Goal: Information Seeking & Learning: Compare options

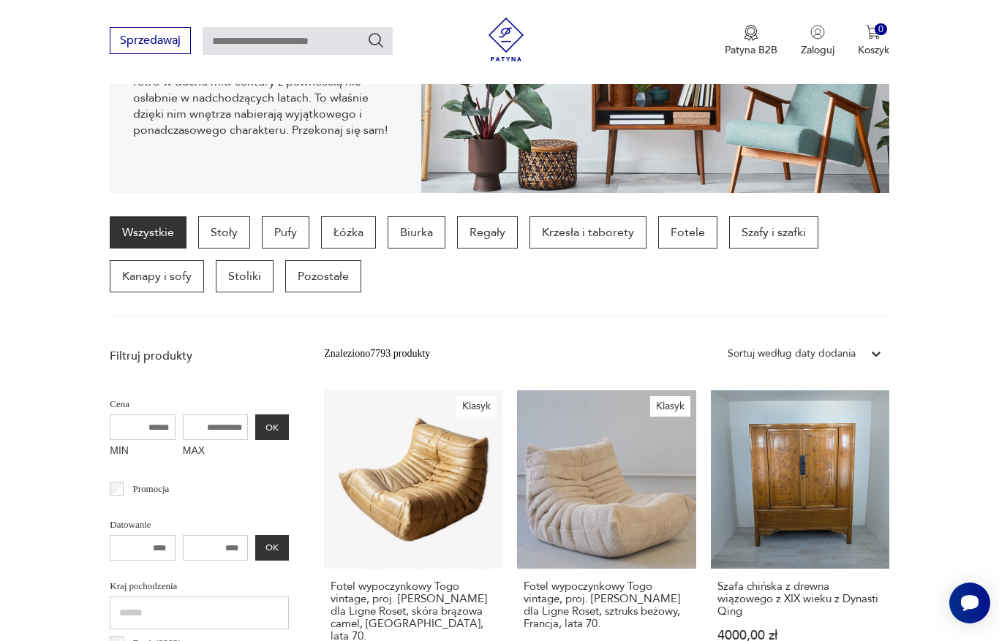
scroll to position [215, 0]
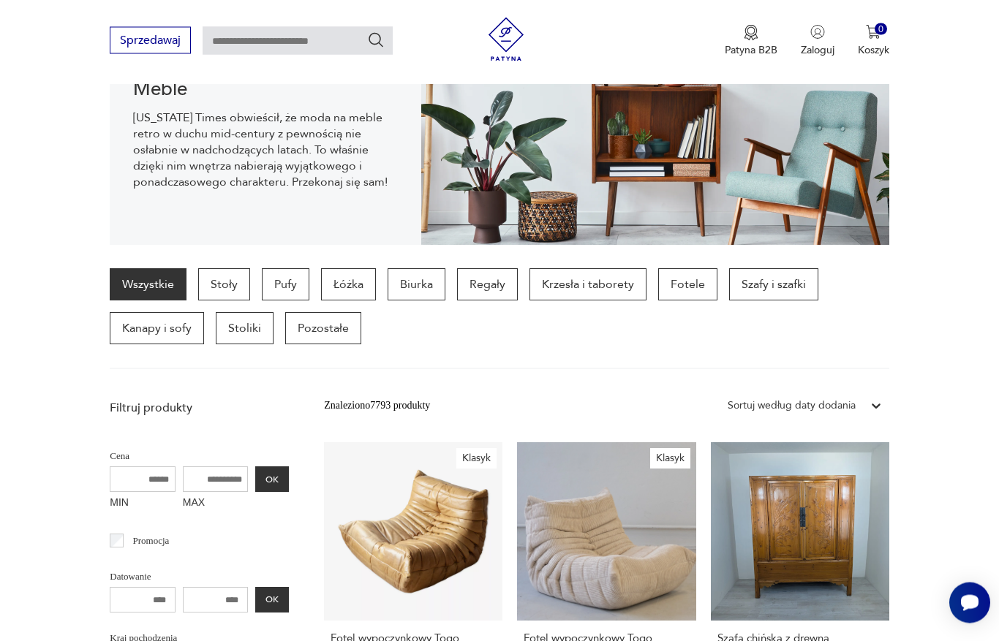
click at [418, 273] on p "Biurka" at bounding box center [416, 285] width 58 height 32
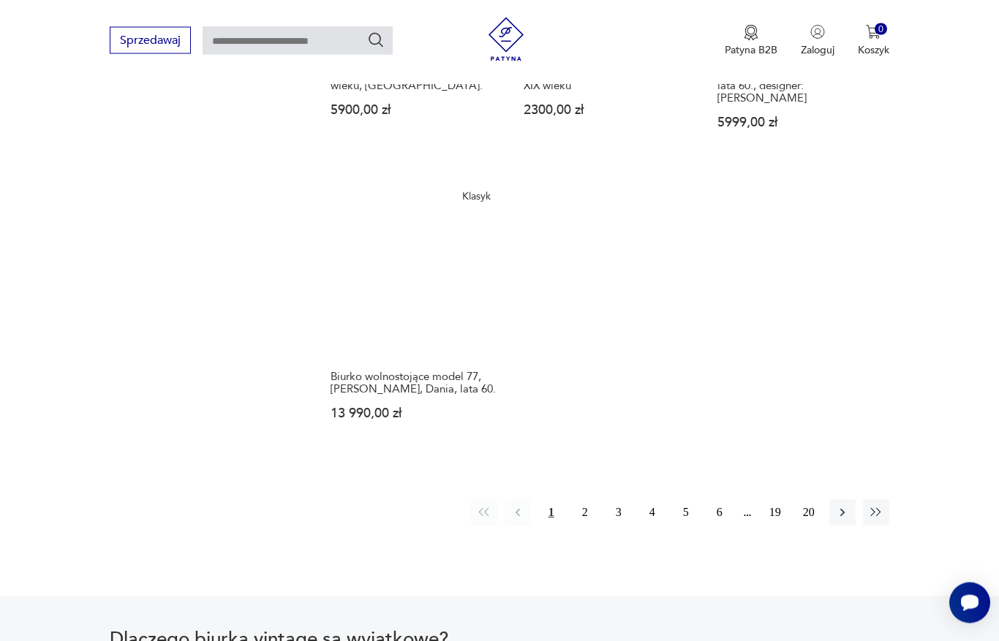
scroll to position [2009, 0]
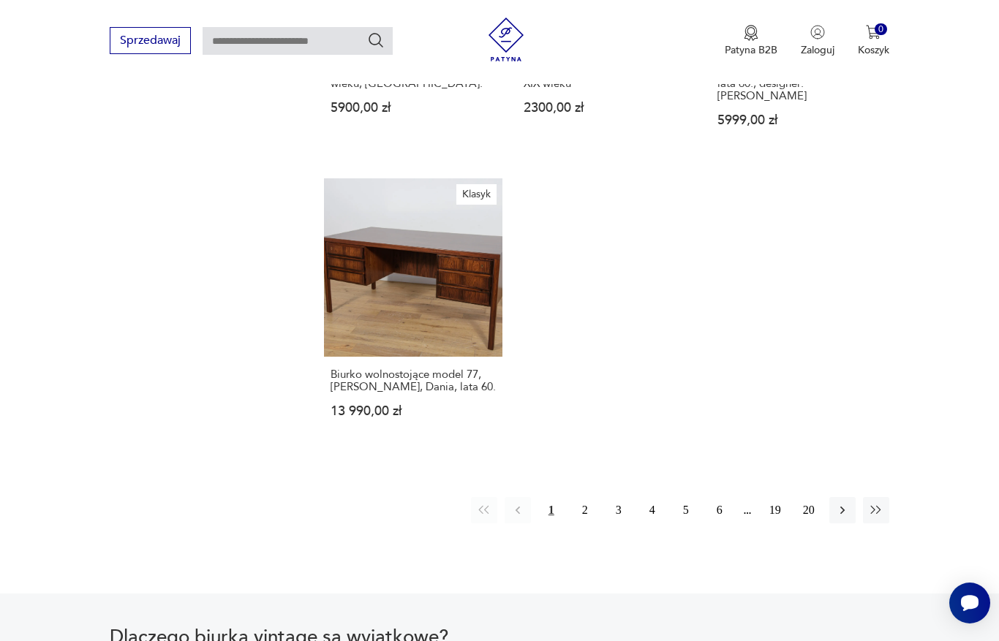
click at [588, 523] on button "2" at bounding box center [585, 510] width 26 height 26
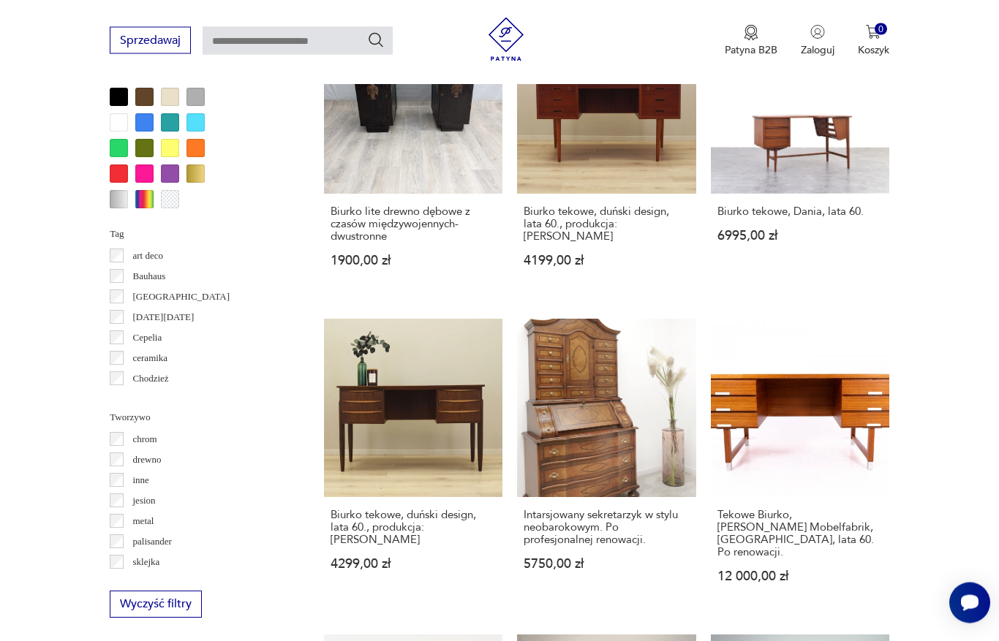
scroll to position [1250, 0]
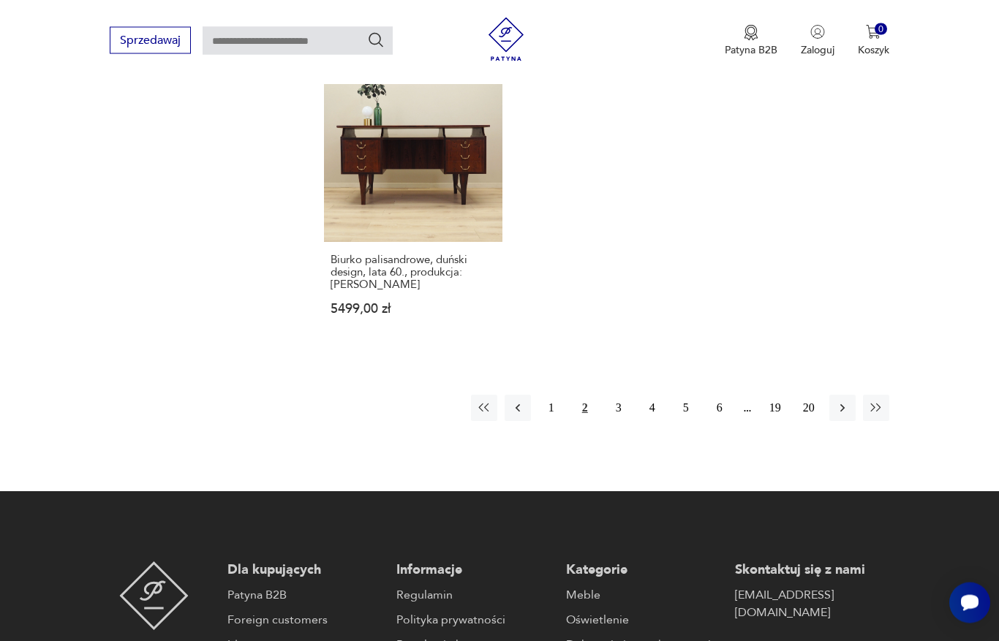
click at [620, 422] on button "3" at bounding box center [618, 408] width 26 height 26
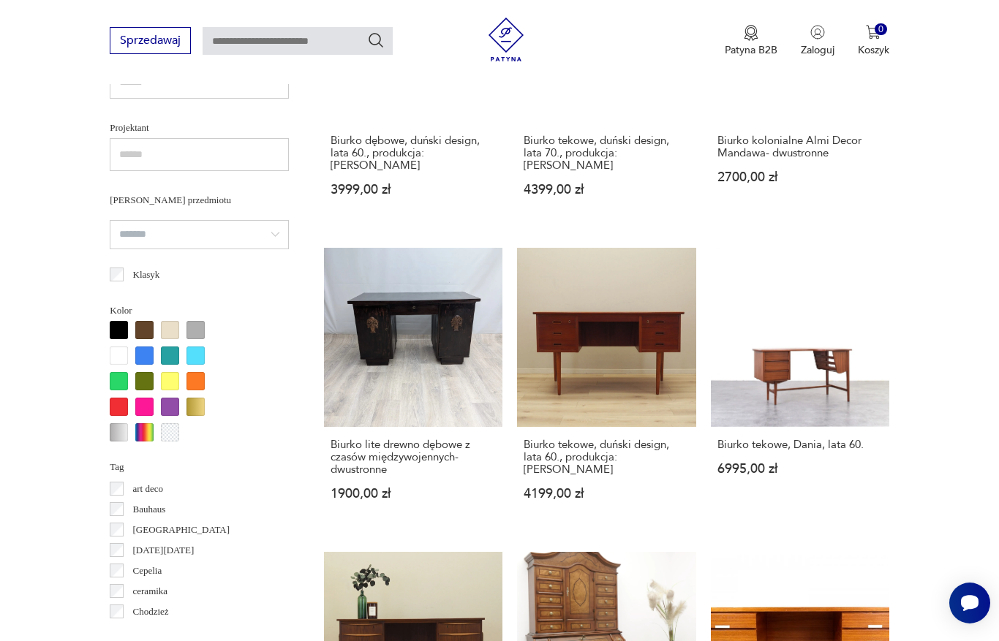
scroll to position [389, 0]
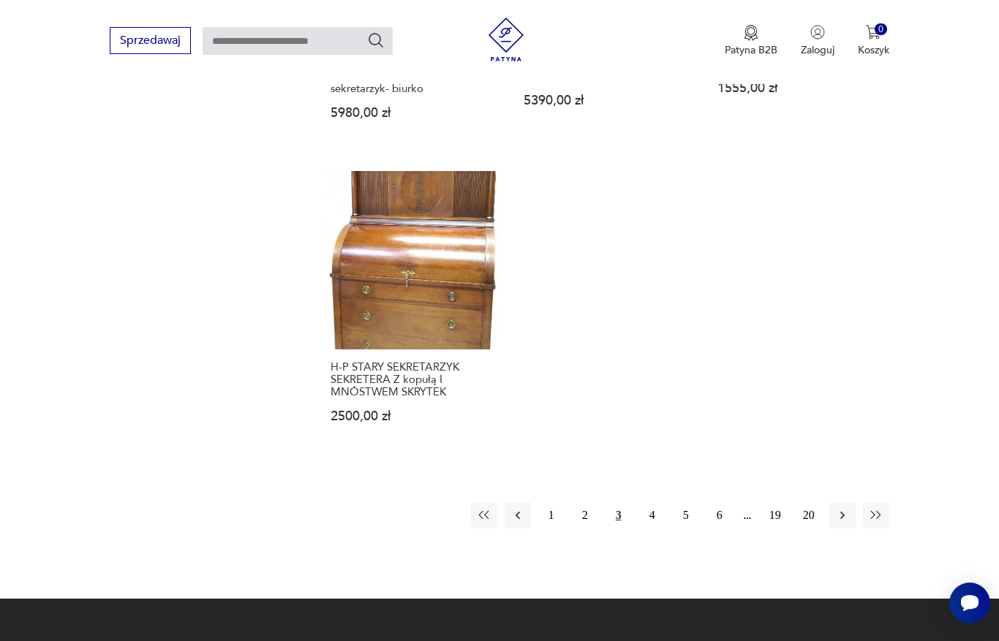
click at [648, 529] on button "4" at bounding box center [652, 515] width 26 height 26
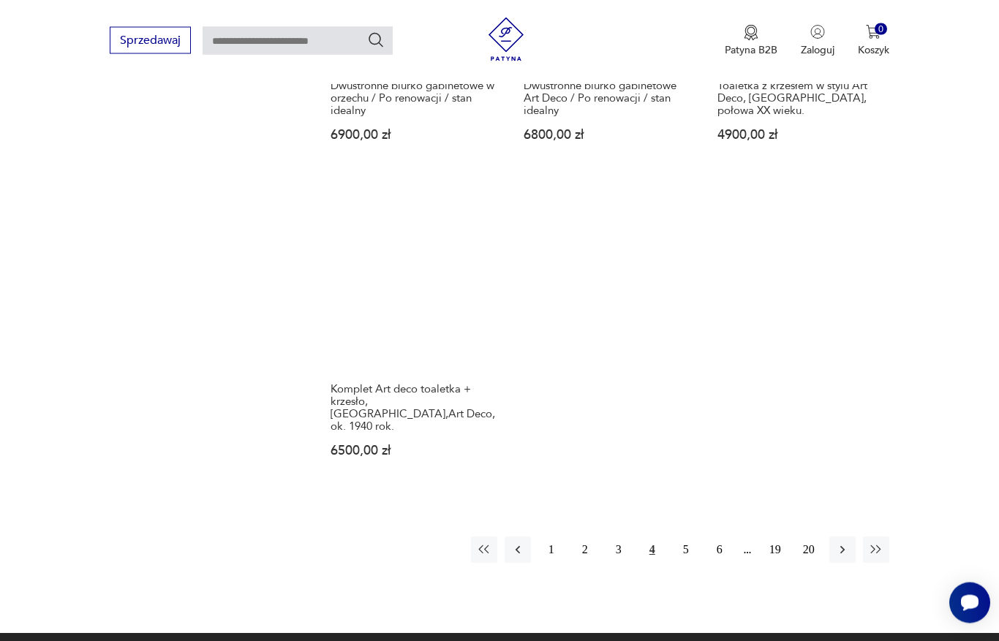
scroll to position [1995, 0]
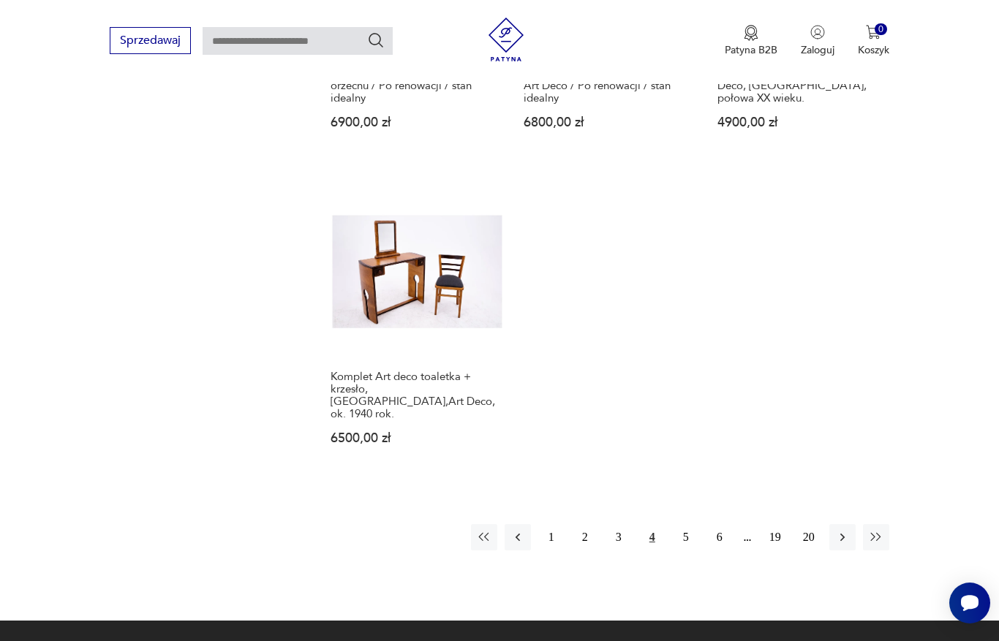
click at [687, 550] on button "5" at bounding box center [686, 537] width 26 height 26
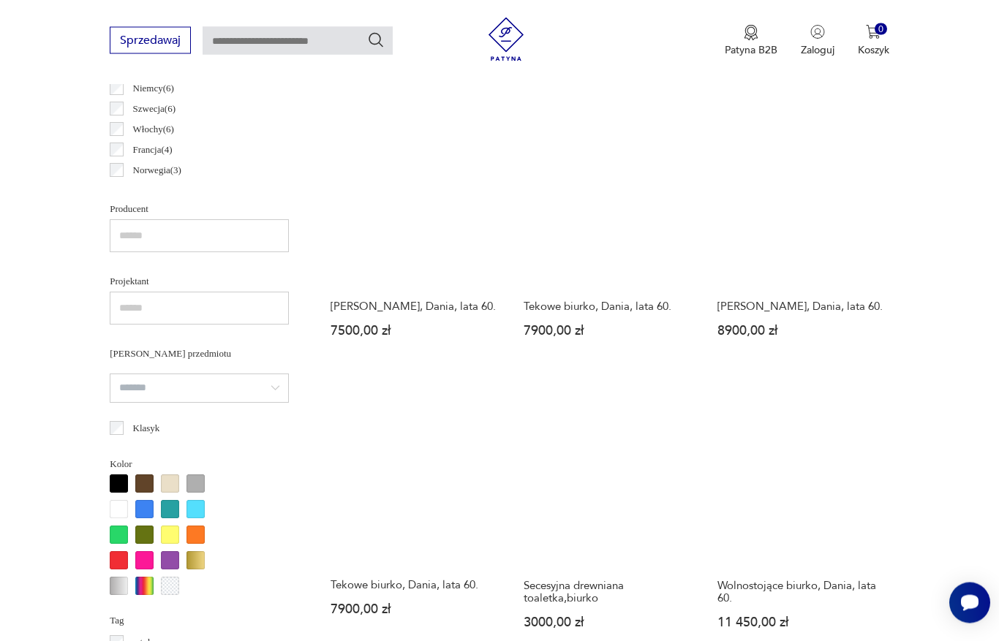
scroll to position [863, 0]
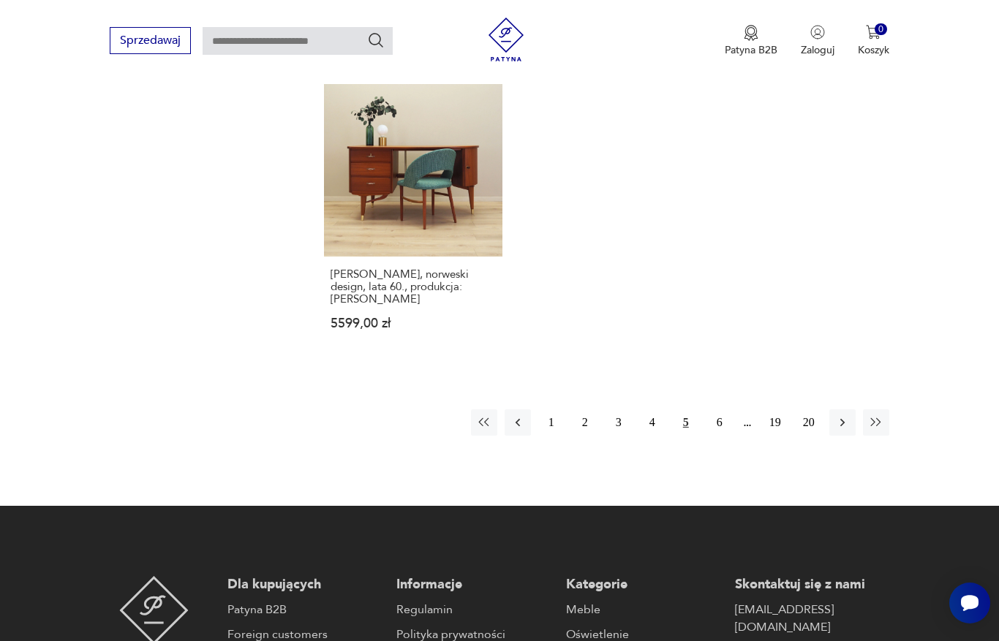
click at [716, 436] on button "6" at bounding box center [719, 422] width 26 height 26
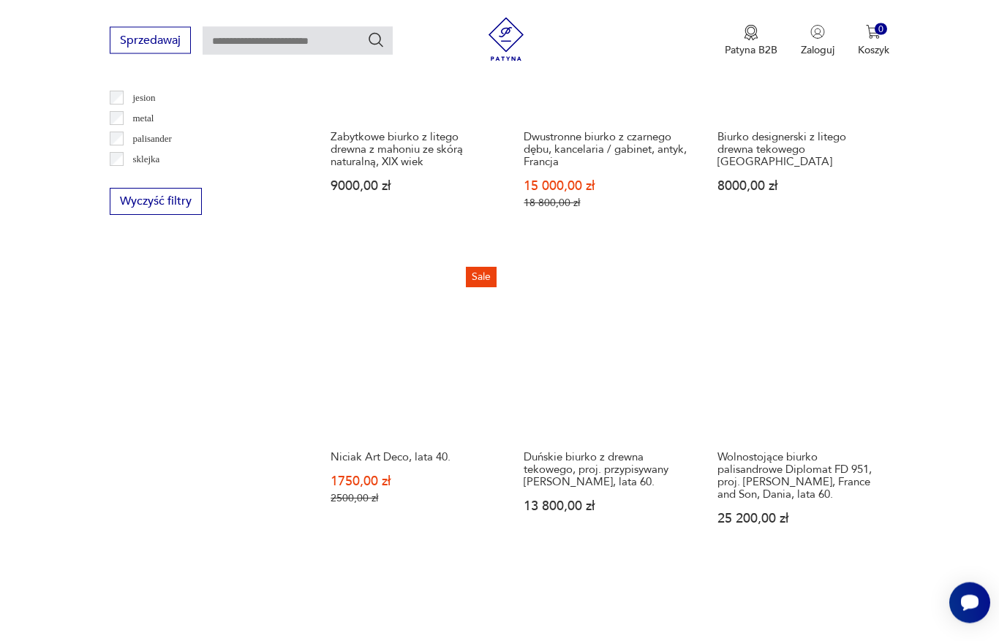
scroll to position [1659, 0]
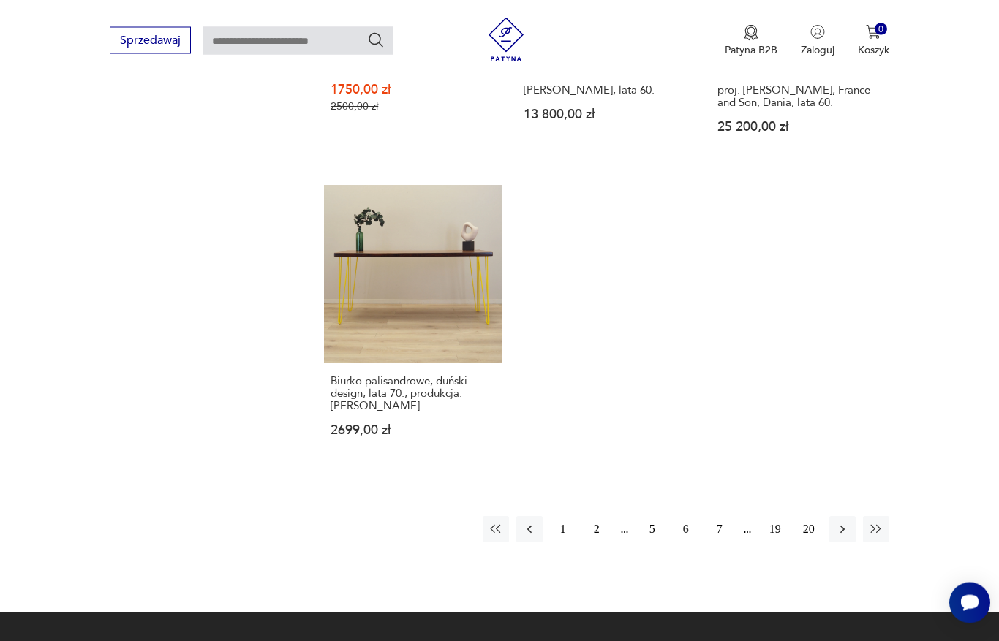
click at [724, 543] on button "7" at bounding box center [719, 530] width 26 height 26
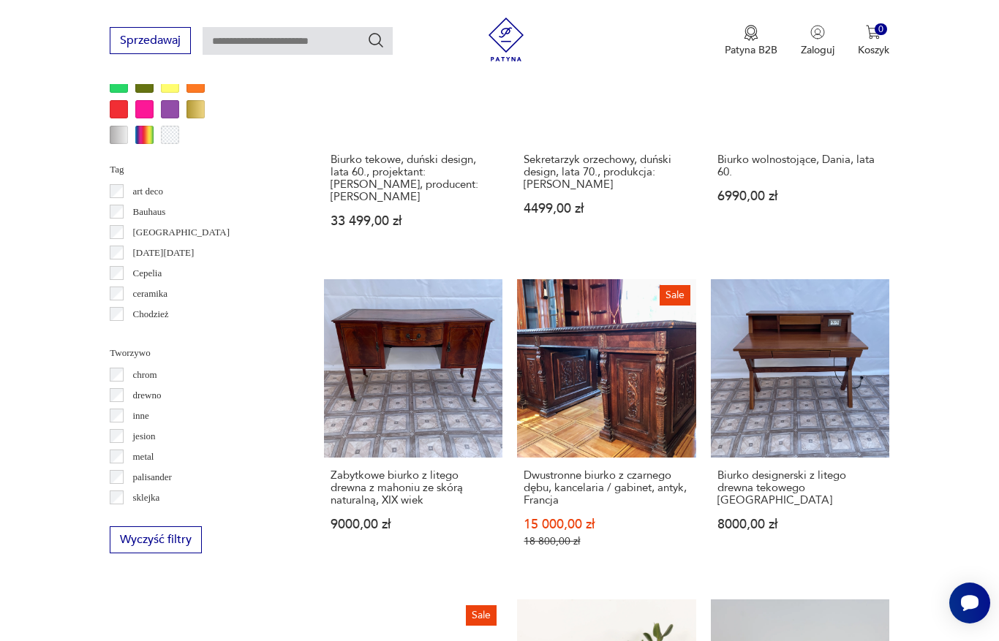
scroll to position [389, 0]
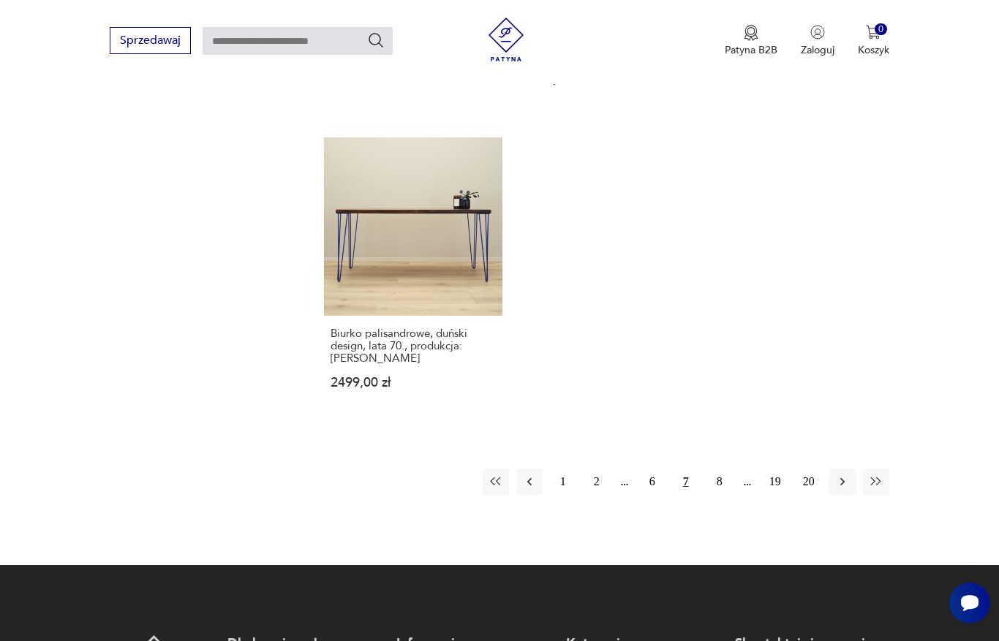
click at [719, 481] on button "8" at bounding box center [719, 482] width 26 height 26
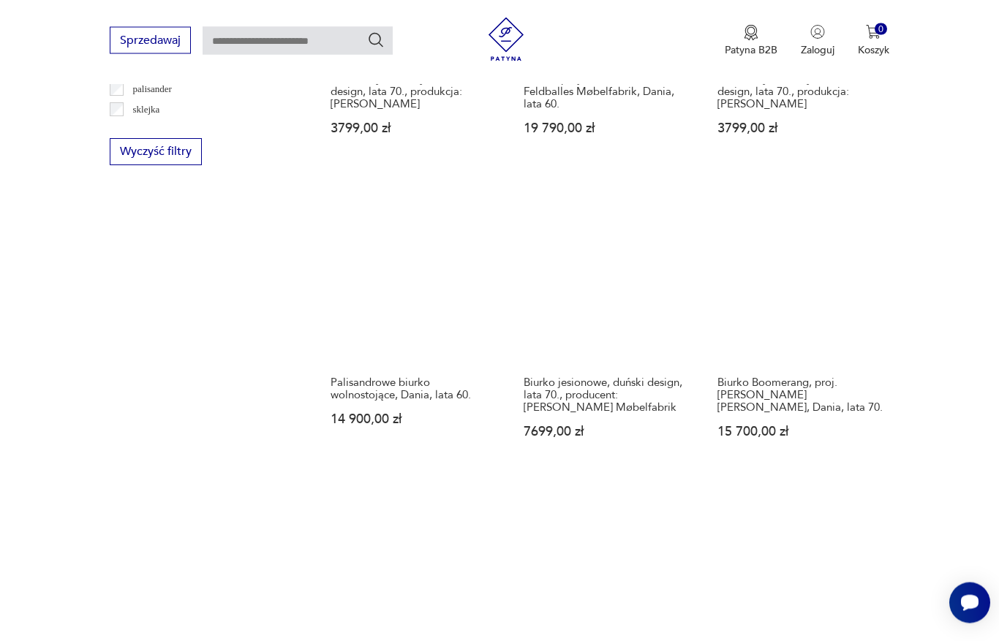
scroll to position [1703, 0]
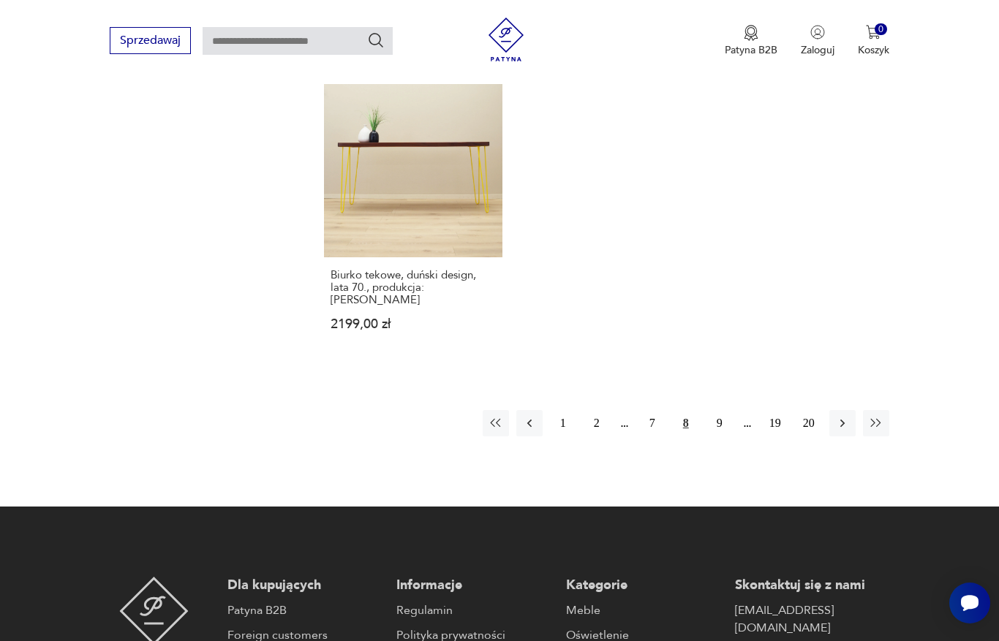
click at [722, 436] on button "9" at bounding box center [719, 423] width 26 height 26
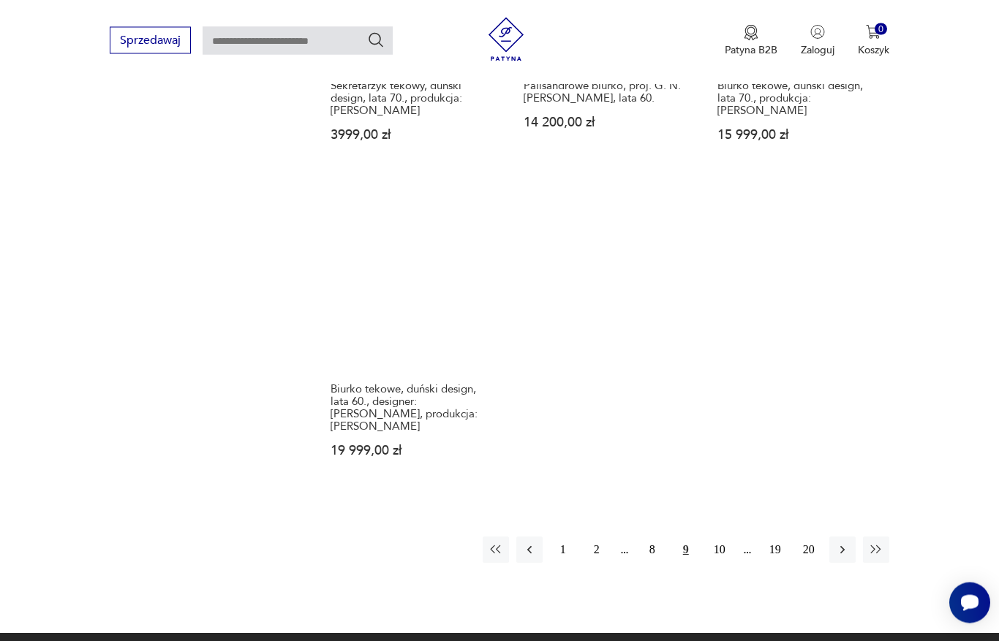
scroll to position [1991, 0]
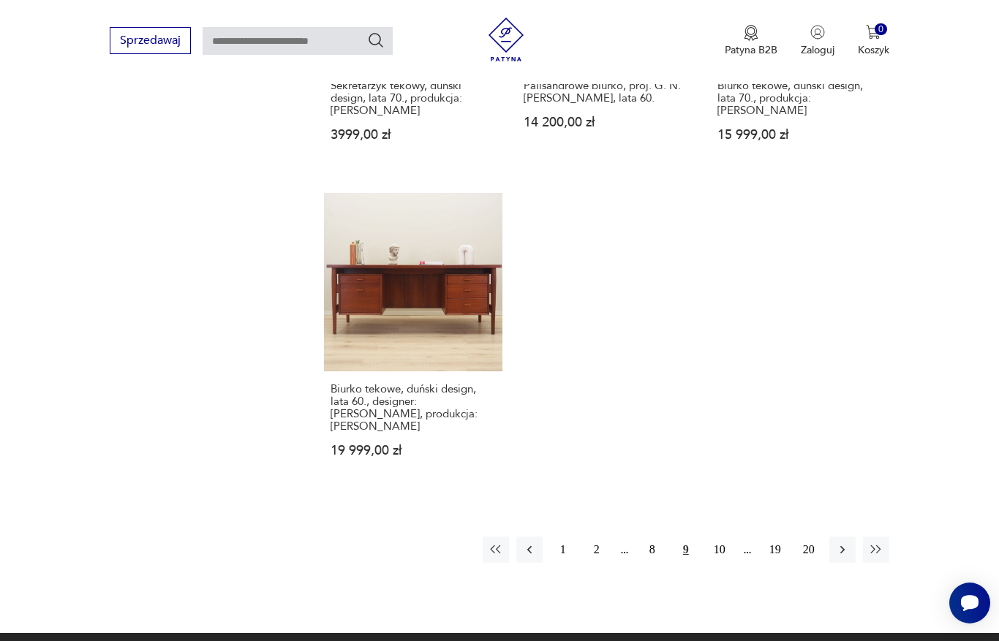
click at [720, 563] on button "10" at bounding box center [719, 550] width 26 height 26
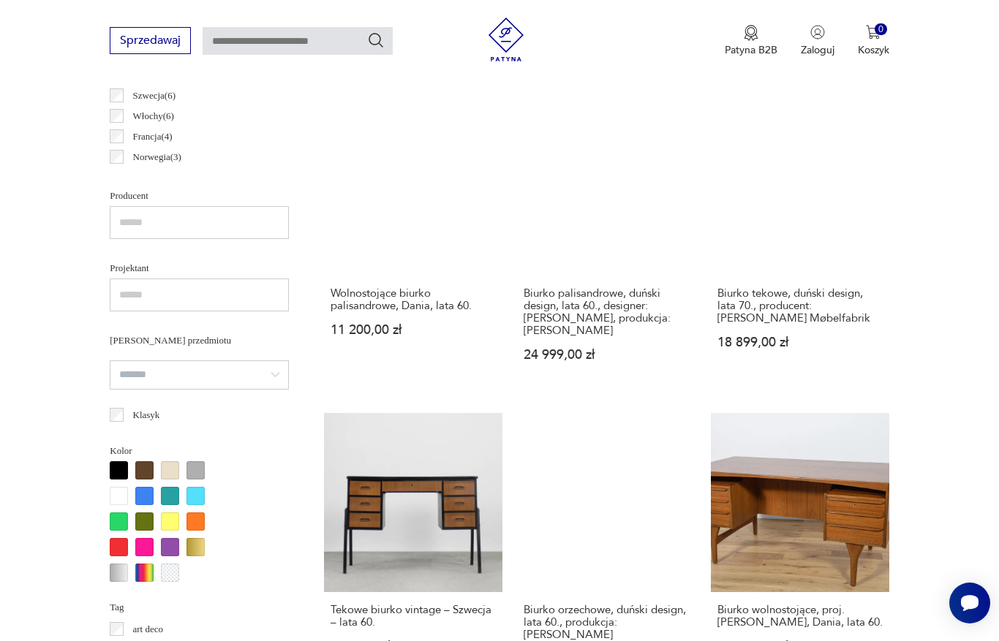
scroll to position [896, 0]
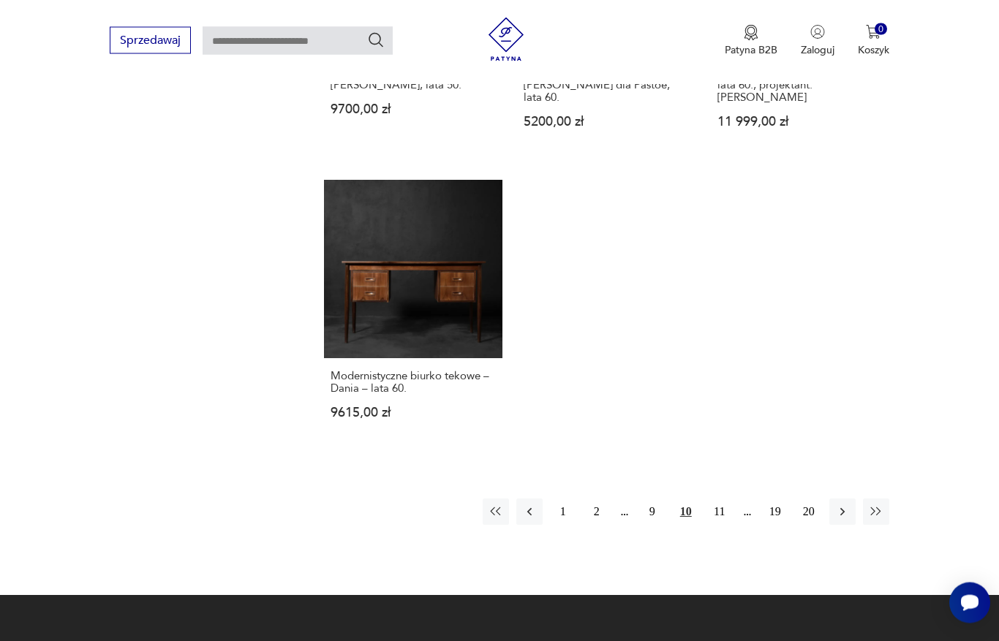
click at [719, 526] on button "11" at bounding box center [719, 512] width 26 height 26
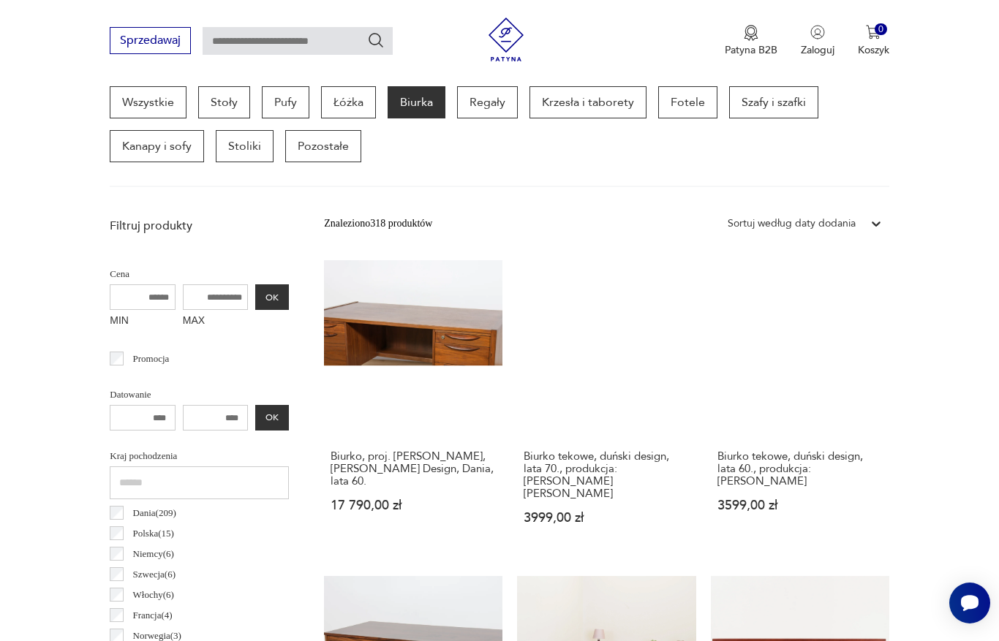
scroll to position [389, 0]
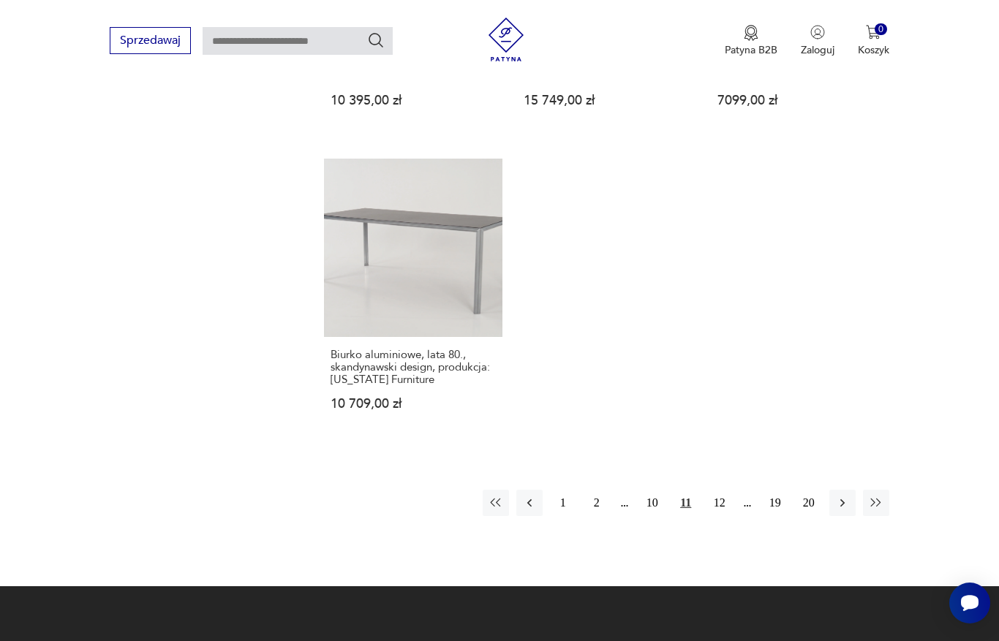
click at [729, 516] on button "12" at bounding box center [719, 503] width 26 height 26
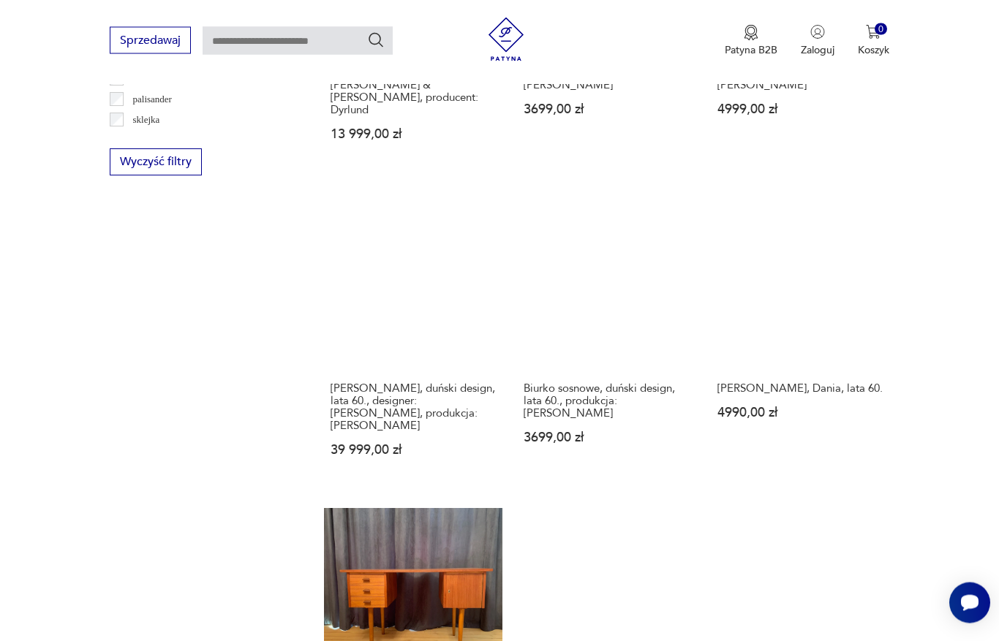
scroll to position [1692, 0]
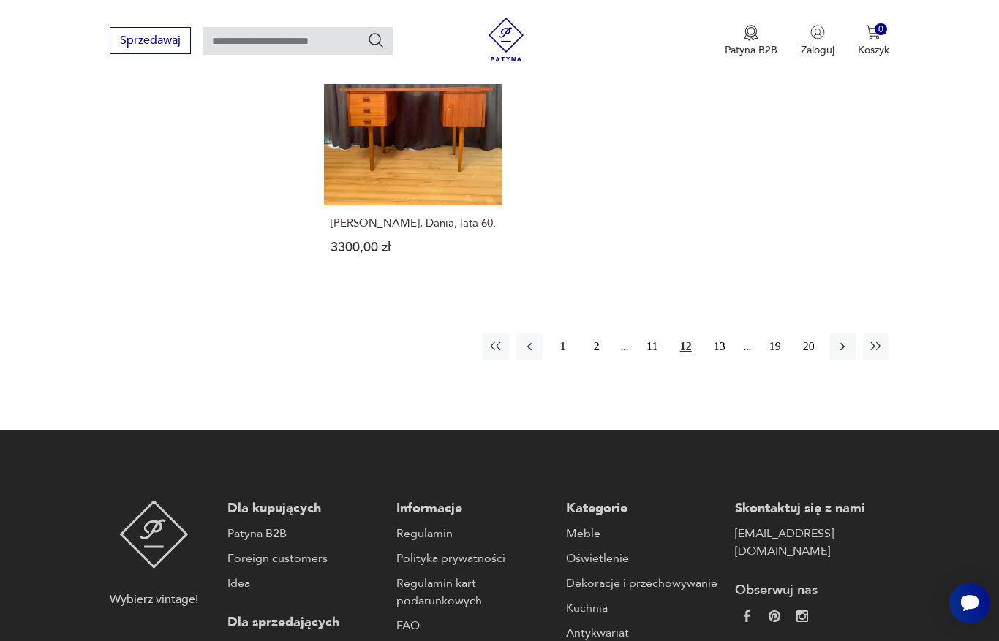
click at [720, 360] on button "13" at bounding box center [719, 346] width 26 height 26
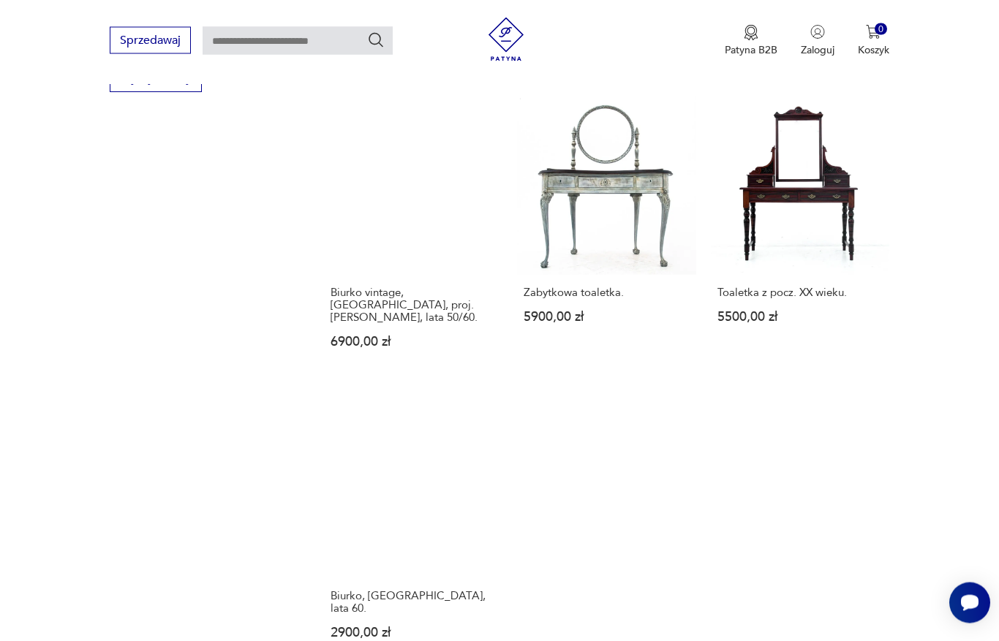
scroll to position [1782, 0]
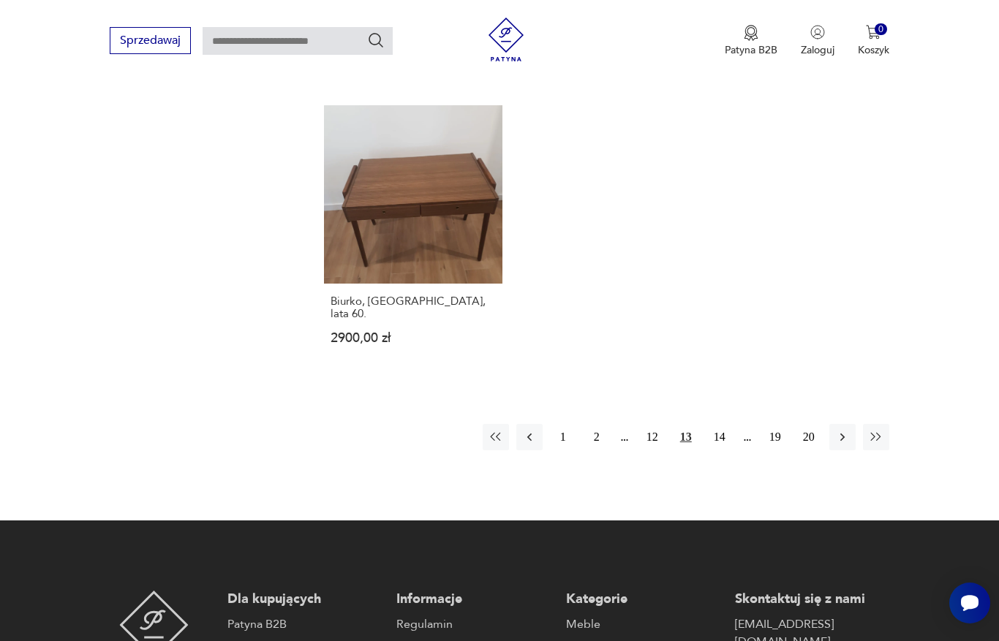
click at [714, 450] on button "14" at bounding box center [719, 437] width 26 height 26
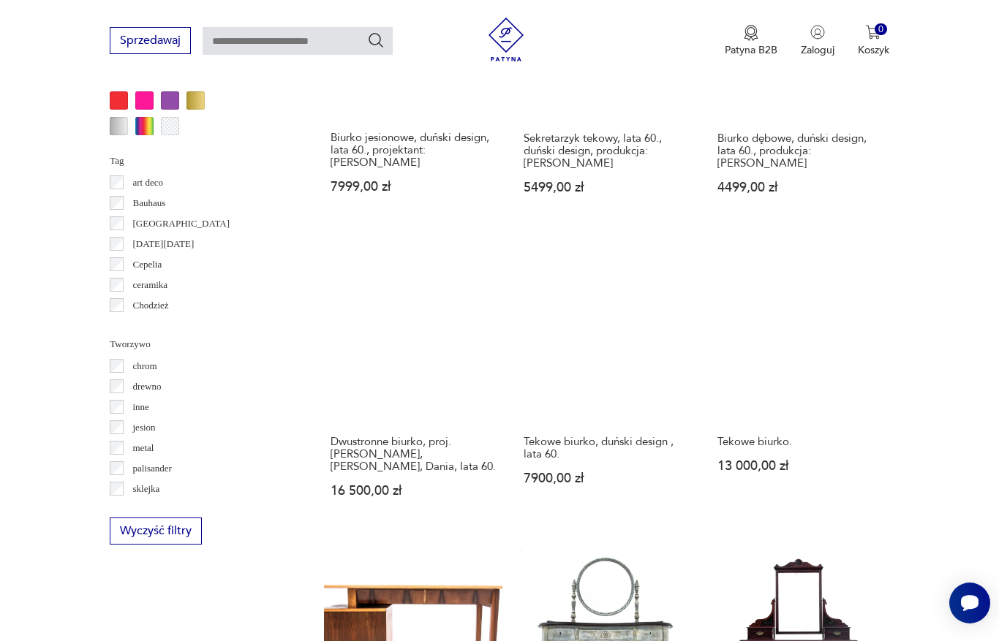
scroll to position [389, 0]
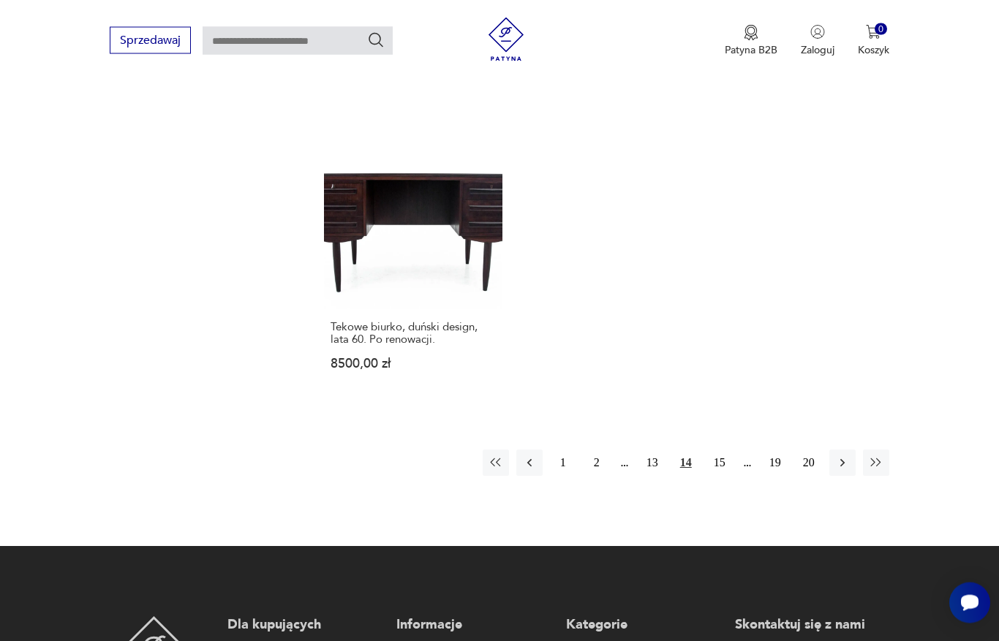
click at [721, 477] on button "15" at bounding box center [719, 463] width 26 height 26
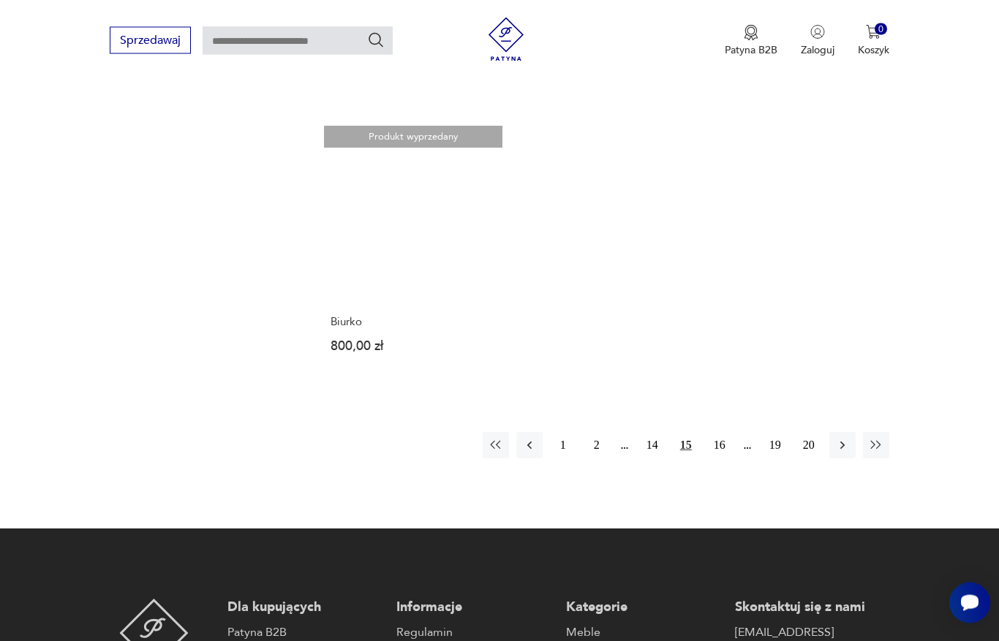
scroll to position [2047, 0]
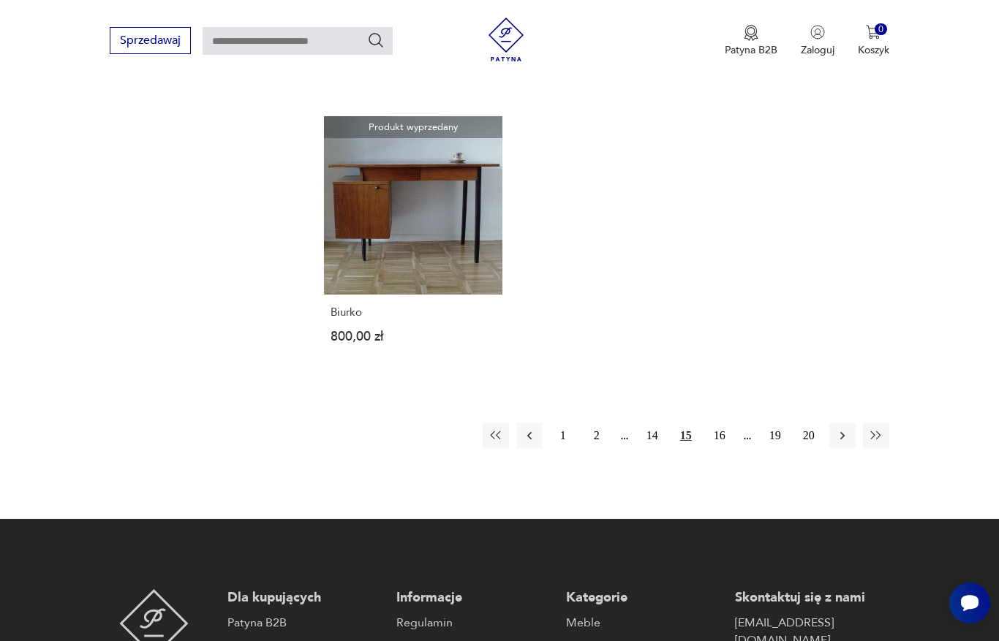
click at [723, 449] on button "16" at bounding box center [719, 436] width 26 height 26
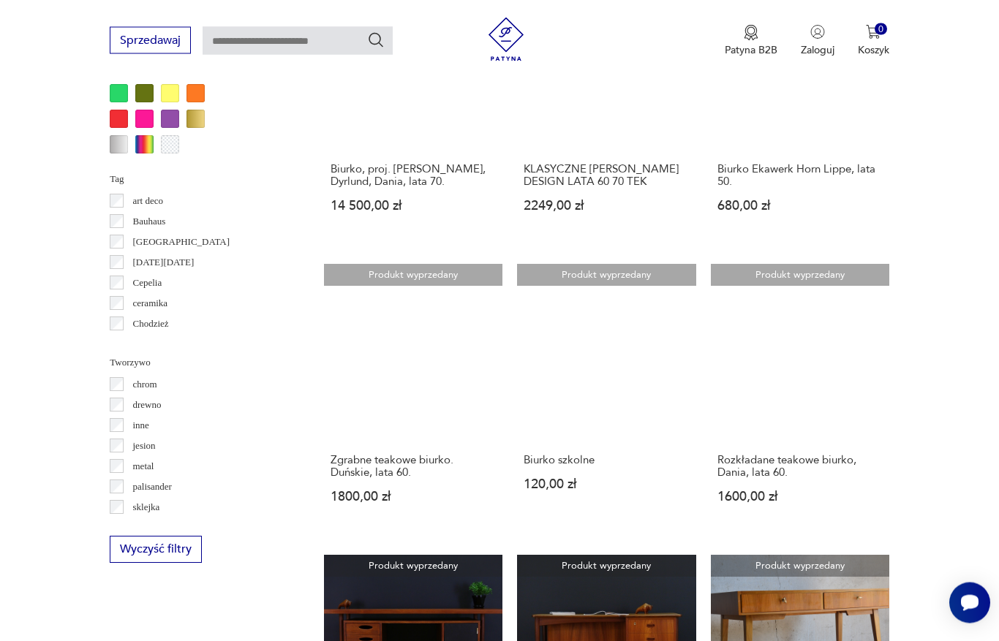
scroll to position [389, 0]
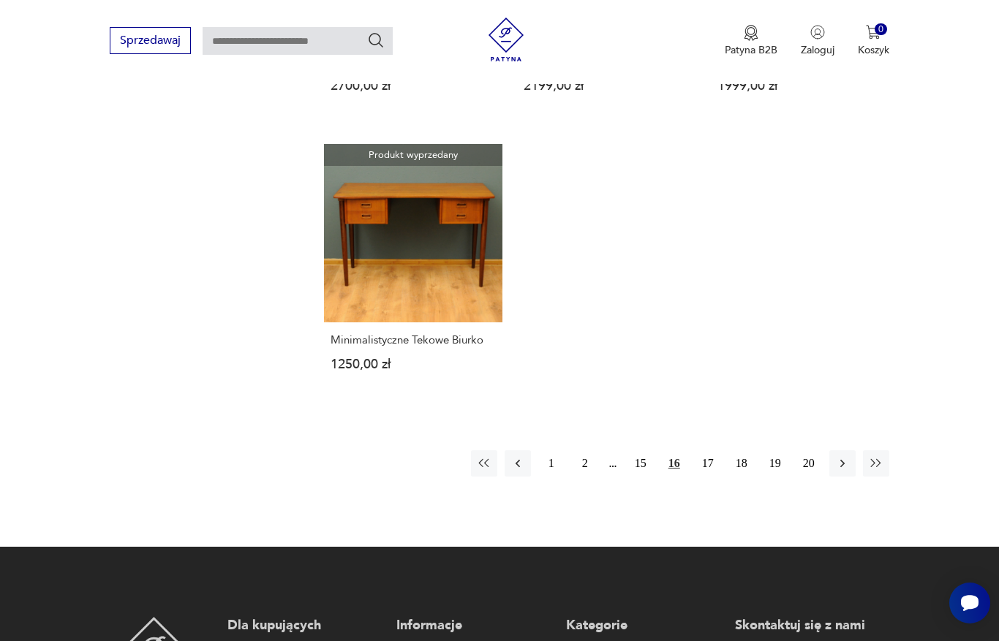
click at [705, 477] on button "17" at bounding box center [707, 463] width 26 height 26
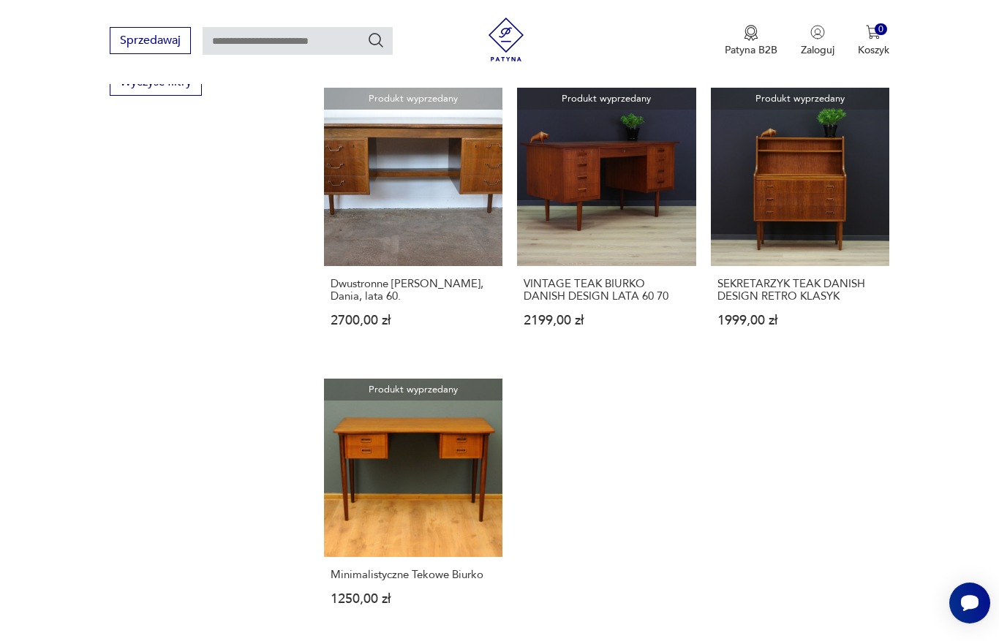
scroll to position [389, 0]
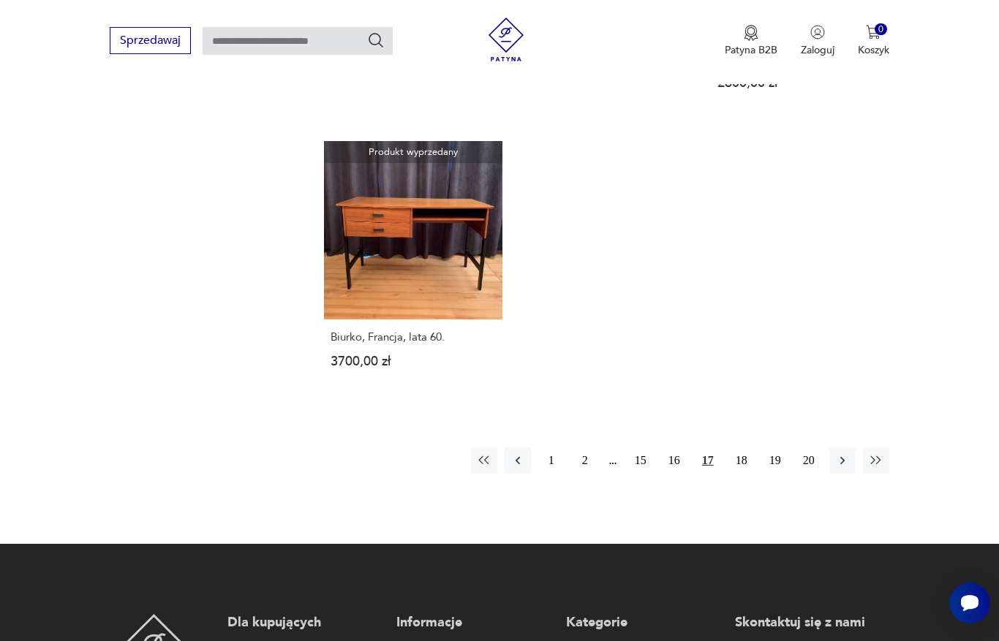
click at [737, 474] on button "18" at bounding box center [741, 460] width 26 height 26
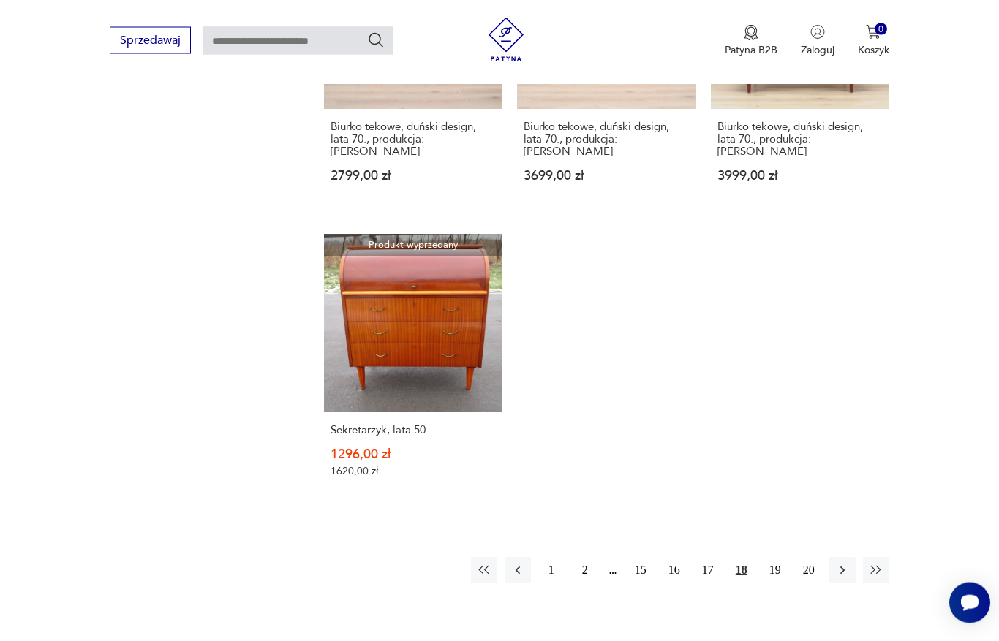
scroll to position [1942, 0]
click at [776, 583] on button "19" at bounding box center [775, 570] width 26 height 26
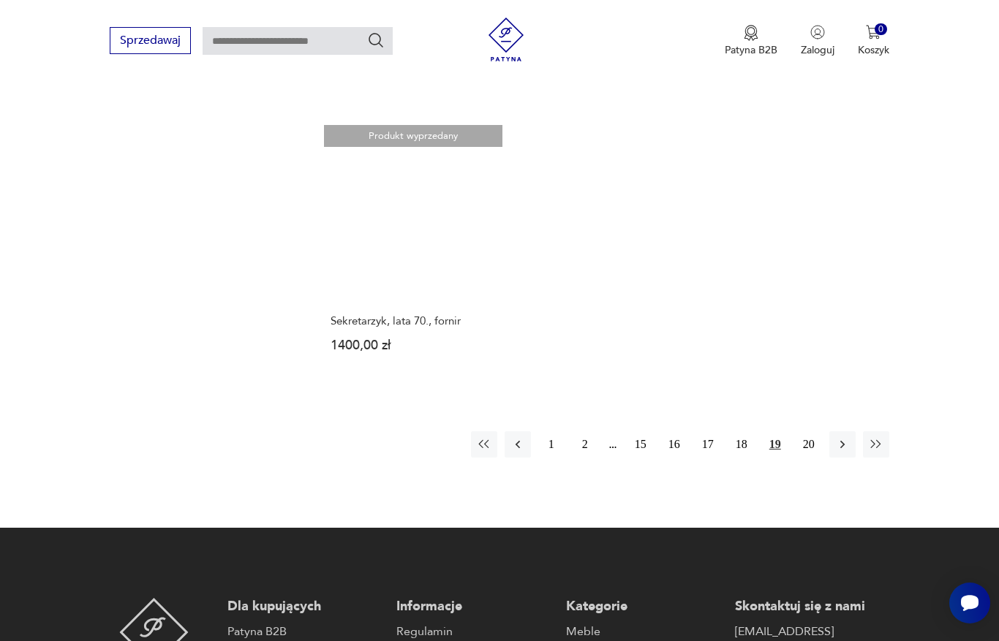
scroll to position [2069, 0]
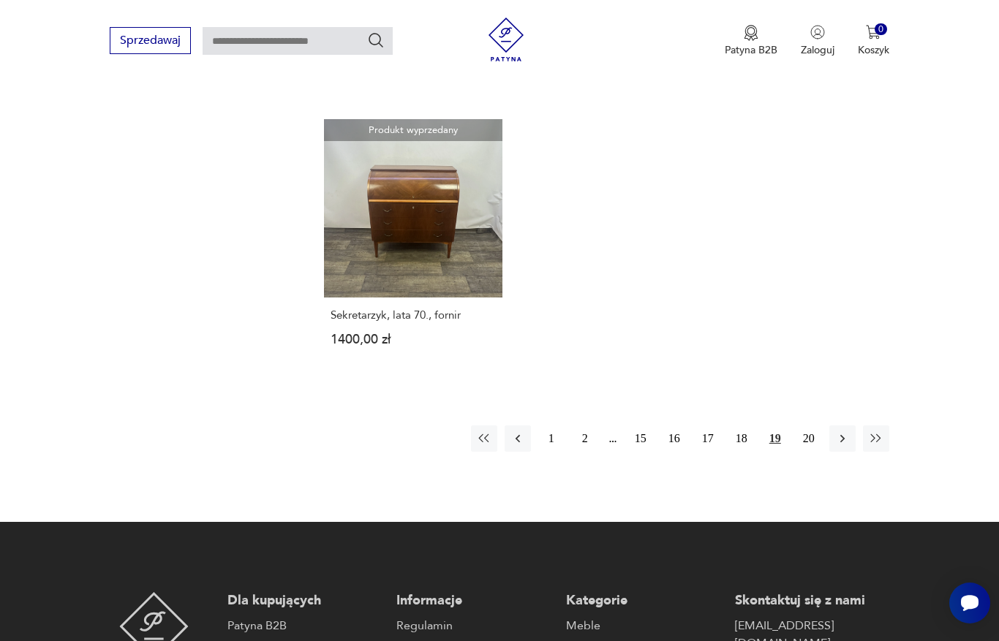
click at [809, 452] on button "20" at bounding box center [808, 438] width 26 height 26
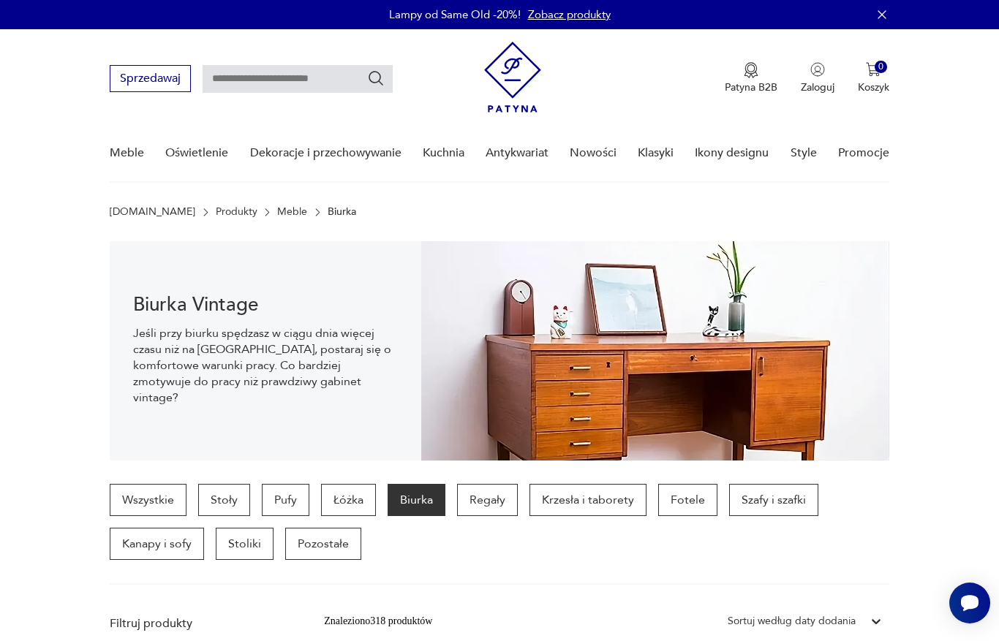
click at [483, 498] on p "Regały" at bounding box center [487, 500] width 61 height 32
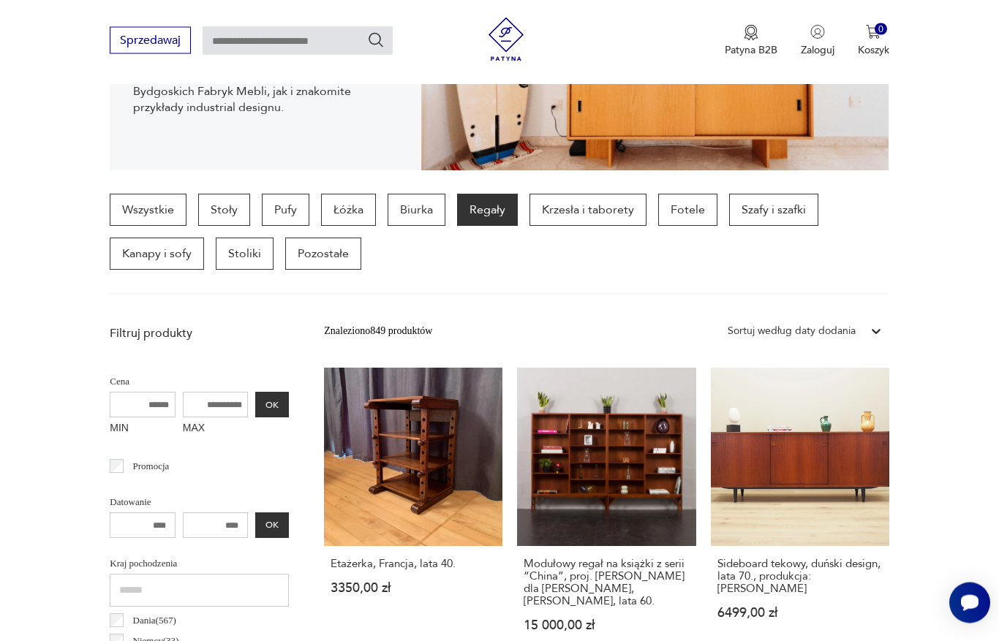
scroll to position [251, 0]
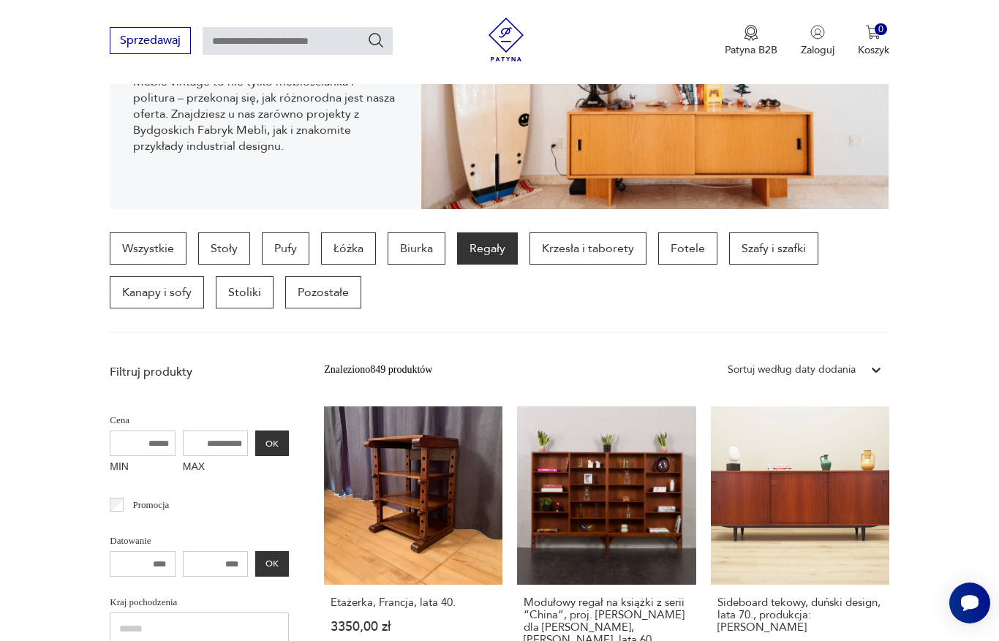
click at [333, 287] on p "Pozostałe" at bounding box center [323, 292] width 76 height 32
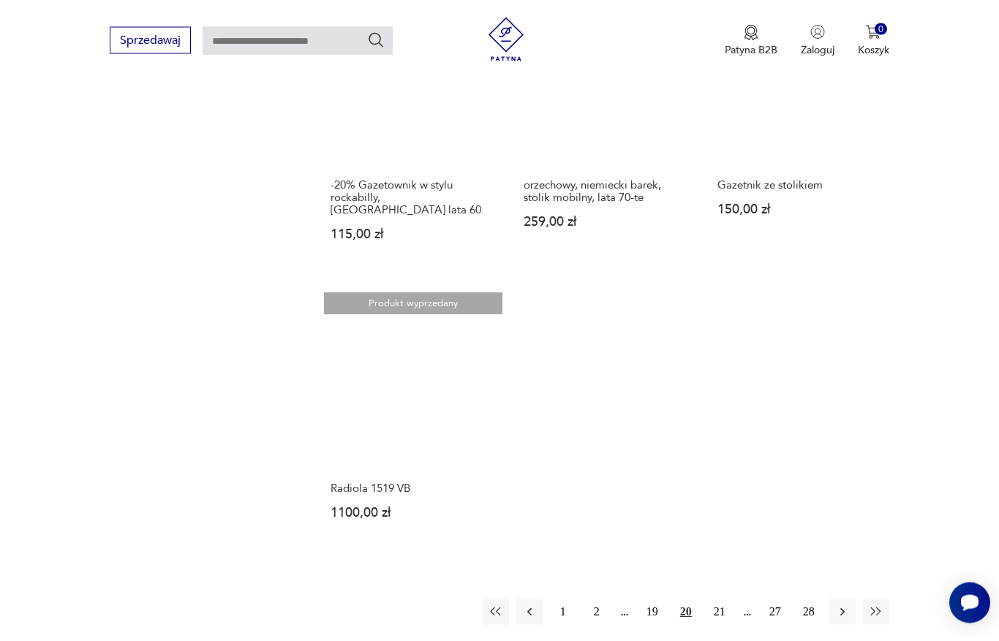
scroll to position [1883, 0]
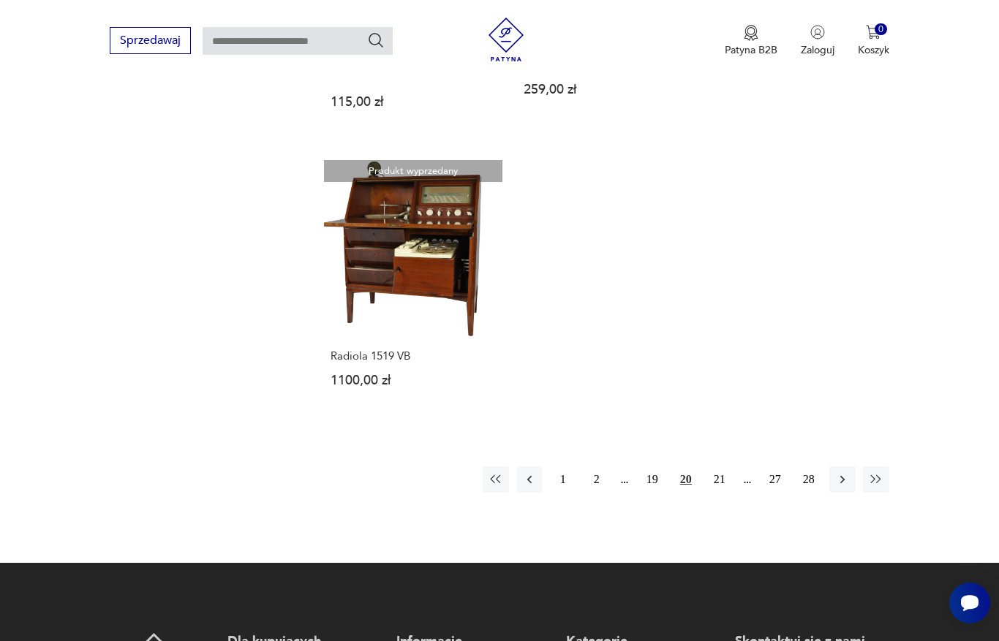
click at [562, 493] on button "1" at bounding box center [563, 479] width 26 height 26
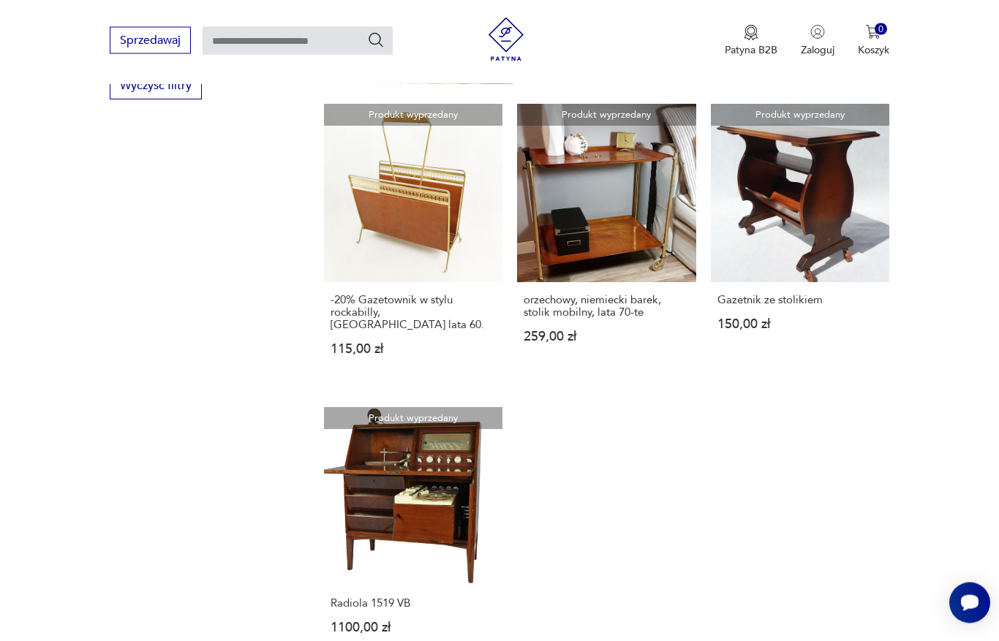
scroll to position [389, 0]
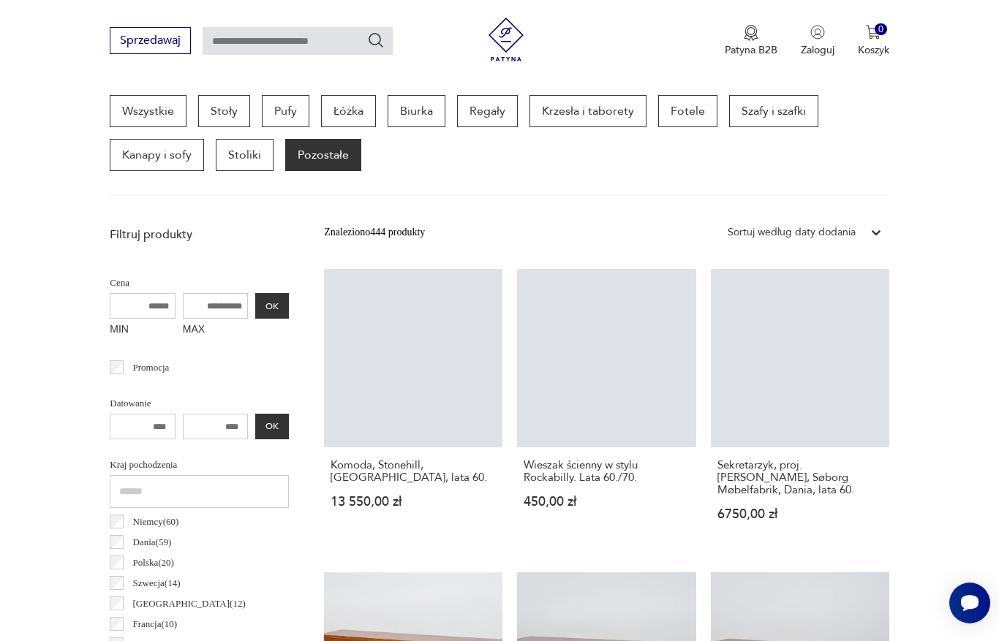
click at [789, 470] on div "Sekretarzyk, proj. B. Mogensen, Søborg Møbelfabrik, Dania, lata 60. 6750,00 zł" at bounding box center [800, 498] width 178 height 102
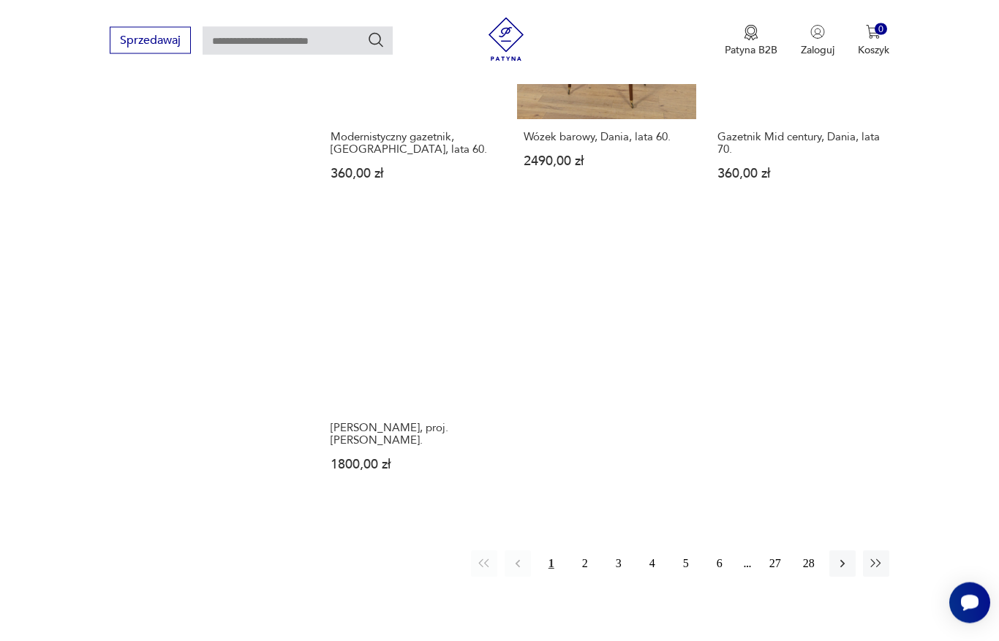
scroll to position [1931, 0]
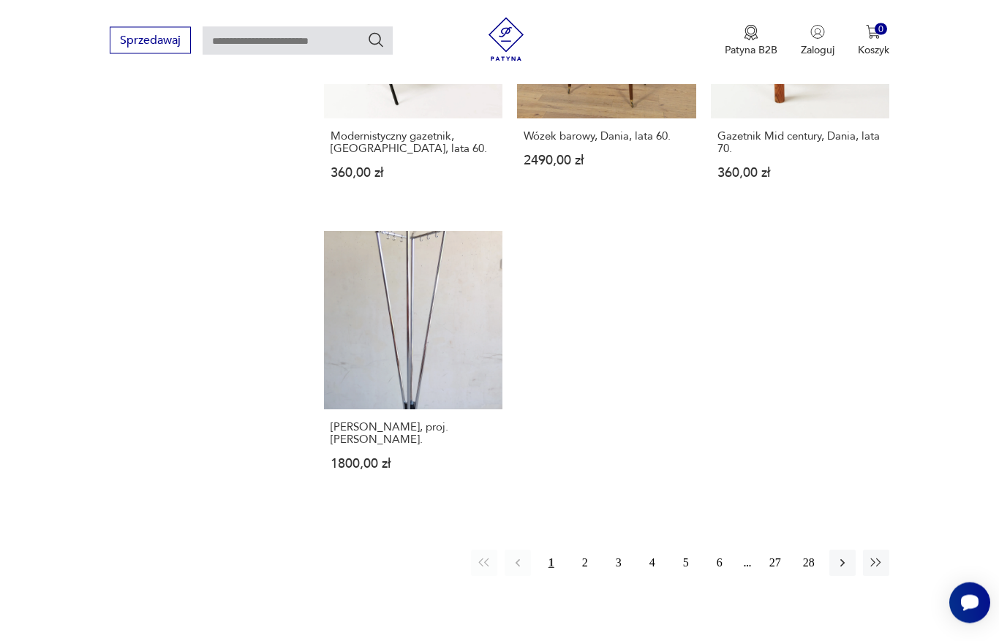
click at [591, 577] on button "2" at bounding box center [585, 563] width 26 height 26
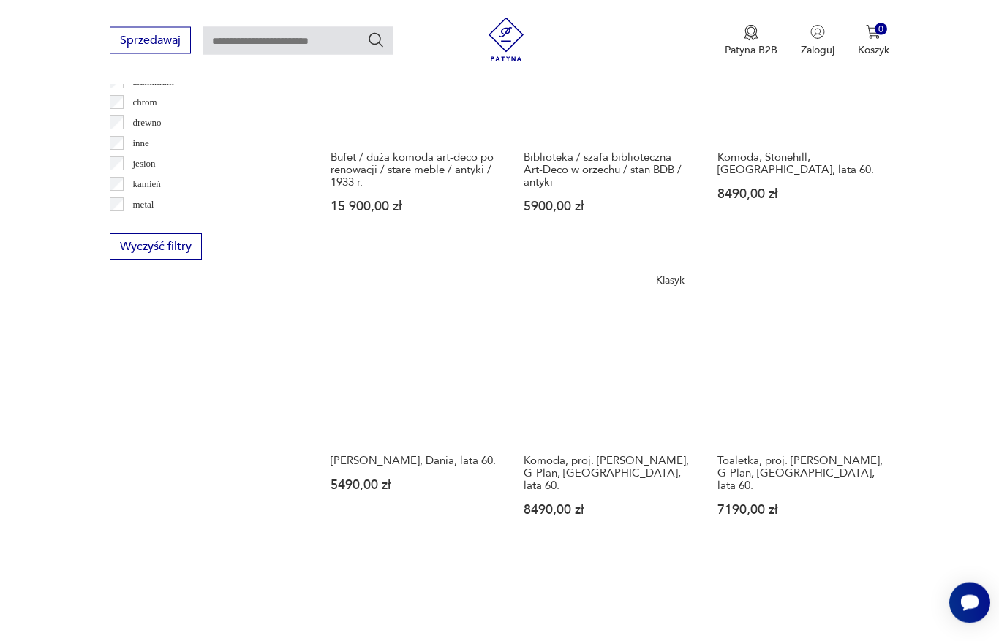
scroll to position [1605, 0]
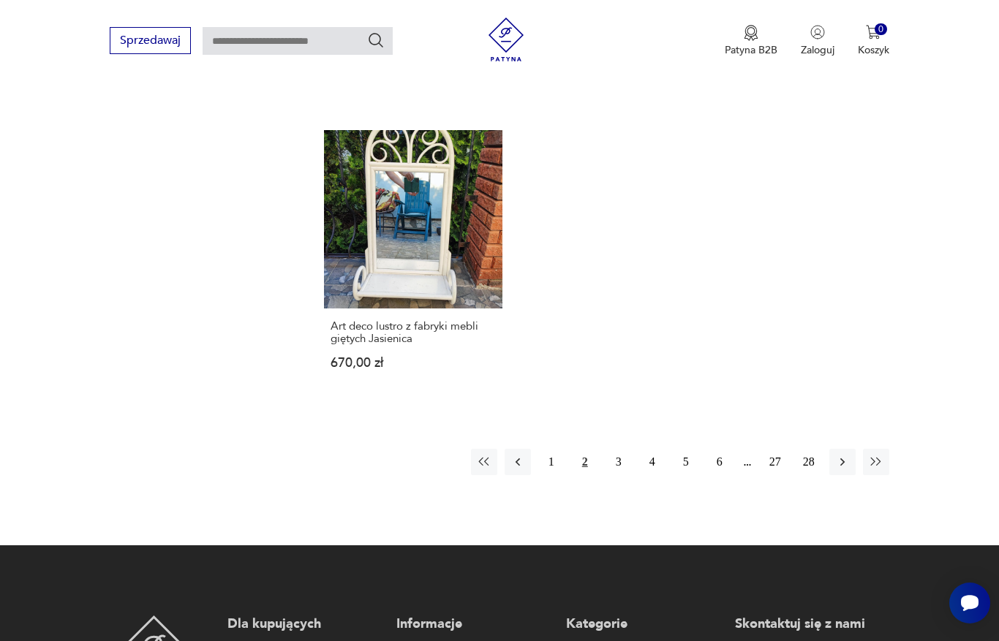
click at [629, 475] on button "3" at bounding box center [618, 462] width 26 height 26
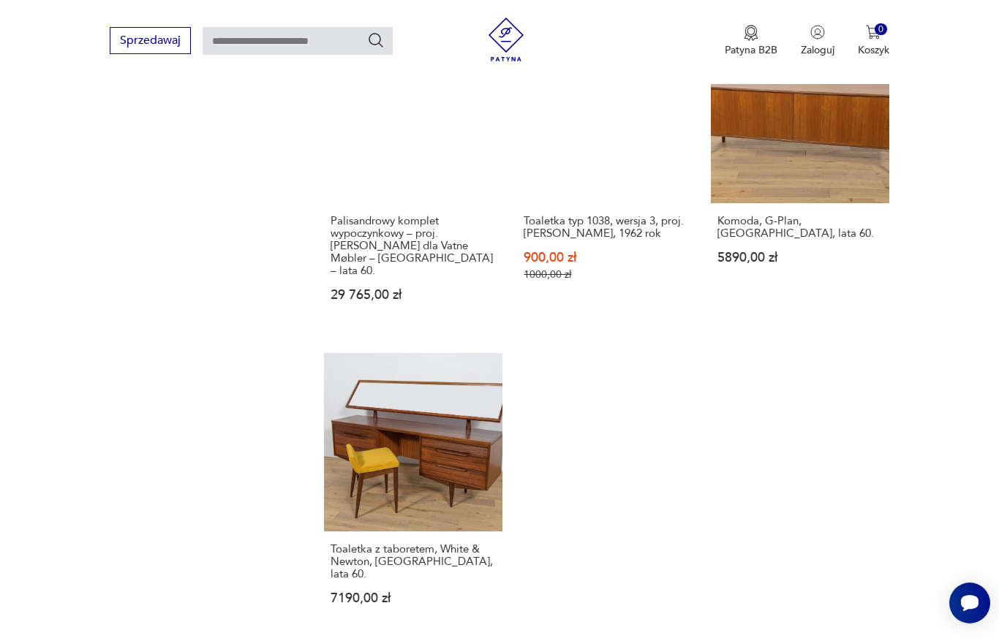
scroll to position [1820, 0]
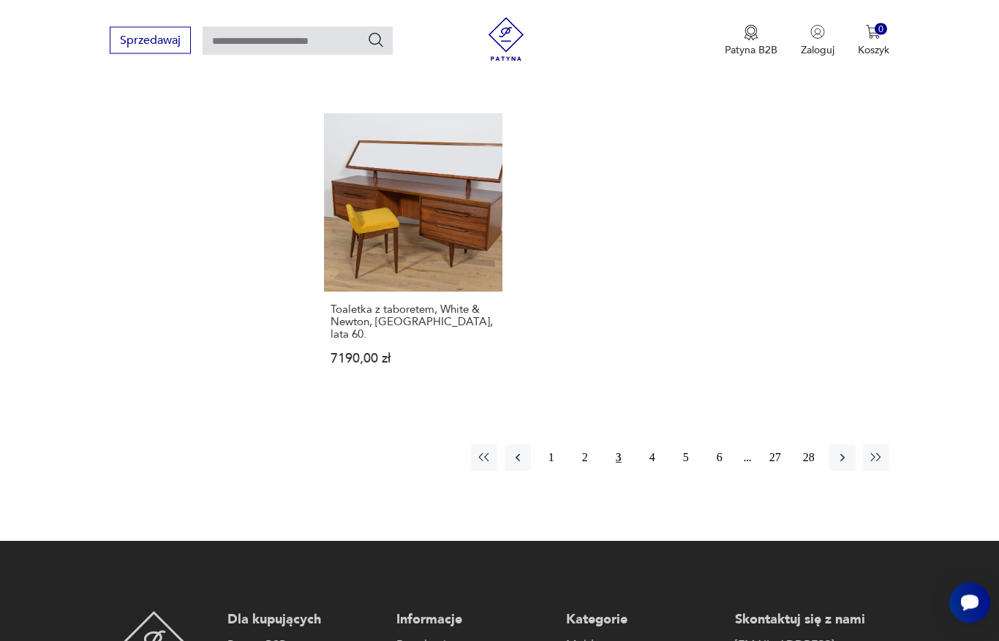
click at [653, 472] on button "4" at bounding box center [652, 458] width 26 height 26
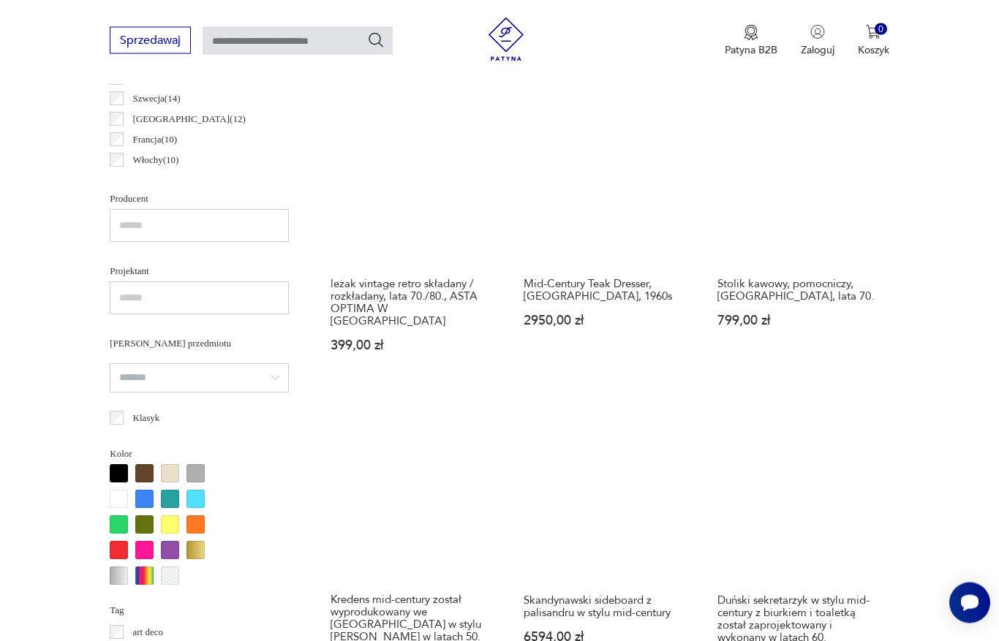
scroll to position [870, 0]
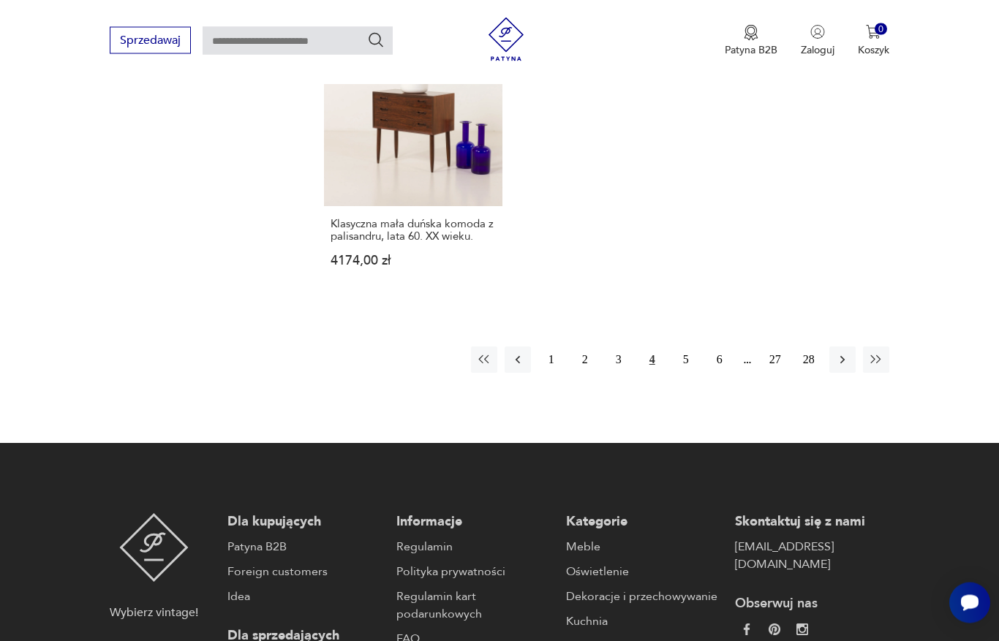
click at [687, 374] on button "5" at bounding box center [686, 360] width 26 height 26
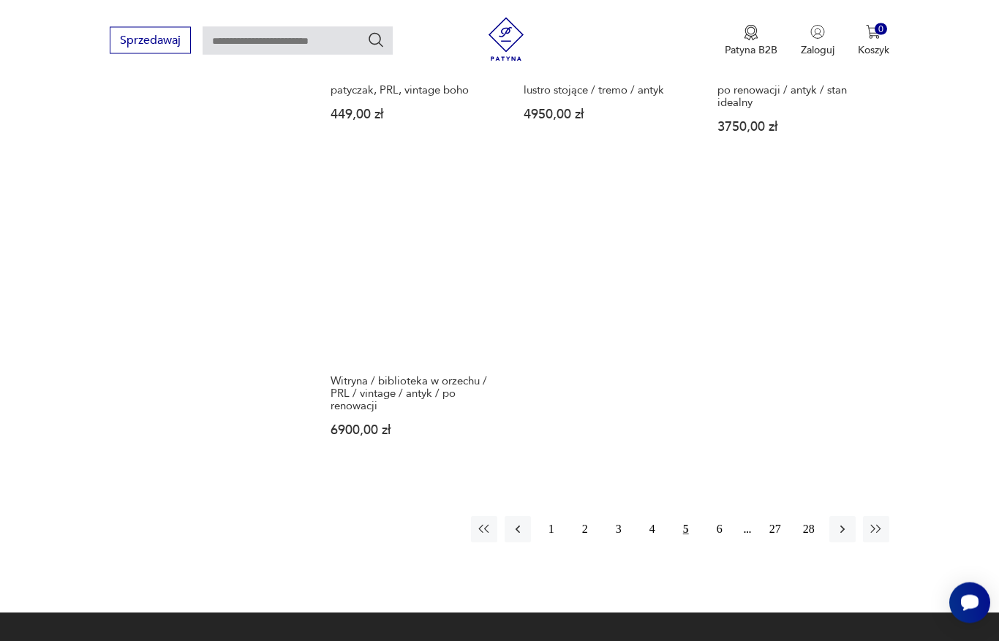
scroll to position [2018, 0]
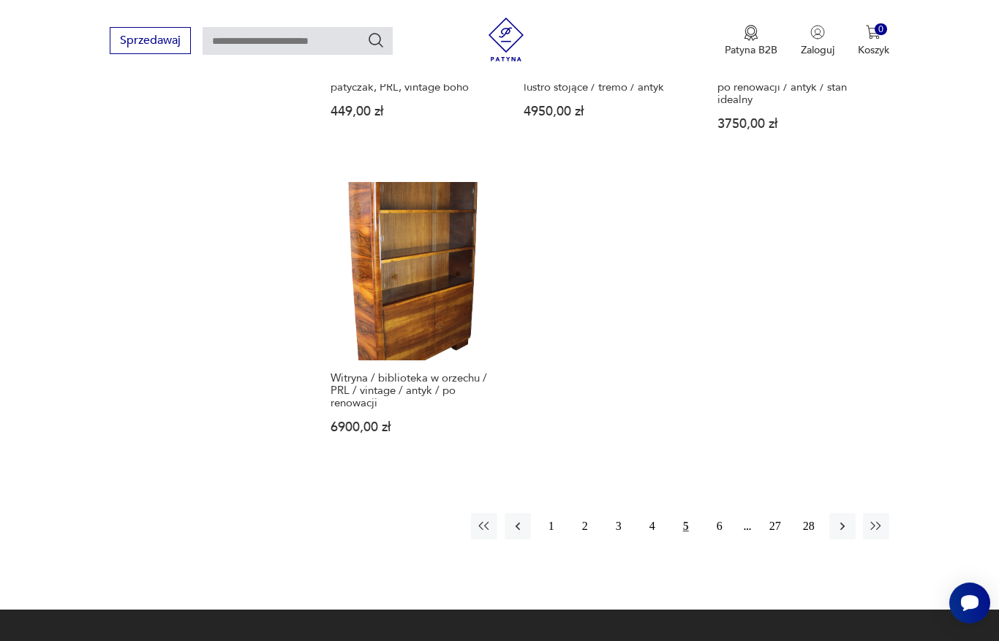
click at [718, 539] on button "6" at bounding box center [719, 526] width 26 height 26
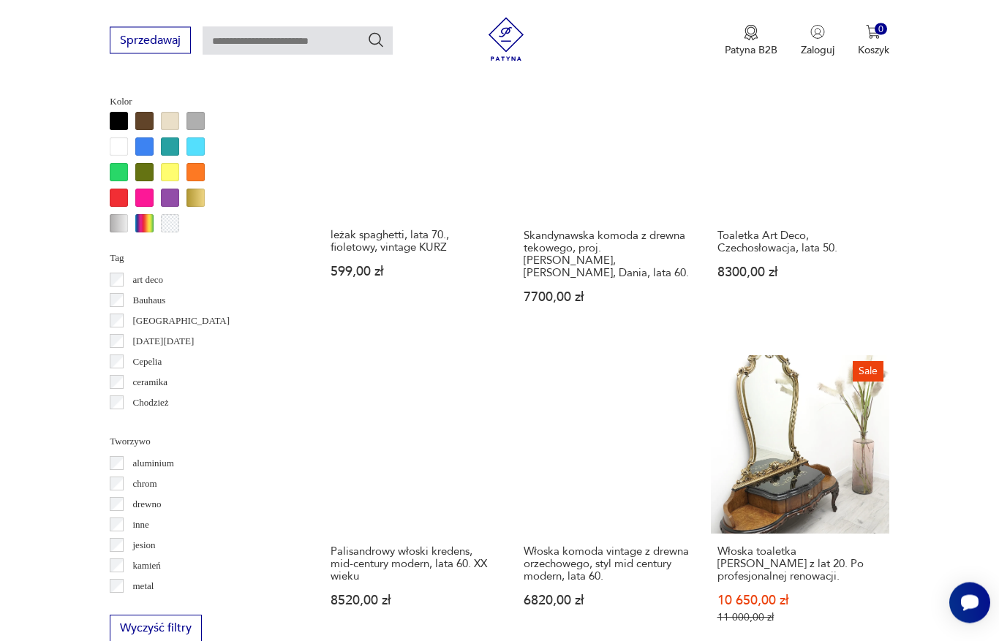
scroll to position [1227, 0]
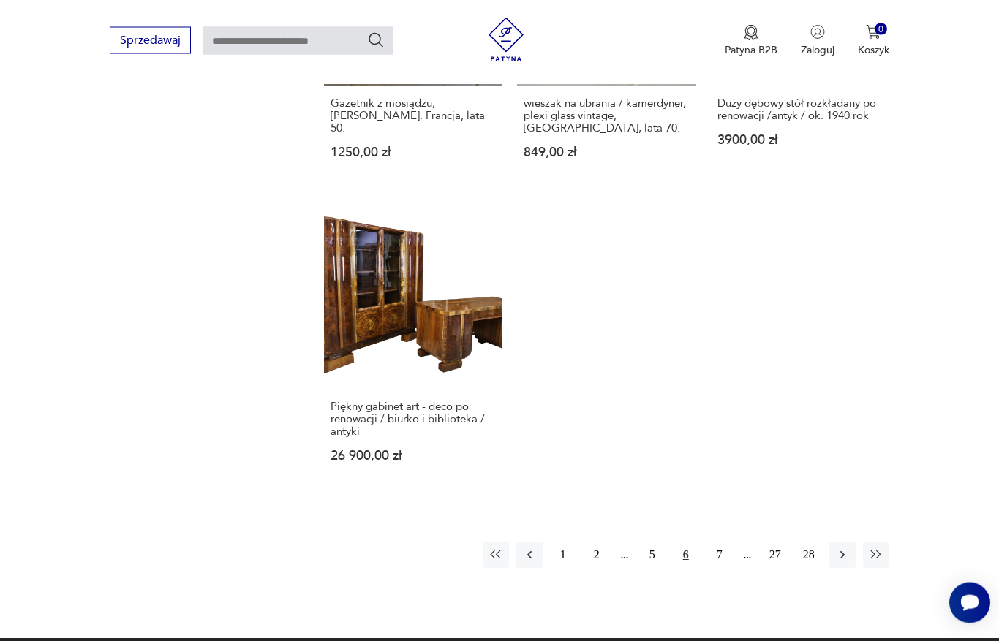
click at [722, 569] on button "7" at bounding box center [719, 555] width 26 height 26
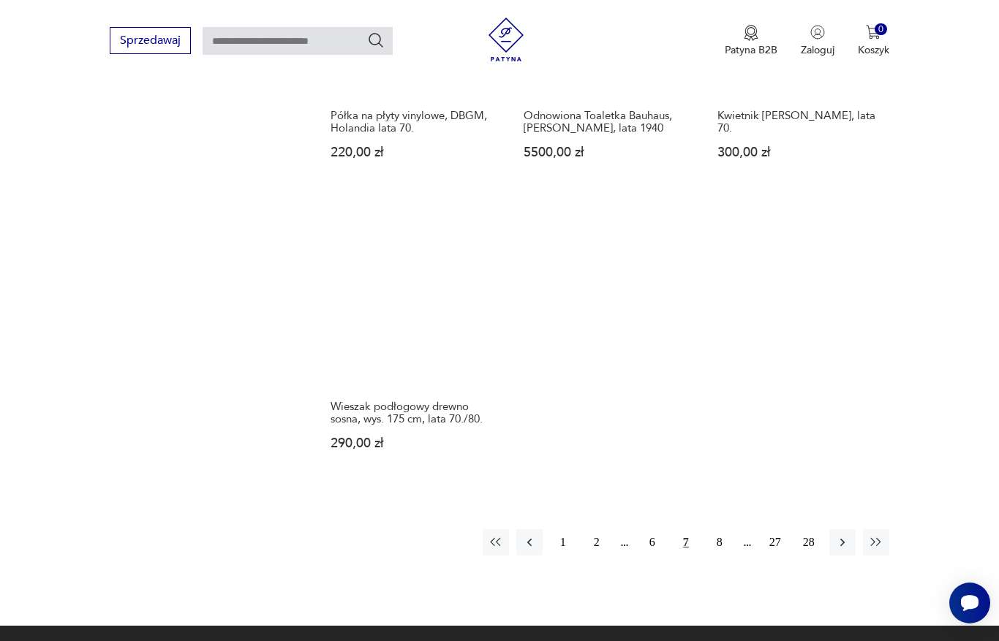
scroll to position [2059, 0]
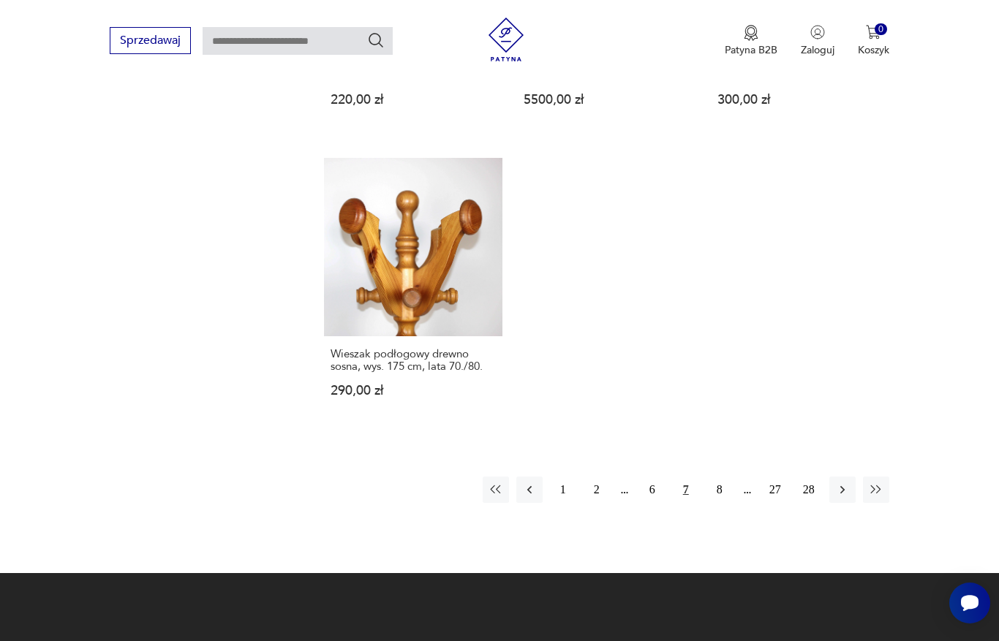
click at [727, 503] on button "8" at bounding box center [719, 490] width 26 height 26
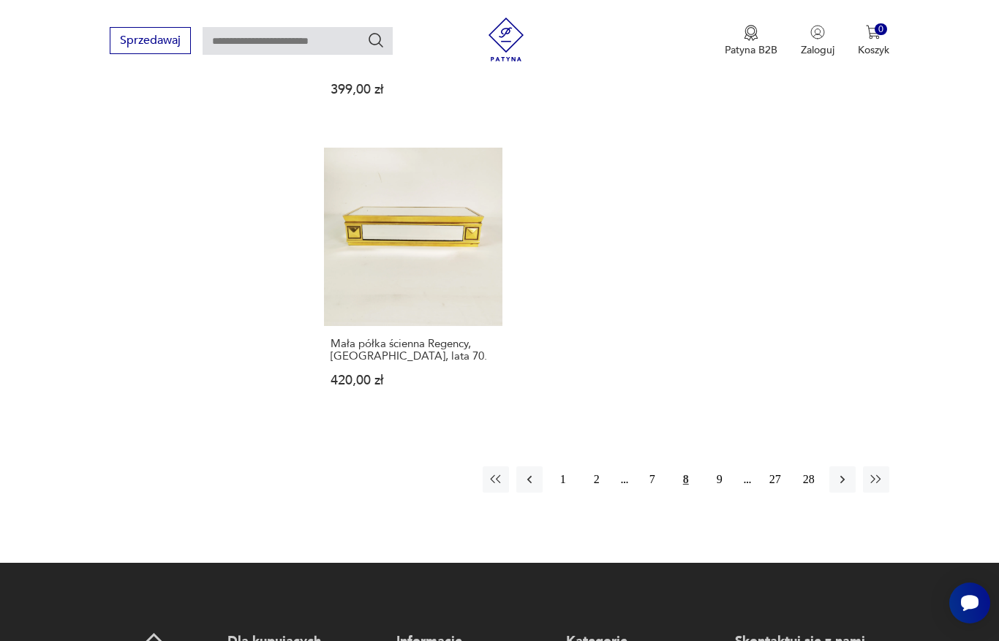
scroll to position [2077, 0]
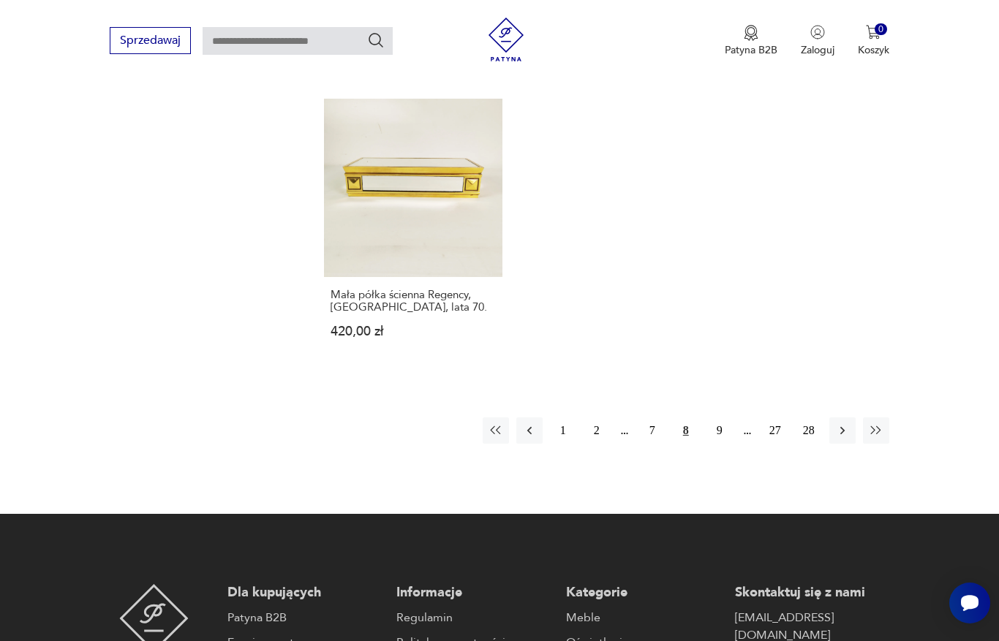
click at [719, 444] on button "9" at bounding box center [719, 430] width 26 height 26
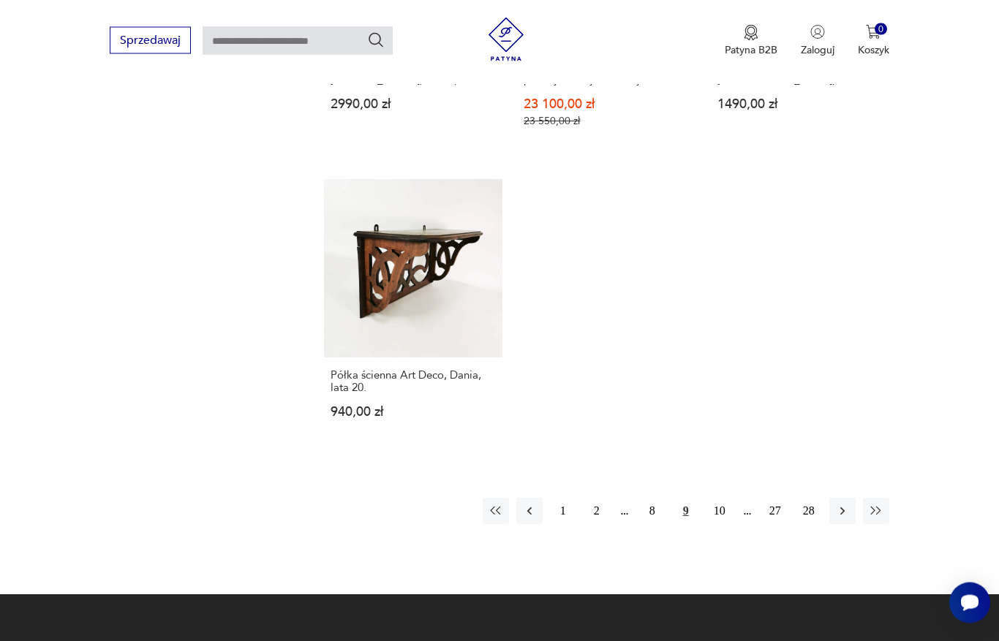
scroll to position [2004, 0]
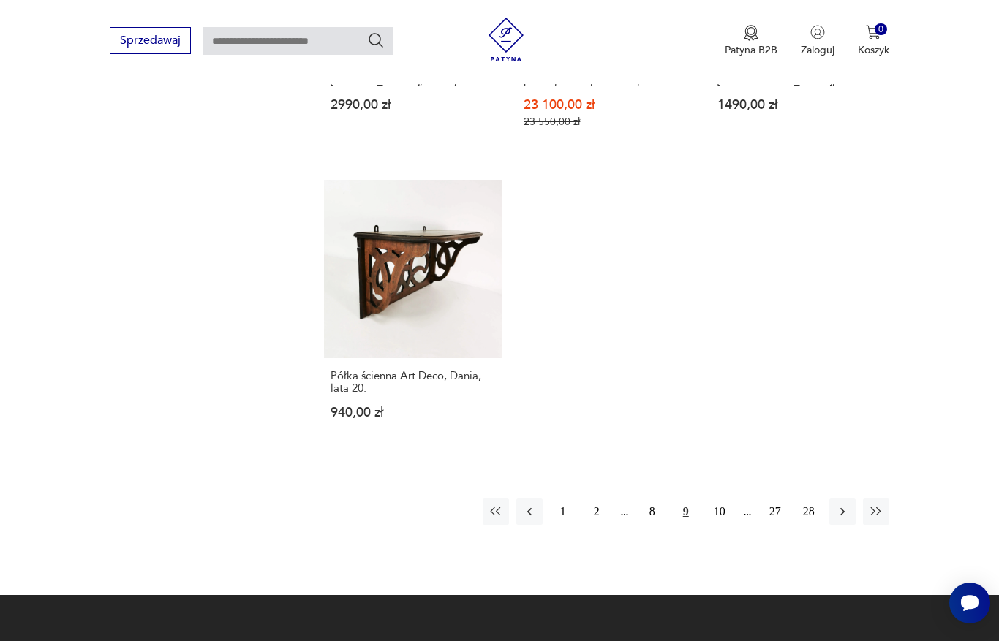
click at [723, 525] on button "10" at bounding box center [719, 512] width 26 height 26
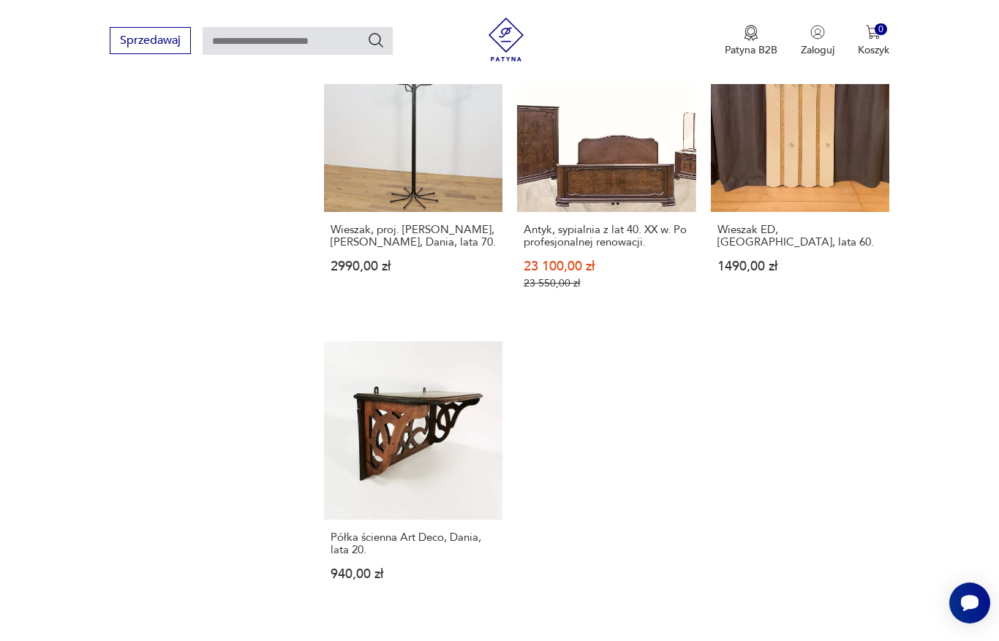
scroll to position [389, 0]
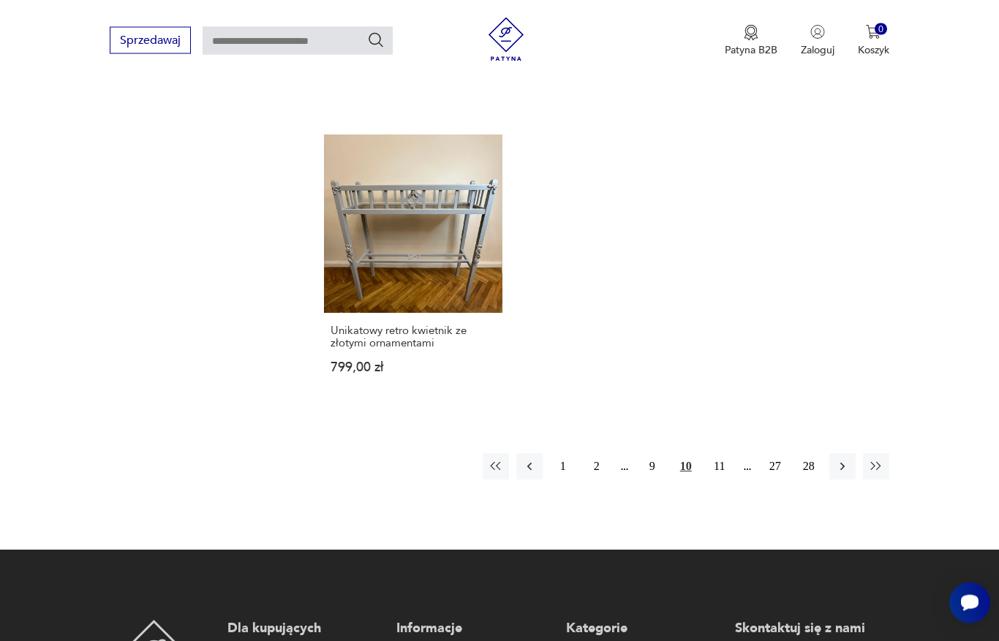
click at [723, 480] on button "11" at bounding box center [719, 467] width 26 height 26
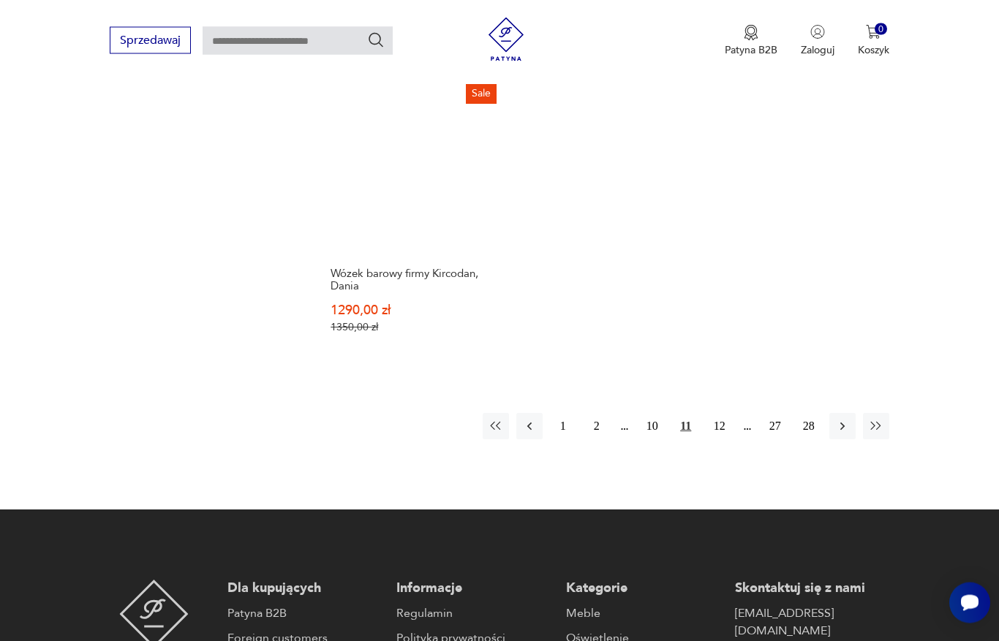
scroll to position [2116, 0]
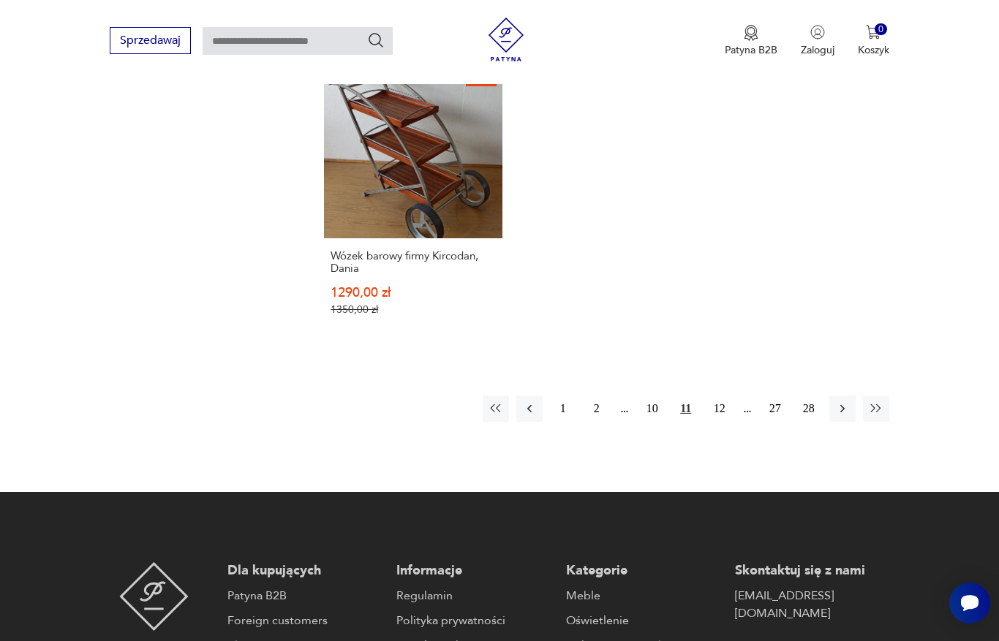
click at [726, 422] on button "12" at bounding box center [719, 408] width 26 height 26
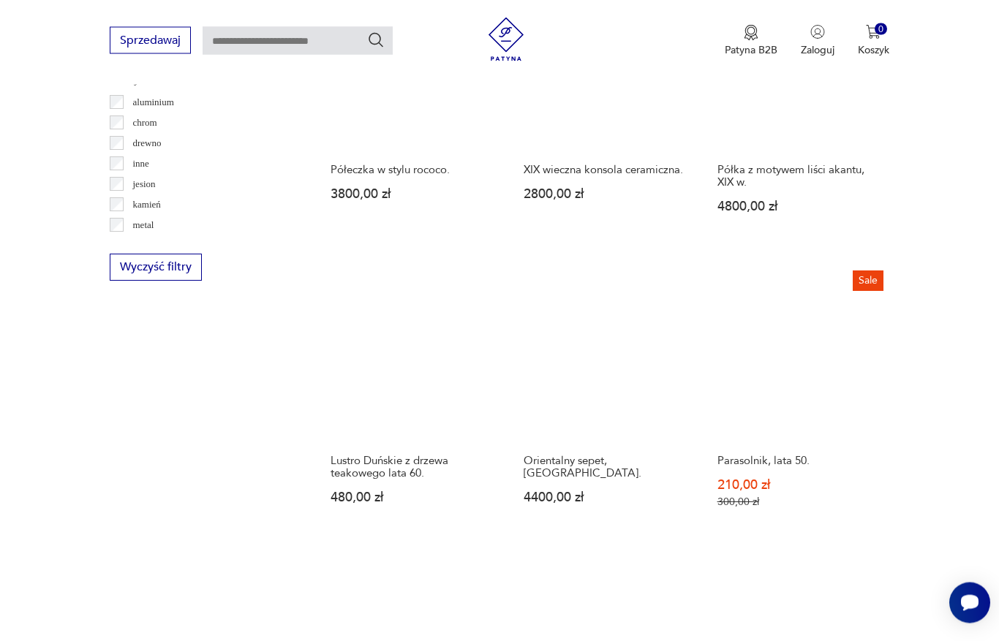
scroll to position [1587, 0]
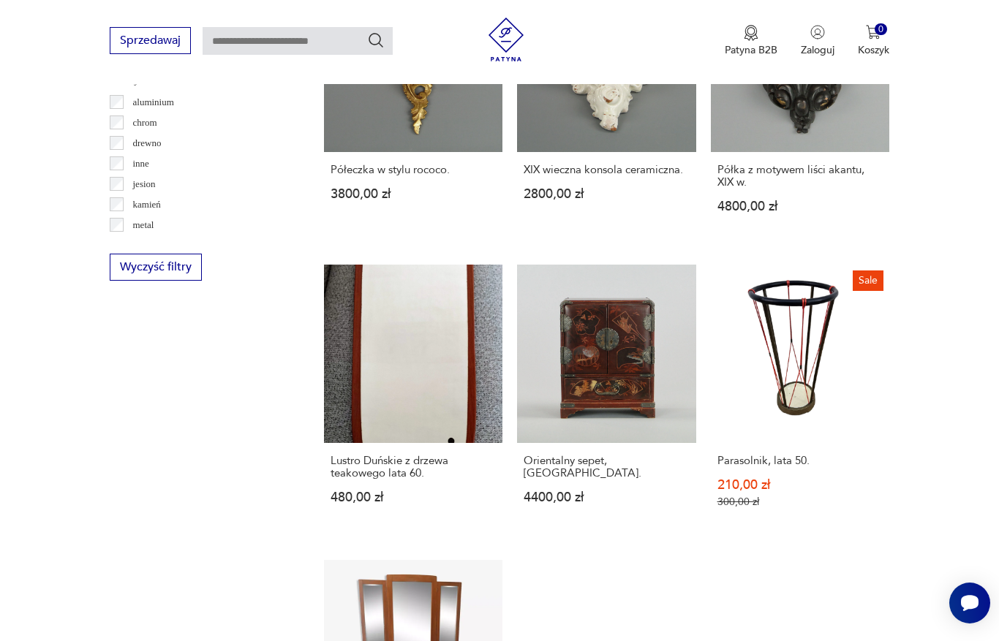
click at [603, 419] on link "Orientalny sepet, Japonia. 4400,00 zł" at bounding box center [606, 401] width 178 height 272
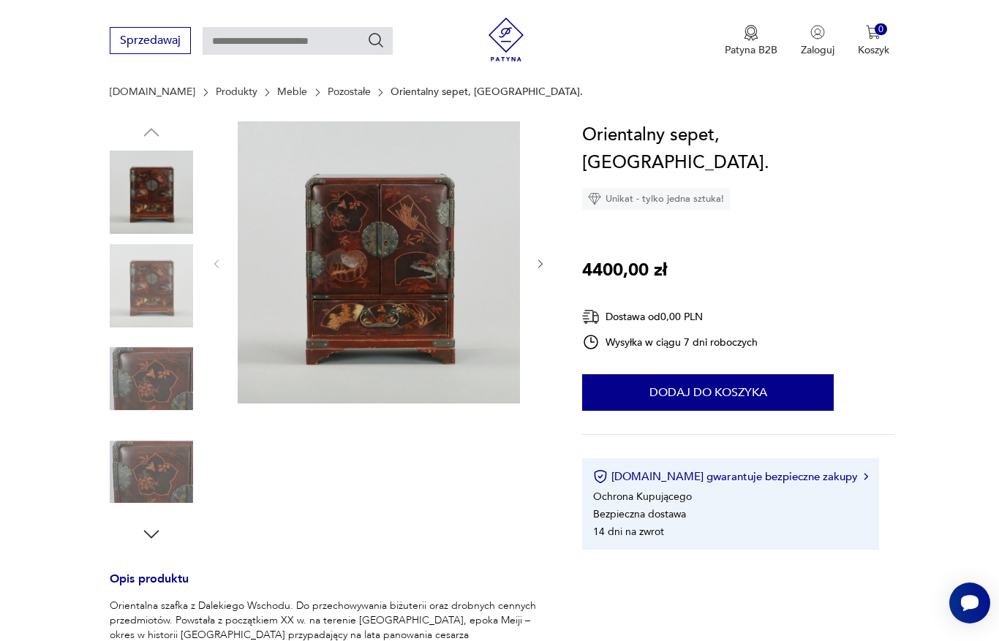
scroll to position [80, 0]
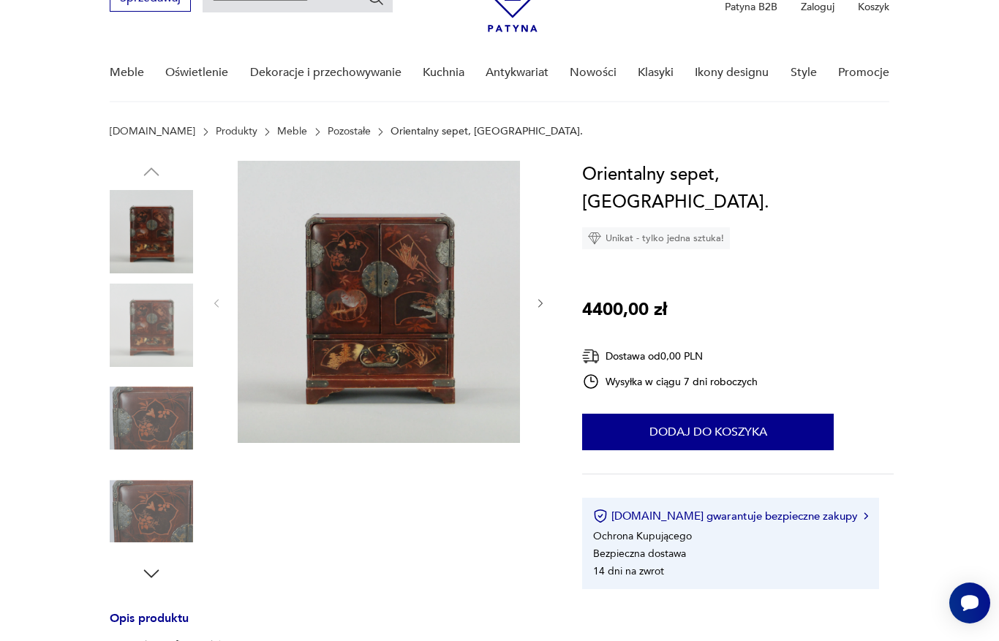
click at [534, 309] on icon "button" at bounding box center [540, 304] width 12 height 12
click at [545, 298] on icon "button" at bounding box center [540, 304] width 12 height 12
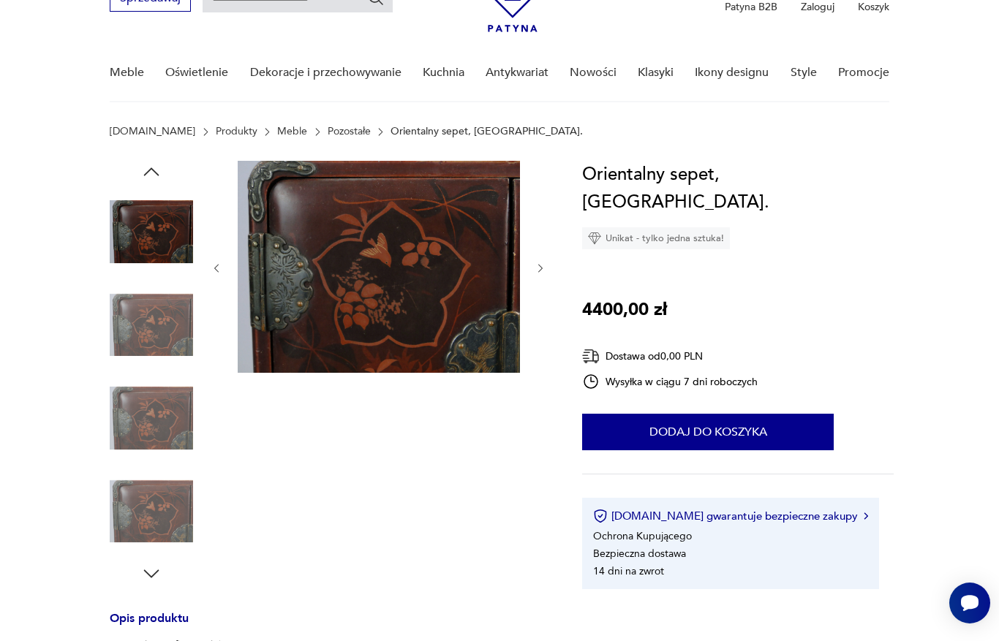
click at [548, 303] on section "Opis produktu Orientalna szafka z Dalekiego Wschodu. Do przechowywania biżuteri…" at bounding box center [499, 592] width 999 height 863
click at [546, 270] on icon "button" at bounding box center [540, 268] width 12 height 12
click at [545, 269] on icon "button" at bounding box center [540, 268] width 12 height 12
click at [547, 265] on icon "button" at bounding box center [540, 268] width 12 height 12
click at [542, 273] on icon "button" at bounding box center [540, 268] width 12 height 12
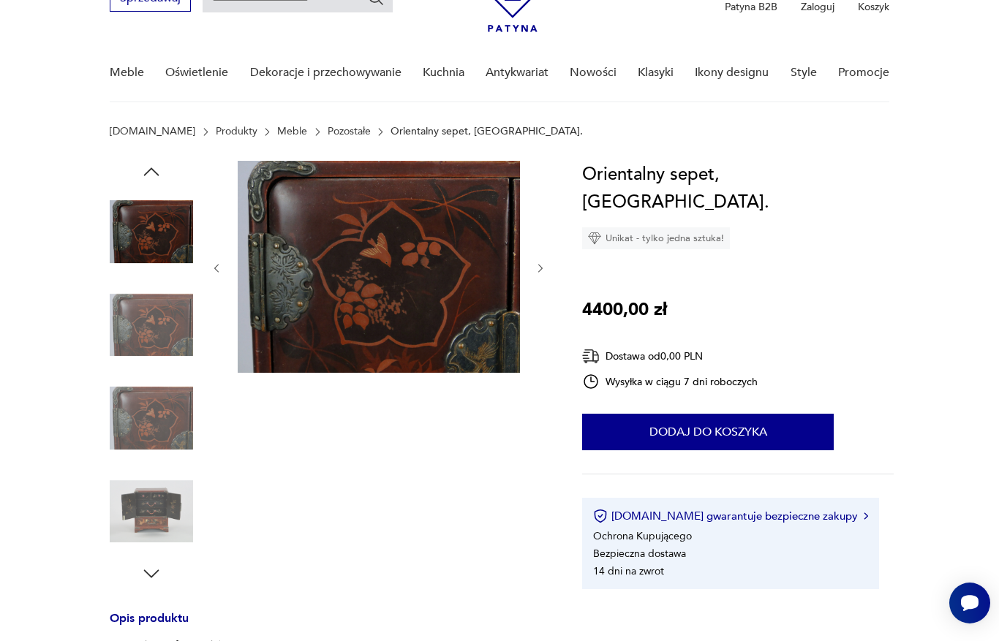
click at [543, 273] on icon "button" at bounding box center [540, 268] width 12 height 12
click at [547, 268] on icon "button" at bounding box center [540, 268] width 12 height 12
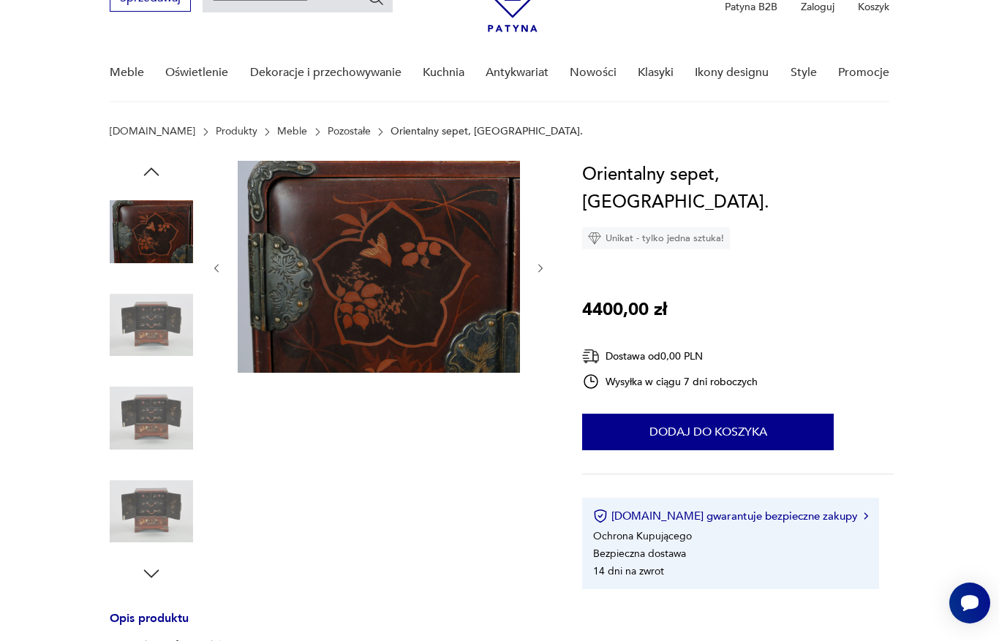
click at [545, 269] on icon "button" at bounding box center [540, 268] width 12 height 12
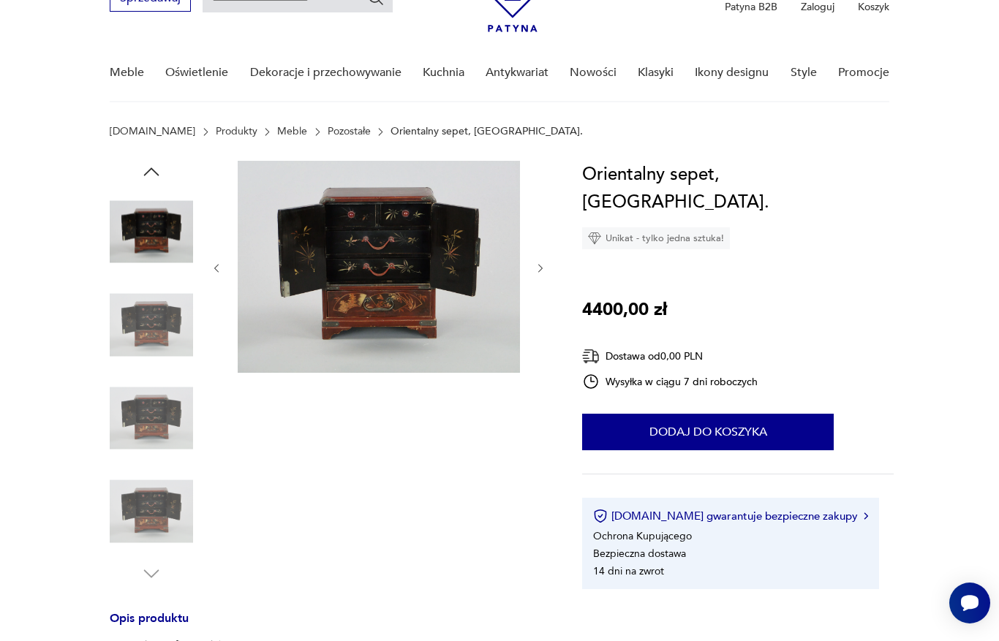
click at [546, 270] on icon "button" at bounding box center [540, 268] width 12 height 12
click at [556, 273] on section "Opis produktu Orientalna szafka z Dalekiego Wschodu. Do przechowywania biżuteri…" at bounding box center [499, 592] width 999 height 863
click at [545, 268] on icon "button" at bounding box center [540, 268] width 12 height 12
click at [164, 571] on div at bounding box center [151, 373] width 83 height 424
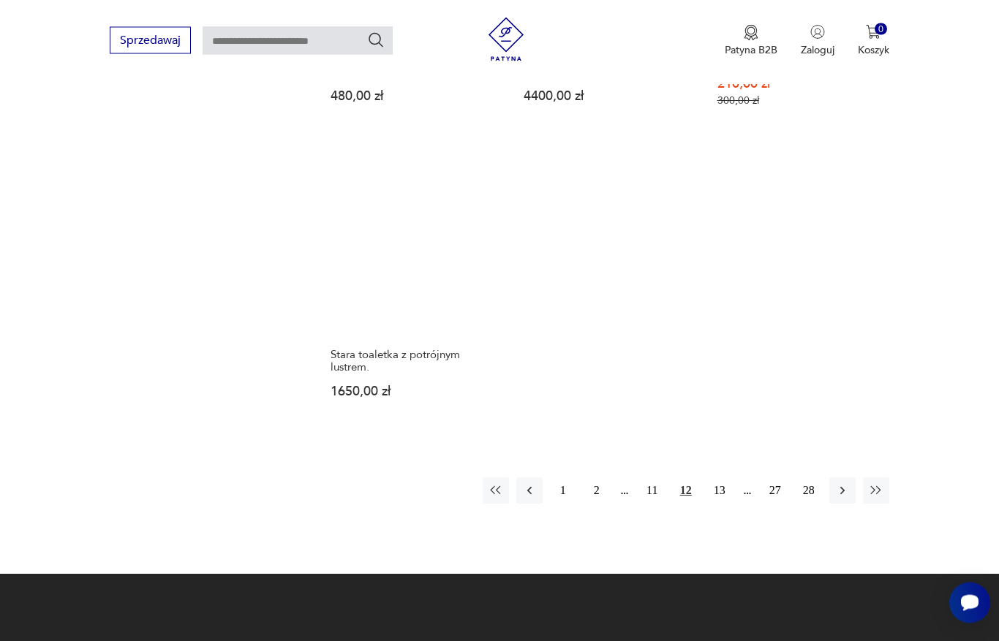
scroll to position [2015, 0]
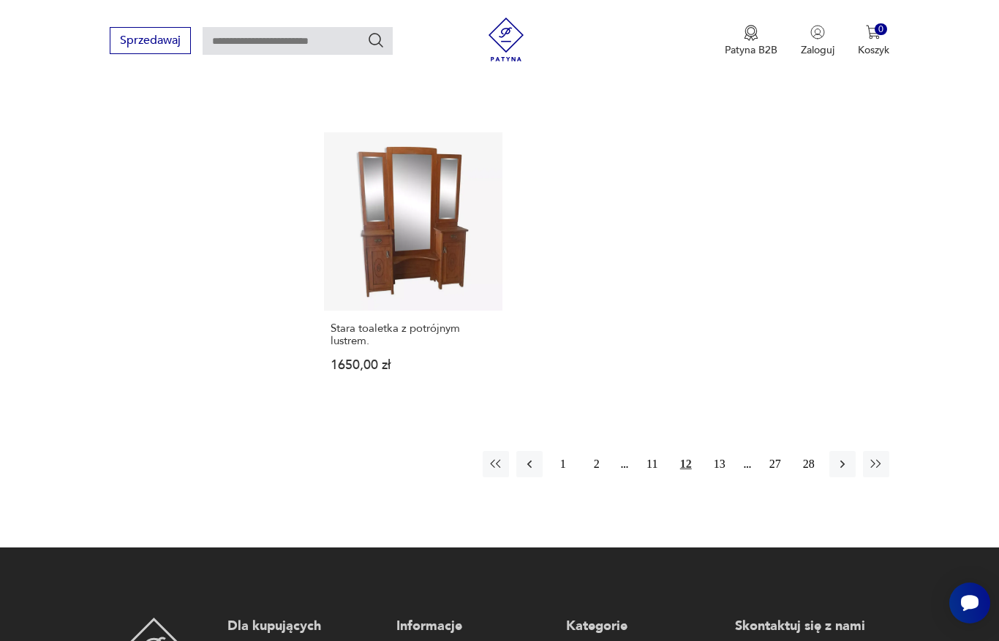
click at [721, 477] on button "13" at bounding box center [719, 464] width 26 height 26
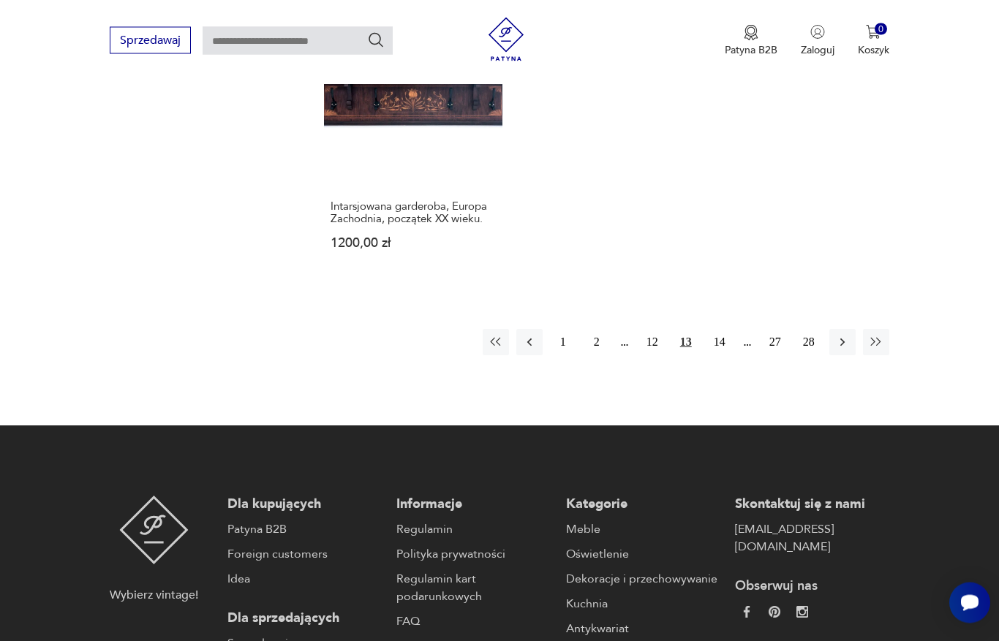
scroll to position [2185, 0]
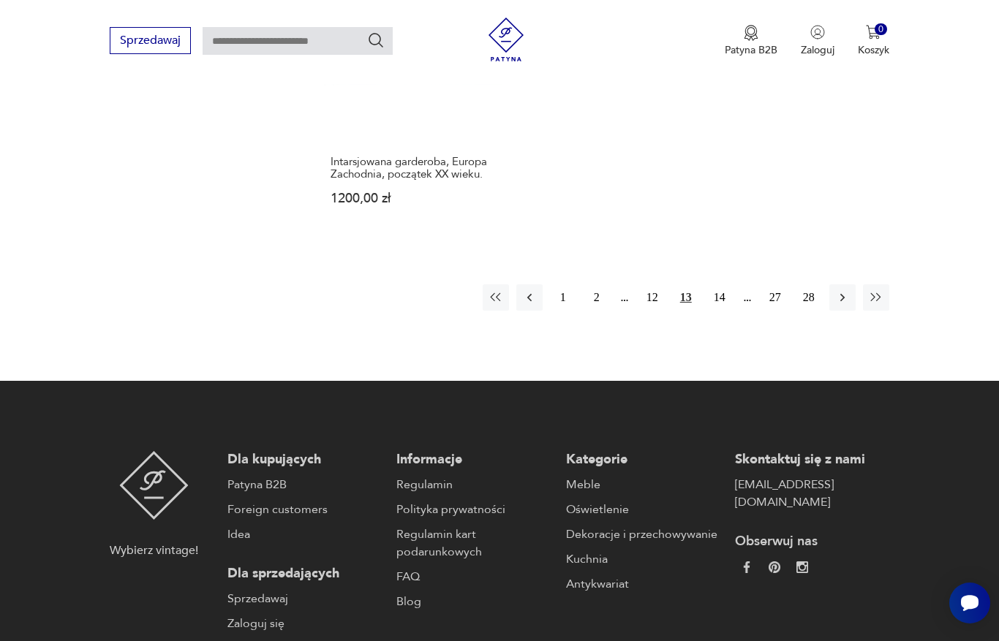
click at [719, 311] on button "14" at bounding box center [719, 297] width 26 height 26
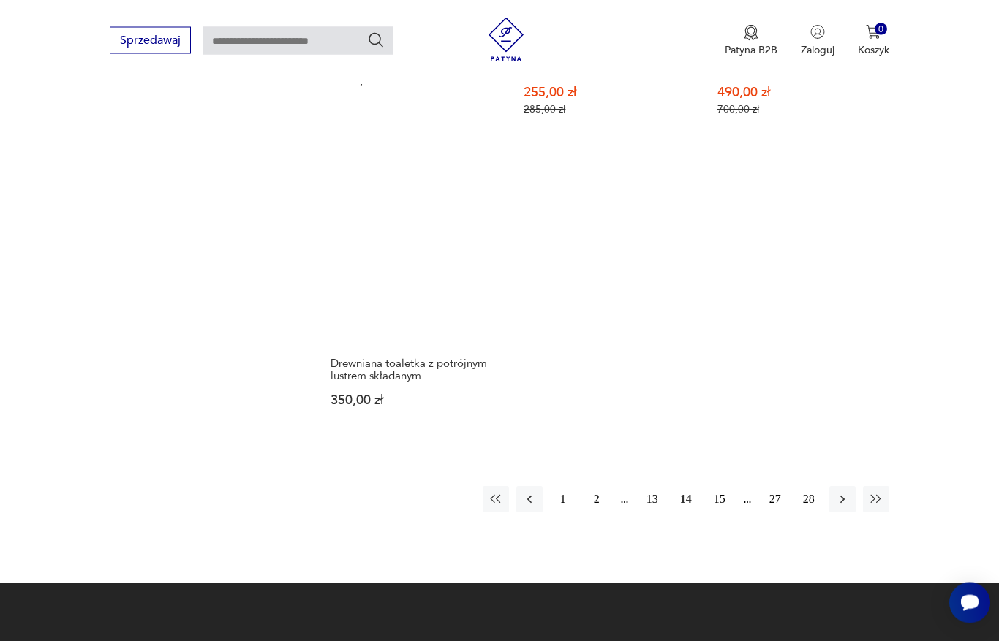
scroll to position [2103, 0]
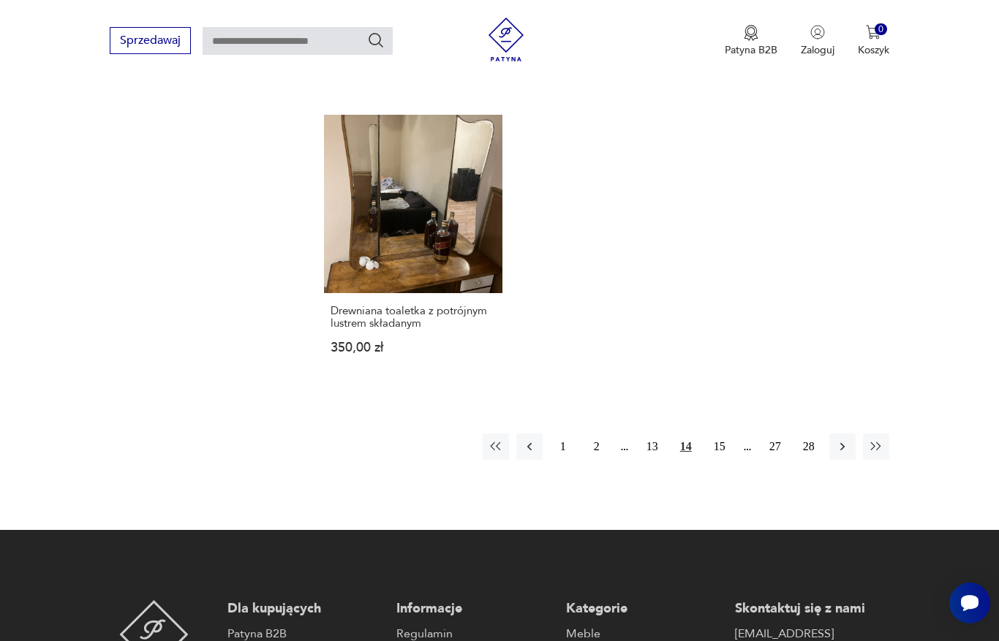
click at [731, 460] on button "15" at bounding box center [719, 446] width 26 height 26
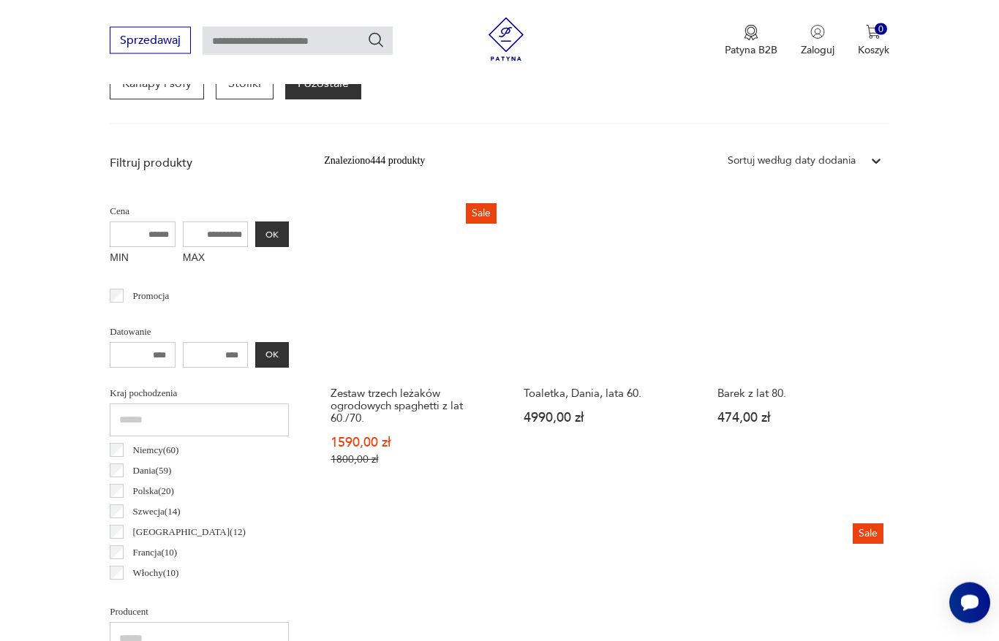
scroll to position [389, 0]
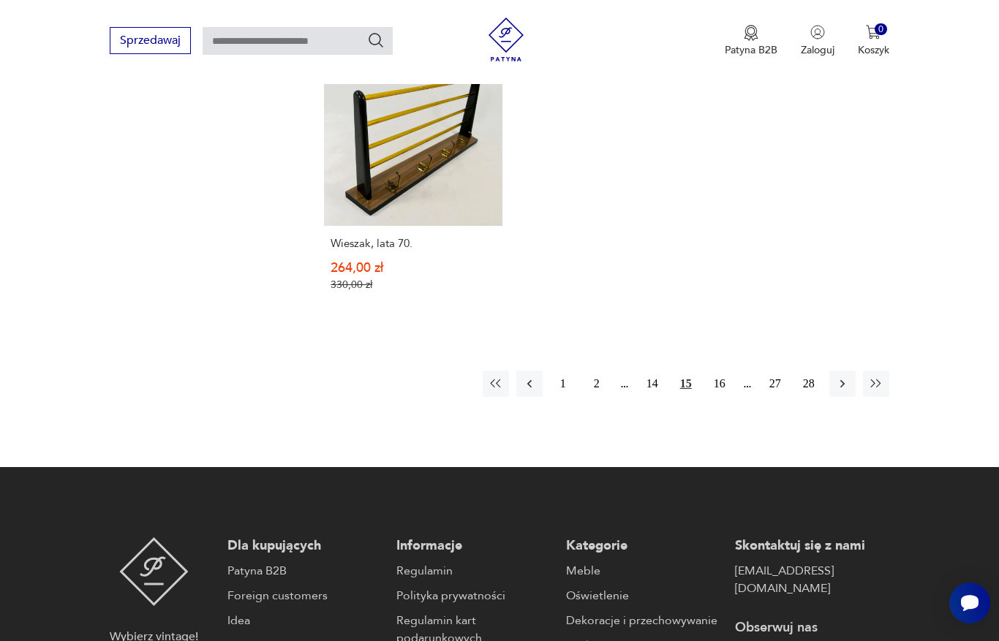
click at [727, 397] on button "16" at bounding box center [719, 384] width 26 height 26
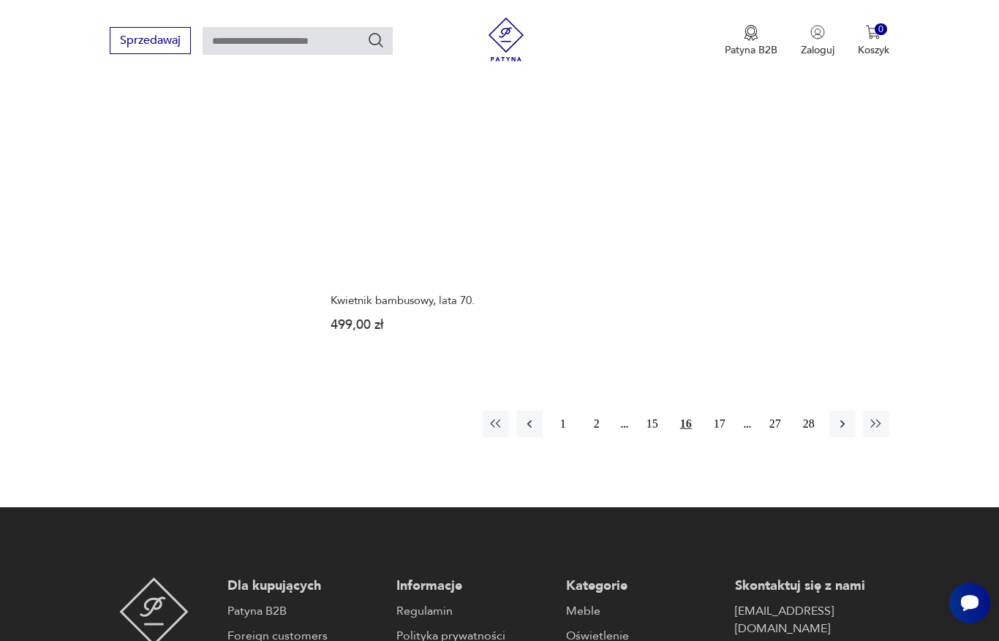
scroll to position [2031, 0]
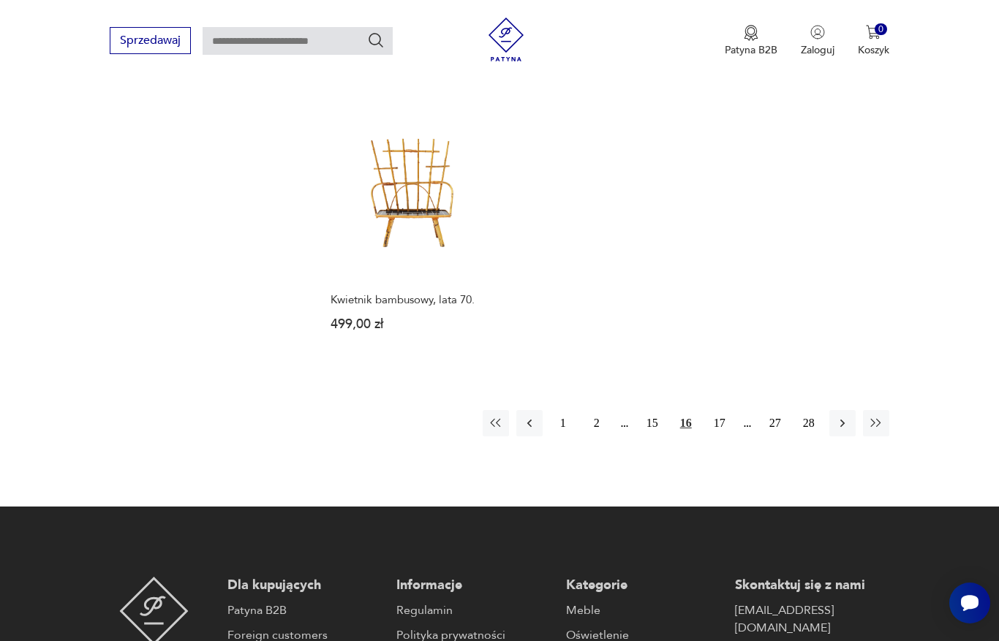
click at [721, 436] on button "17" at bounding box center [719, 423] width 26 height 26
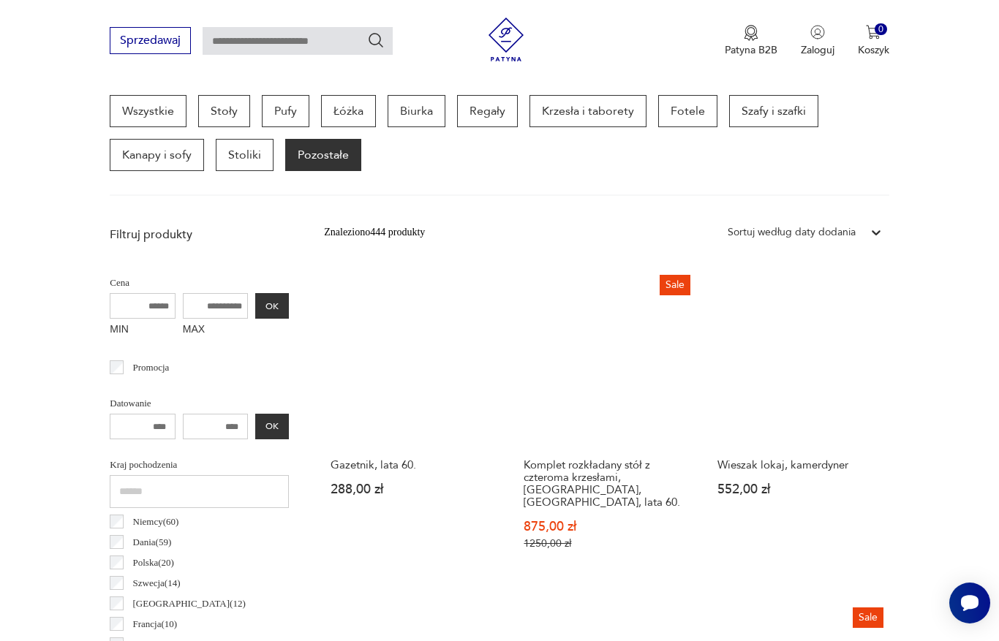
scroll to position [399, 0]
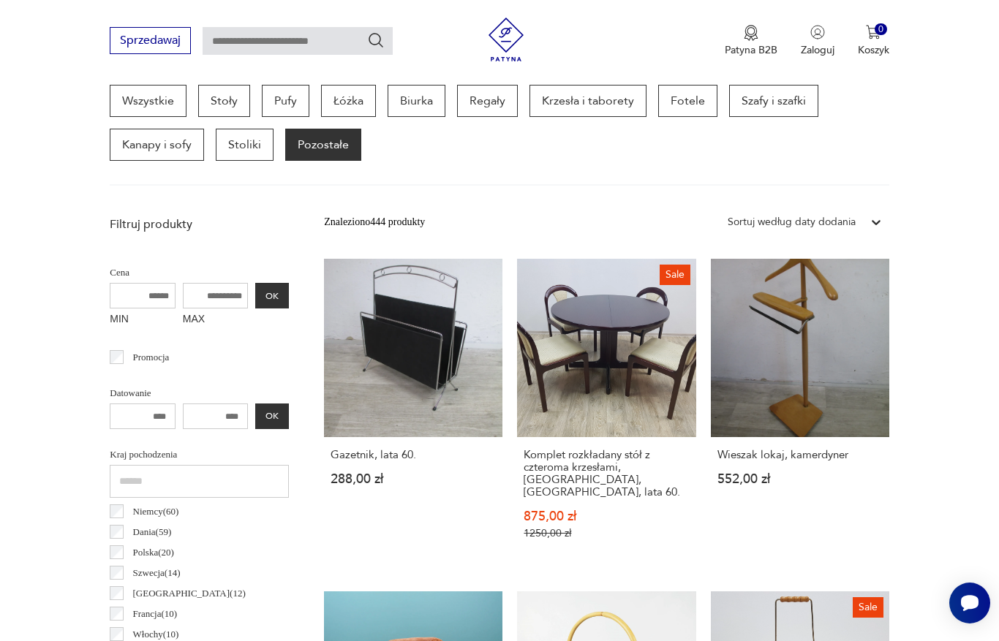
click at [205, 72] on div "Sprzedawaj Patyna B2B Zaloguj 0 Koszyk Twój koszyk ( 0 ) Brak produktów w koszy…" at bounding box center [499, 42] width 999 height 84
click at [204, 72] on div "Sprzedawaj Patyna B2B Zaloguj 0 Koszyk Twój koszyk ( 0 ) Brak produktów w koszy…" at bounding box center [499, 42] width 999 height 84
click at [211, 101] on p "Stoły" at bounding box center [224, 101] width 52 height 32
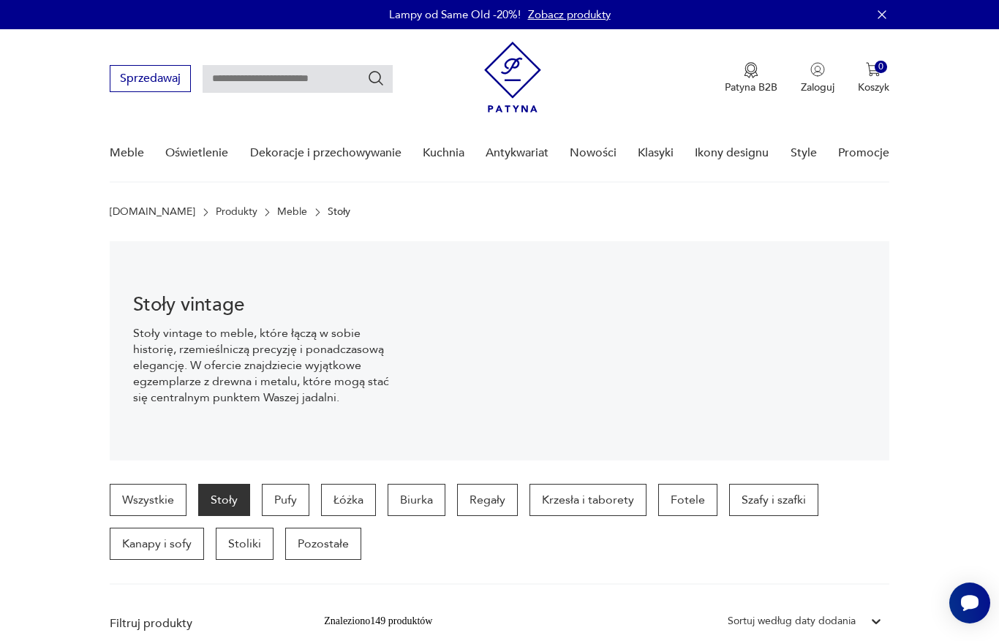
click at [225, 488] on p "Stoły" at bounding box center [224, 500] width 52 height 32
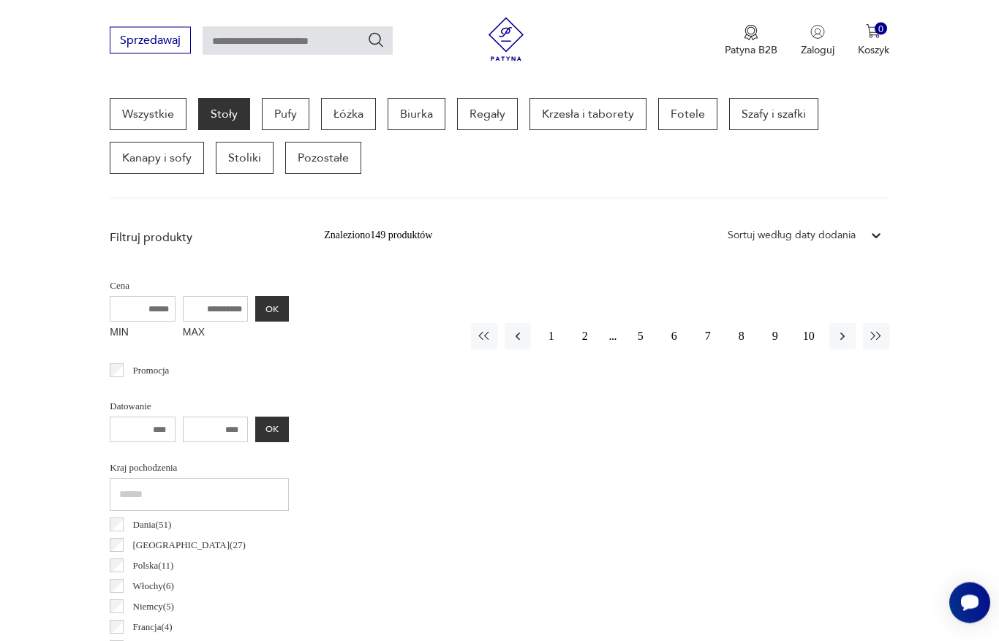
scroll to position [463, 0]
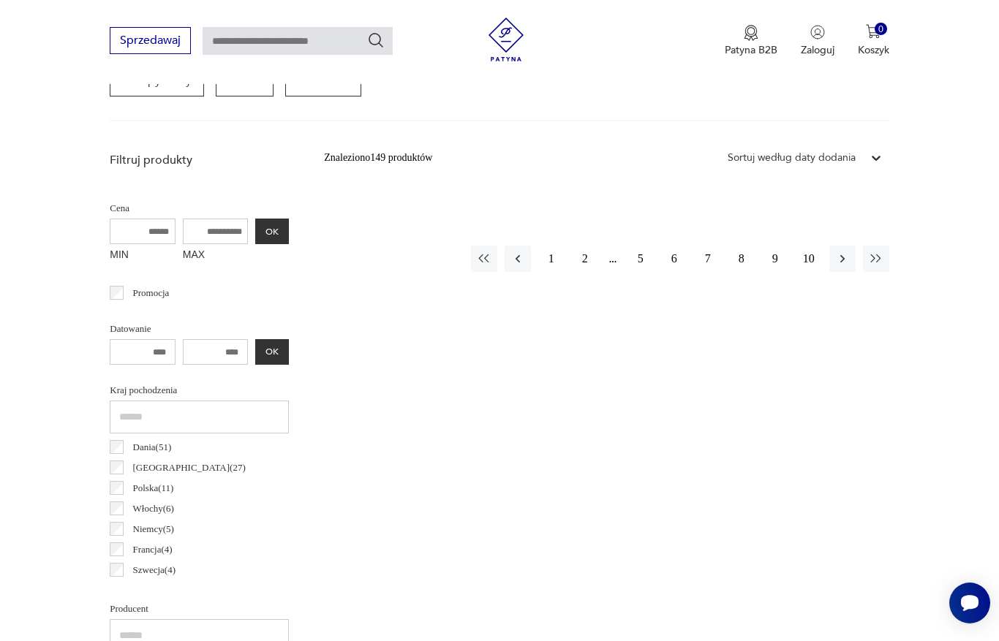
click at [592, 259] on button "2" at bounding box center [585, 259] width 26 height 26
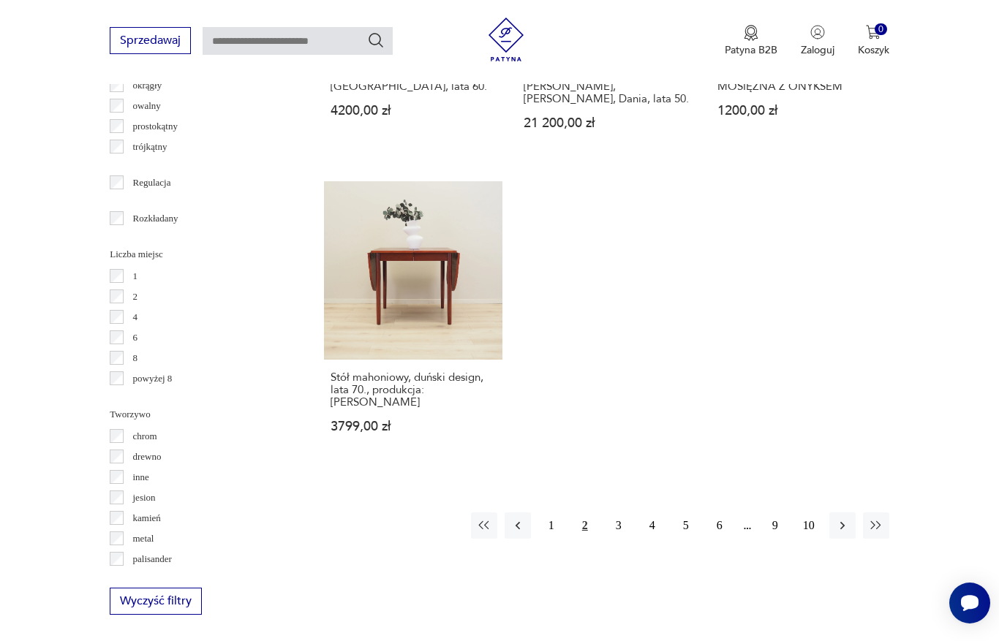
scroll to position [2051, 0]
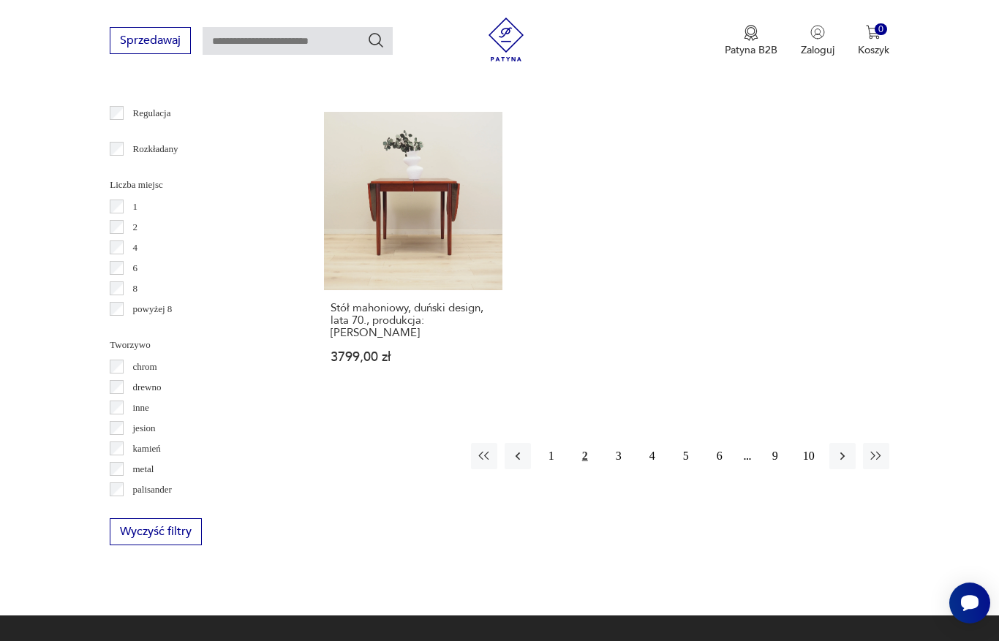
click at [625, 469] on button "3" at bounding box center [618, 456] width 26 height 26
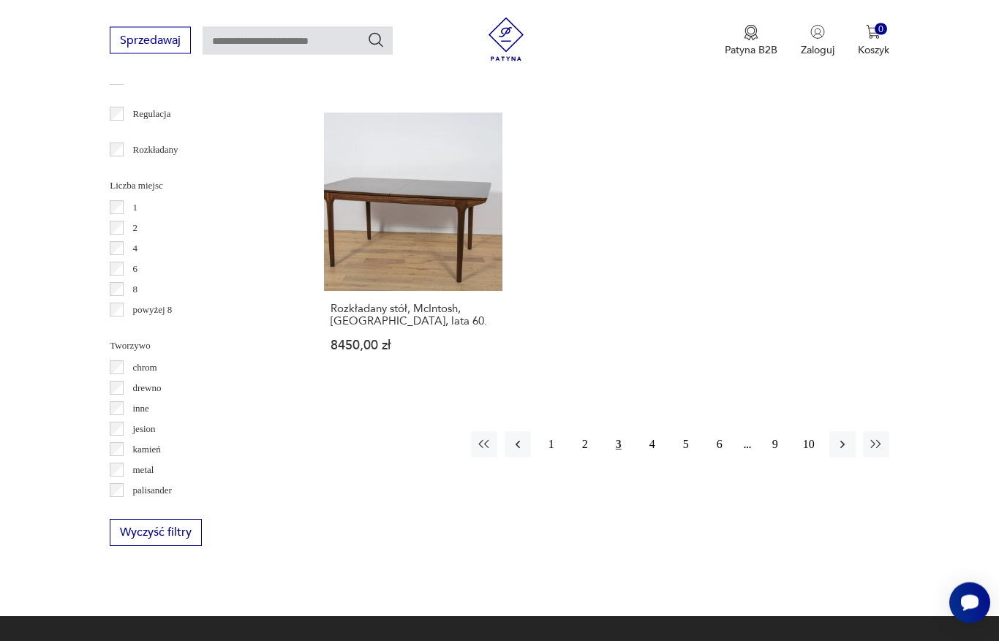
scroll to position [2051, 0]
click at [661, 458] on button "4" at bounding box center [652, 444] width 26 height 26
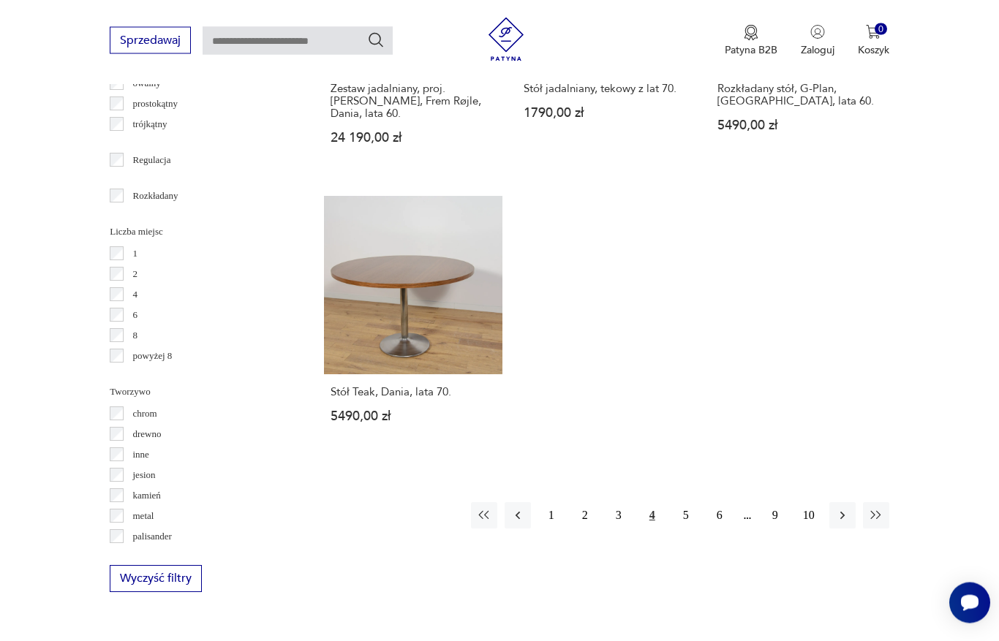
scroll to position [2004, 0]
click at [684, 529] on button "5" at bounding box center [686, 515] width 26 height 26
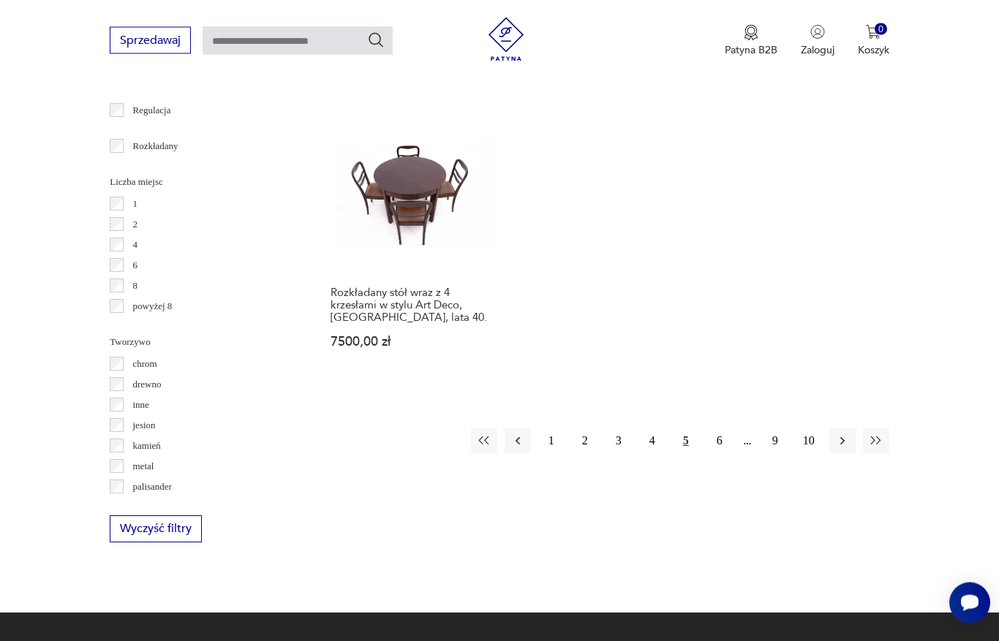
scroll to position [2054, 0]
click at [713, 454] on button "6" at bounding box center [719, 441] width 26 height 26
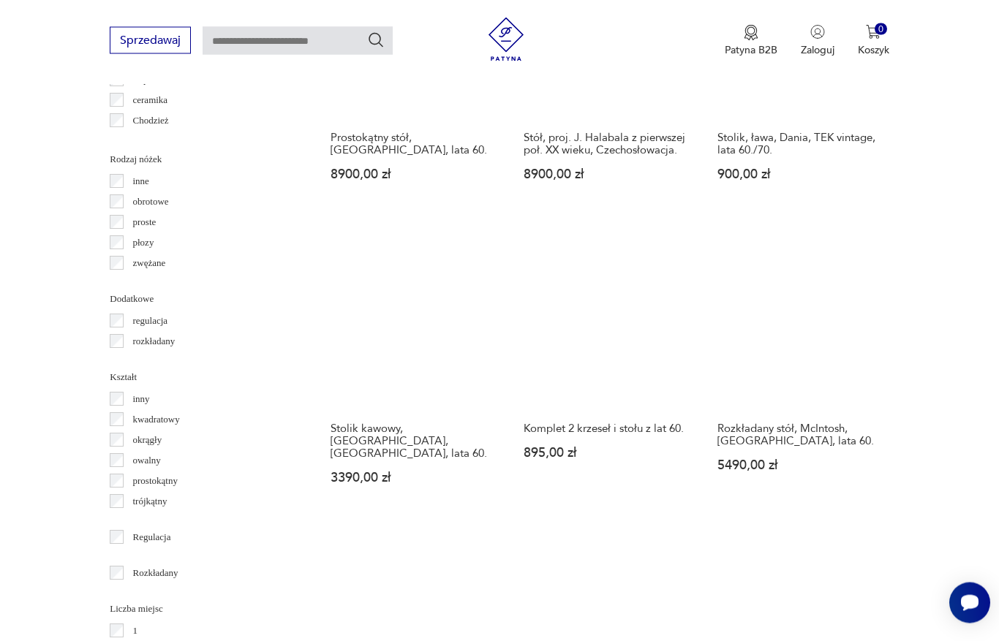
scroll to position [1640, 0]
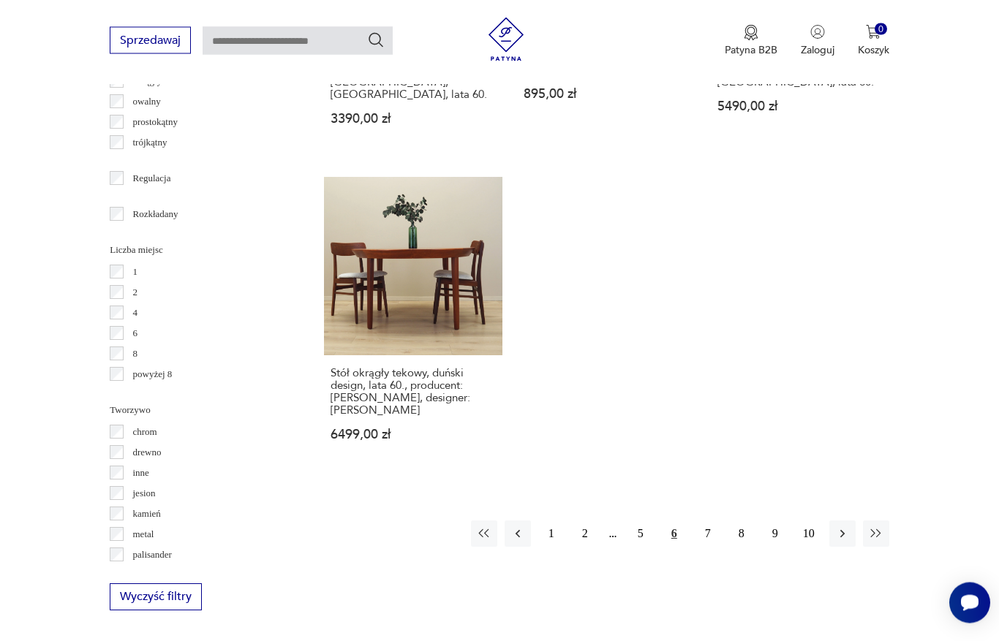
scroll to position [1998, 0]
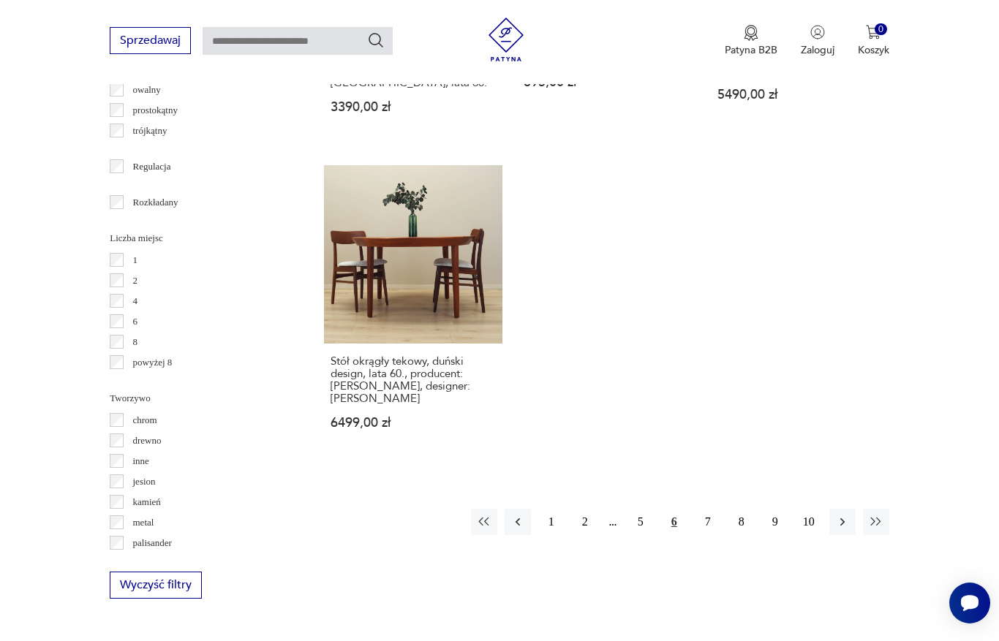
click at [716, 535] on button "7" at bounding box center [707, 522] width 26 height 26
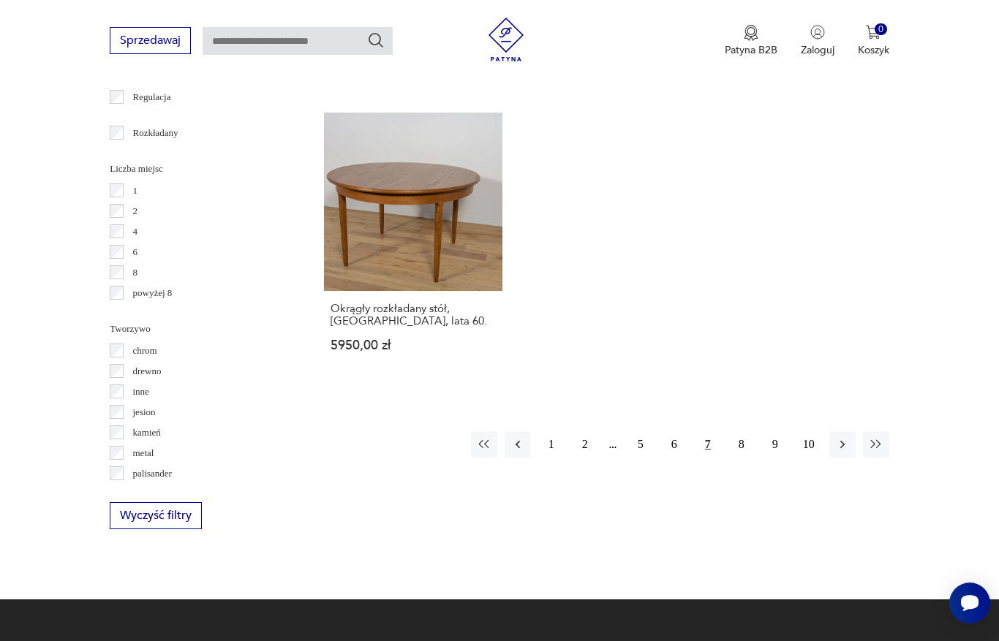
scroll to position [2100, 0]
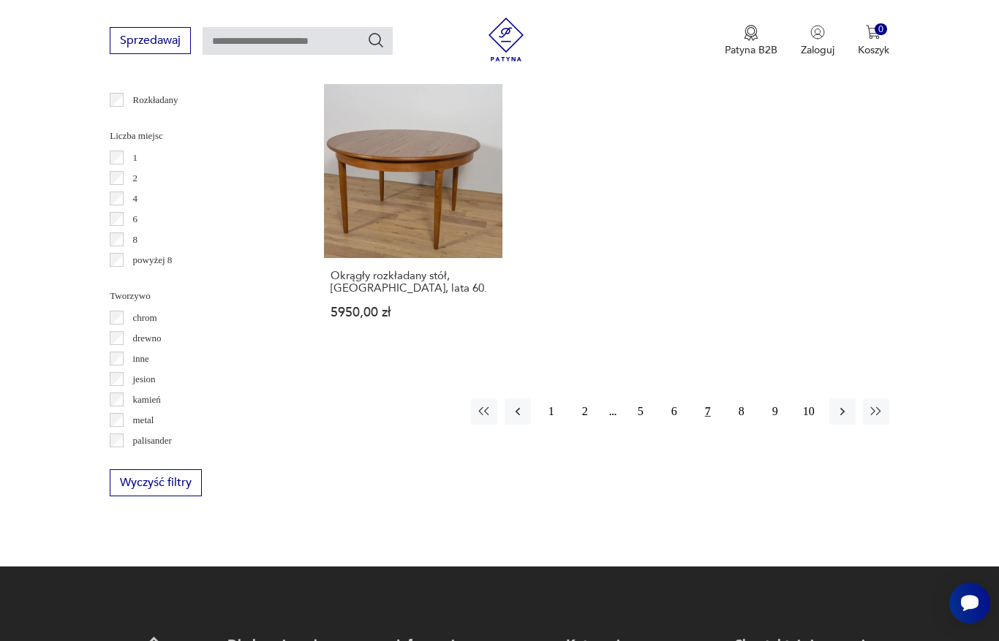
click at [739, 425] on button "8" at bounding box center [741, 411] width 26 height 26
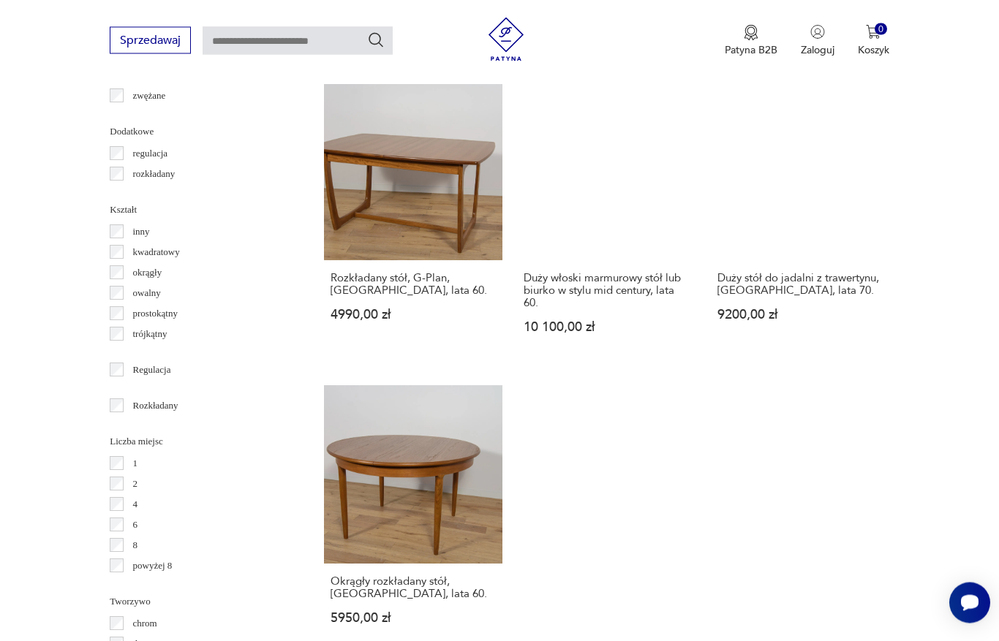
scroll to position [389, 0]
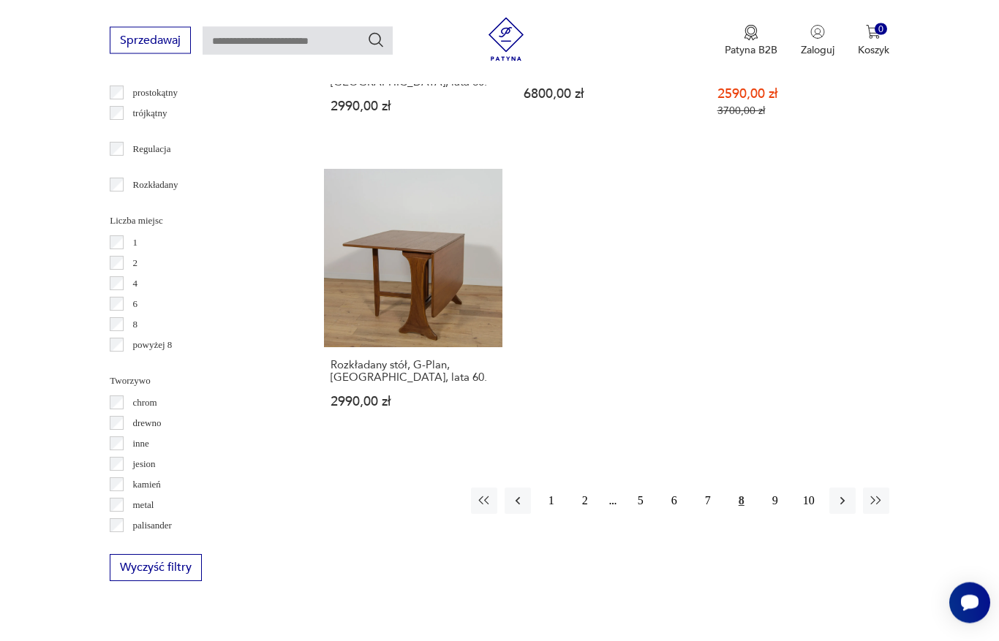
click at [775, 515] on button "9" at bounding box center [775, 501] width 26 height 26
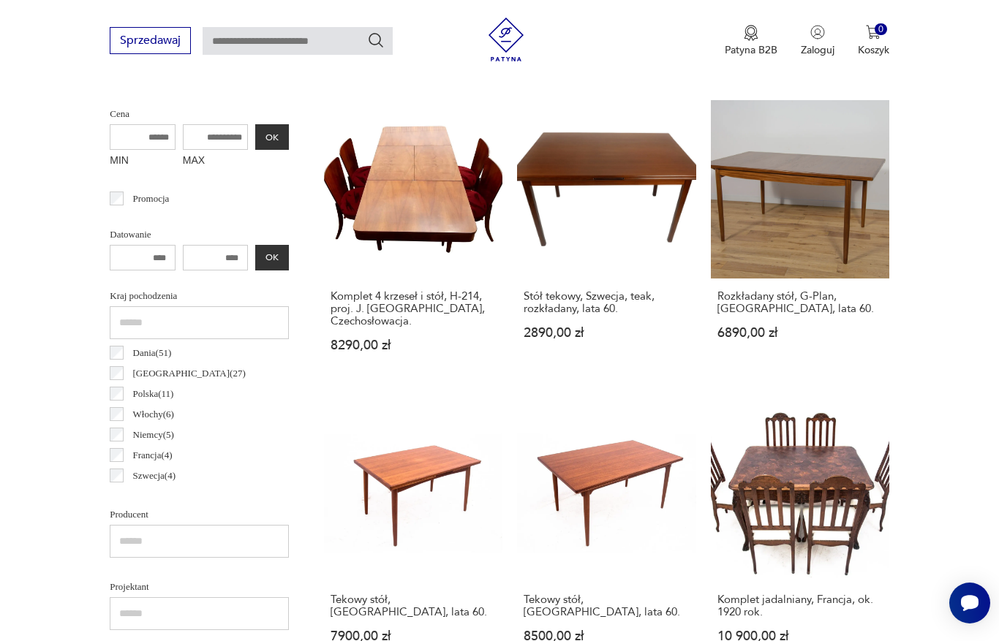
scroll to position [536, 0]
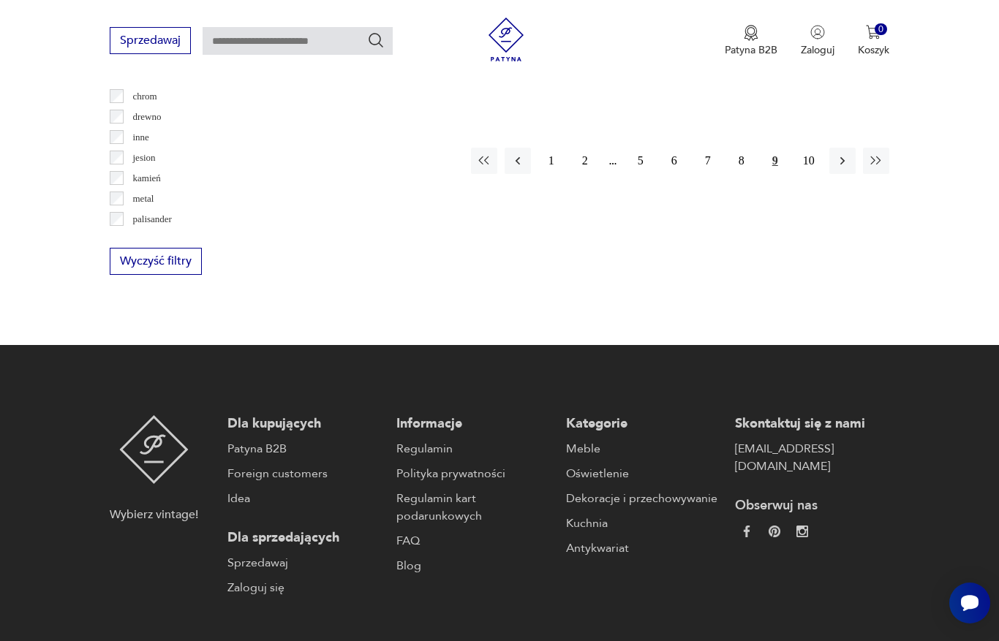
click at [810, 174] on button "10" at bounding box center [808, 161] width 26 height 26
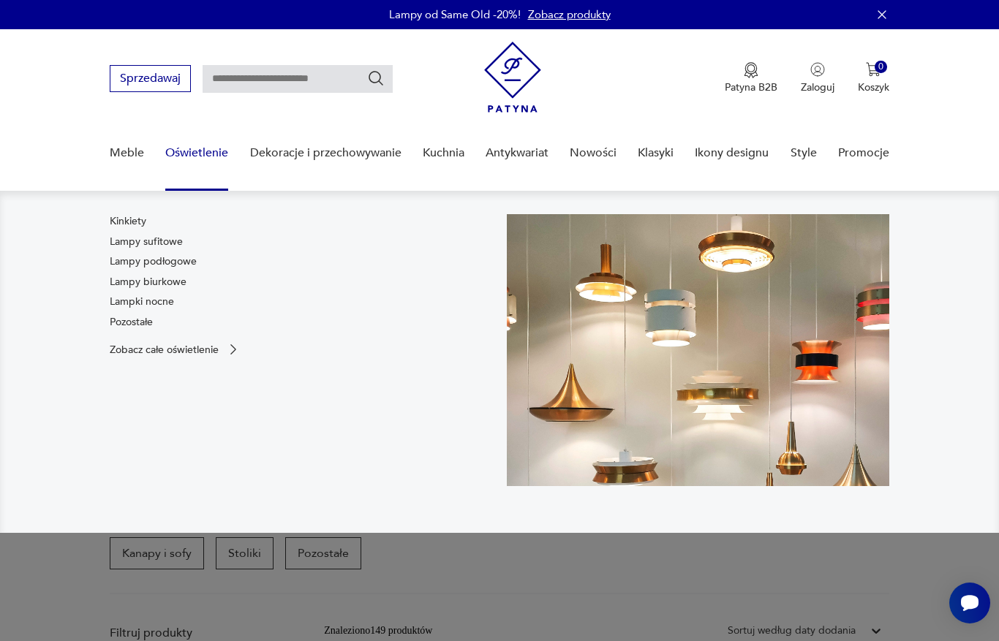
click at [138, 243] on link "Lampy sufitowe" at bounding box center [146, 242] width 73 height 15
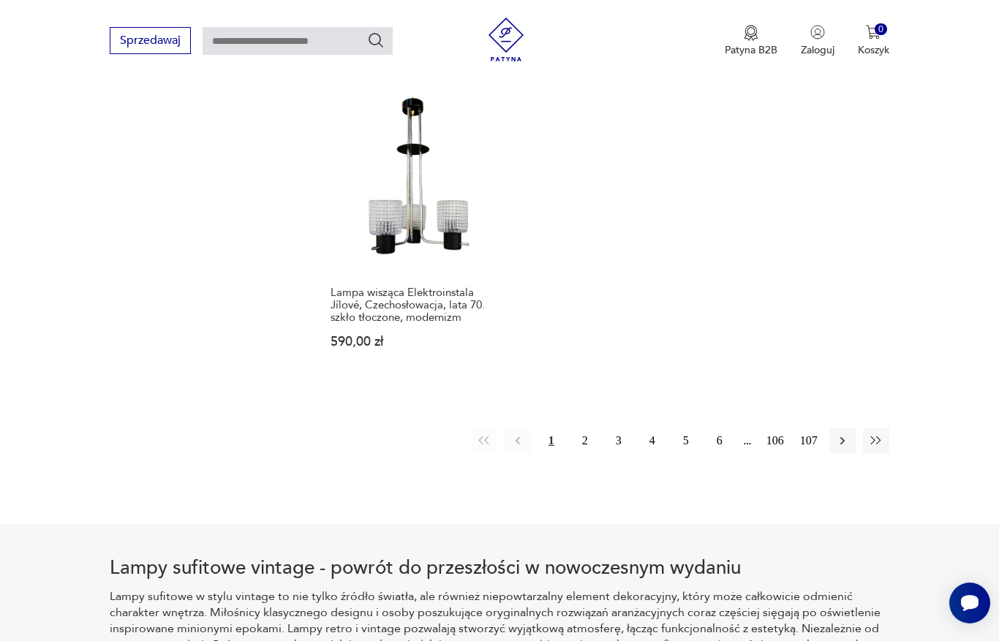
scroll to position [2122, 0]
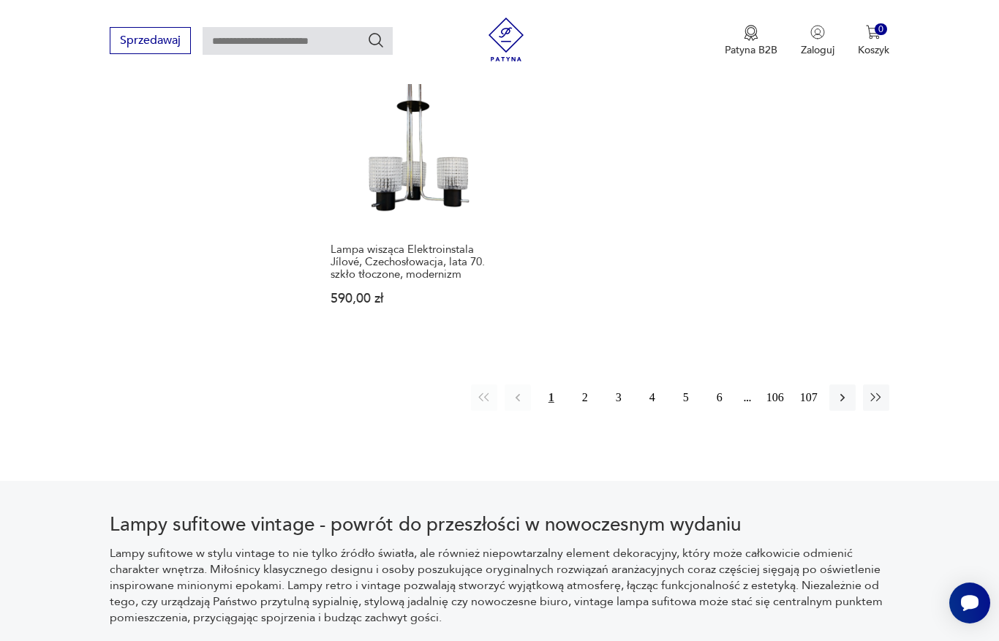
click at [588, 411] on button "2" at bounding box center [585, 398] width 26 height 26
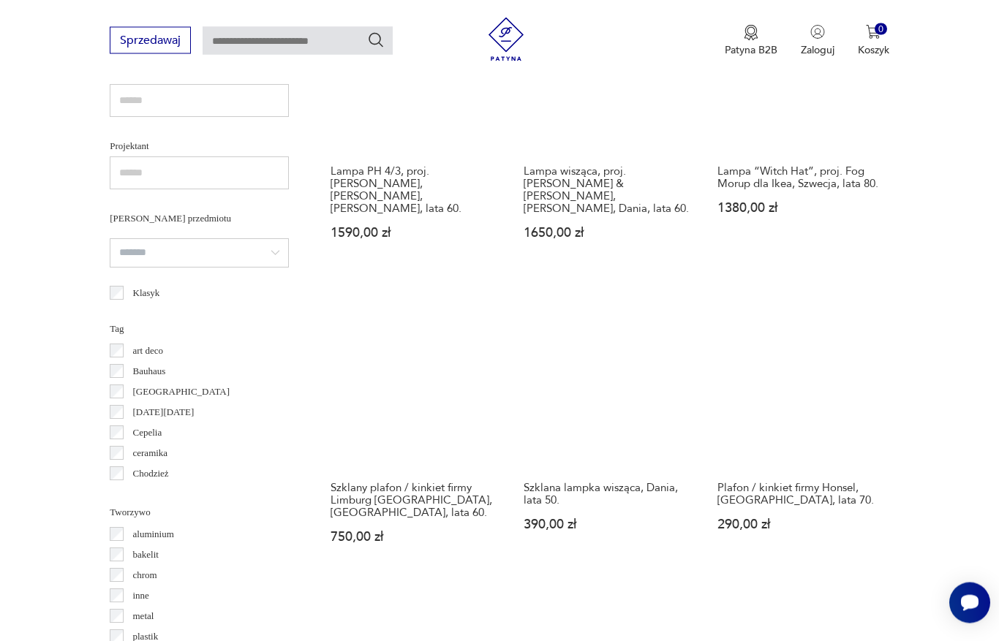
scroll to position [999, 0]
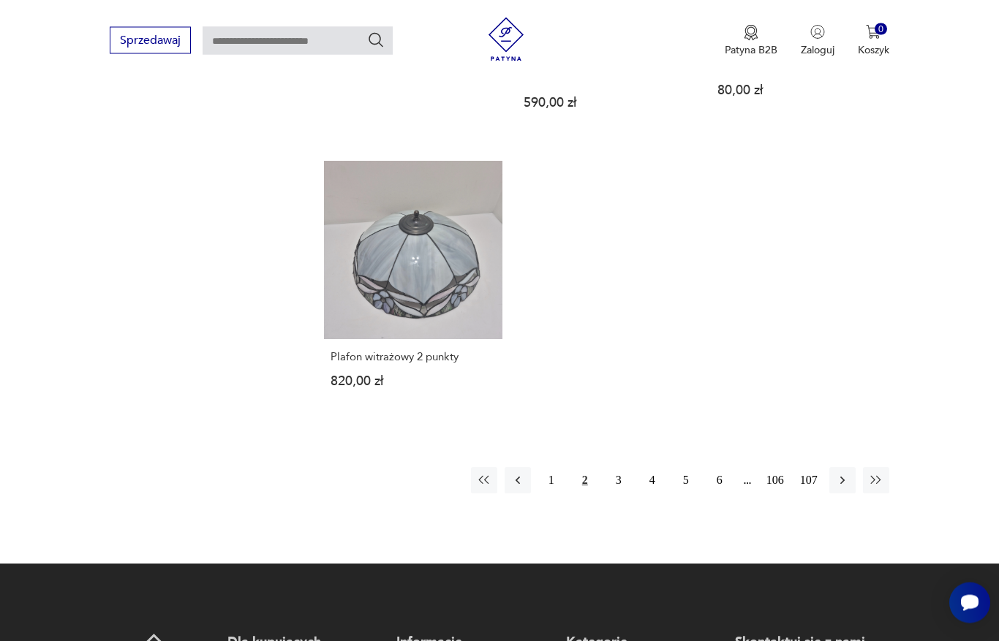
click at [626, 494] on button "3" at bounding box center [618, 481] width 26 height 26
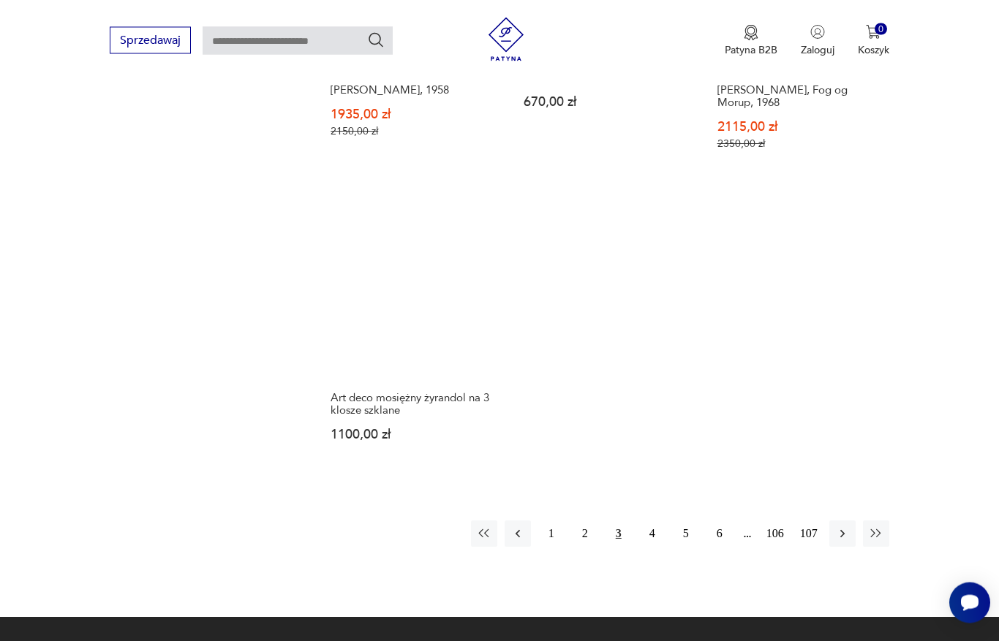
scroll to position [2053, 0]
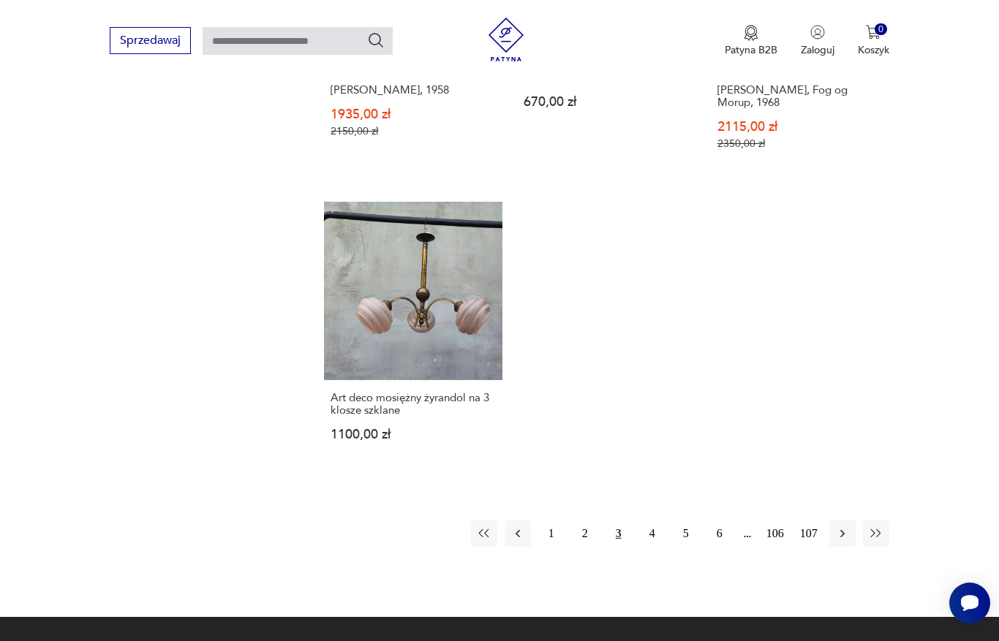
click at [660, 547] on button "4" at bounding box center [652, 533] width 26 height 26
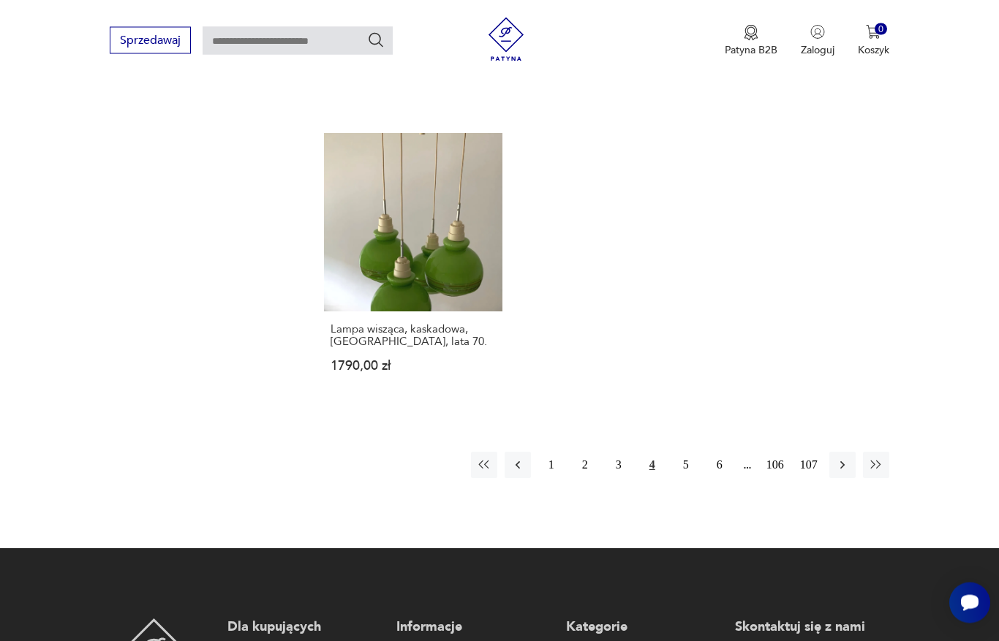
scroll to position [2146, 0]
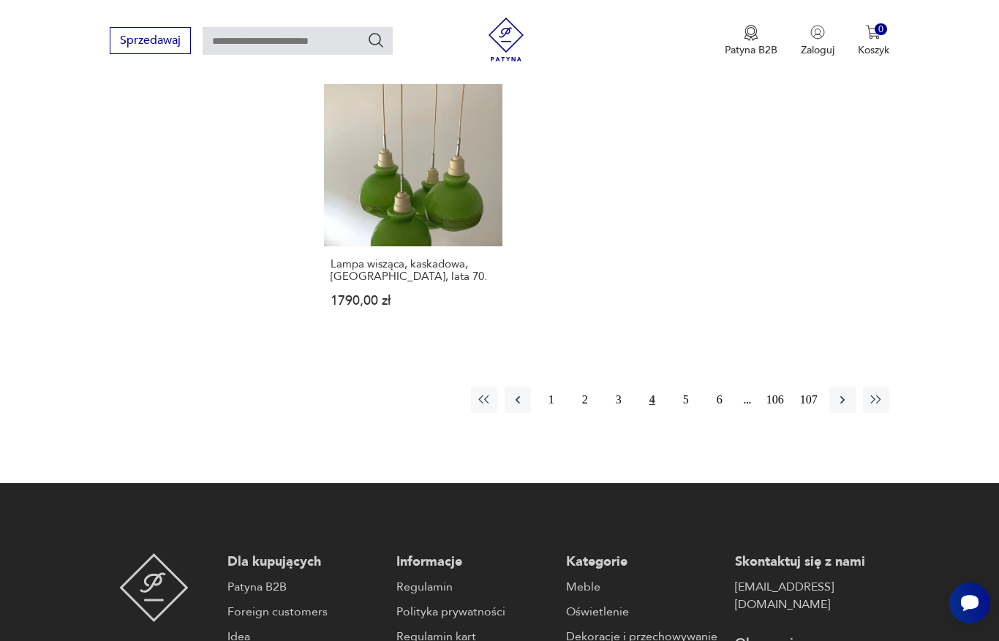
click at [685, 413] on button "5" at bounding box center [686, 400] width 26 height 26
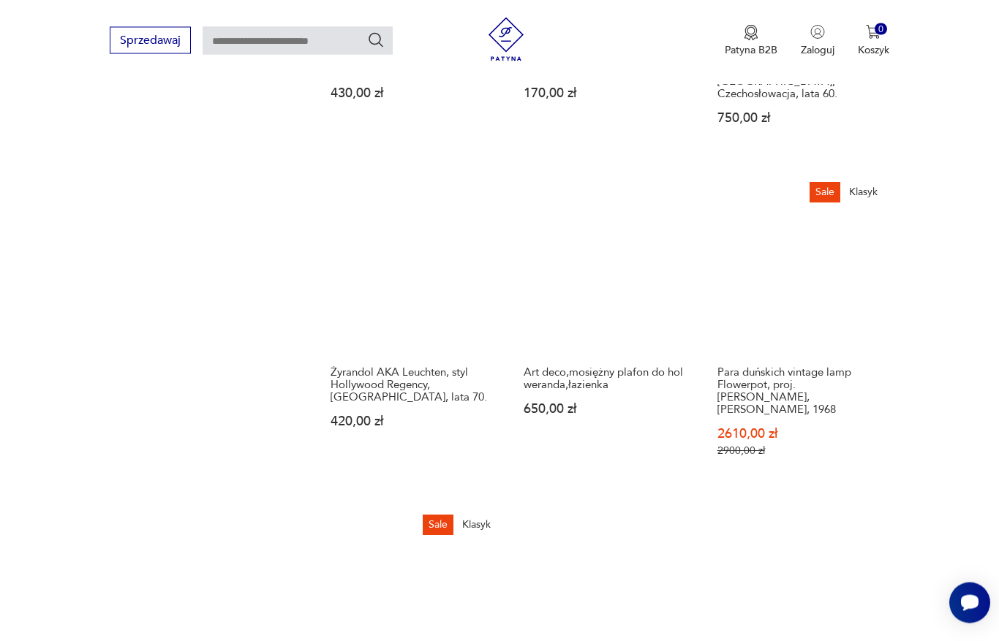
scroll to position [1775, 0]
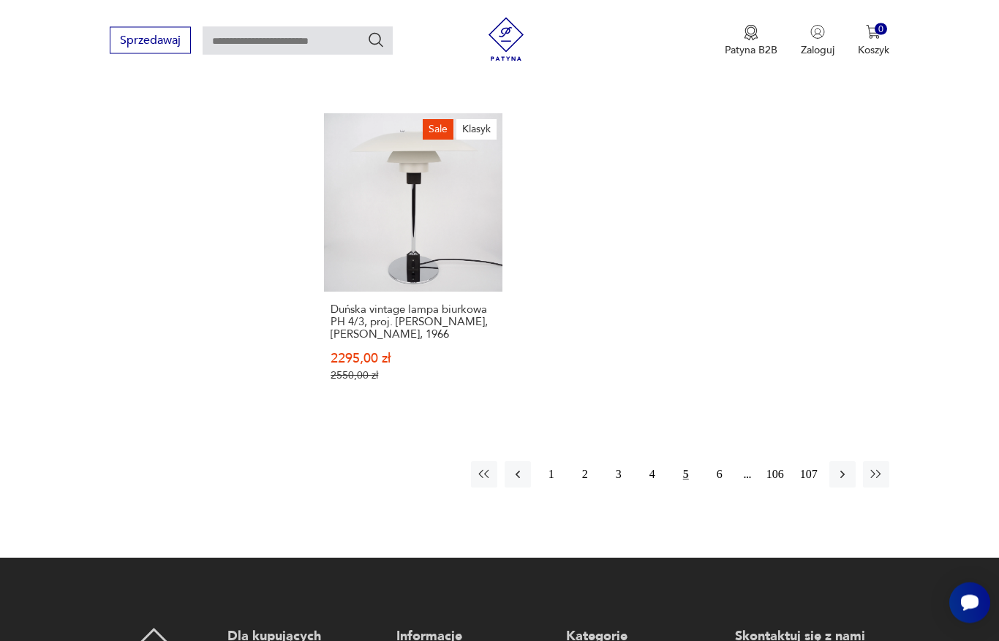
click at [719, 484] on button "6" at bounding box center [719, 475] width 26 height 26
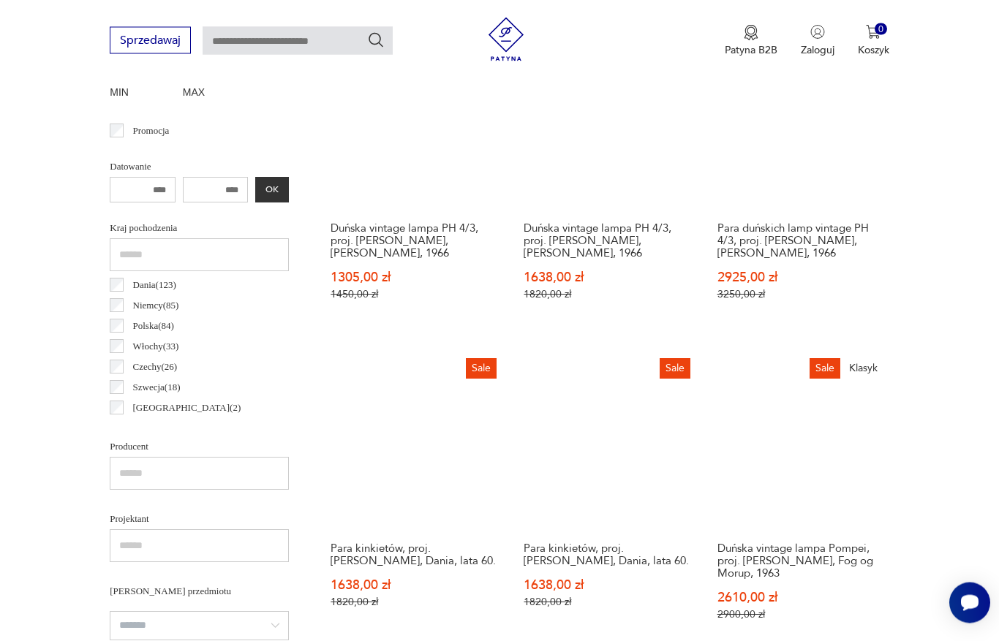
scroll to position [802, 0]
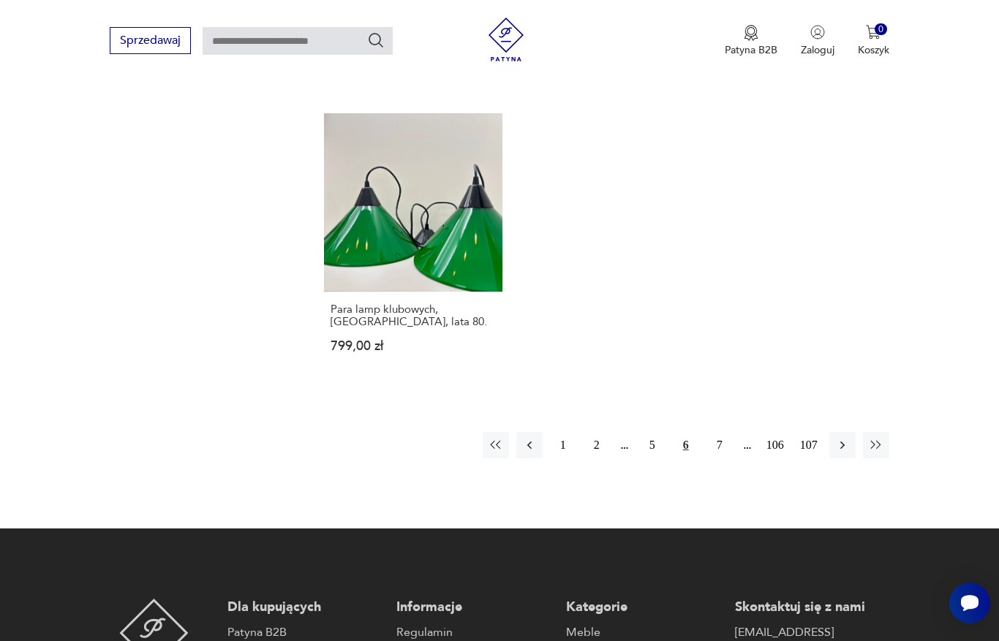
click at [724, 458] on button "7" at bounding box center [719, 445] width 26 height 26
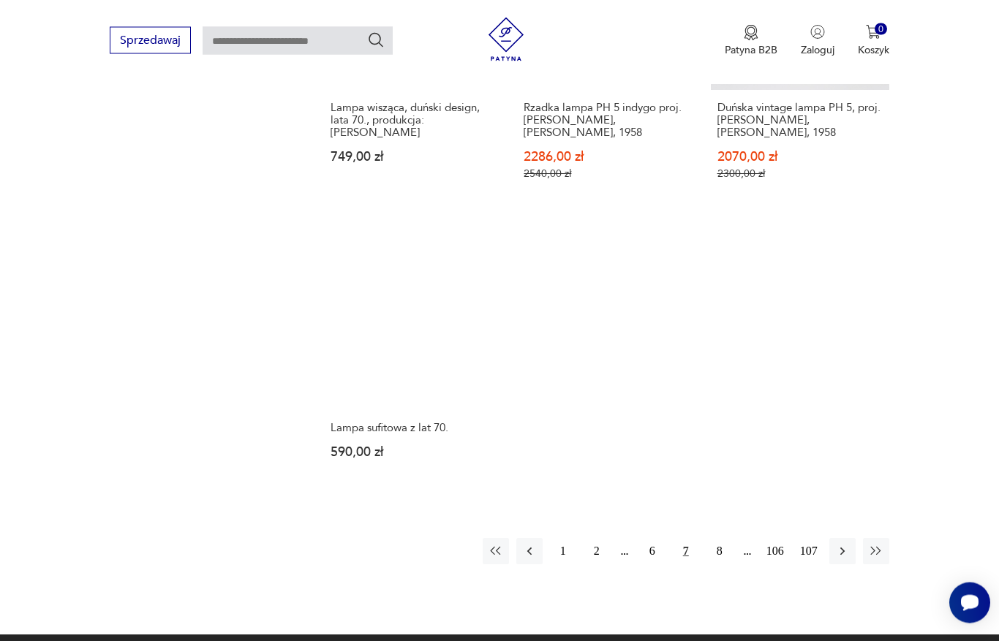
scroll to position [1977, 0]
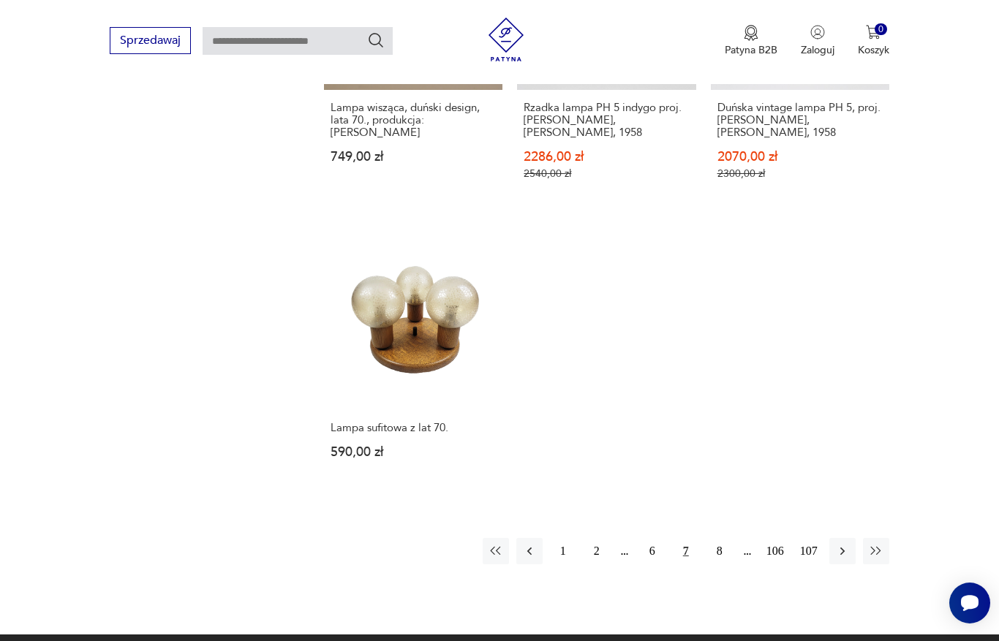
click at [727, 564] on button "8" at bounding box center [719, 551] width 26 height 26
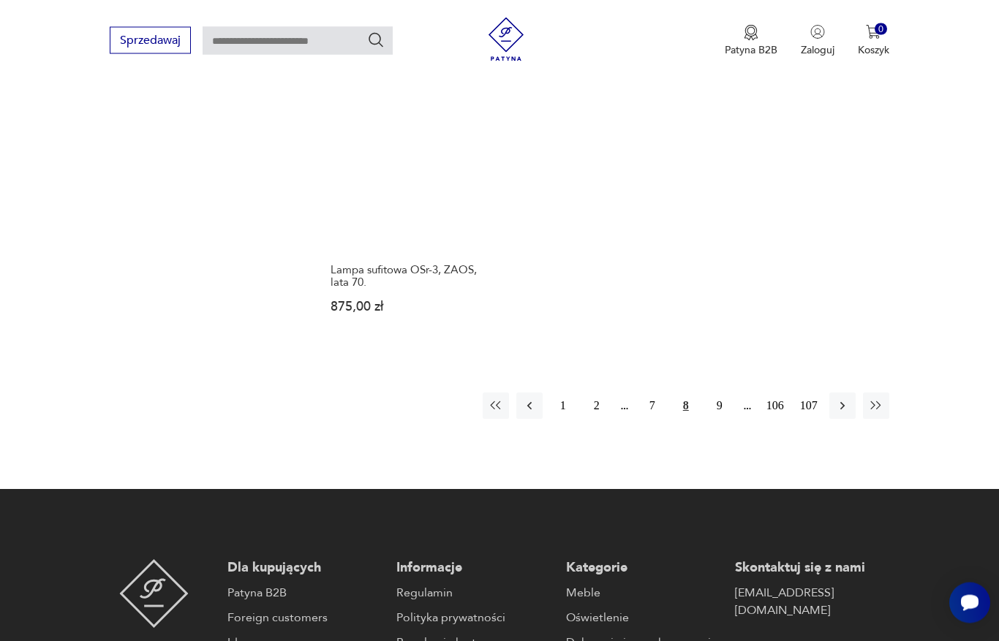
scroll to position [2189, 0]
click at [718, 419] on button "9" at bounding box center [719, 406] width 26 height 26
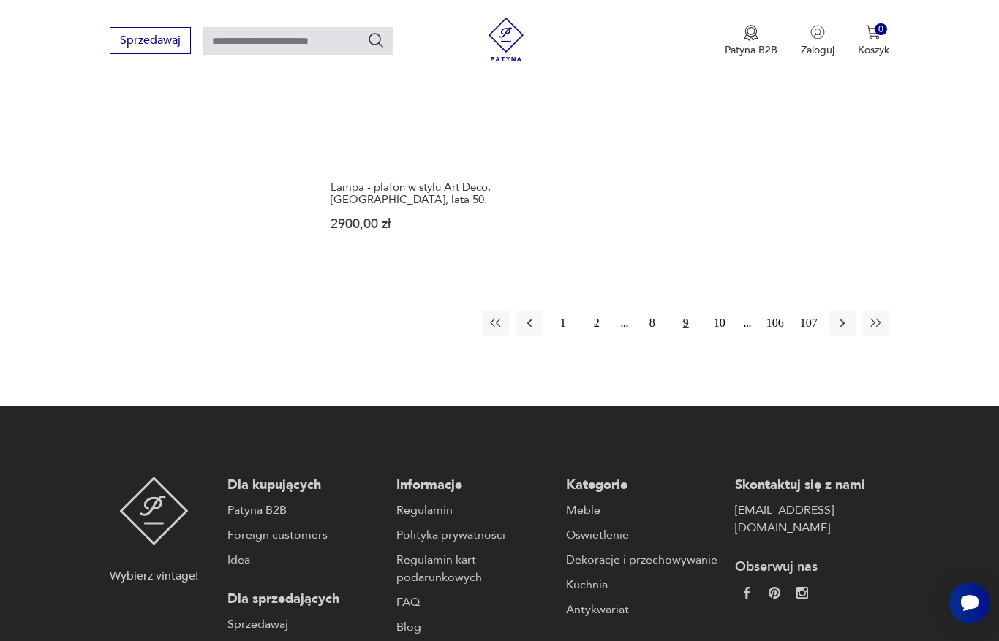
scroll to position [2198, 0]
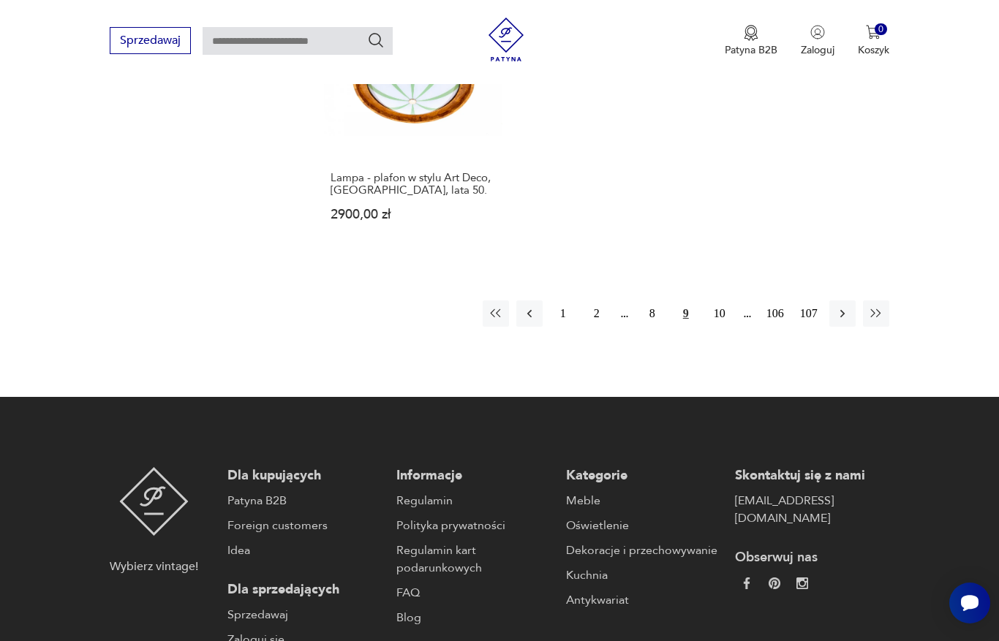
click at [727, 327] on button "10" at bounding box center [719, 313] width 26 height 26
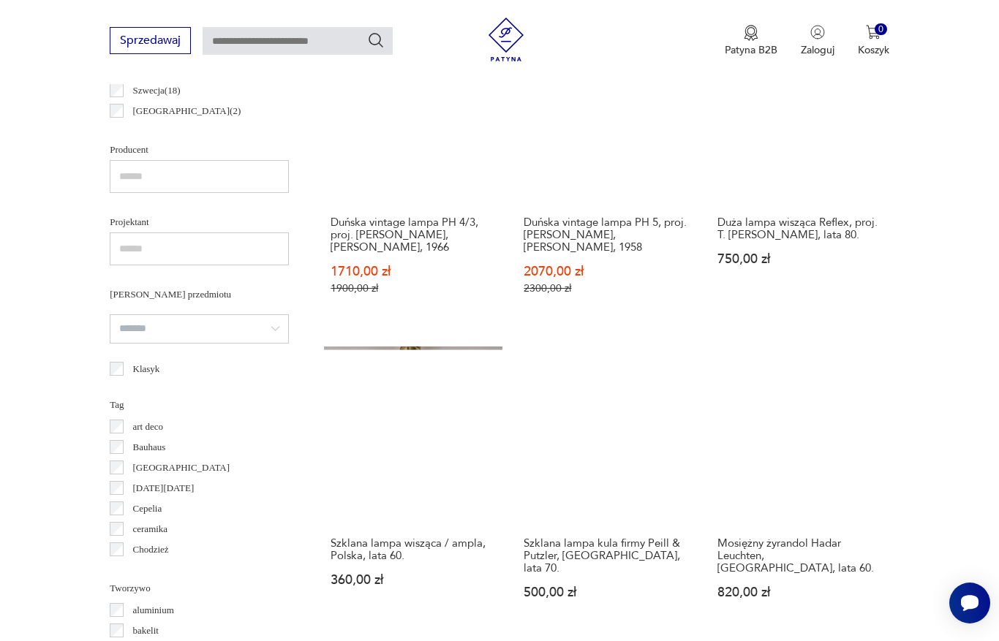
scroll to position [389, 0]
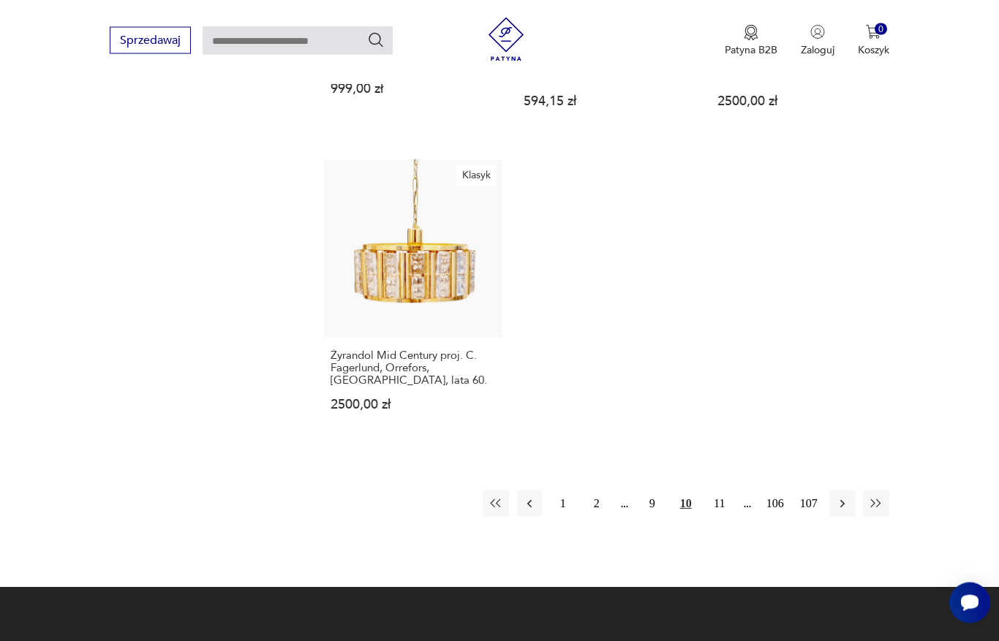
click at [720, 518] on button "11" at bounding box center [719, 504] width 26 height 26
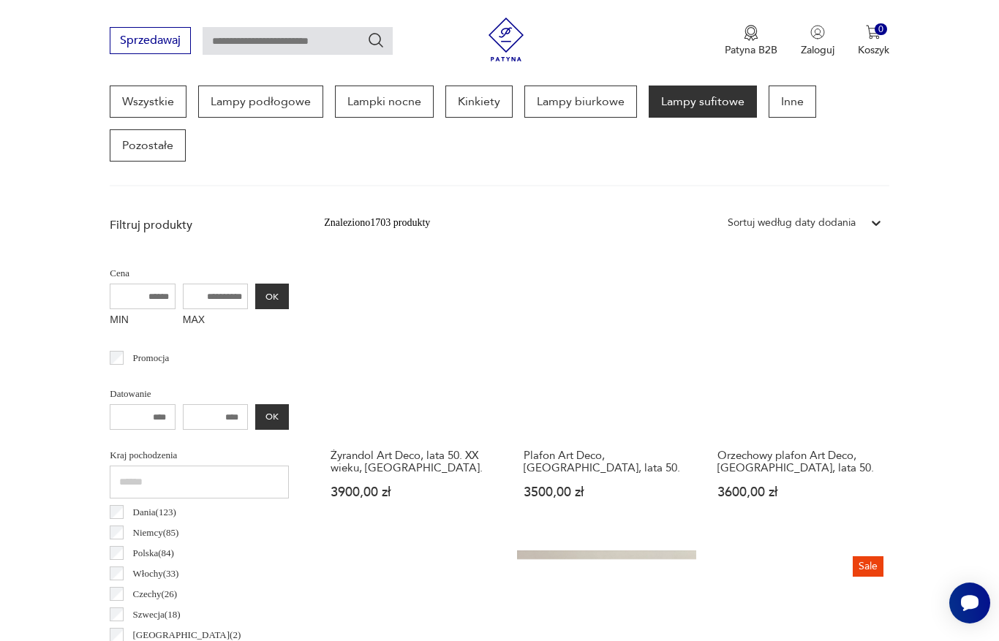
scroll to position [389, 0]
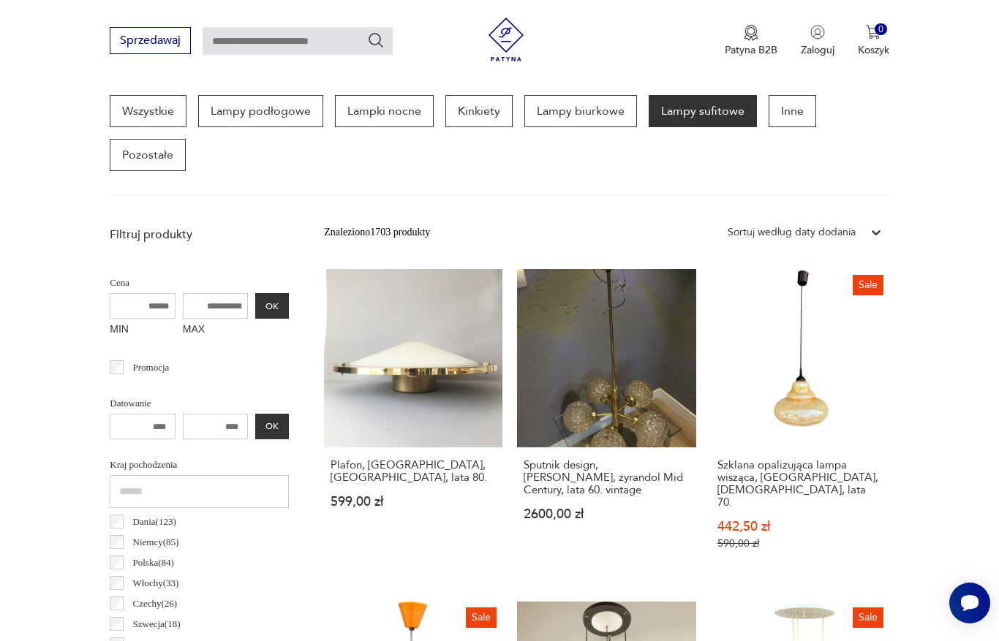
click at [384, 390] on link "Plafon, kinkiet, Niemcy, lata 80. 599,00 zł" at bounding box center [413, 423] width 178 height 309
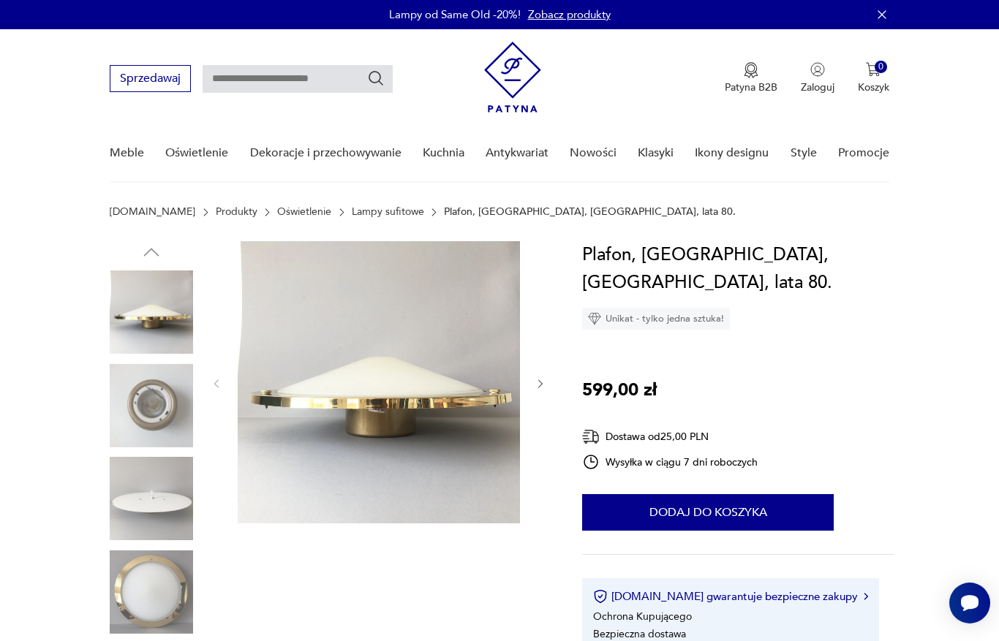
click at [539, 393] on div at bounding box center [379, 383] width 336 height 285
click at [537, 383] on icon "button" at bounding box center [540, 384] width 12 height 12
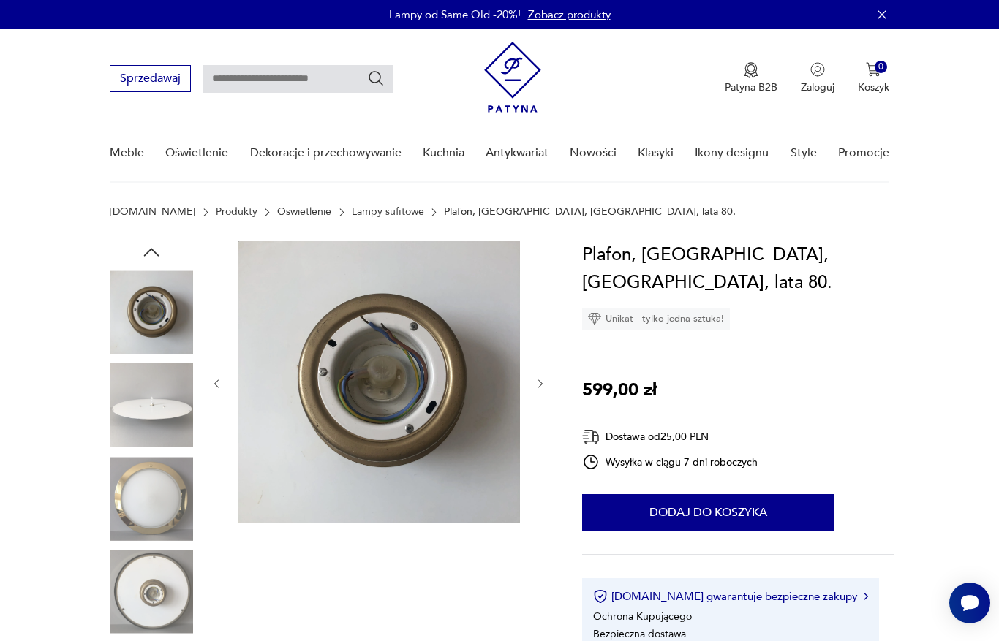
click at [541, 378] on icon "button" at bounding box center [540, 384] width 12 height 12
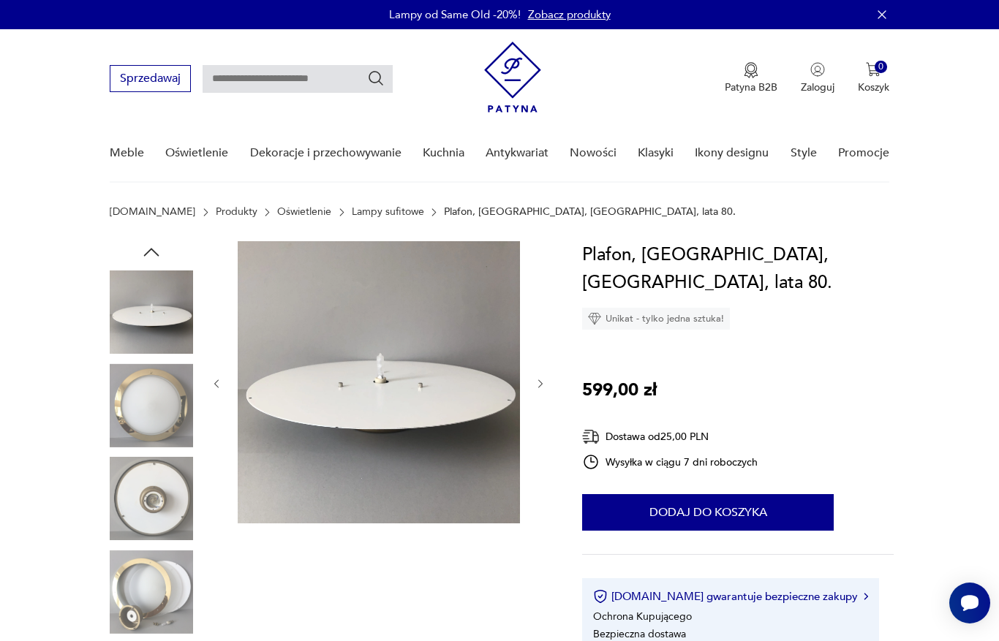
click at [538, 378] on icon "button" at bounding box center [540, 384] width 12 height 12
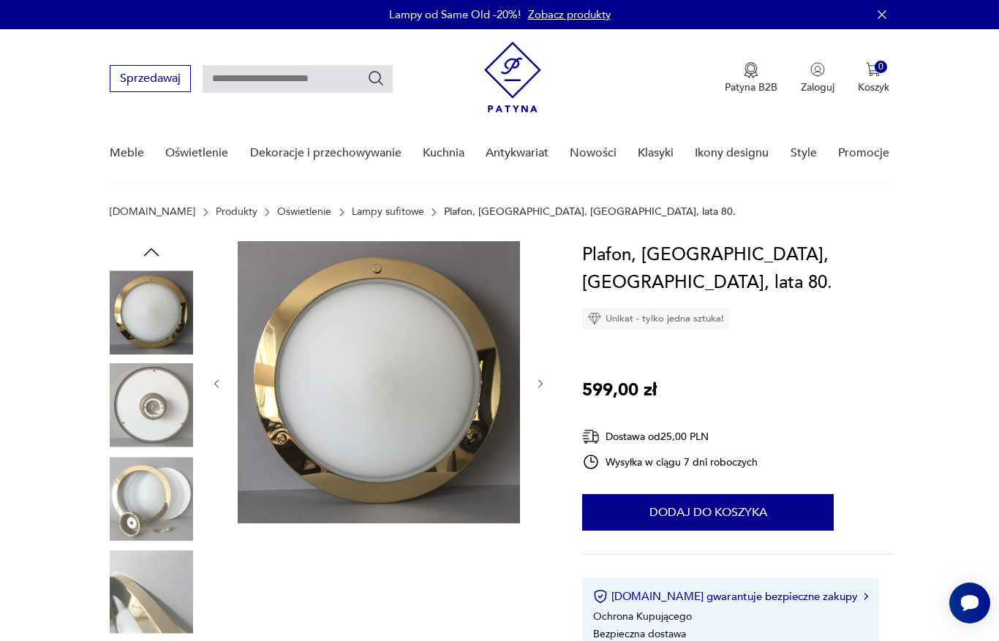
click at [539, 394] on div at bounding box center [379, 383] width 336 height 285
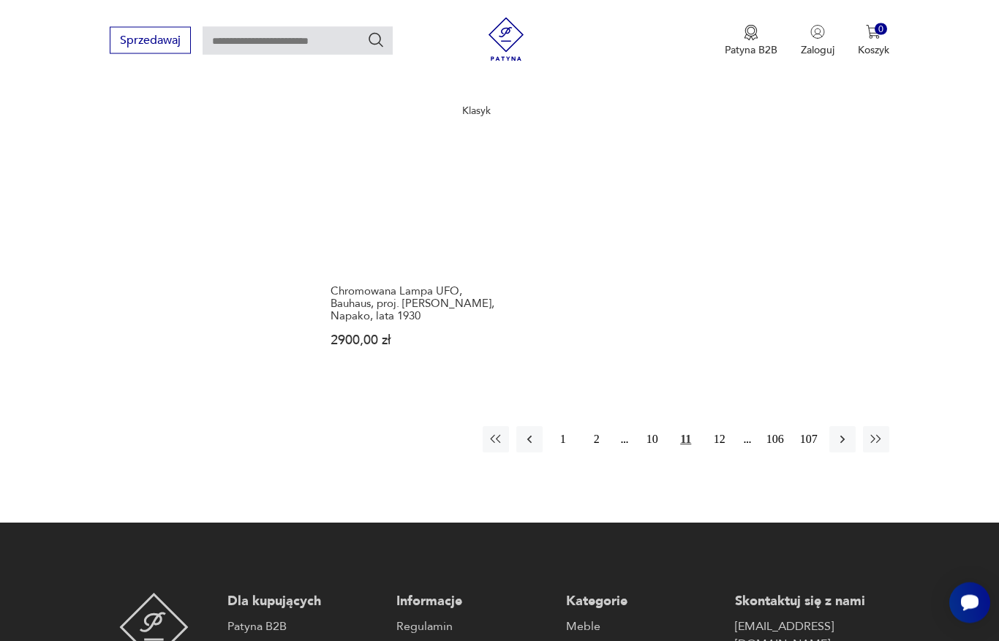
scroll to position [2197, 0]
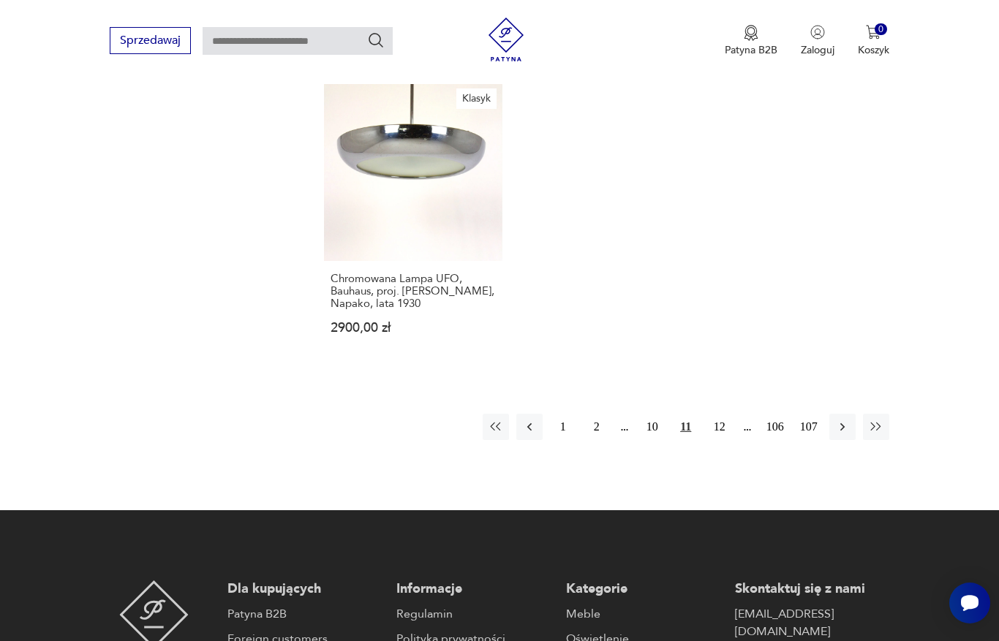
click at [724, 440] on button "12" at bounding box center [719, 427] width 26 height 26
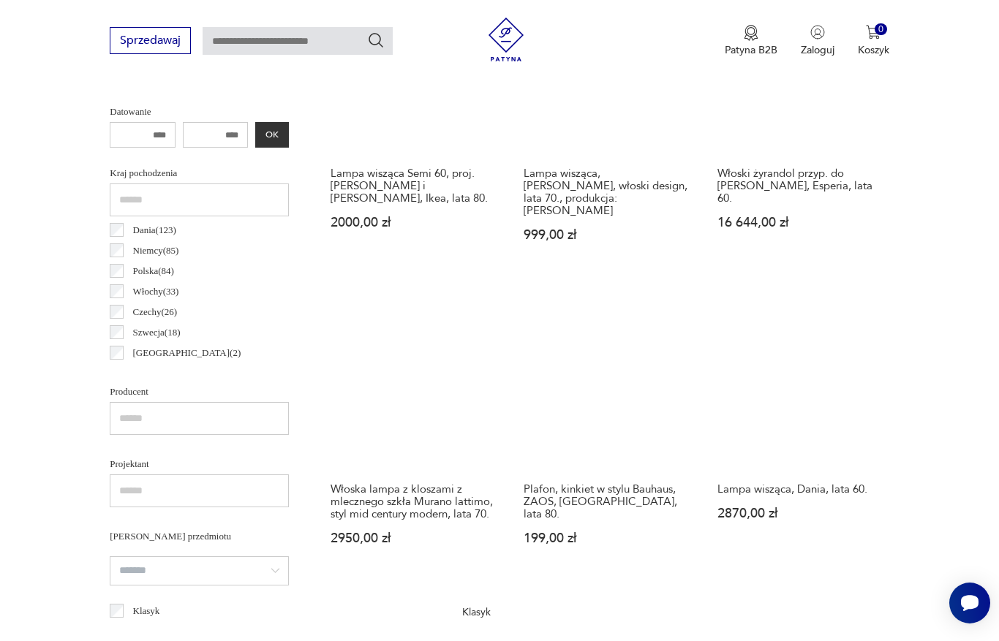
scroll to position [695, 0]
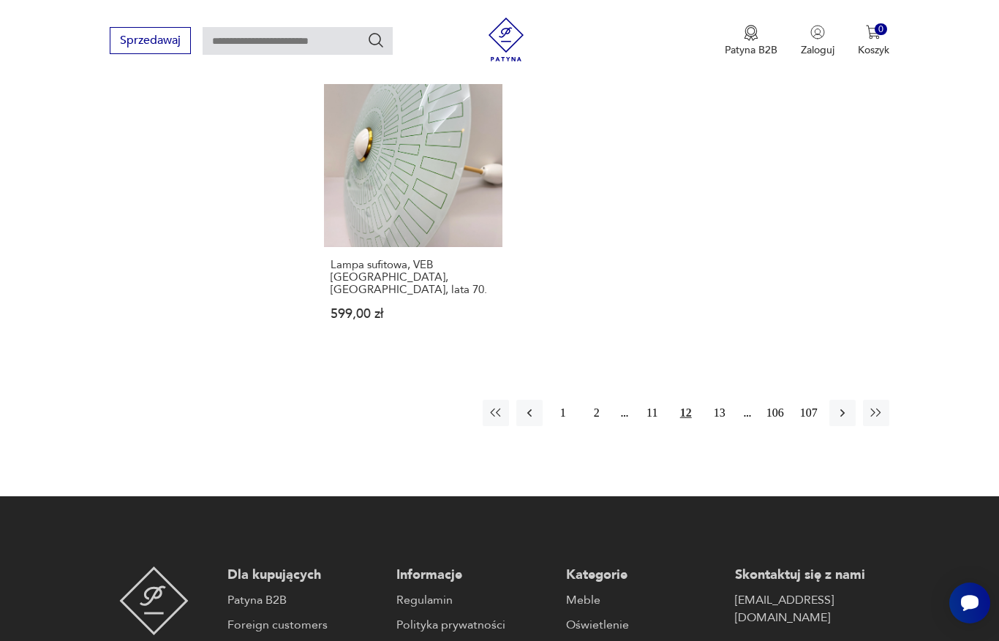
click at [720, 426] on button "13" at bounding box center [719, 413] width 26 height 26
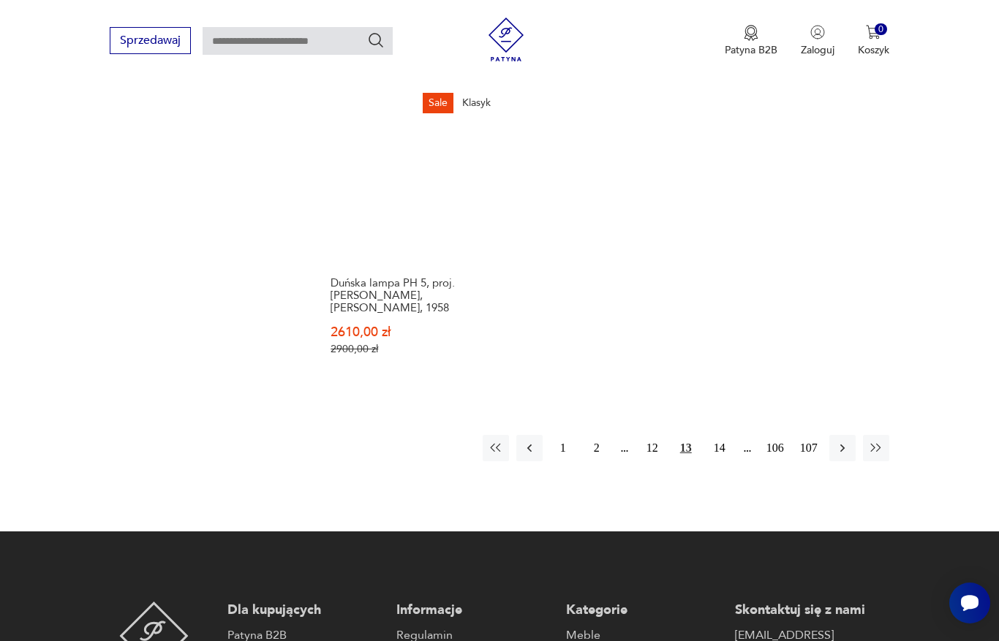
scroll to position [2064, 0]
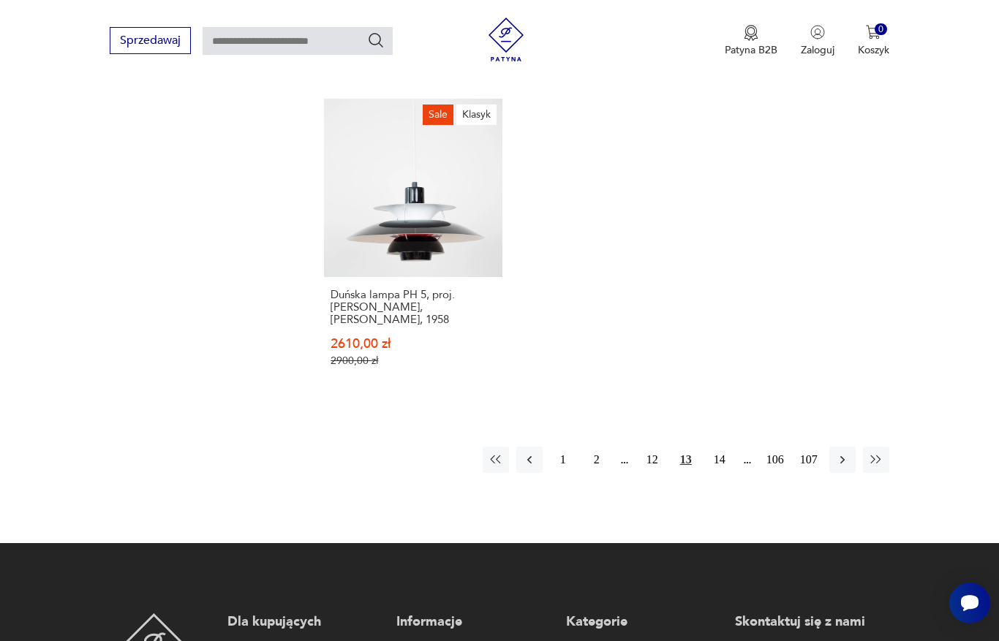
click at [713, 473] on button "14" at bounding box center [719, 460] width 26 height 26
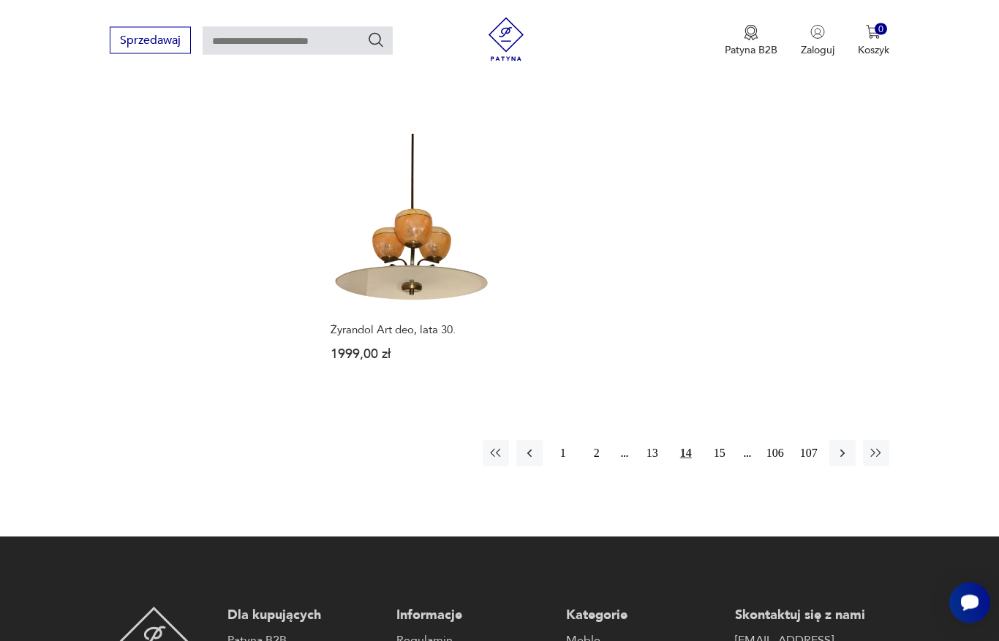
scroll to position [2002, 0]
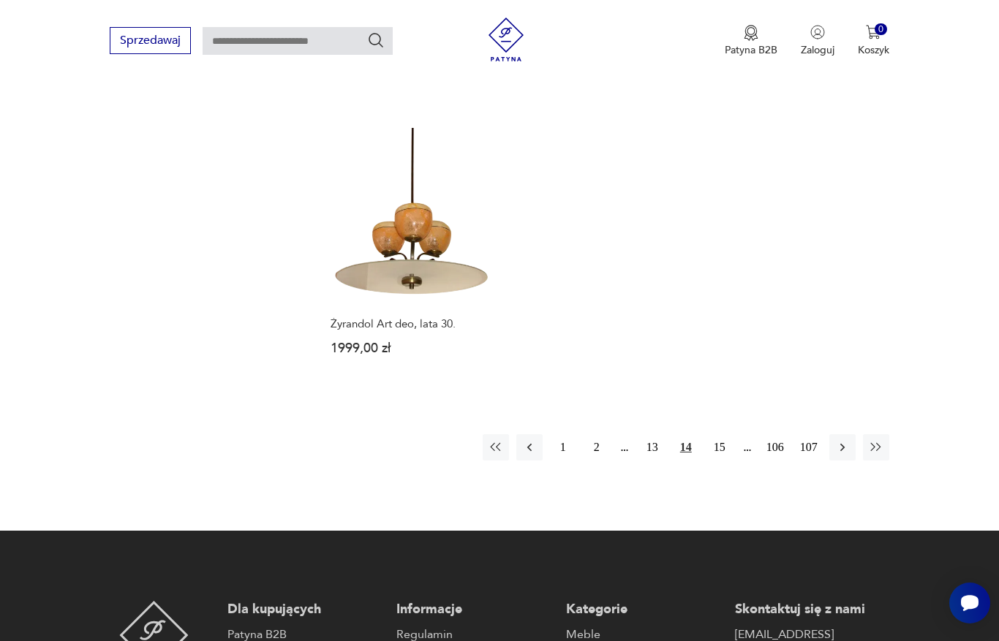
click at [709, 461] on button "15" at bounding box center [719, 447] width 26 height 26
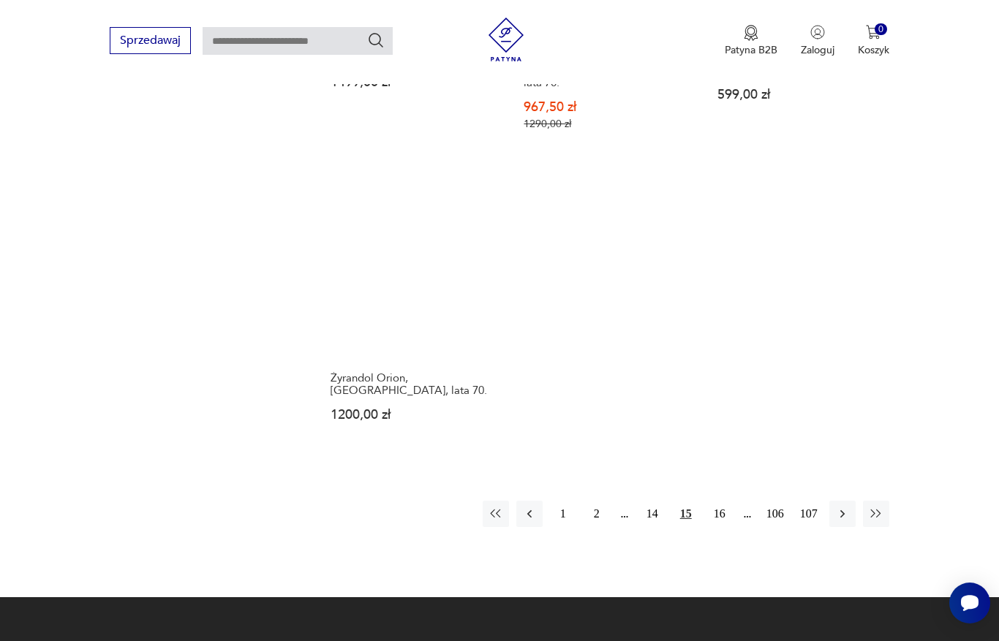
scroll to position [2045, 0]
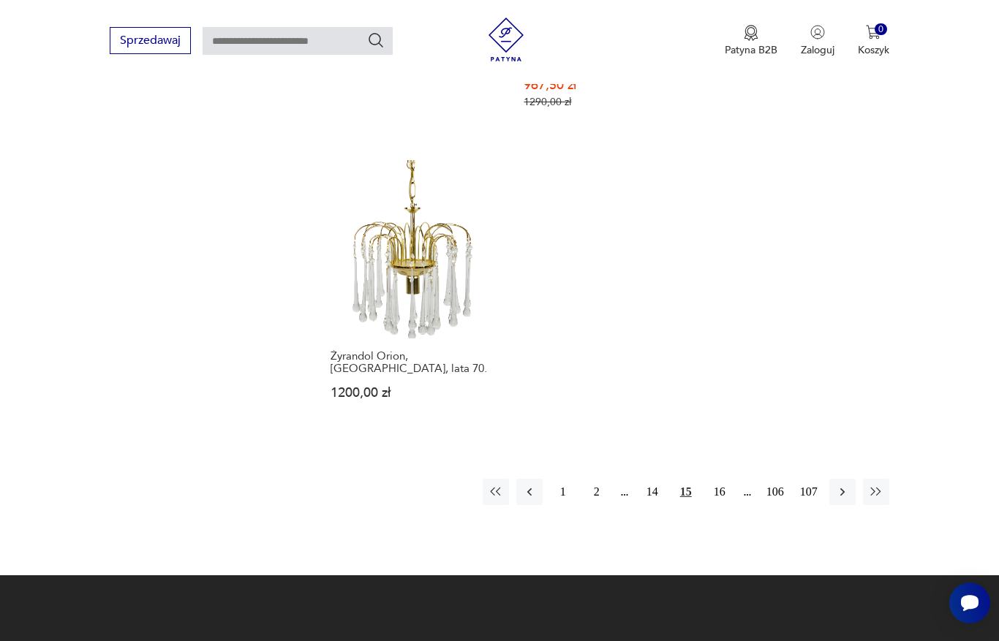
click at [715, 499] on button "16" at bounding box center [719, 492] width 26 height 26
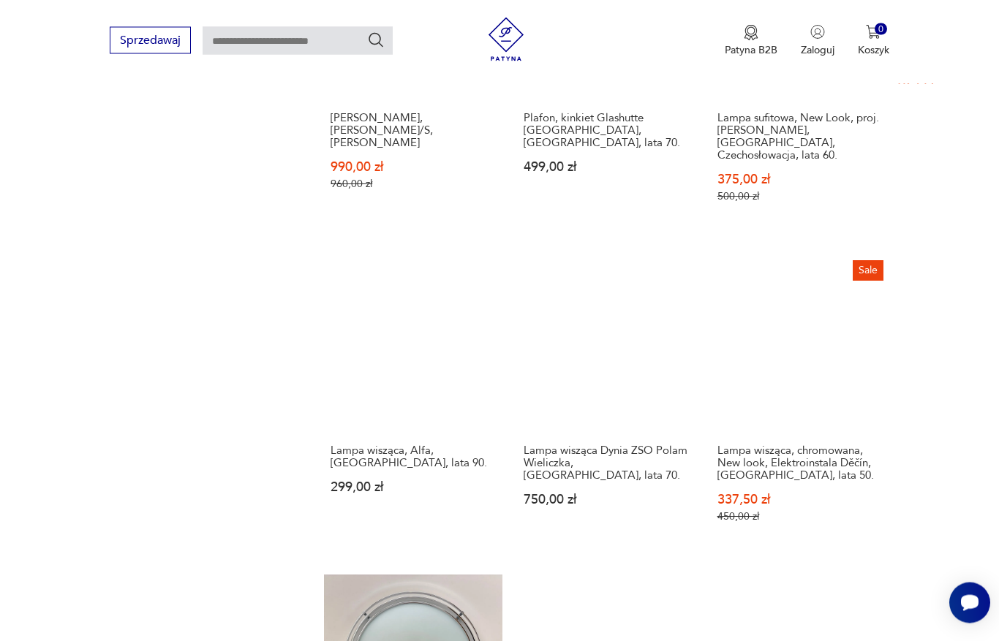
scroll to position [1694, 0]
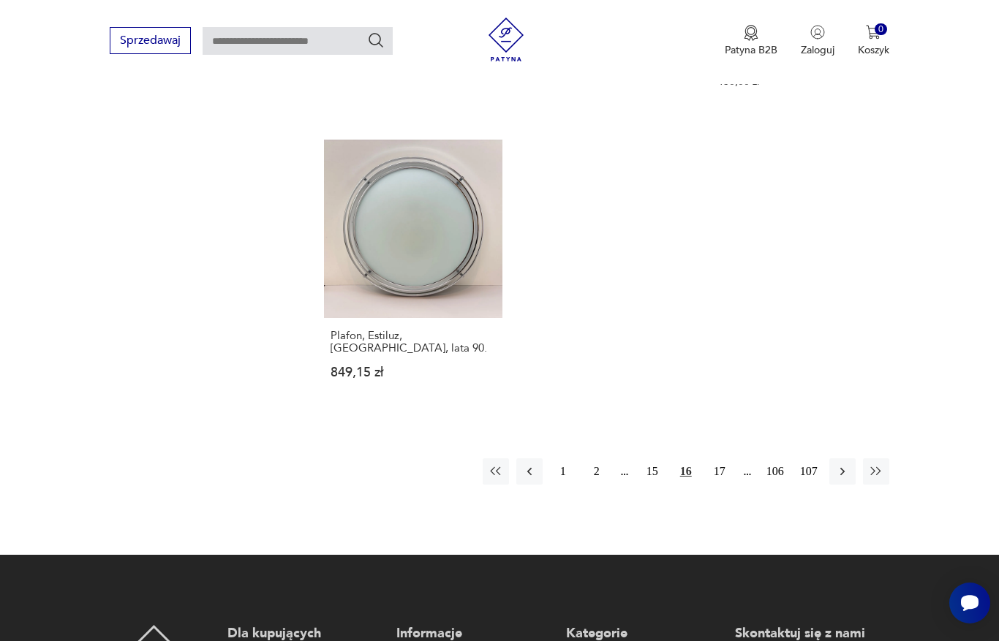
click at [717, 485] on button "17" at bounding box center [719, 471] width 26 height 26
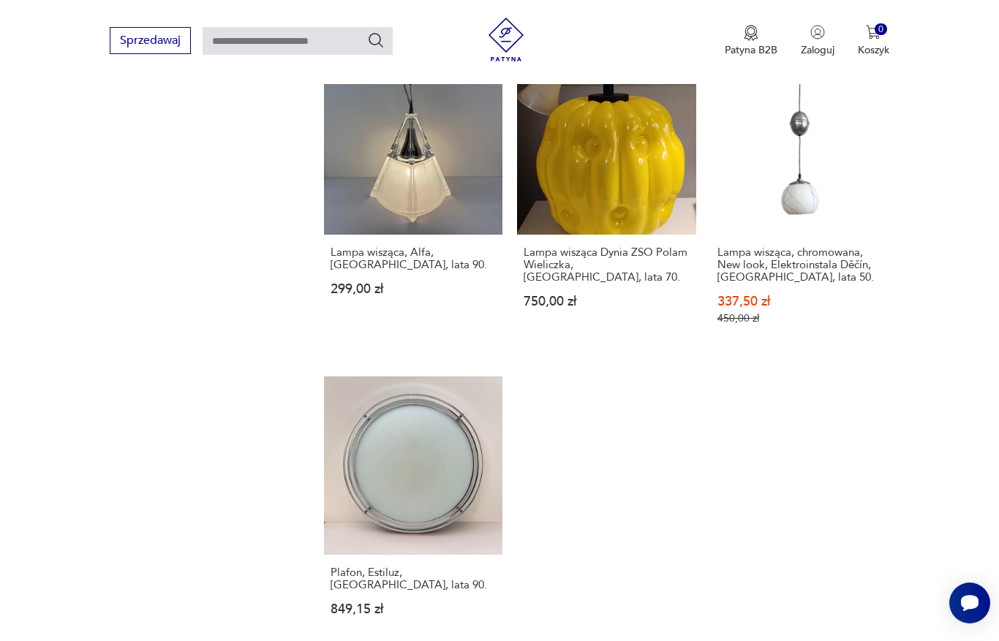
scroll to position [389, 0]
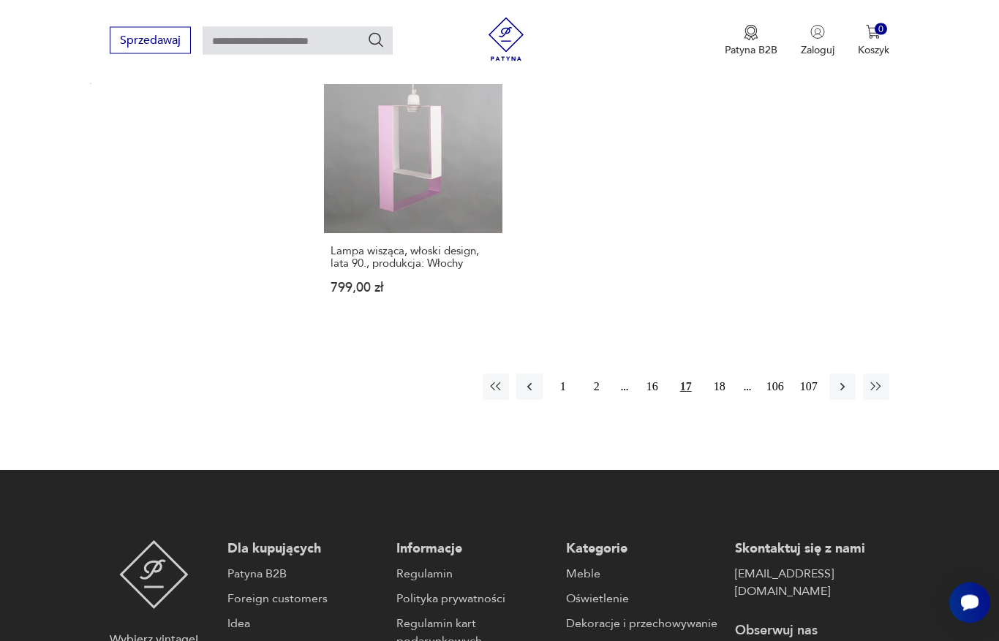
click at [719, 401] on button "18" at bounding box center [719, 387] width 26 height 26
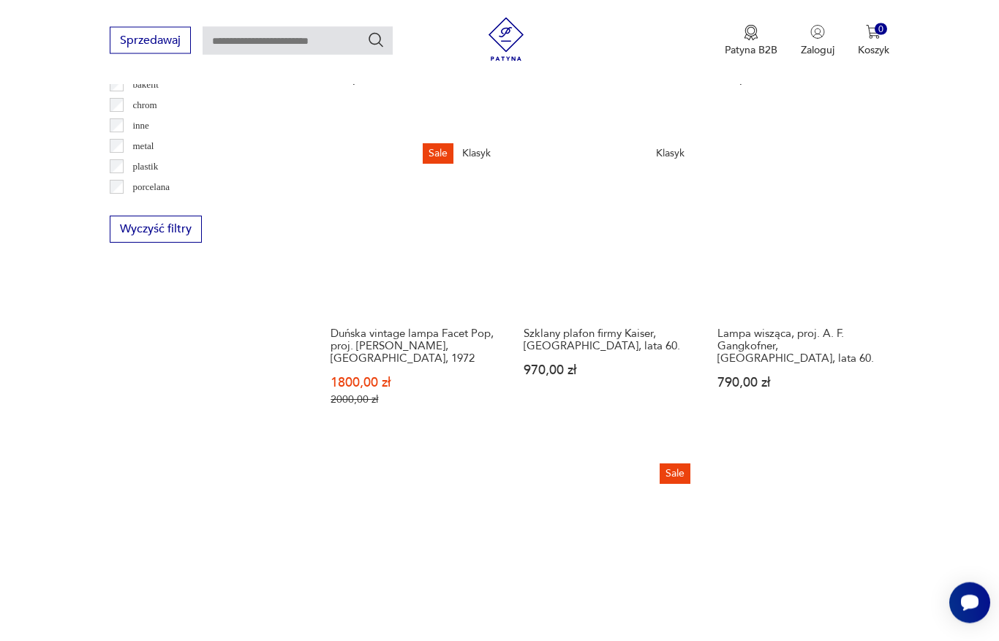
scroll to position [1451, 0]
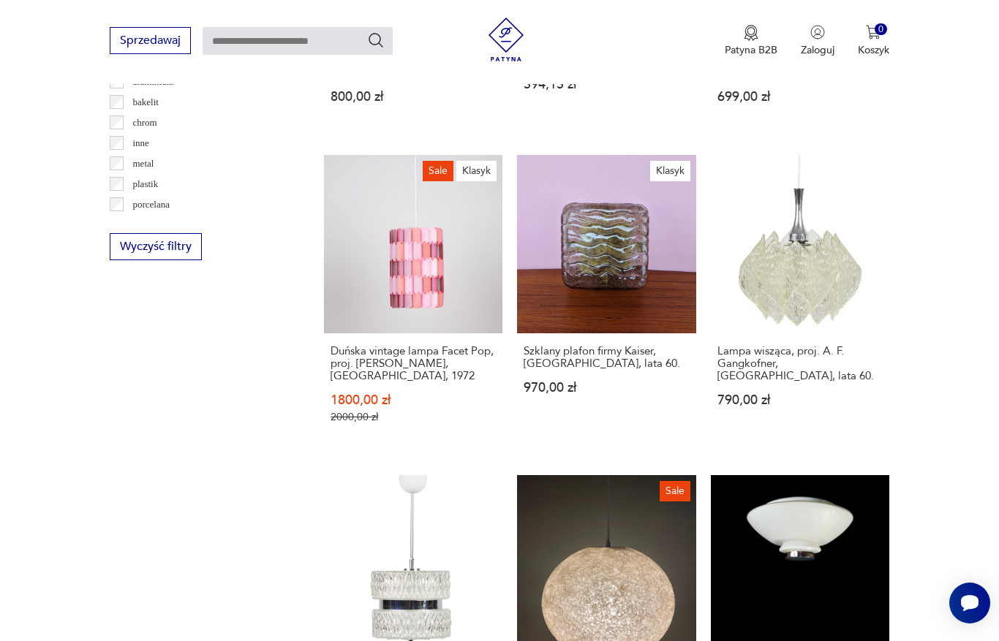
click at [806, 298] on link "Lampa wisząca, proj. A. F. Gangkofner, Niemcy, lata 60. 790,00 zł" at bounding box center [800, 303] width 178 height 297
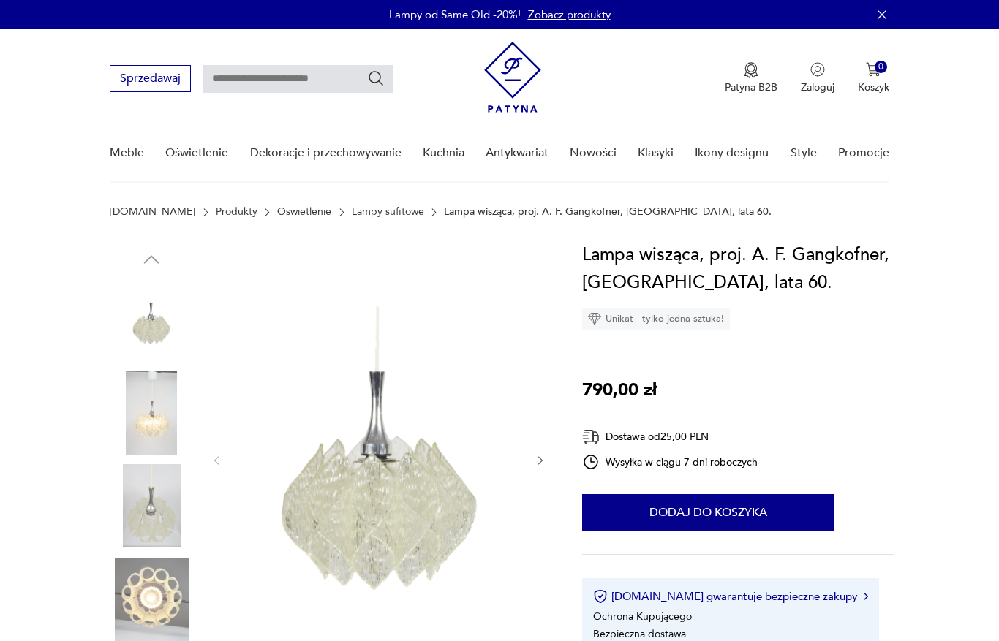
click at [536, 479] on div at bounding box center [379, 460] width 336 height 439
click at [545, 460] on icon "button" at bounding box center [540, 461] width 12 height 12
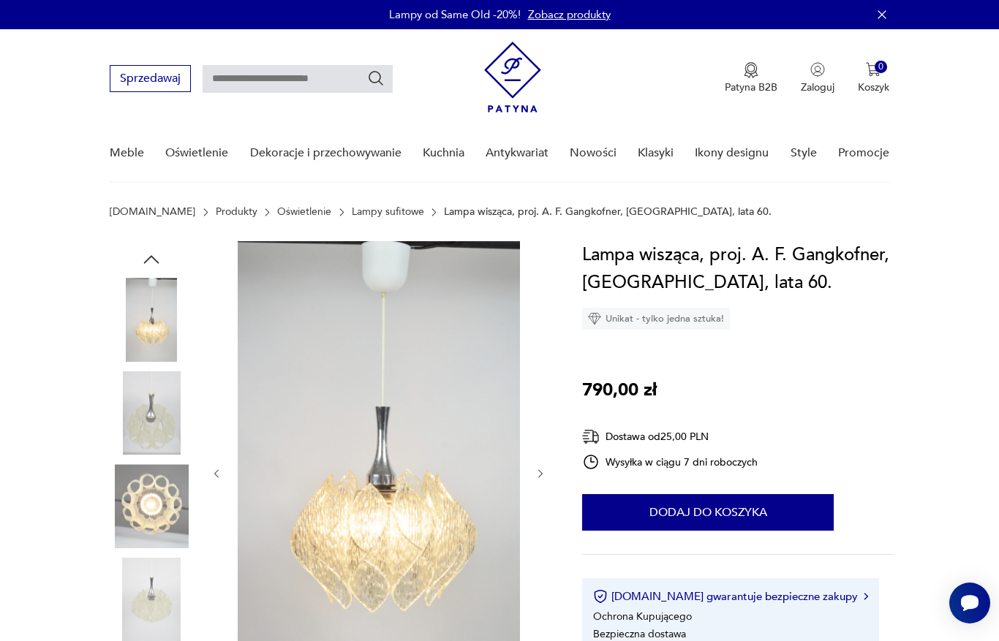
click at [543, 466] on button "button" at bounding box center [540, 473] width 12 height 15
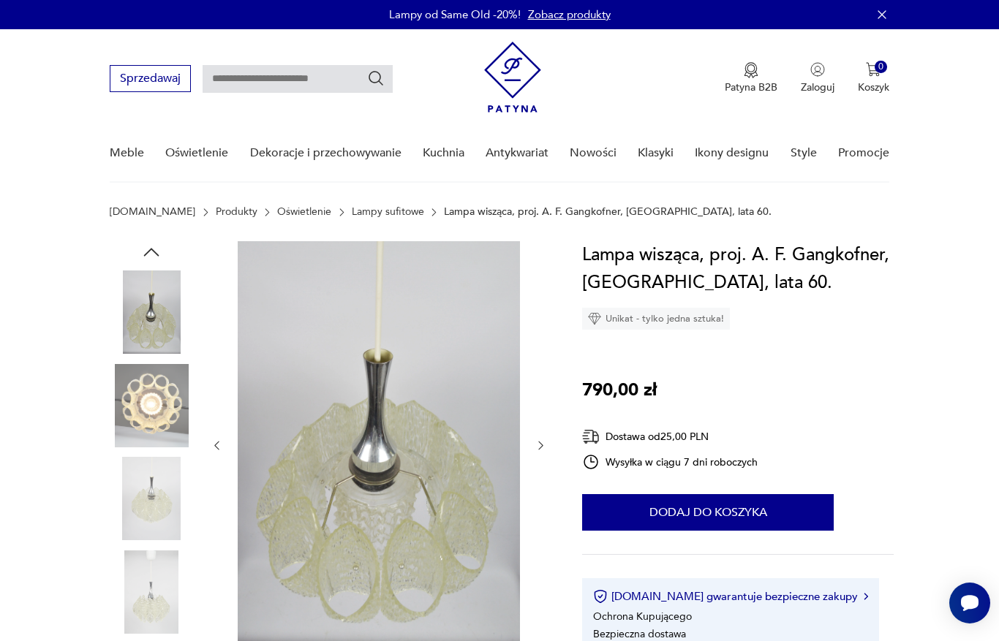
click at [547, 447] on icon "button" at bounding box center [540, 445] width 12 height 12
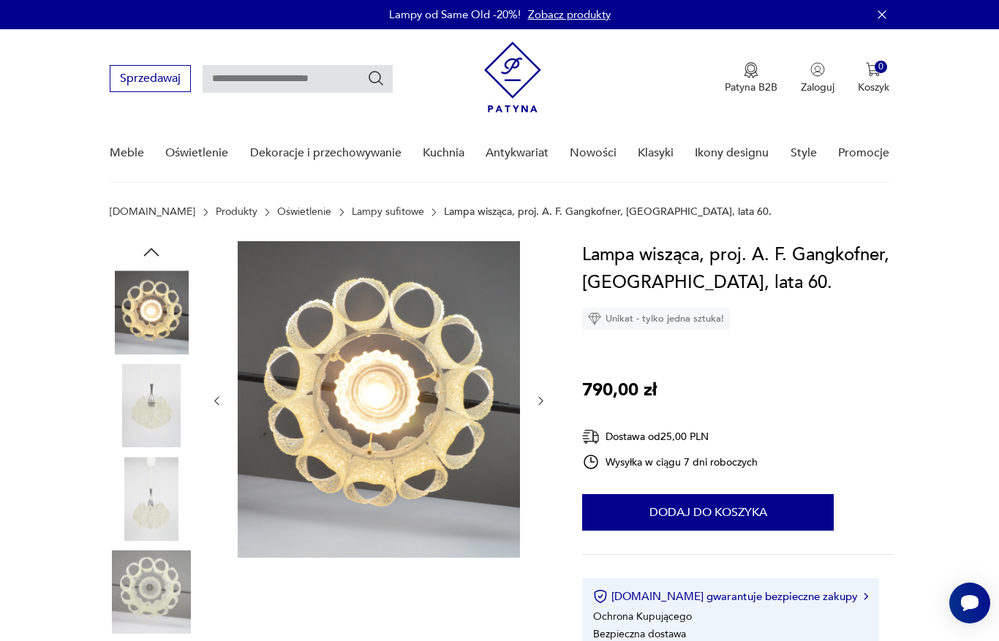
click at [545, 394] on button "button" at bounding box center [540, 401] width 12 height 15
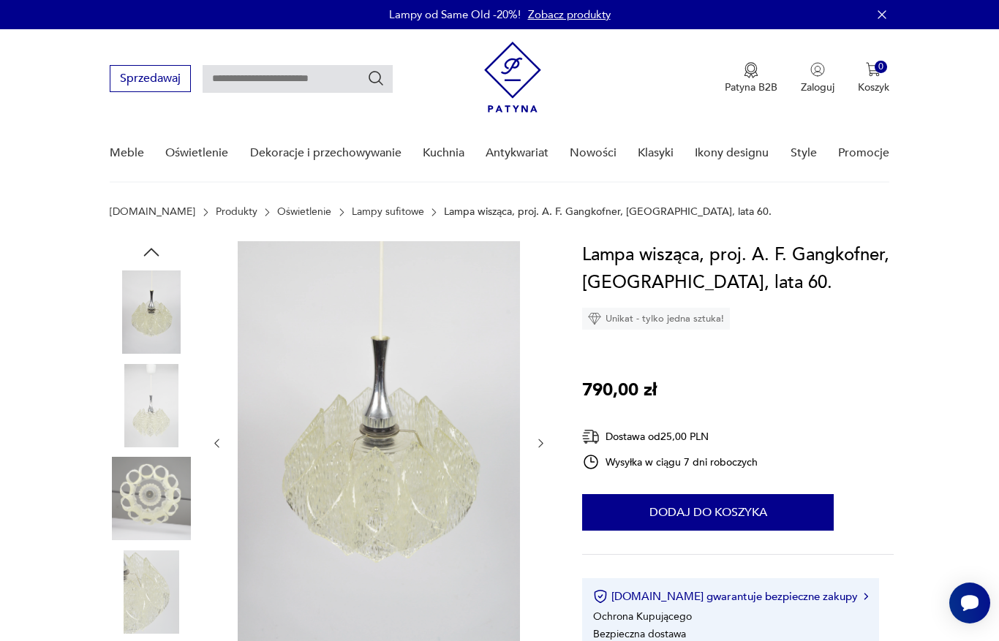
click at [544, 431] on div at bounding box center [379, 443] width 336 height 404
click at [534, 439] on icon "button" at bounding box center [540, 443] width 12 height 12
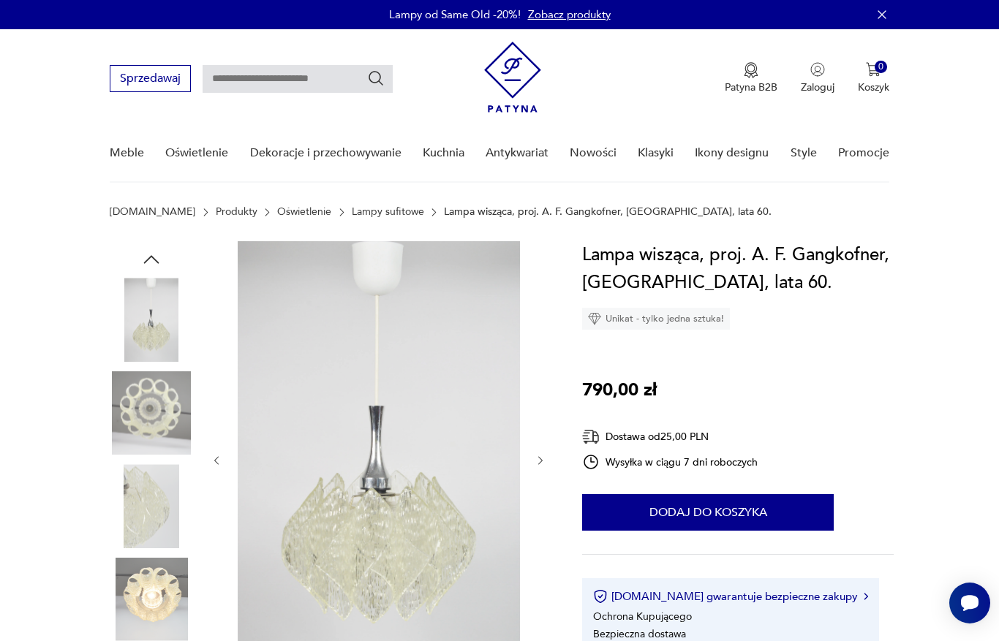
click at [547, 442] on div at bounding box center [379, 460] width 336 height 439
click at [534, 468] on div at bounding box center [379, 460] width 336 height 439
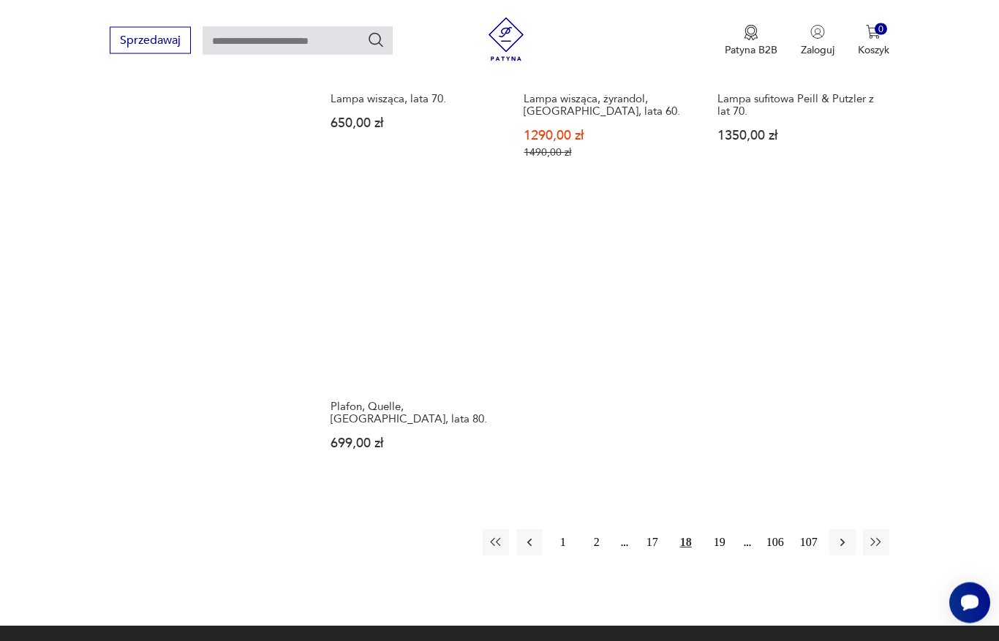
scroll to position [2023, 0]
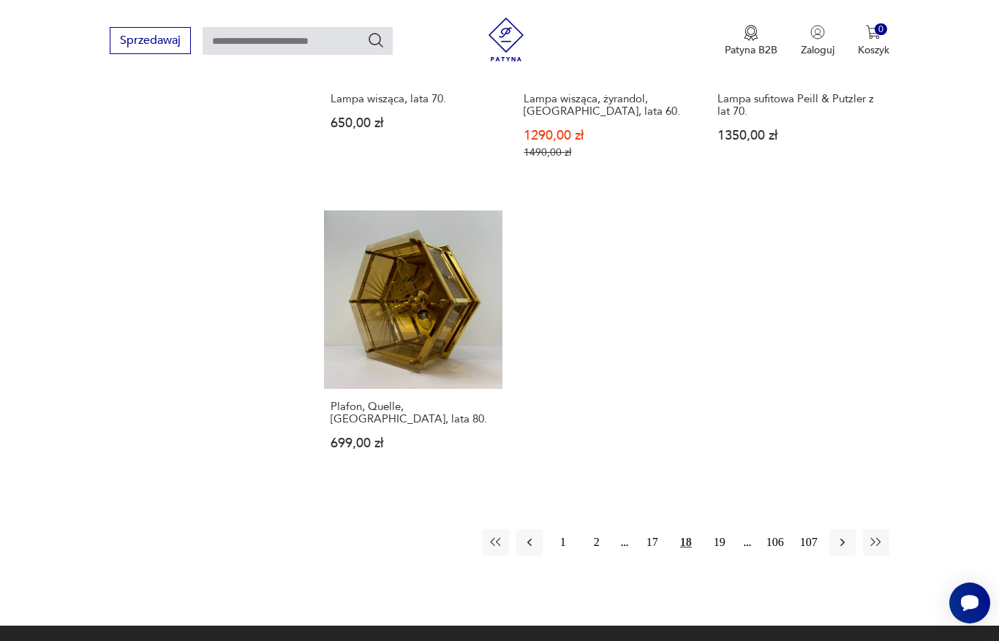
click at [718, 545] on button "19" at bounding box center [719, 542] width 26 height 26
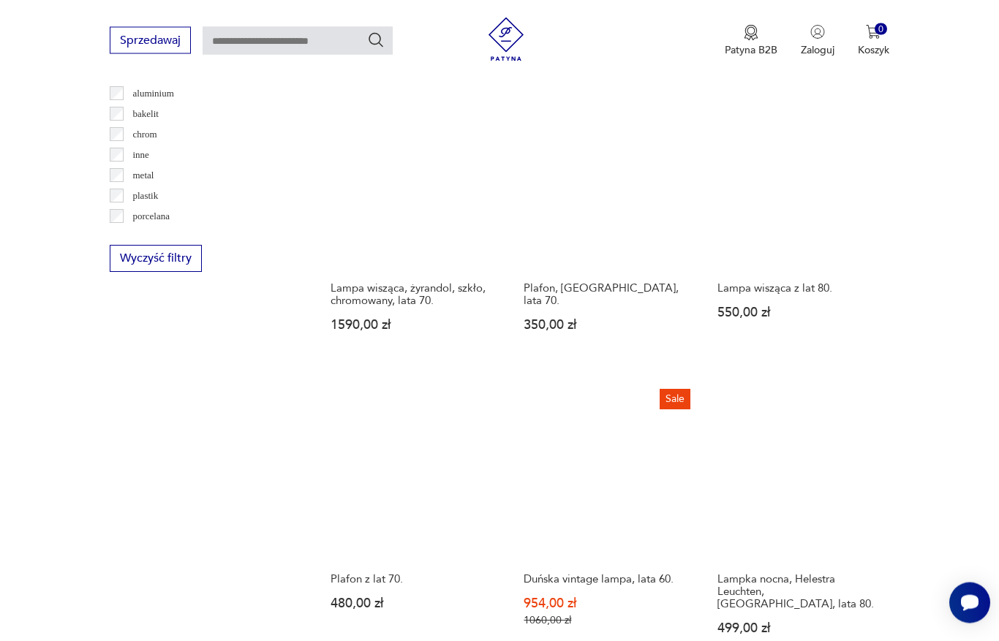
scroll to position [1442, 0]
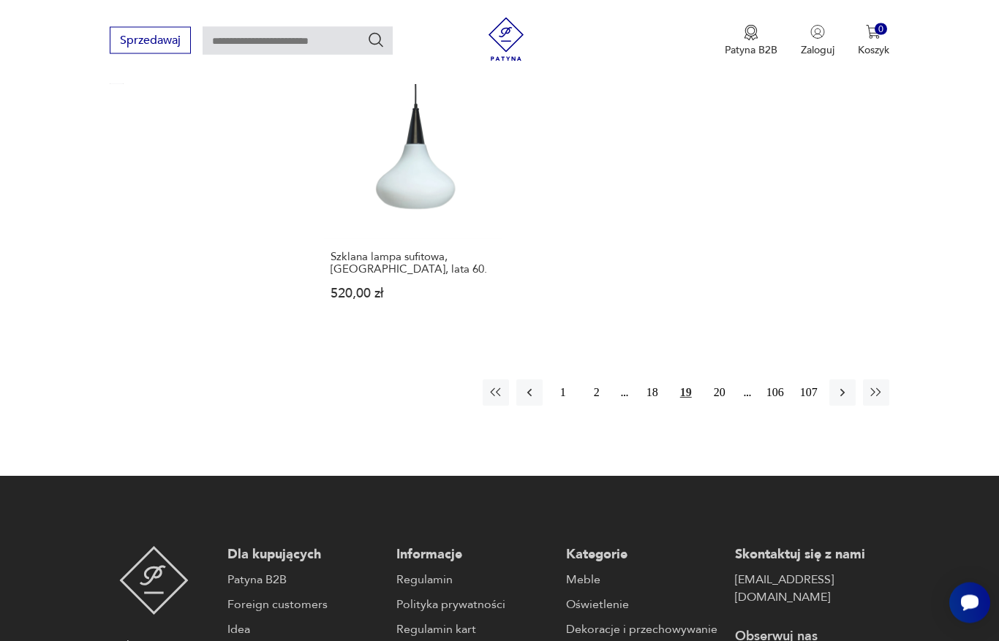
click at [710, 406] on button "20" at bounding box center [719, 393] width 26 height 26
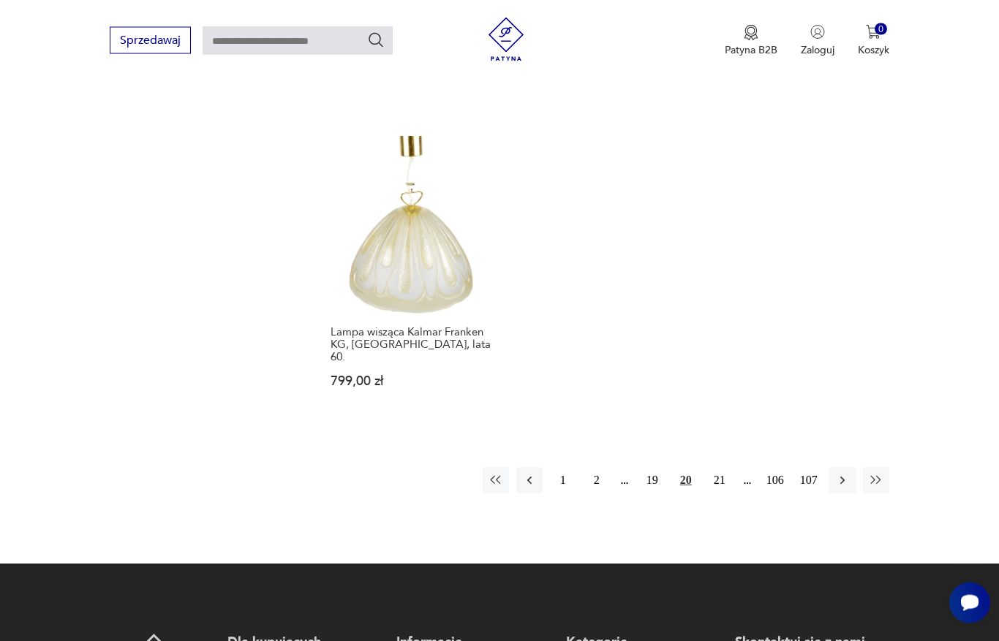
scroll to position [2082, 0]
click at [714, 493] on button "21" at bounding box center [719, 480] width 26 height 26
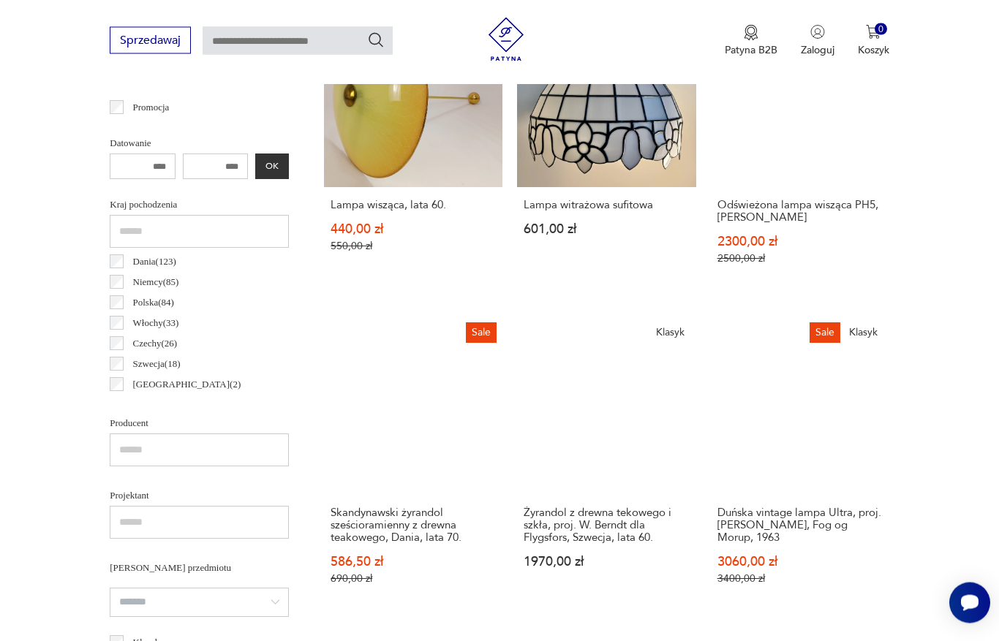
scroll to position [389, 0]
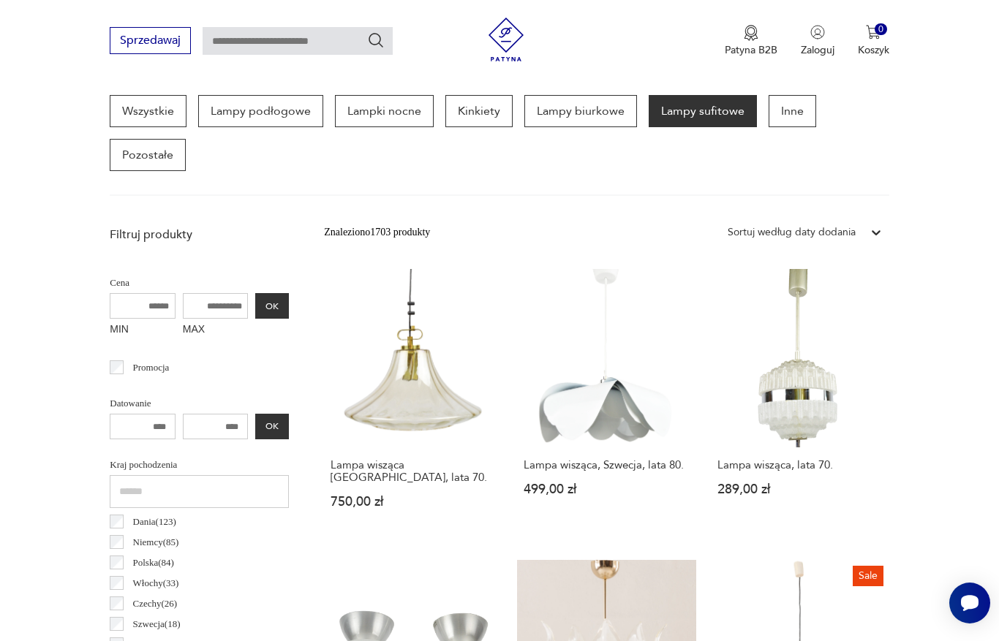
click at [841, 300] on link "Lampa wisząca, lata 70. 289,00 zł" at bounding box center [800, 403] width 178 height 268
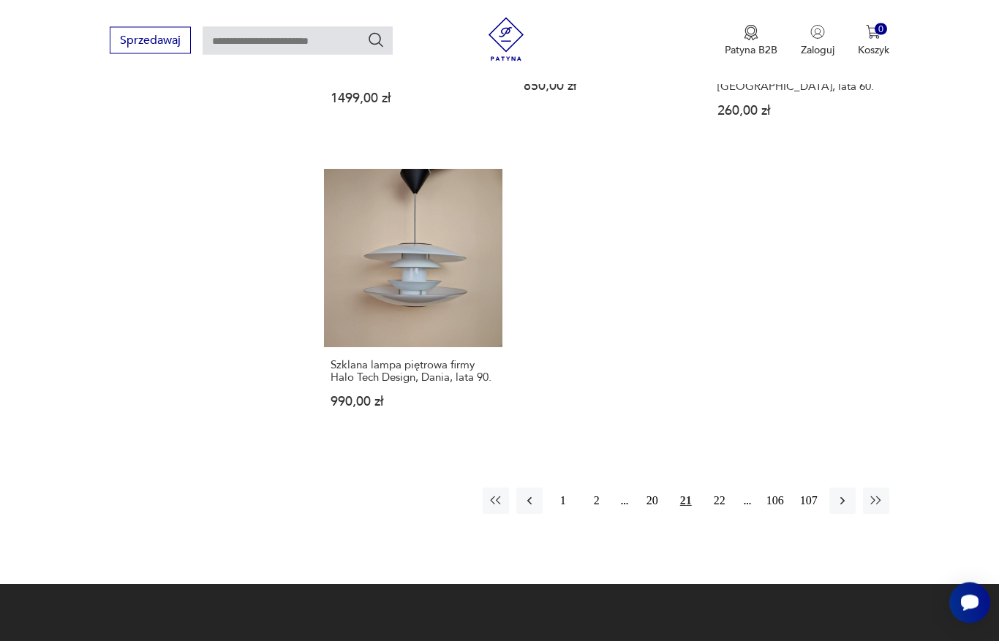
click at [711, 515] on button "22" at bounding box center [719, 501] width 26 height 26
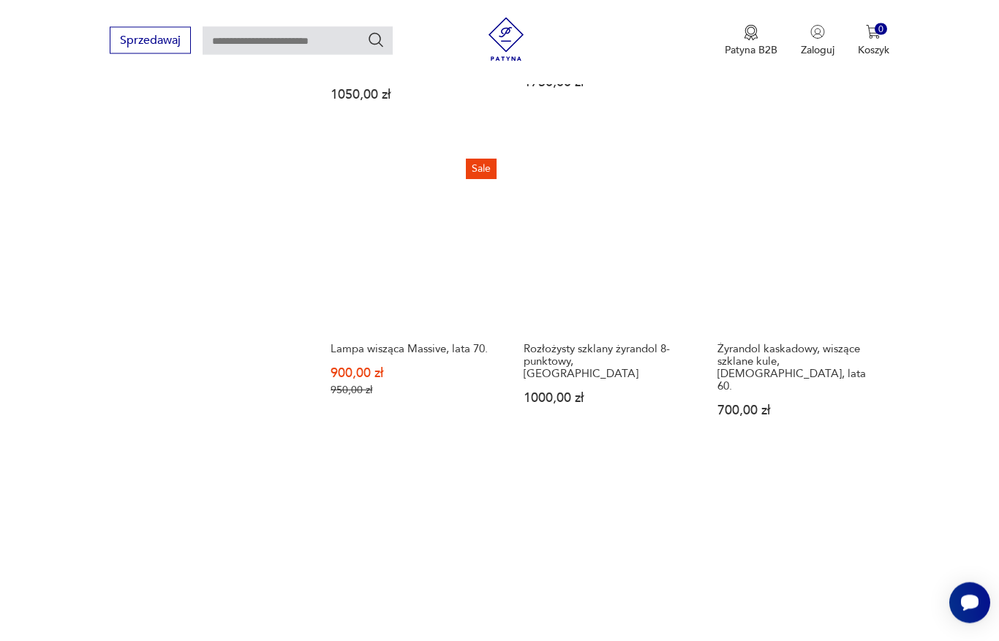
scroll to position [1769, 0]
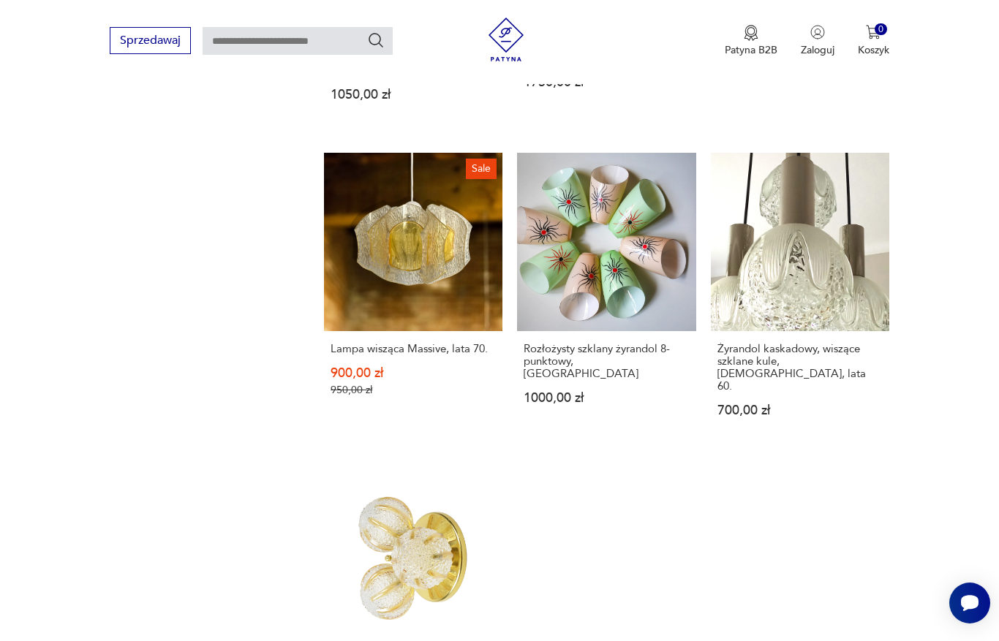
click at [344, 243] on link "Sale Lampa wisząca Massive, lata 70. 900,00 zł 950,00 zł" at bounding box center [413, 299] width 178 height 292
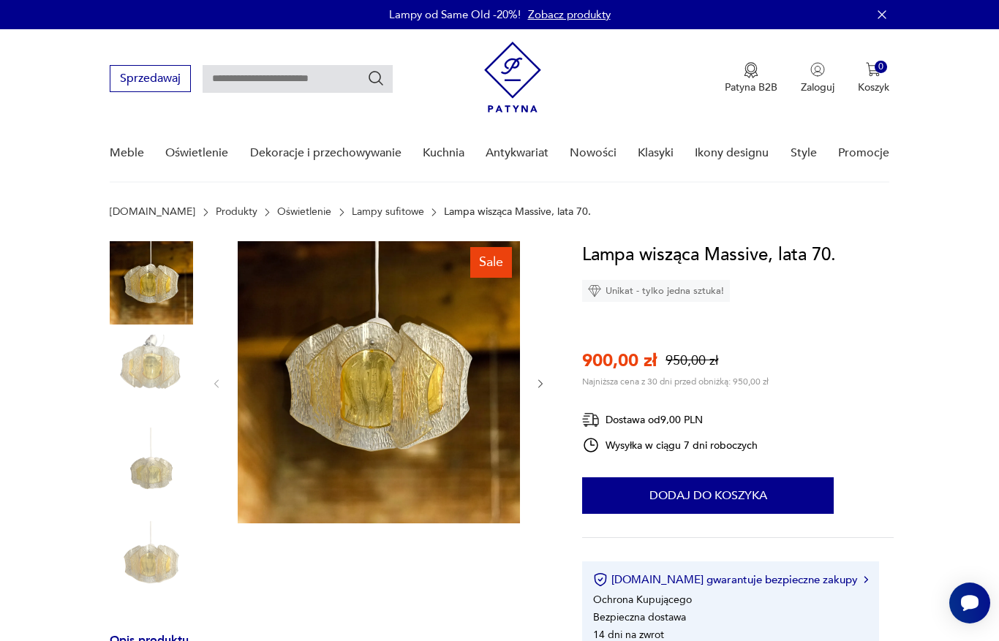
click at [547, 389] on icon "button" at bounding box center [540, 384] width 12 height 12
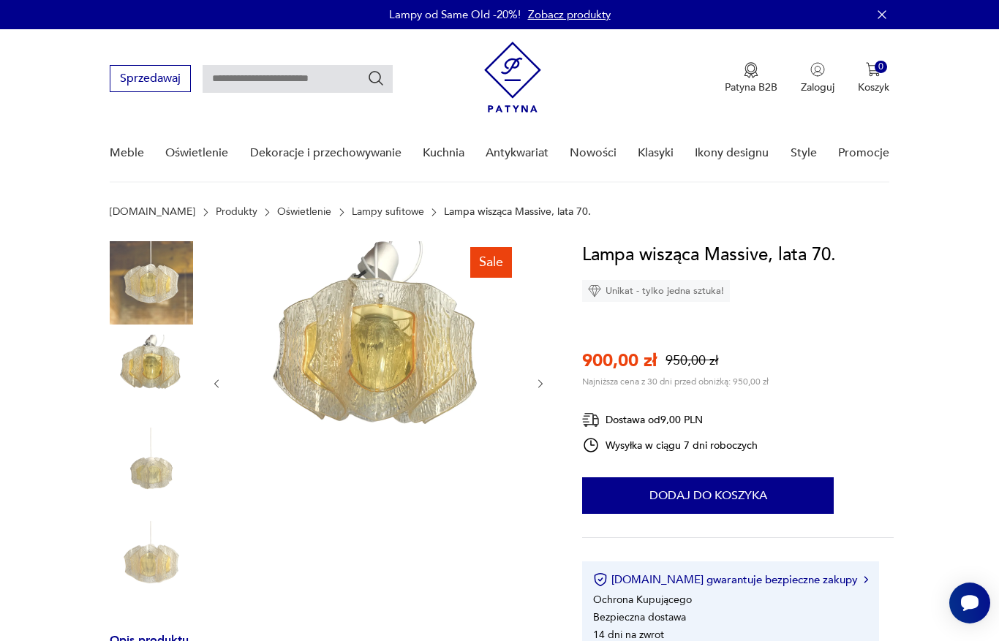
click at [545, 389] on icon "button" at bounding box center [540, 384] width 12 height 12
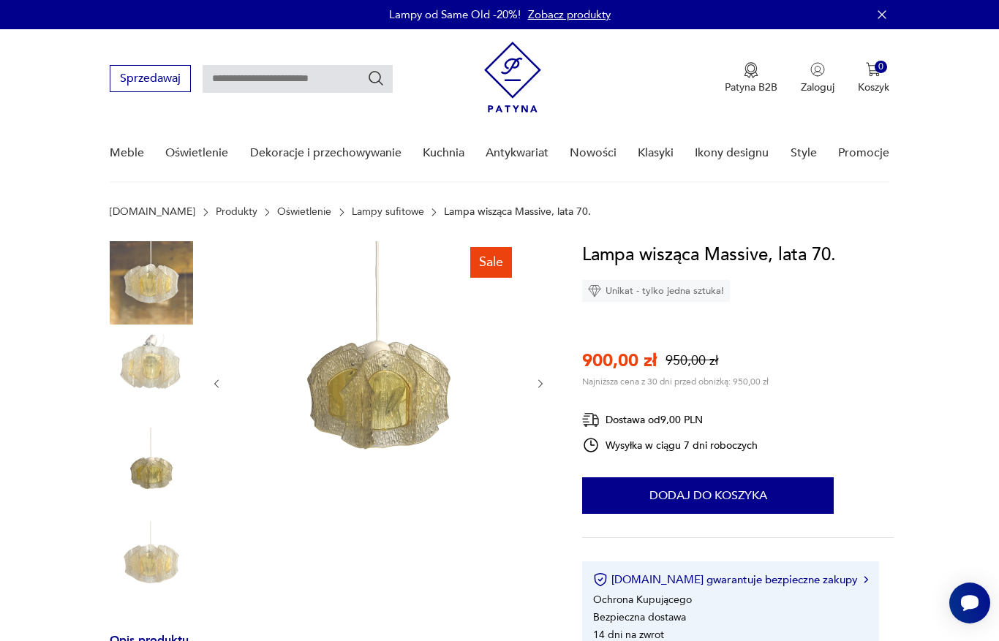
click at [535, 390] on button "button" at bounding box center [540, 383] width 12 height 15
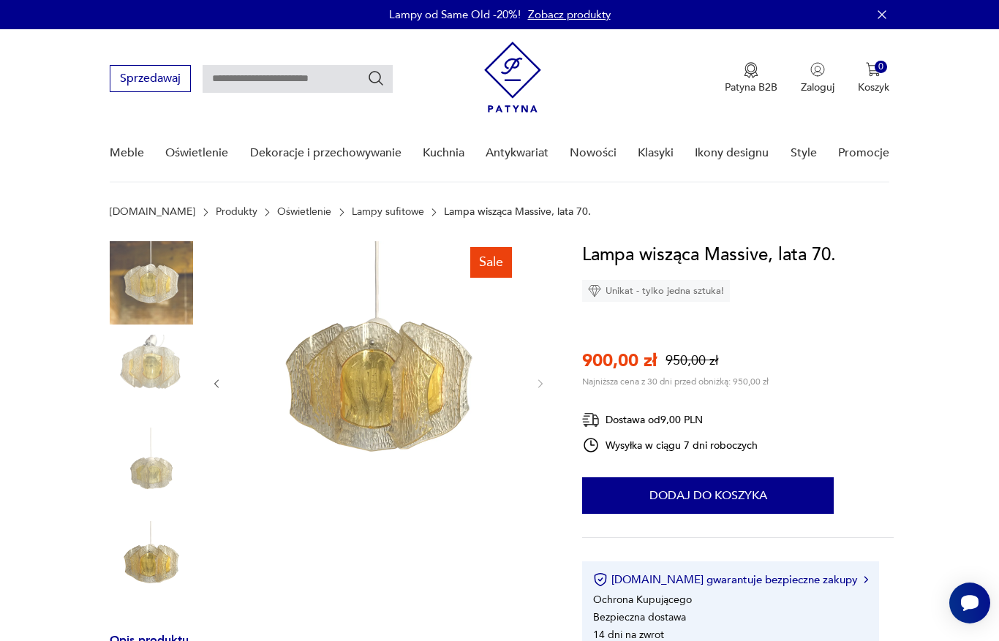
click at [520, 376] on img at bounding box center [379, 382] width 282 height 282
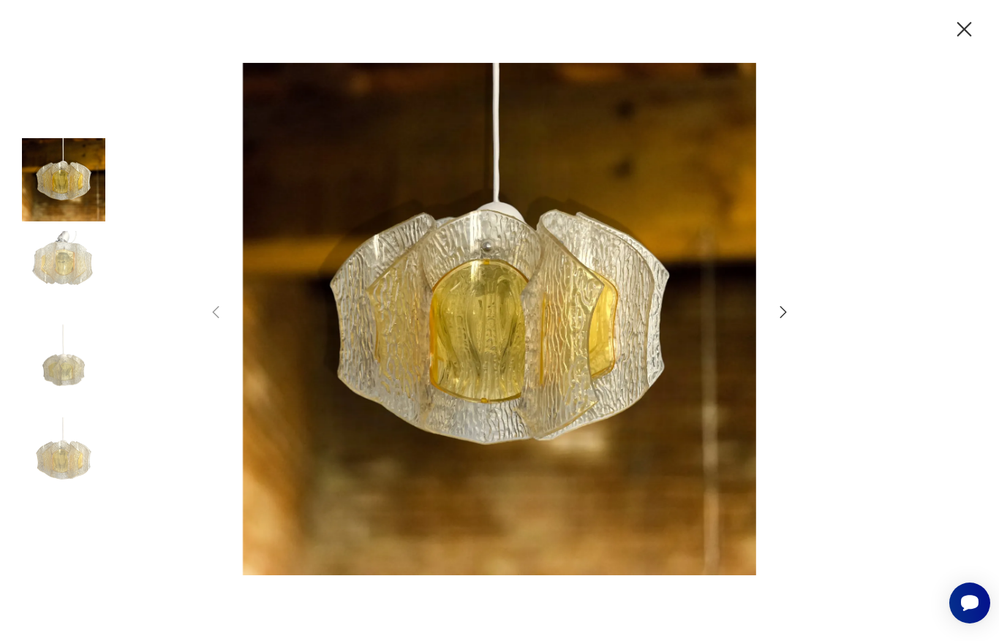
click at [790, 321] on icon "button" at bounding box center [783, 312] width 18 height 18
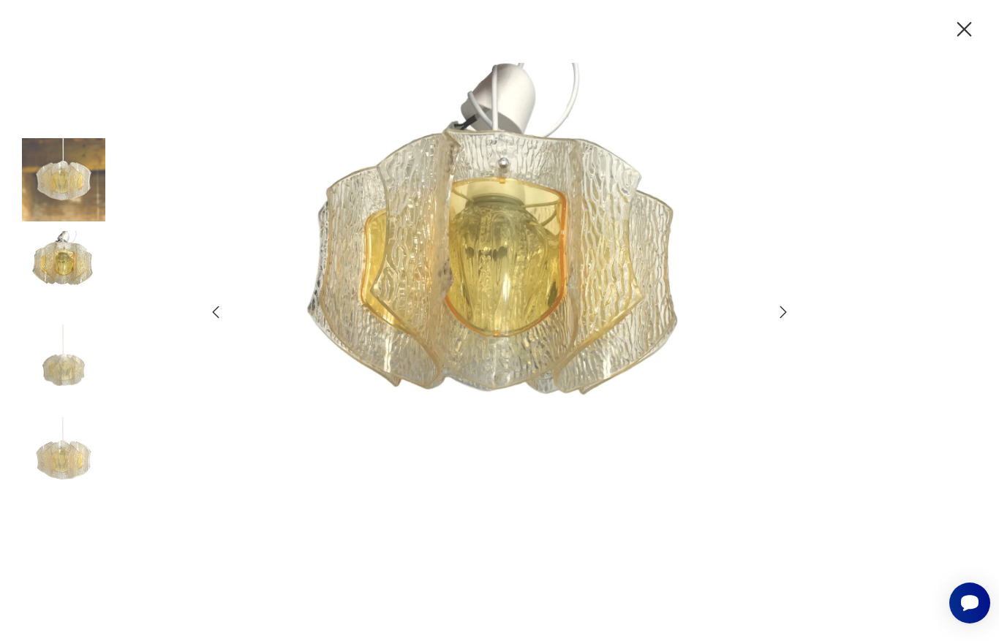
click at [787, 321] on icon "button" at bounding box center [783, 312] width 18 height 18
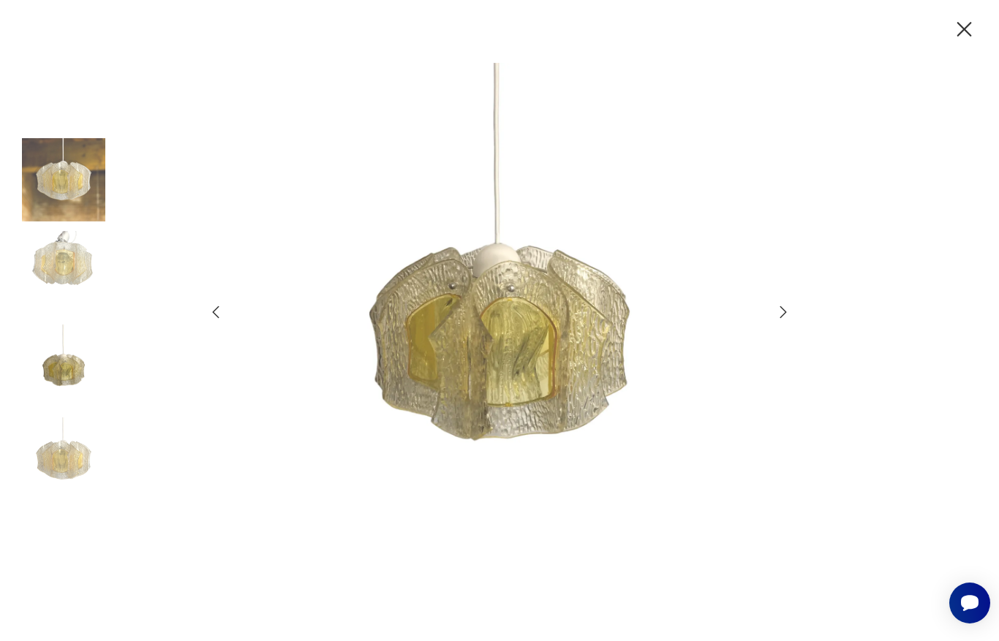
click at [790, 321] on icon "button" at bounding box center [783, 312] width 18 height 18
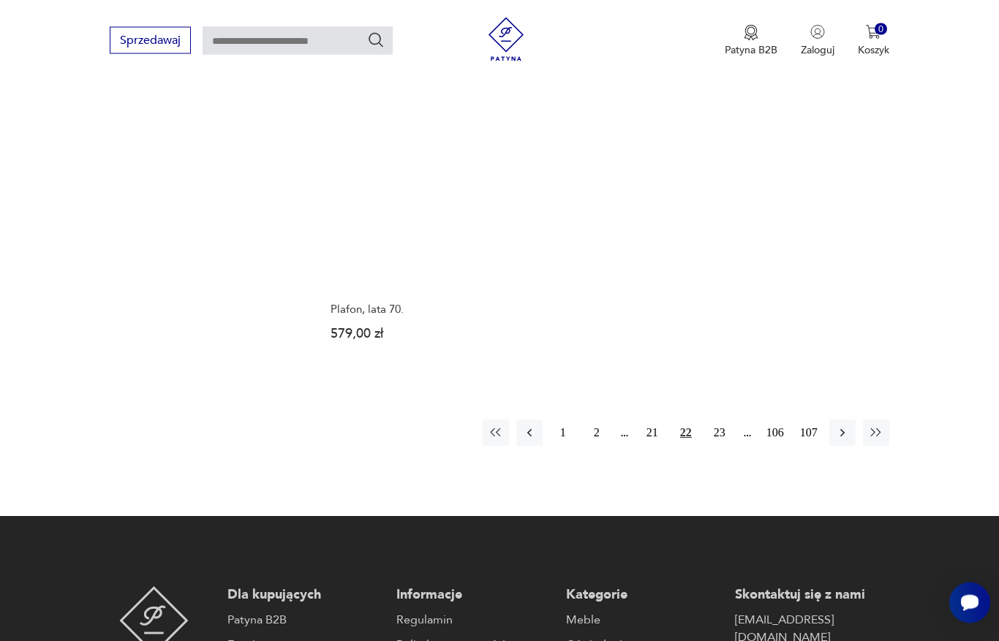
scroll to position [2124, 0]
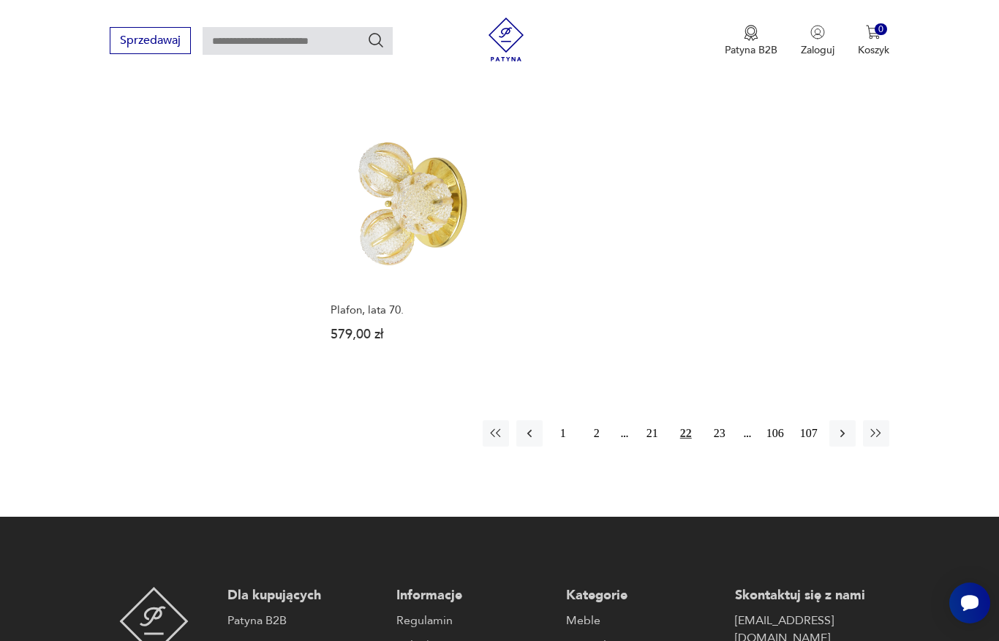
click at [719, 420] on button "23" at bounding box center [719, 433] width 26 height 26
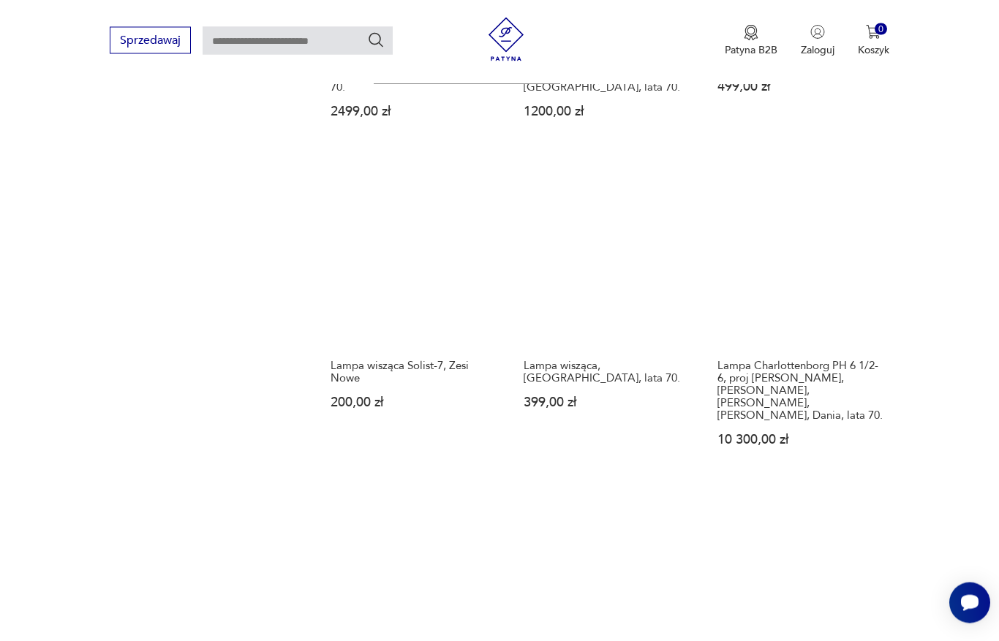
scroll to position [1695, 0]
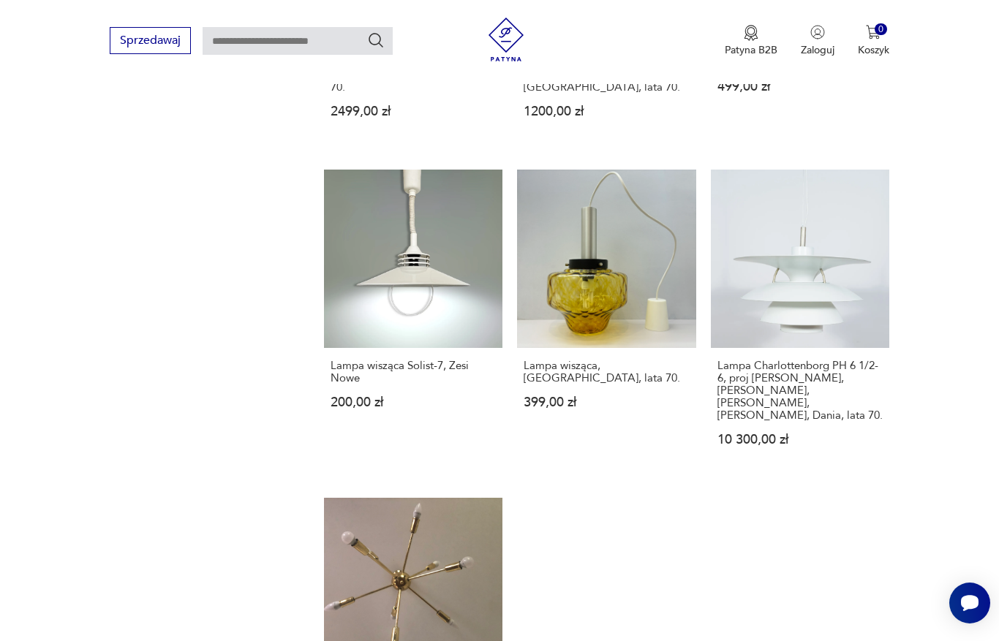
click at [612, 343] on link "Lampa wisząca, Polska, lata 70. 399,00 zł" at bounding box center [606, 322] width 178 height 305
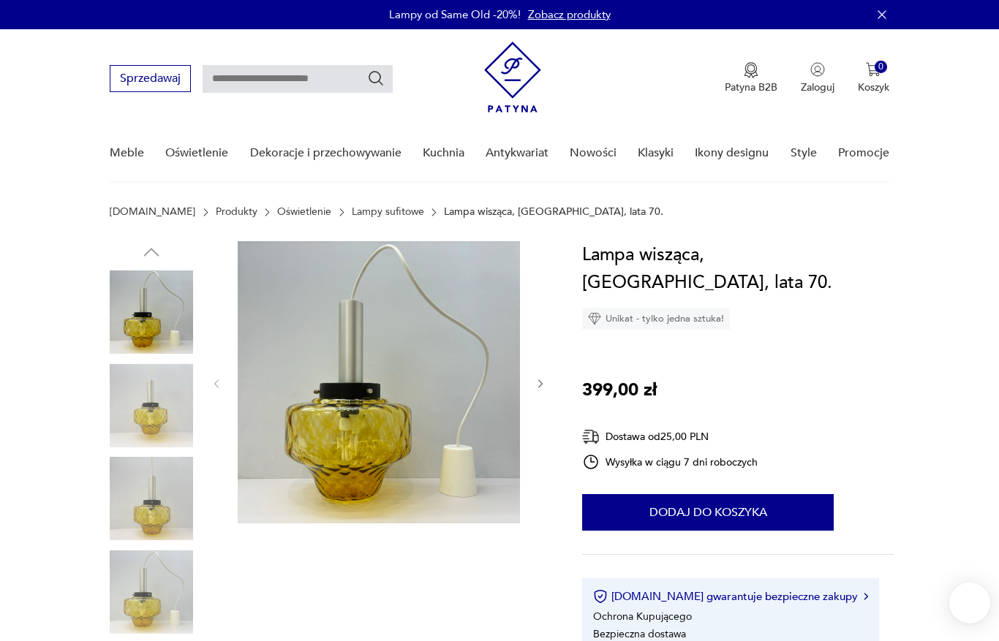
click at [538, 390] on icon "button" at bounding box center [540, 384] width 12 height 12
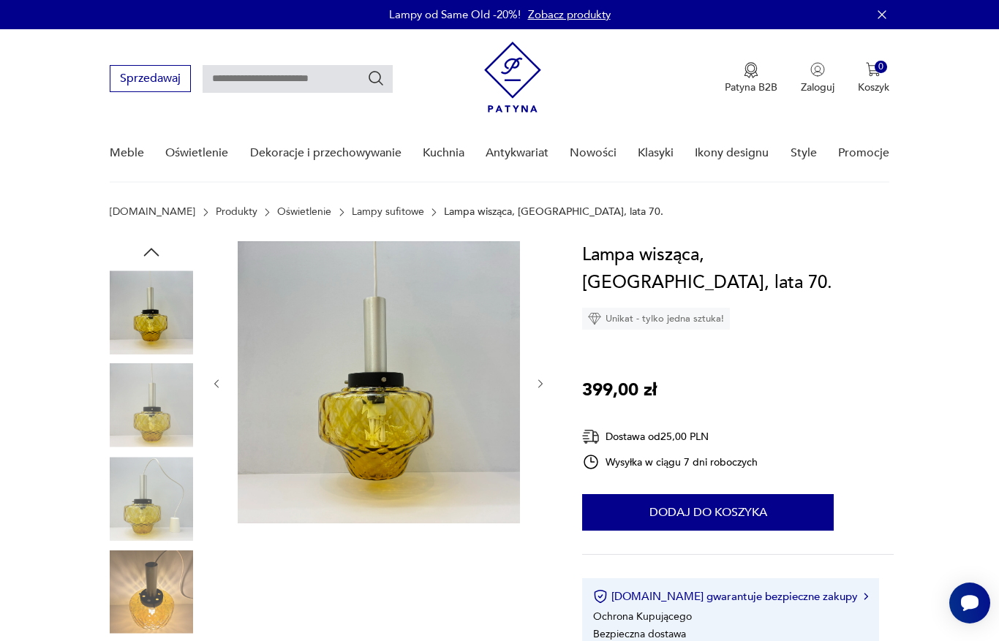
click at [537, 387] on icon "button" at bounding box center [540, 384] width 12 height 12
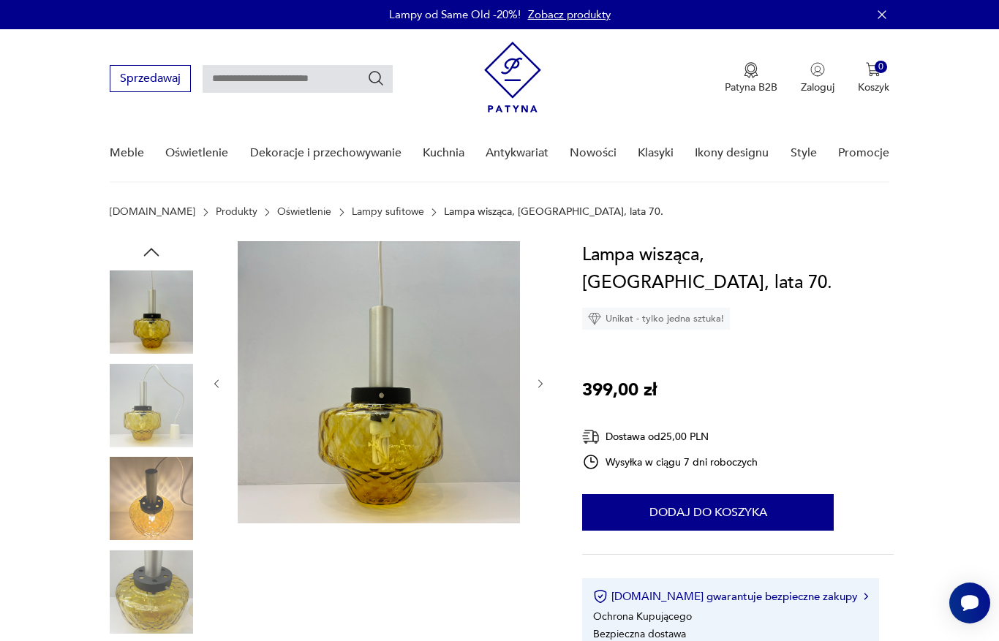
click at [535, 386] on icon "button" at bounding box center [540, 384] width 12 height 12
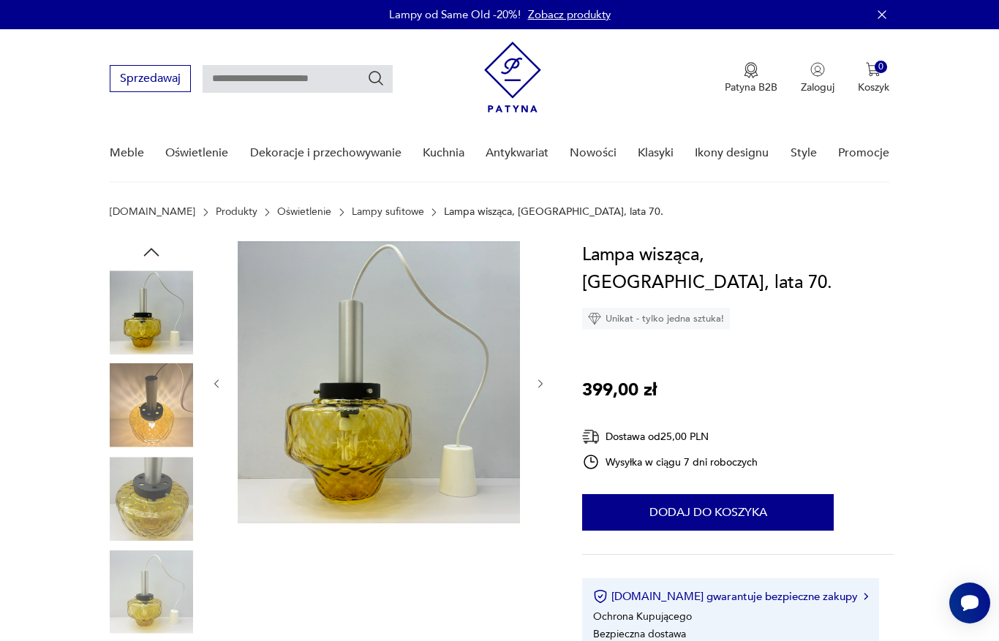
click at [536, 382] on icon "button" at bounding box center [540, 384] width 12 height 12
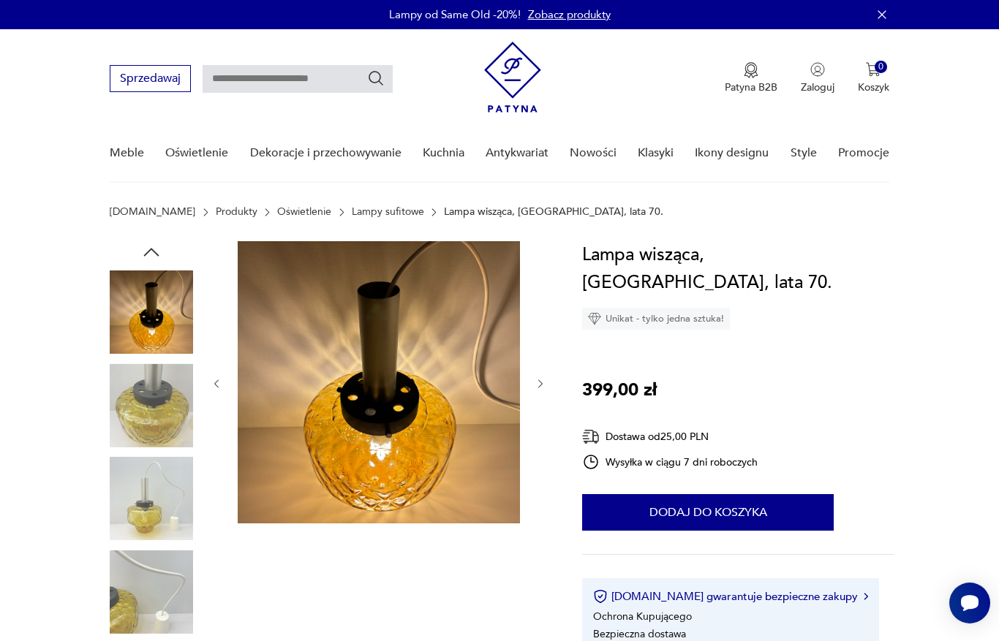
click at [536, 388] on icon "button" at bounding box center [540, 384] width 12 height 12
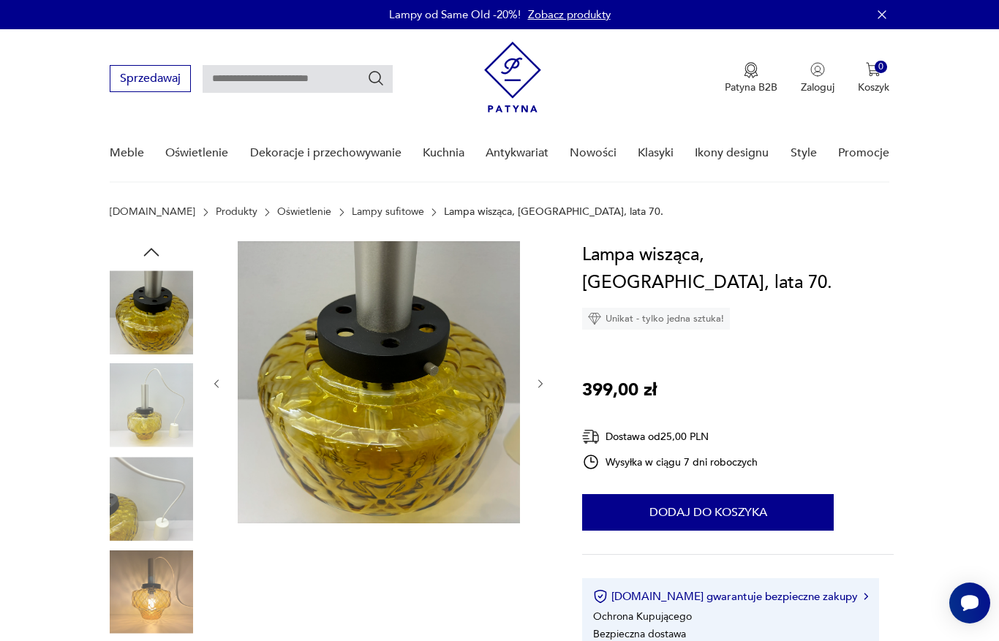
click at [537, 393] on div at bounding box center [379, 383] width 336 height 285
click at [541, 383] on icon "button" at bounding box center [540, 384] width 12 height 12
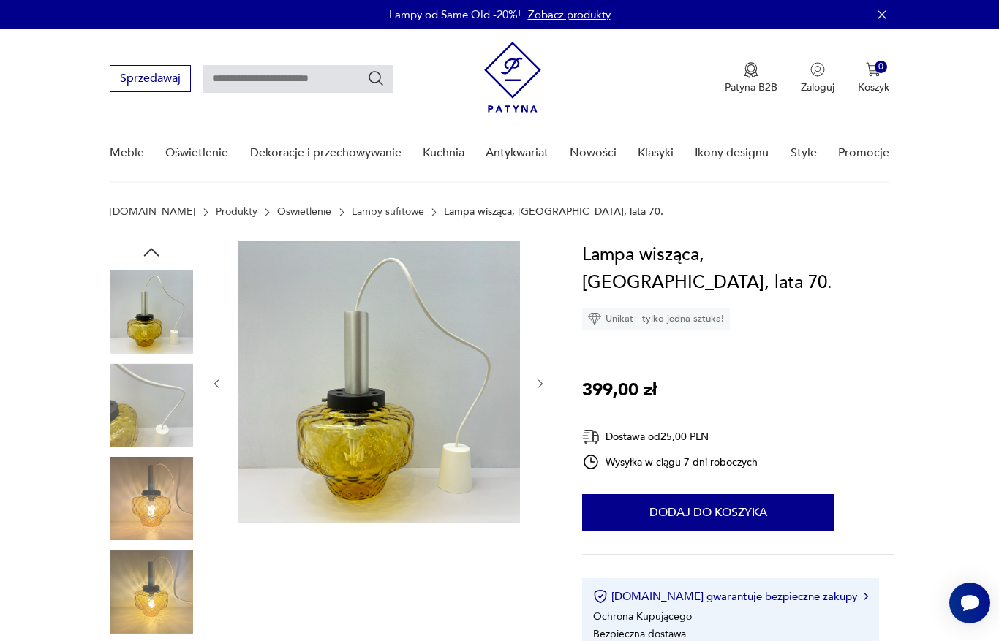
click at [537, 385] on icon "button" at bounding box center [540, 384] width 12 height 12
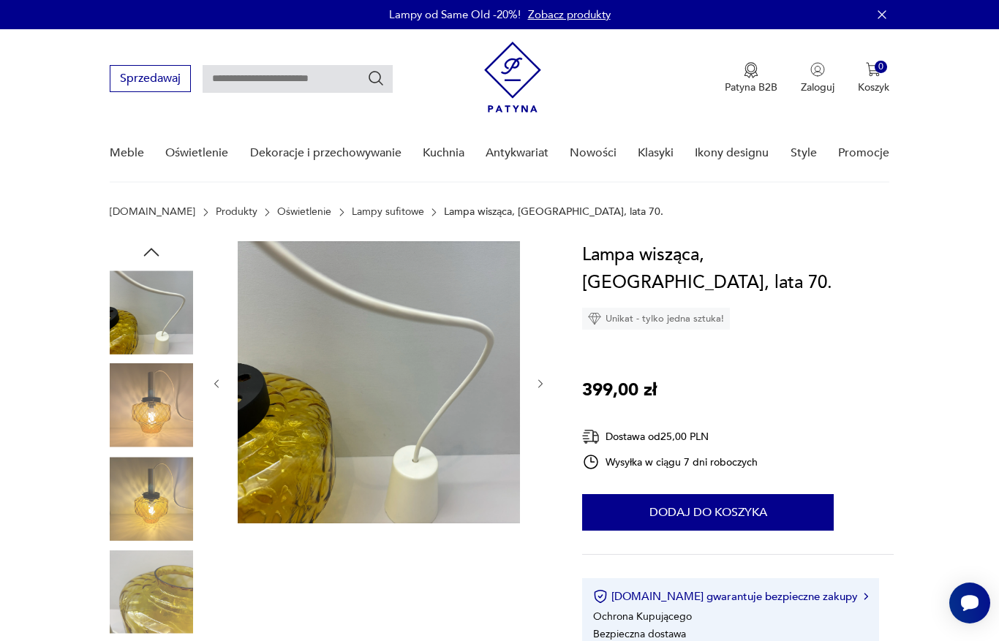
click at [538, 394] on div at bounding box center [379, 383] width 336 height 285
click at [545, 383] on icon "button" at bounding box center [540, 384] width 12 height 12
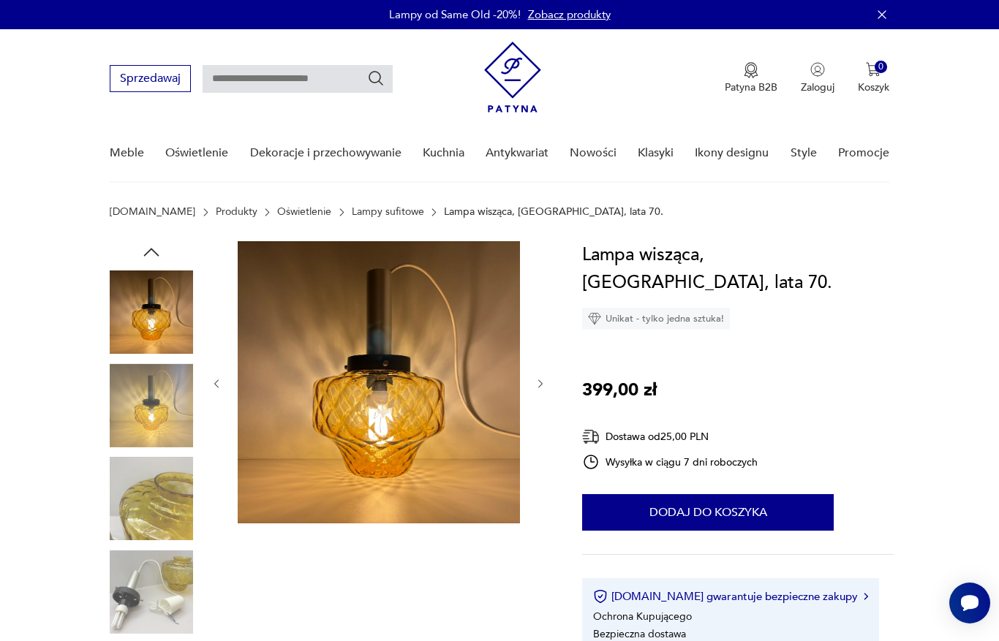
click at [545, 390] on button "button" at bounding box center [540, 383] width 12 height 15
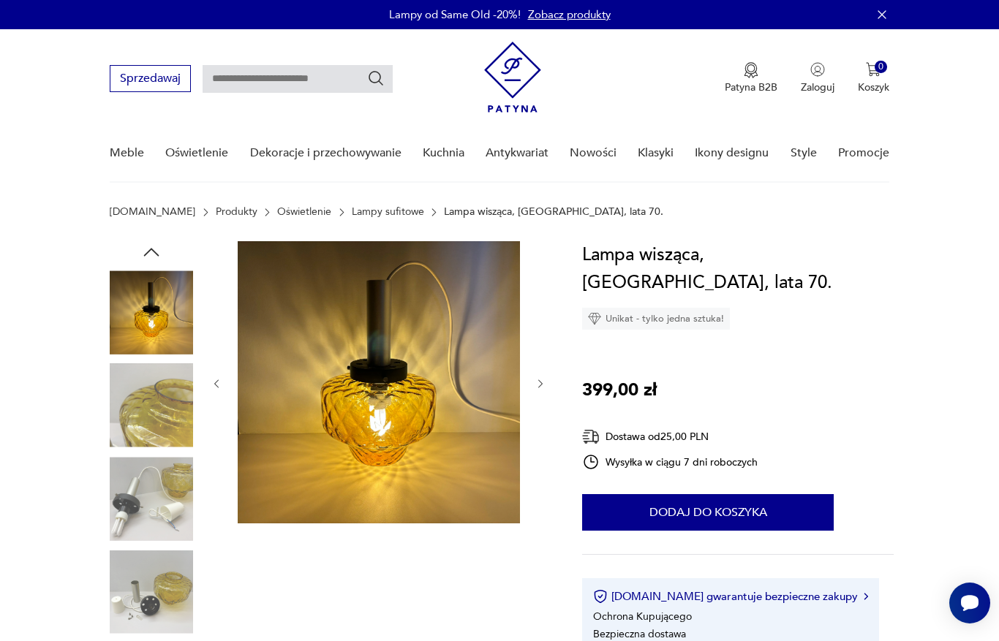
click at [541, 389] on icon "button" at bounding box center [540, 384] width 12 height 12
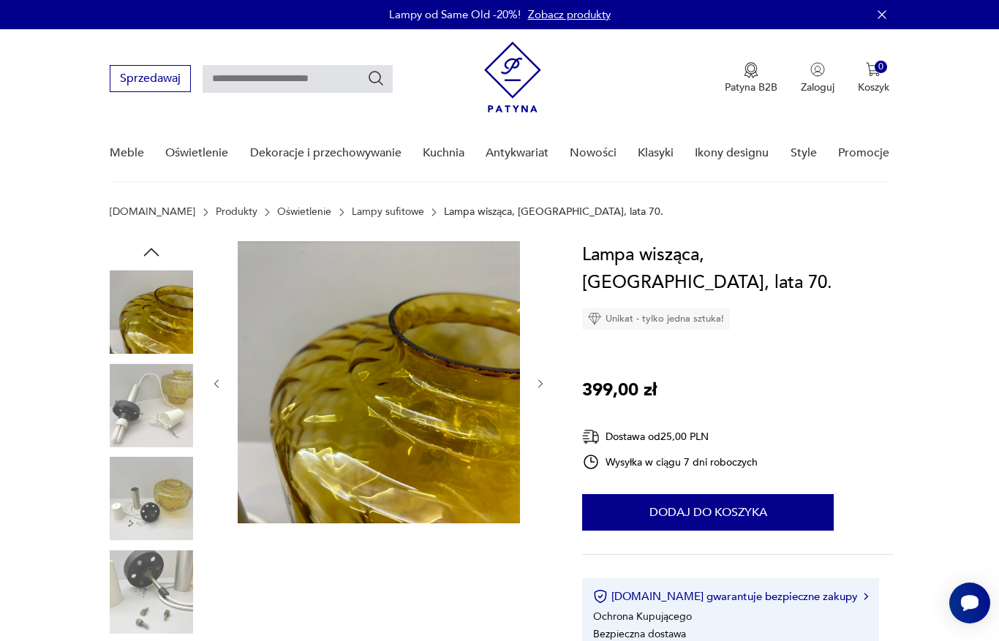
click at [534, 385] on icon "button" at bounding box center [540, 384] width 12 height 12
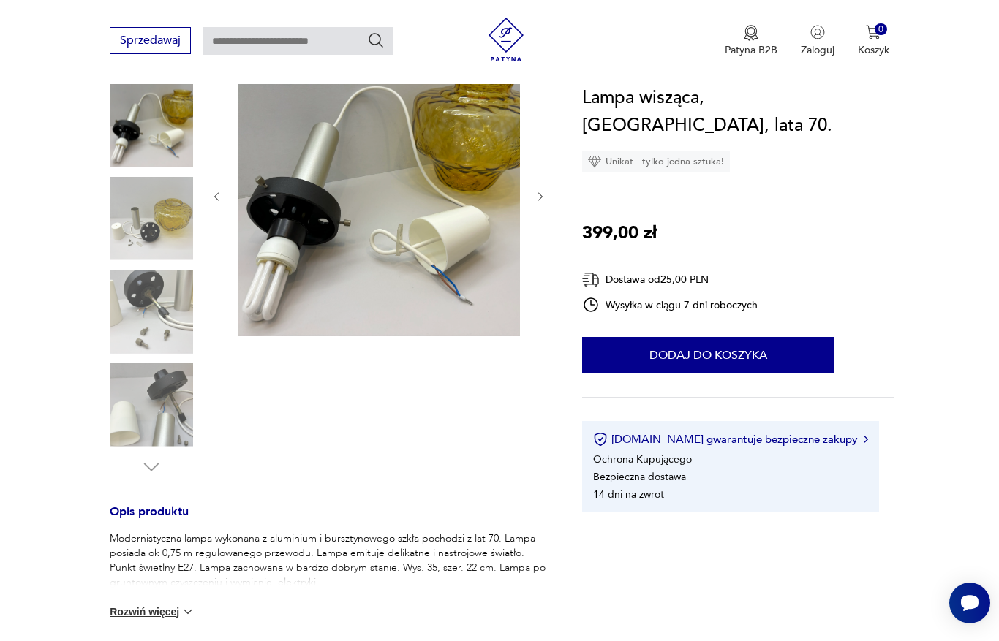
scroll to position [186, 0]
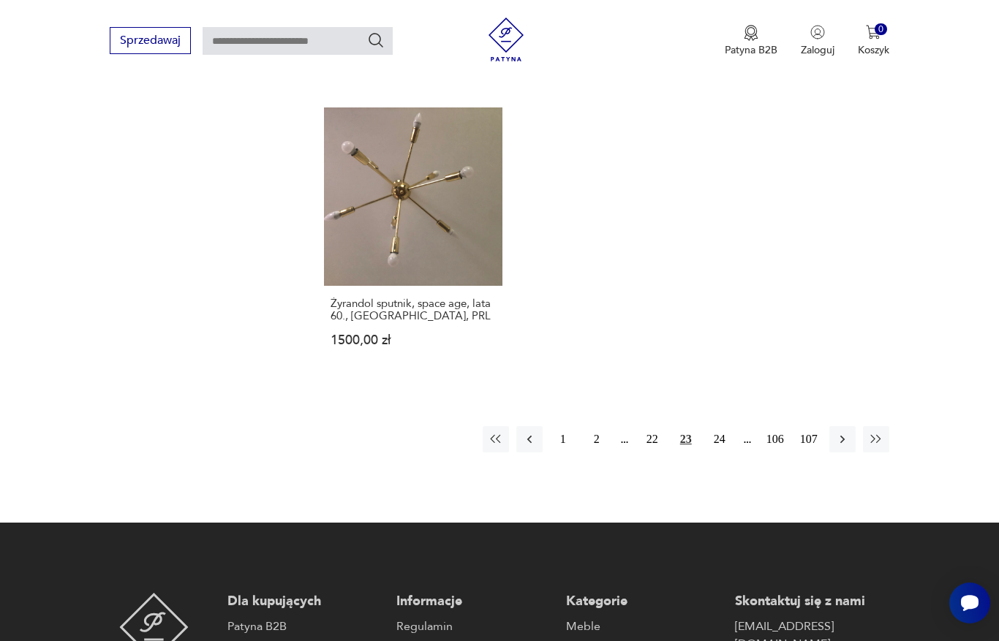
scroll to position [2086, 0]
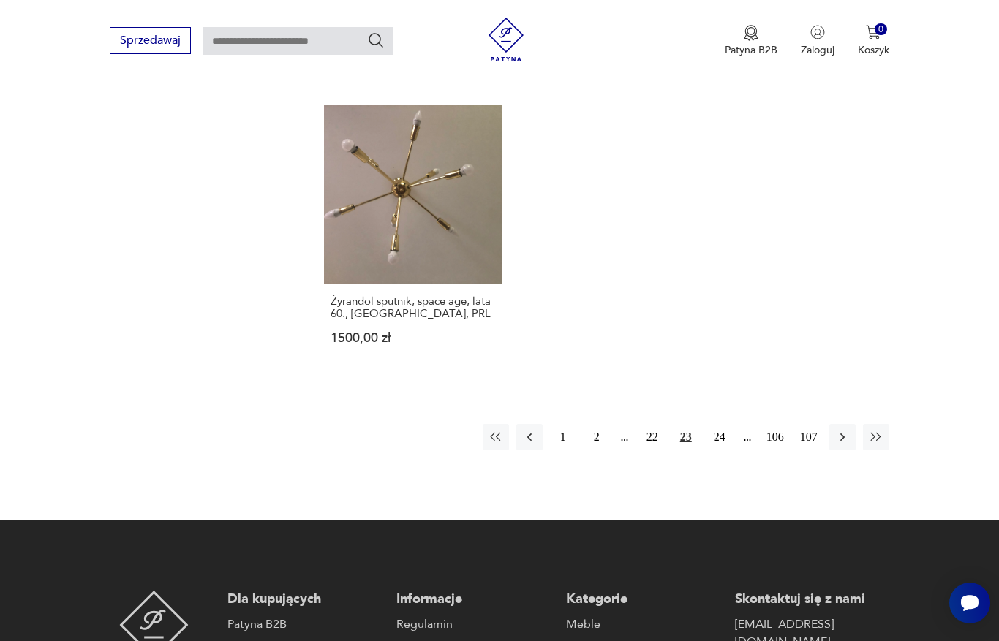
click at [724, 450] on button "24" at bounding box center [719, 437] width 26 height 26
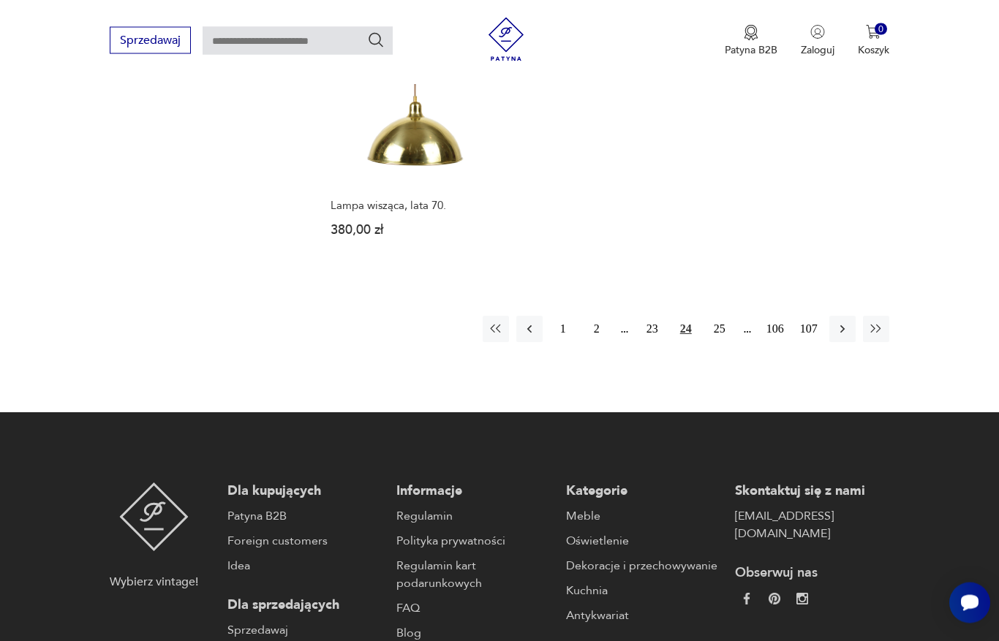
scroll to position [2159, 0]
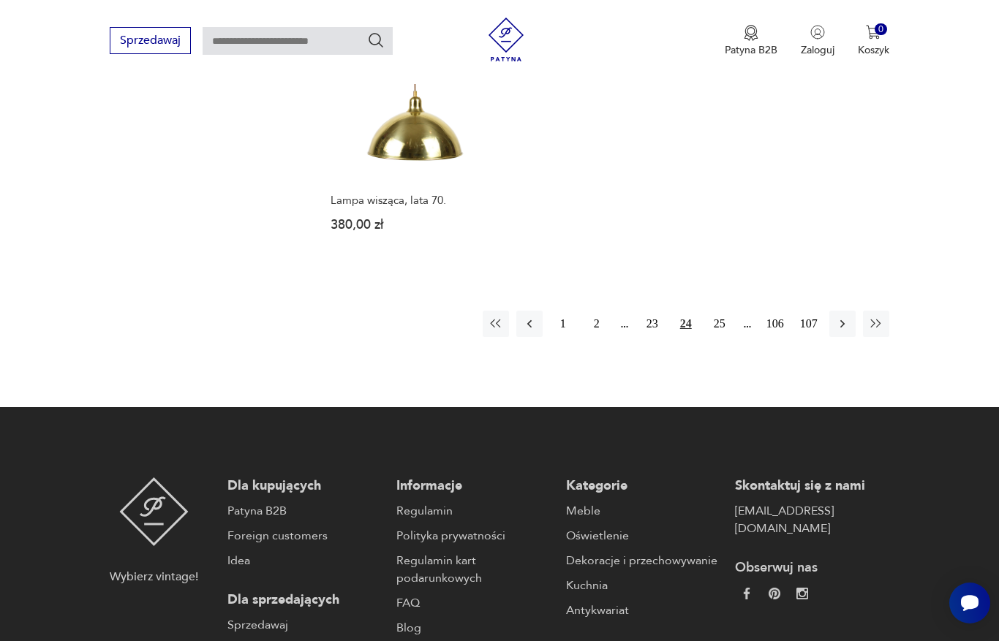
click at [719, 337] on button "25" at bounding box center [719, 324] width 26 height 26
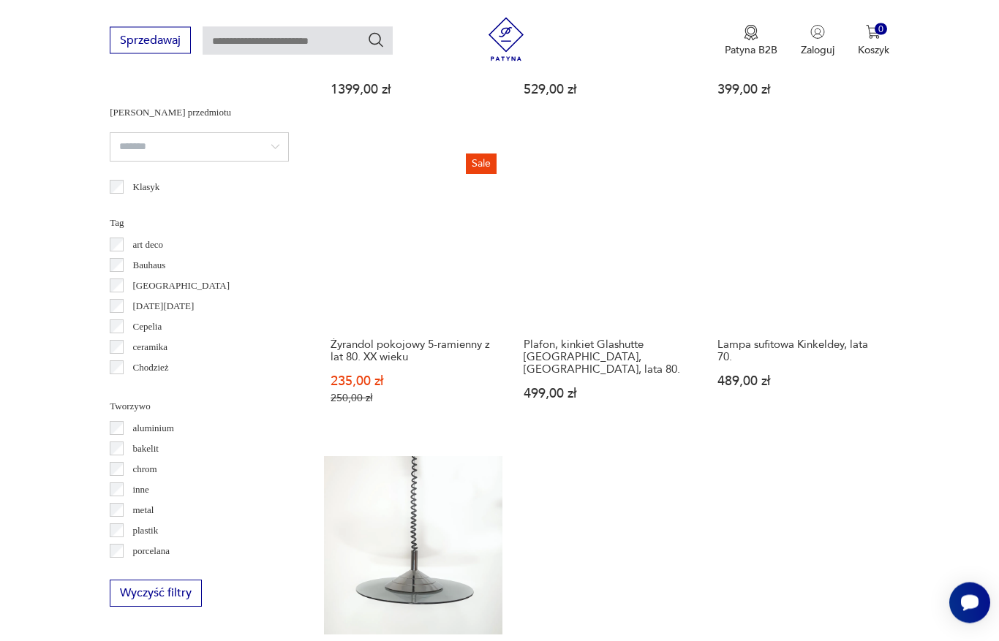
scroll to position [1106, 0]
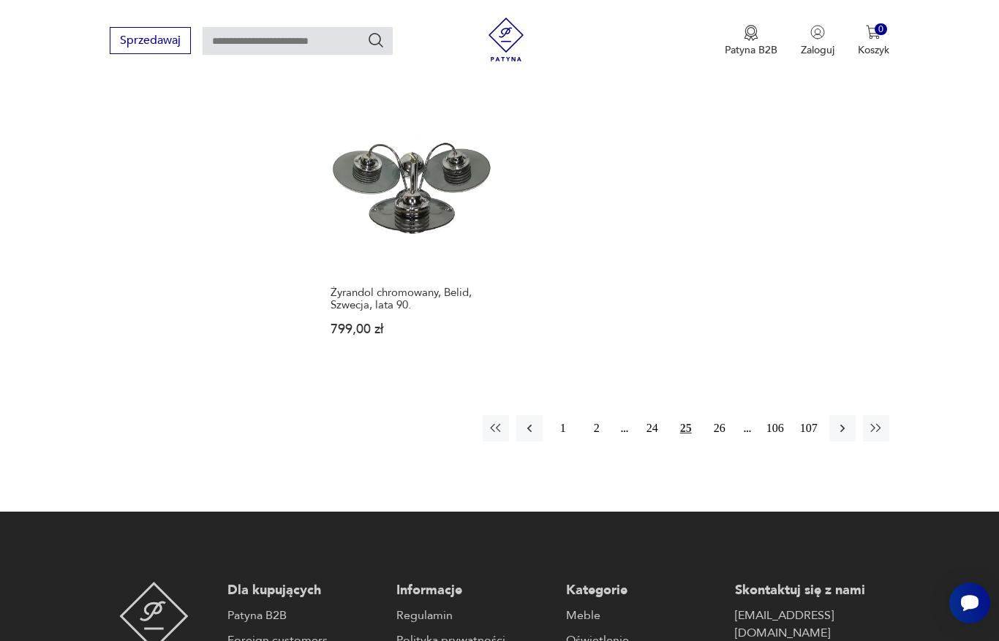
click at [715, 442] on button "26" at bounding box center [719, 428] width 26 height 26
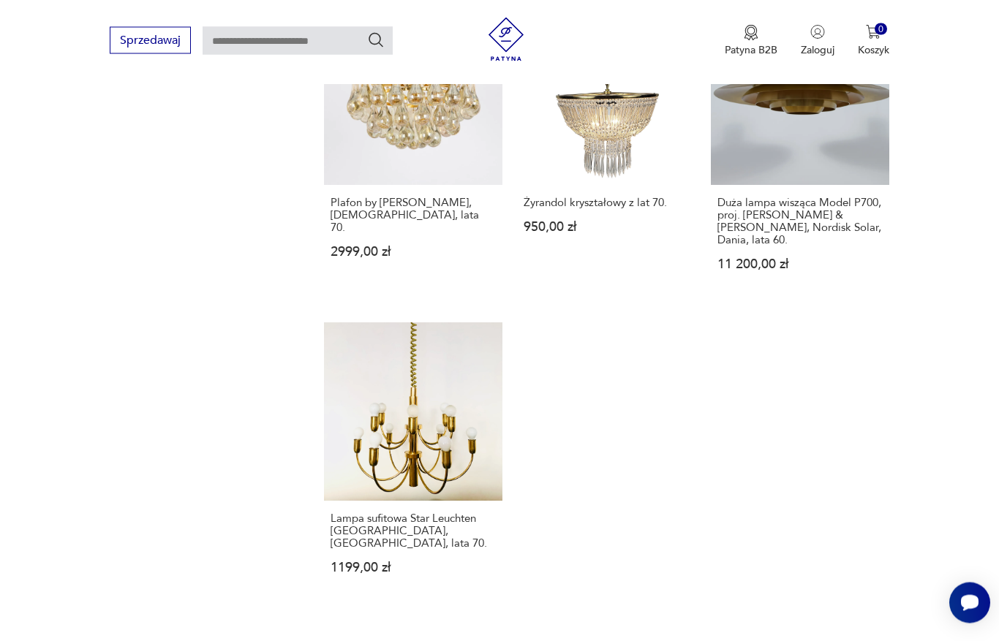
scroll to position [1841, 0]
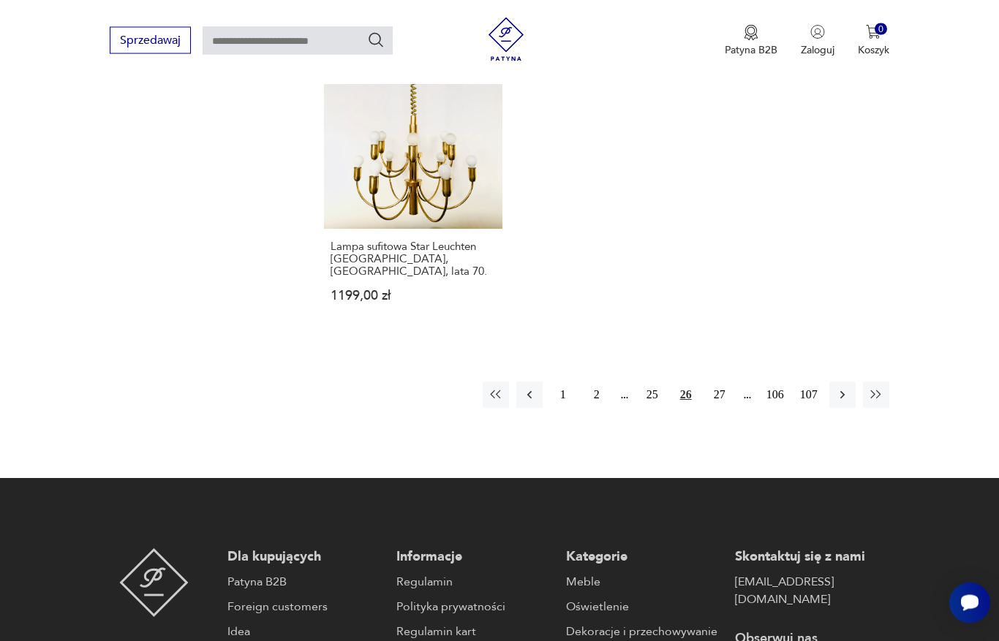
click at [722, 409] on button "27" at bounding box center [719, 395] width 26 height 26
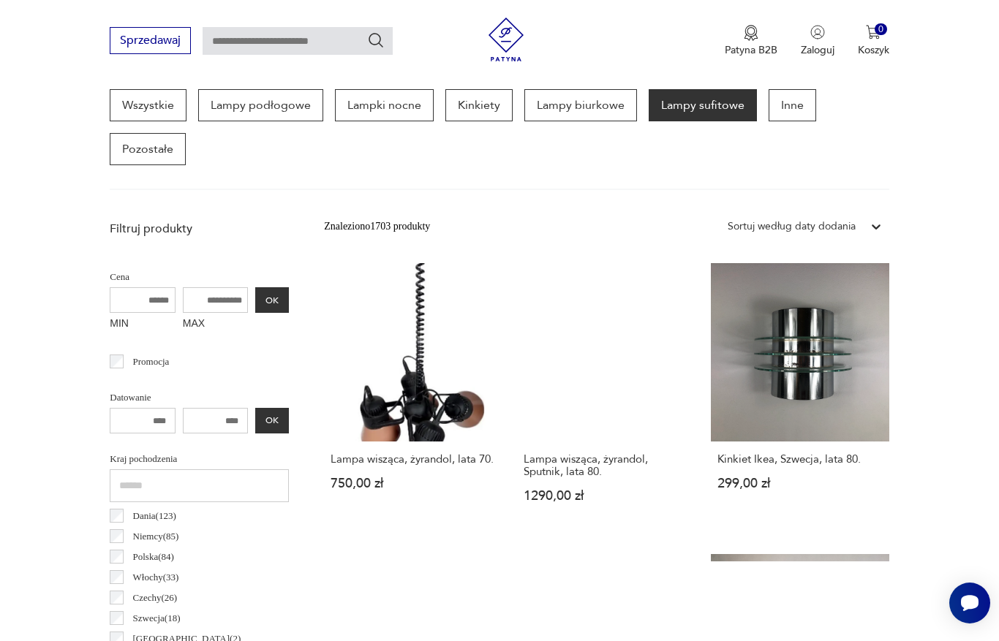
scroll to position [389, 0]
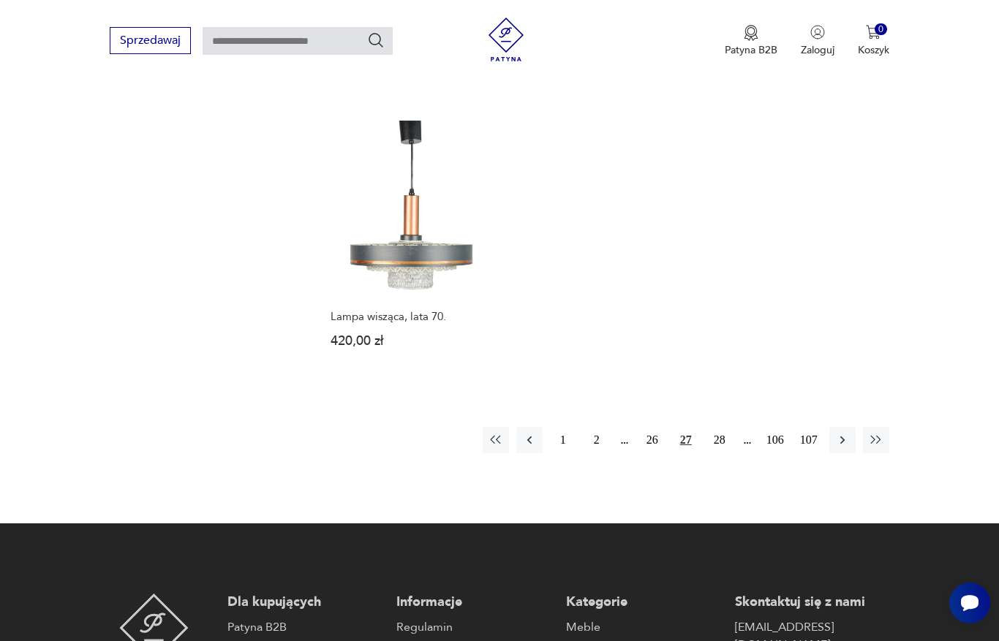
click at [719, 453] on button "28" at bounding box center [719, 440] width 26 height 26
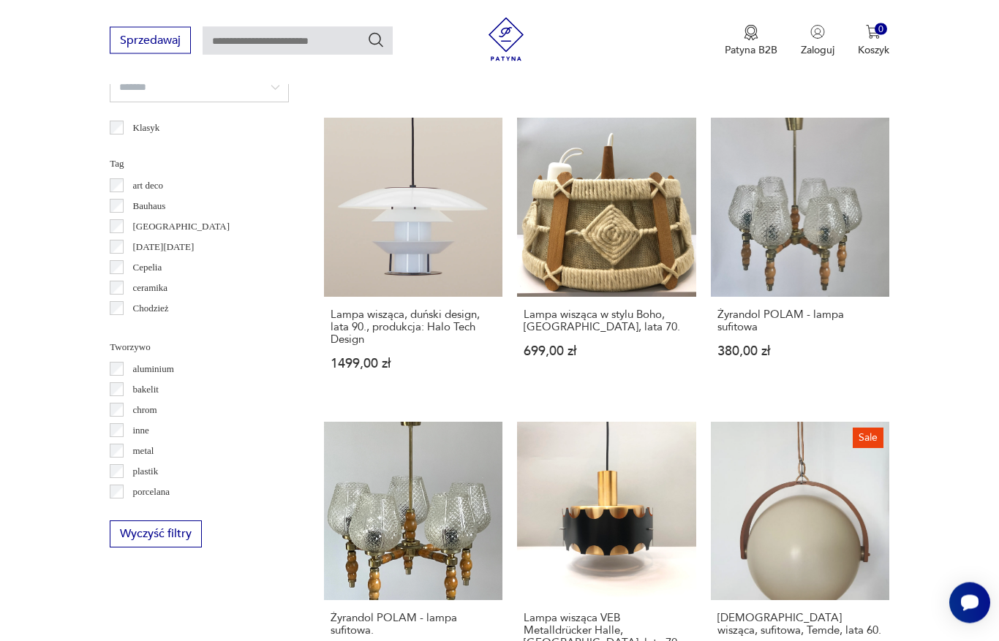
scroll to position [1164, 0]
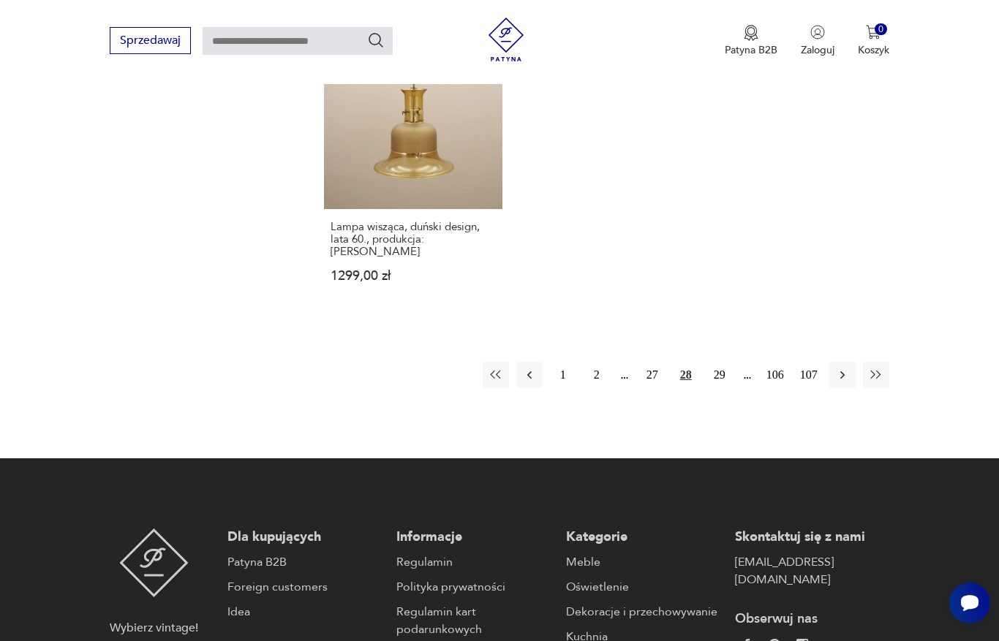
click at [724, 388] on button "29" at bounding box center [719, 375] width 26 height 26
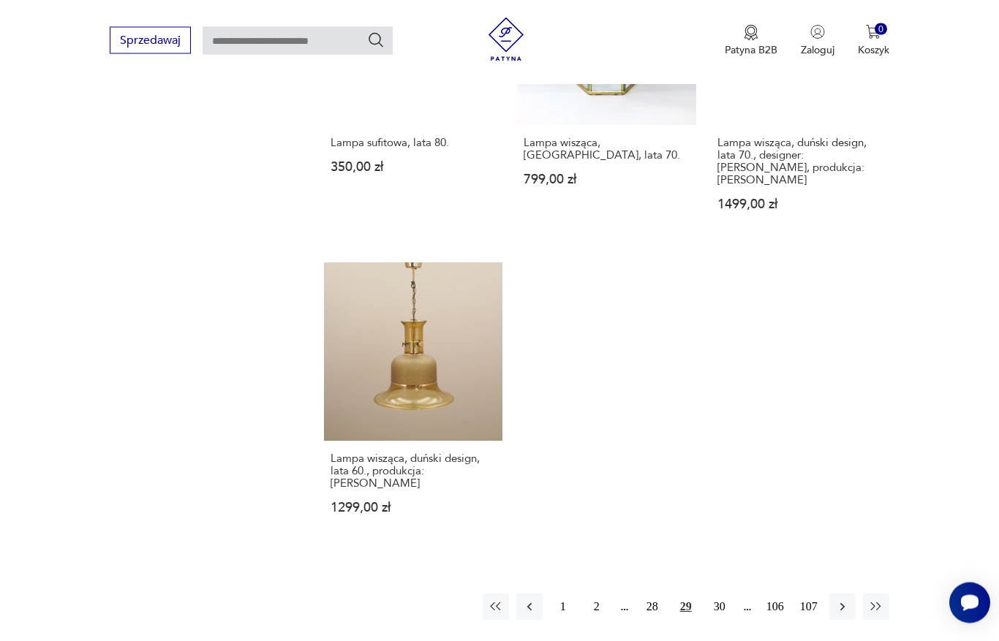
scroll to position [389, 0]
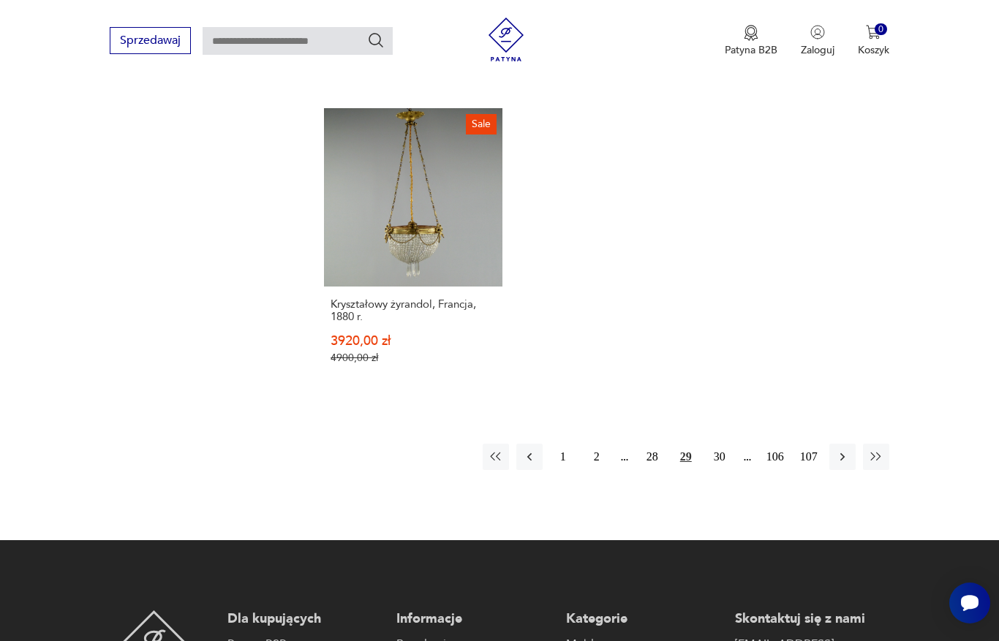
click at [716, 470] on button "30" at bounding box center [719, 457] width 26 height 26
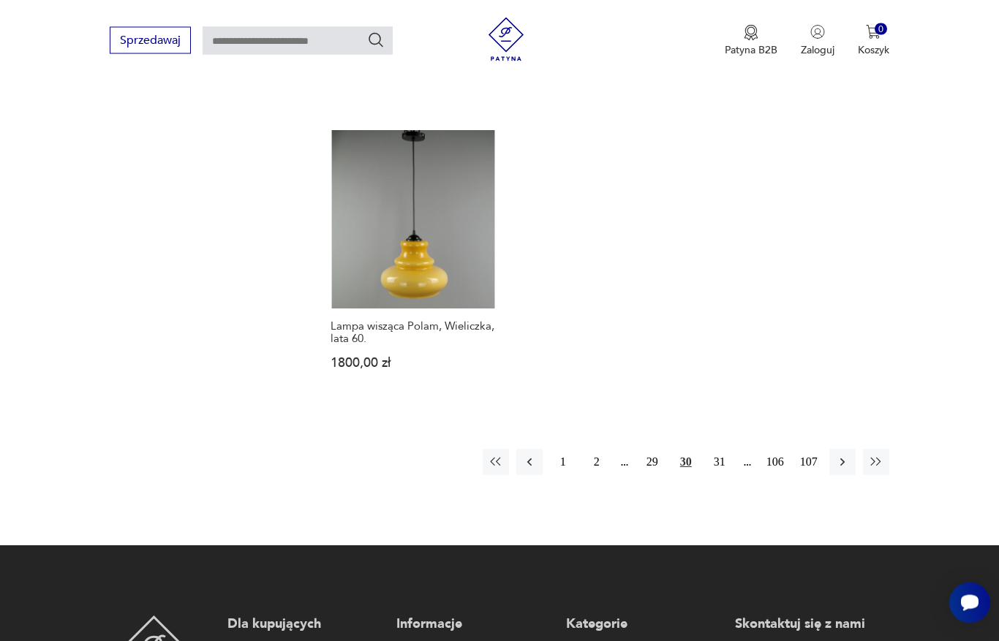
scroll to position [1978, 0]
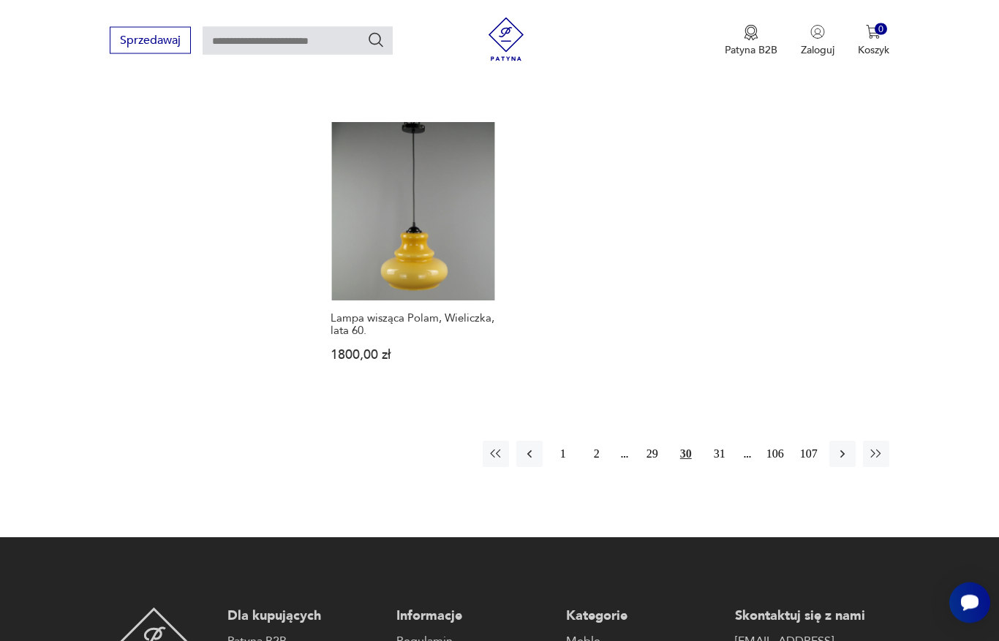
click at [716, 468] on button "31" at bounding box center [719, 455] width 26 height 26
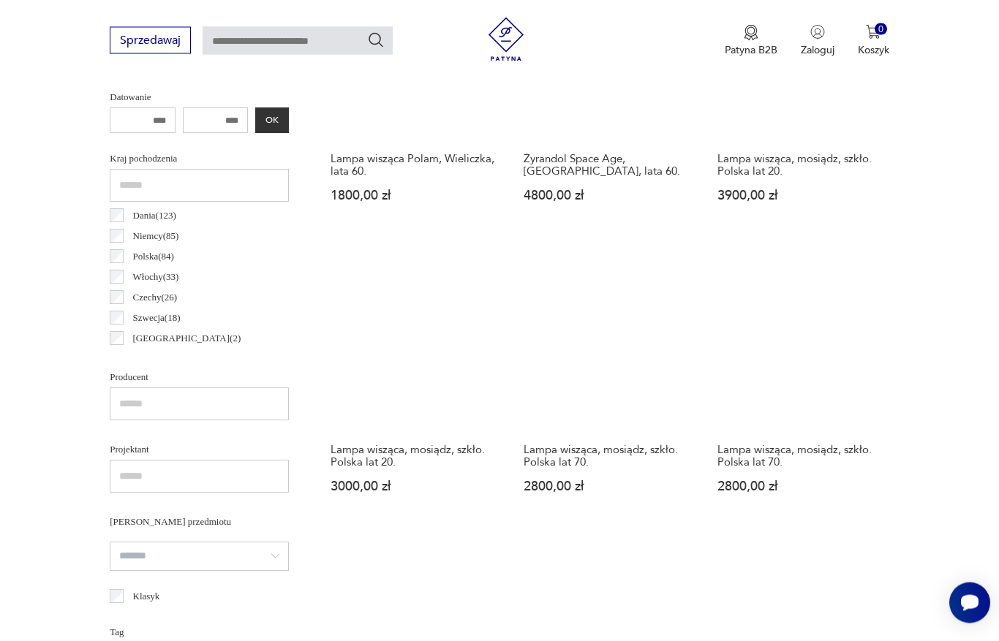
scroll to position [696, 0]
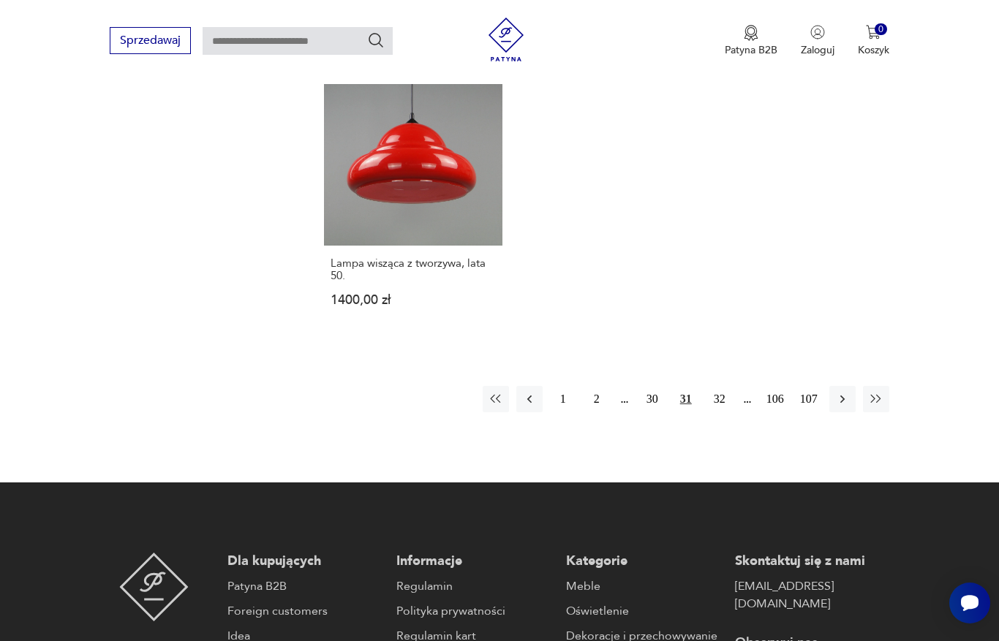
click at [718, 412] on button "32" at bounding box center [719, 399] width 26 height 26
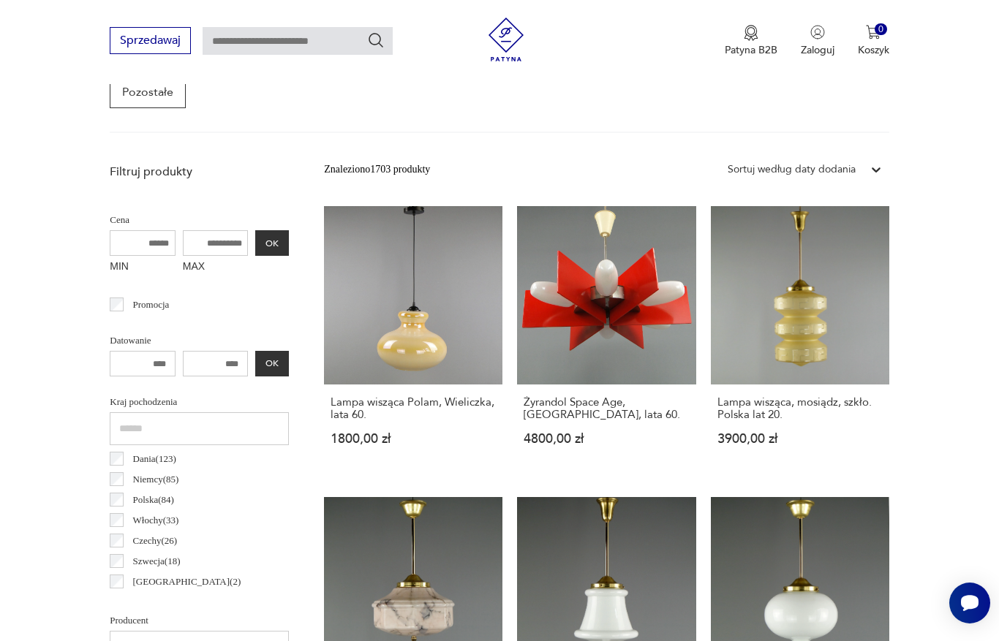
scroll to position [389, 0]
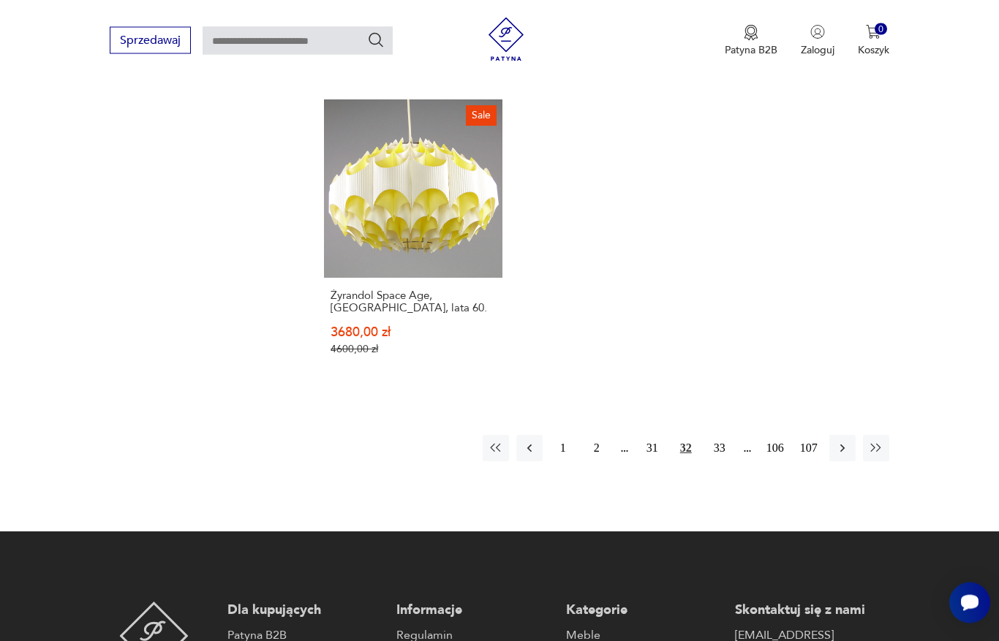
click at [720, 462] on button "33" at bounding box center [719, 449] width 26 height 26
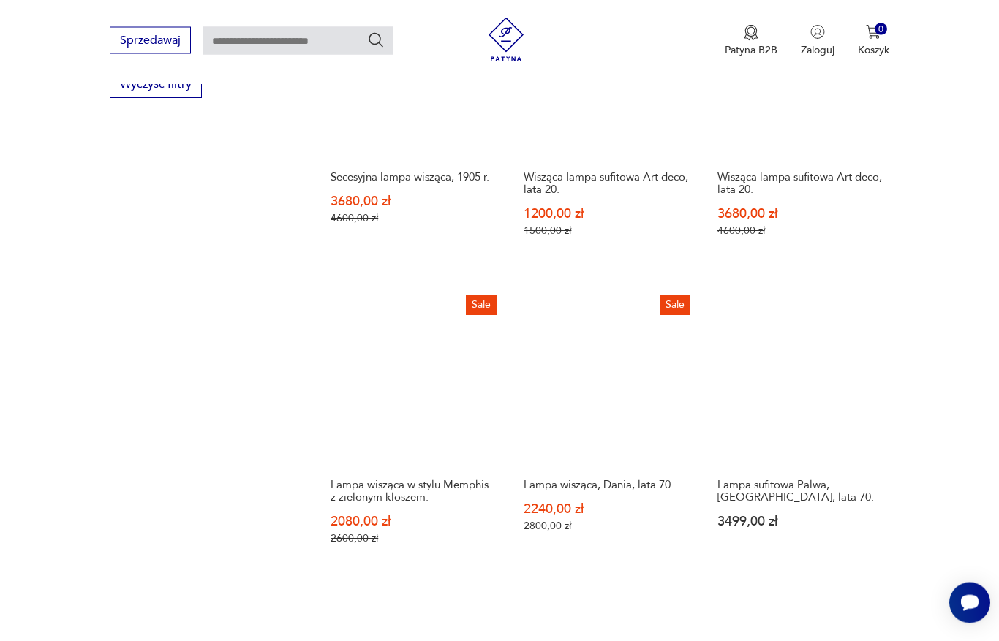
scroll to position [1613, 0]
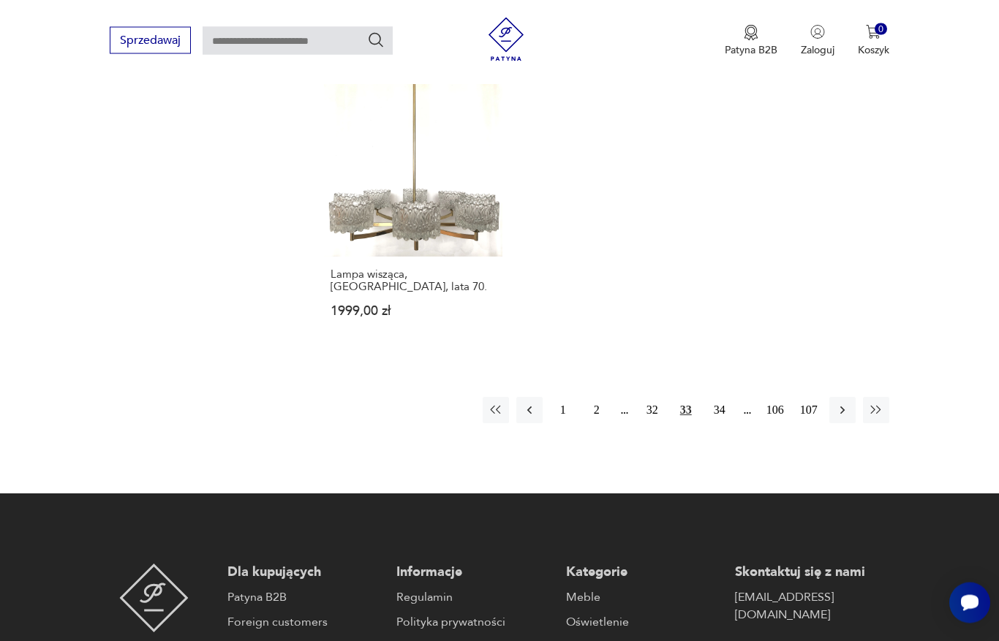
click at [717, 424] on button "34" at bounding box center [719, 411] width 26 height 26
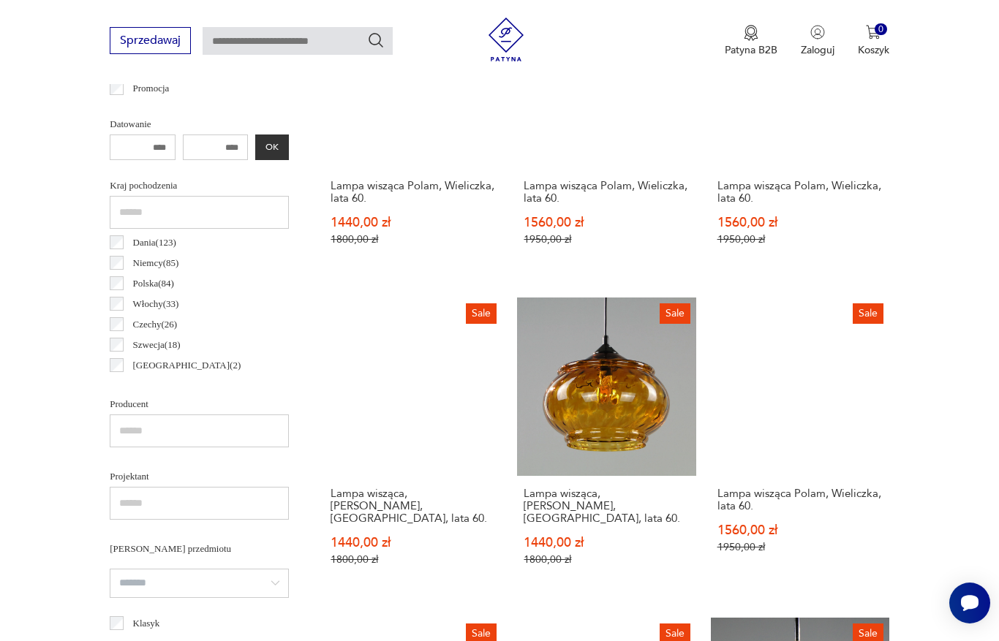
scroll to position [389, 0]
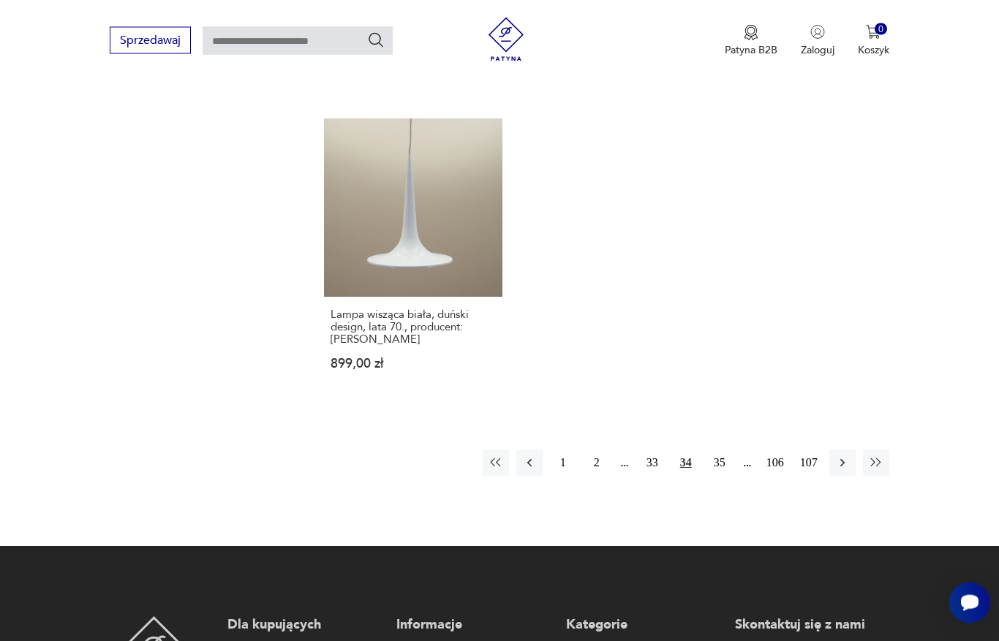
click at [722, 477] on button "35" at bounding box center [719, 463] width 26 height 26
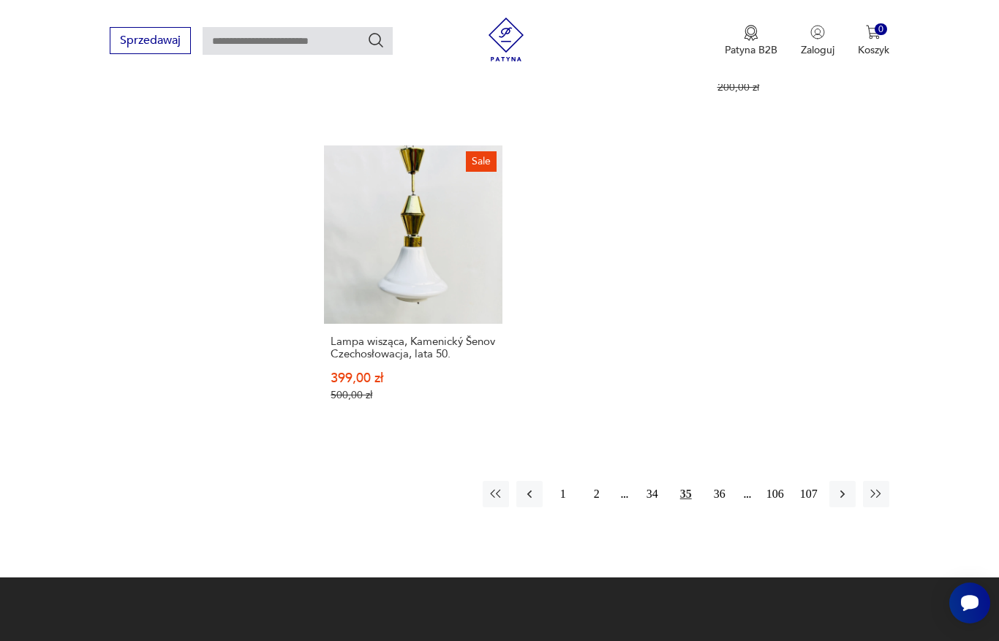
scroll to position [2014, 0]
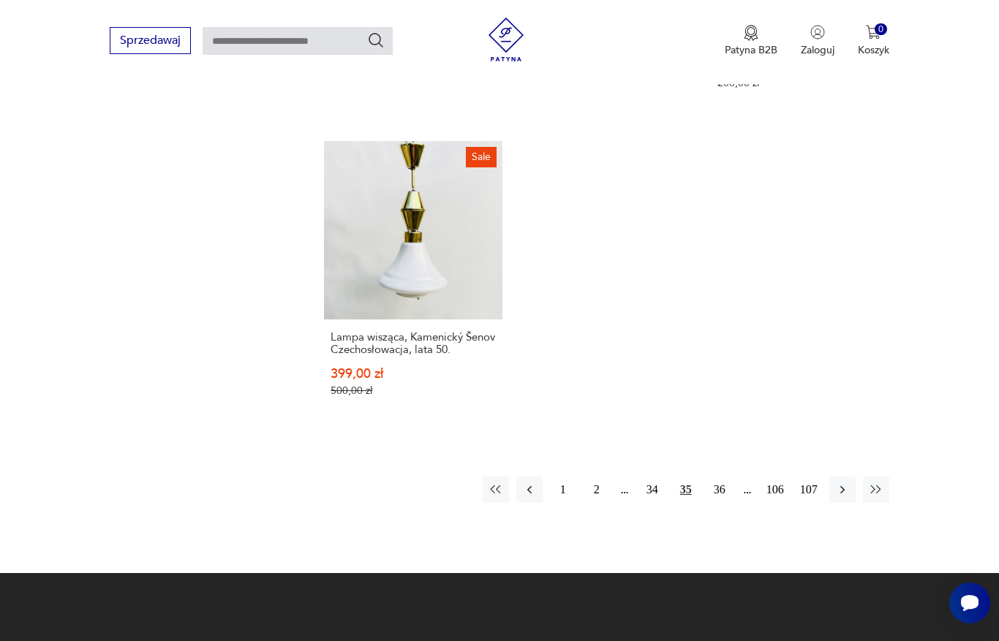
click at [724, 503] on button "36" at bounding box center [719, 490] width 26 height 26
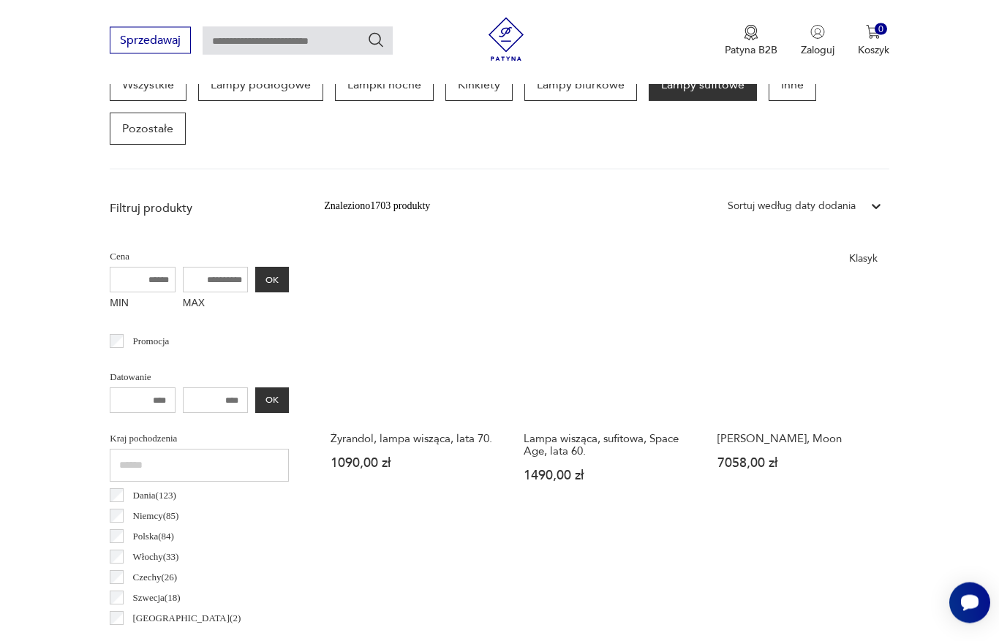
scroll to position [482, 0]
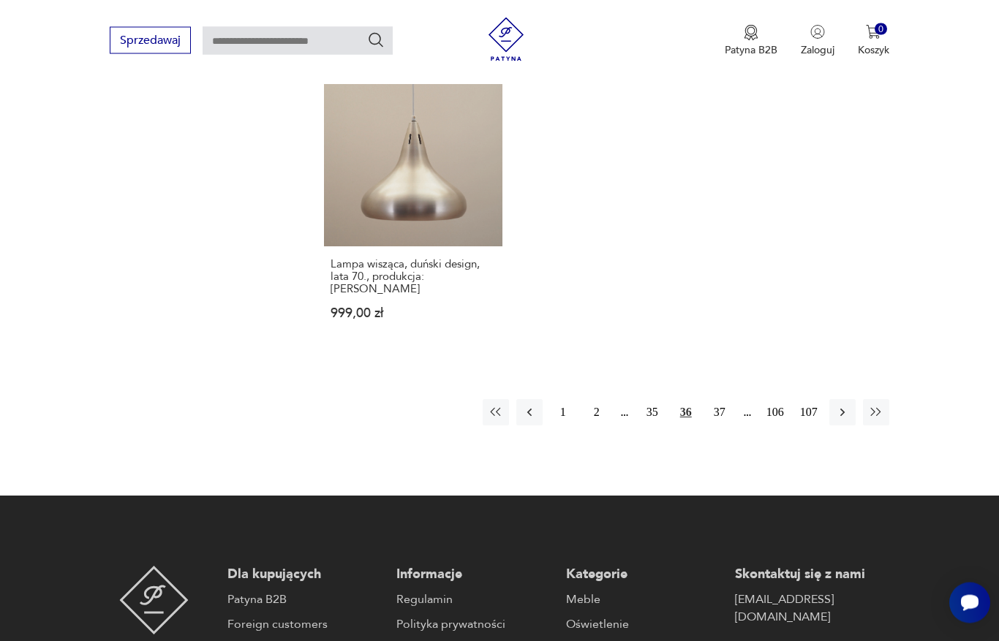
click at [724, 426] on button "37" at bounding box center [719, 413] width 26 height 26
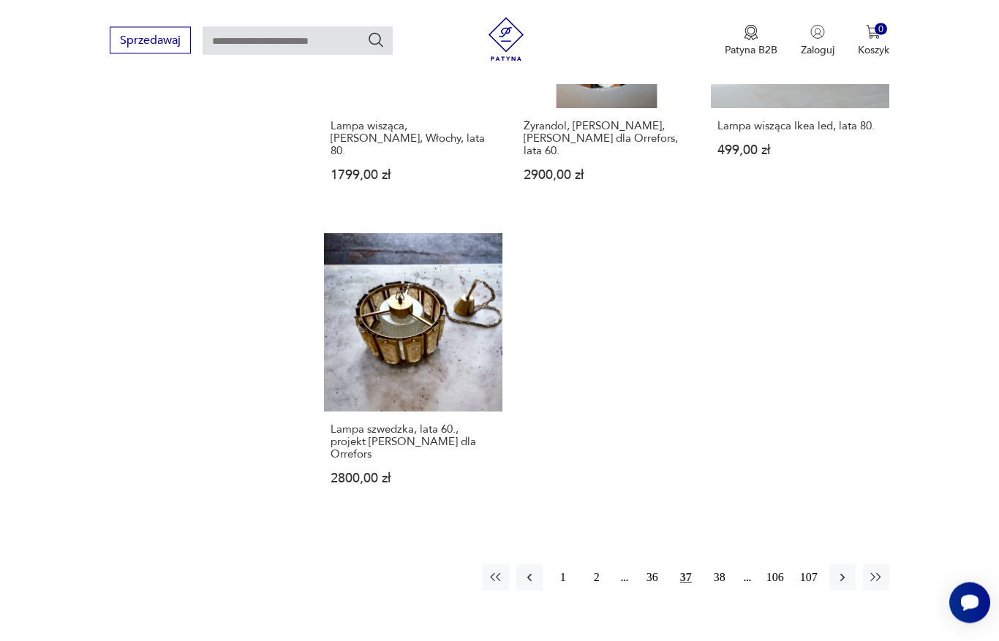
scroll to position [1972, 0]
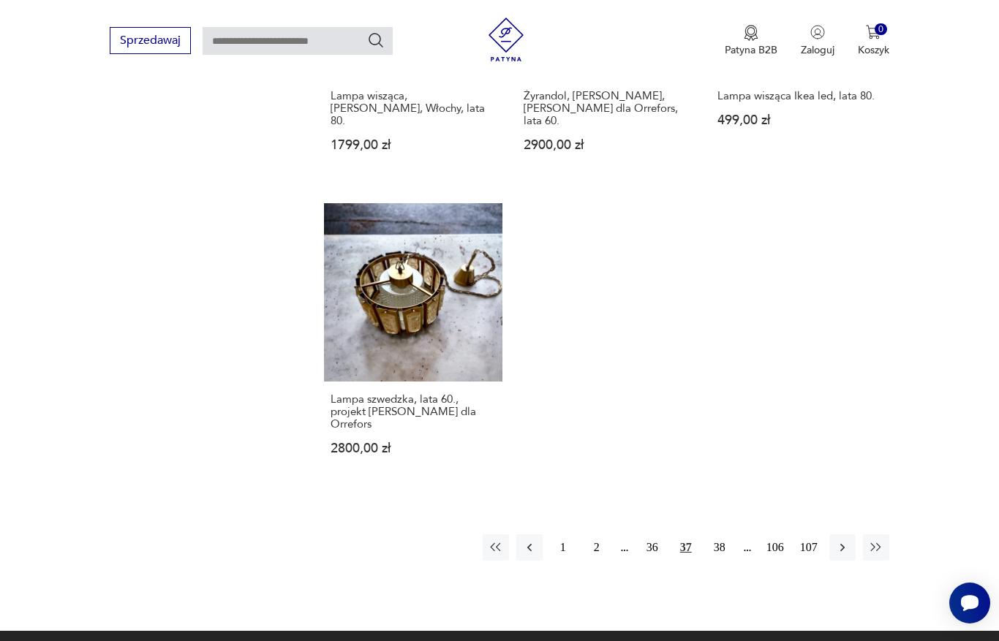
click at [720, 561] on button "38" at bounding box center [719, 547] width 26 height 26
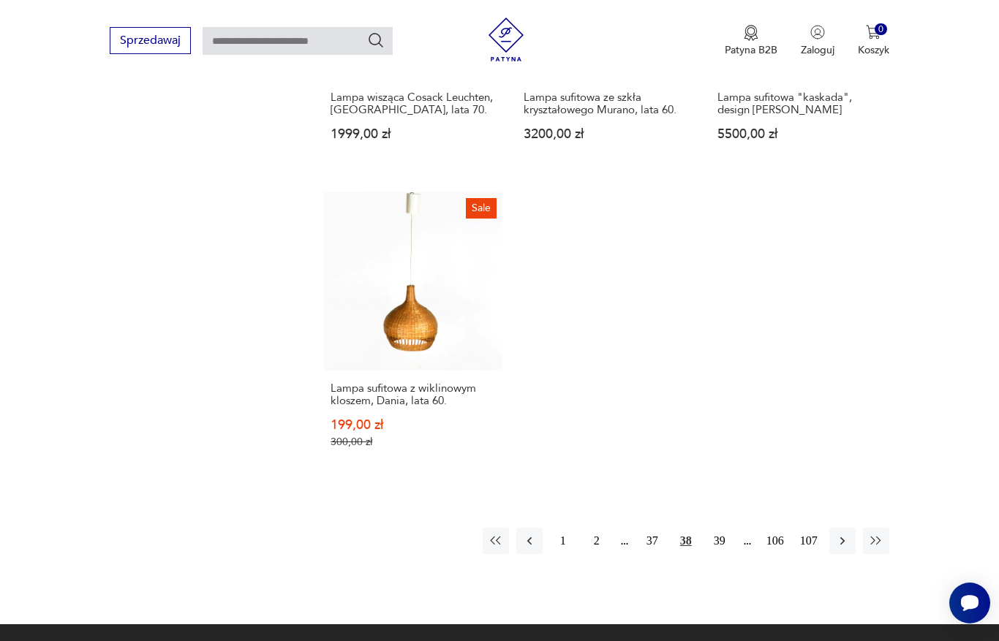
scroll to position [1989, 0]
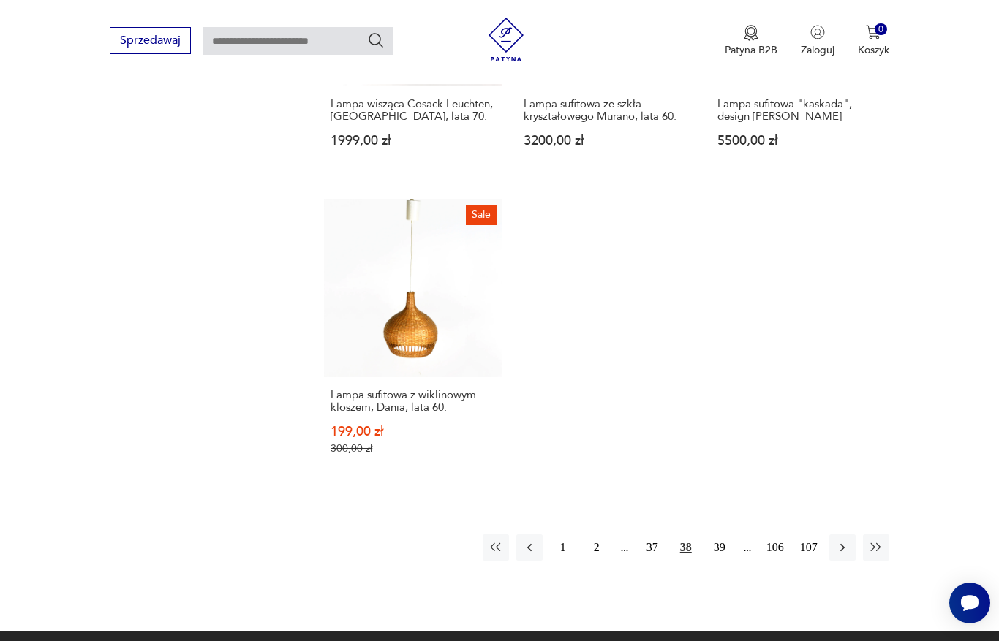
click at [719, 561] on button "39" at bounding box center [719, 547] width 26 height 26
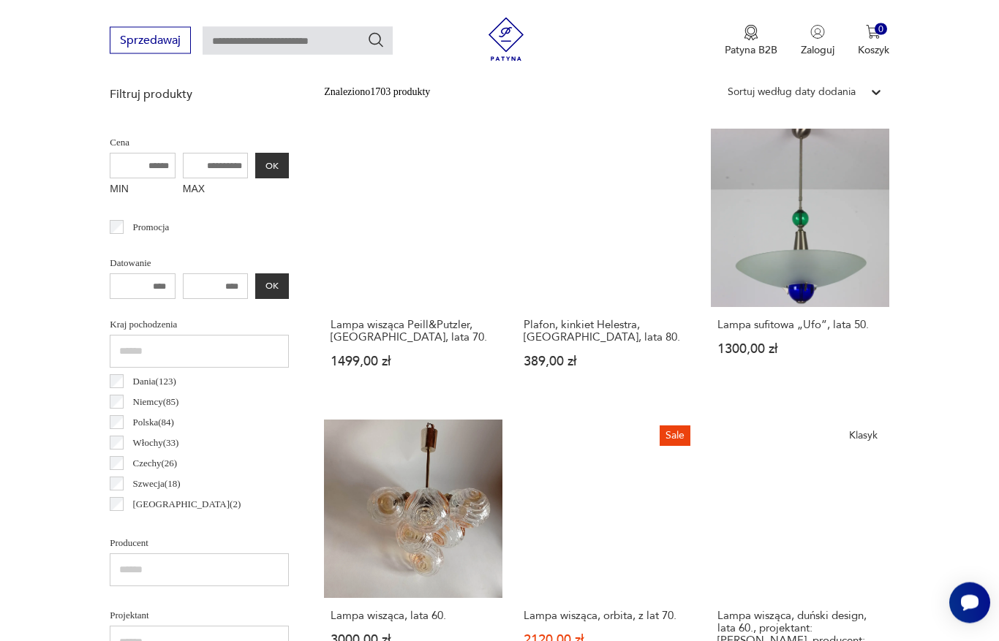
scroll to position [529, 0]
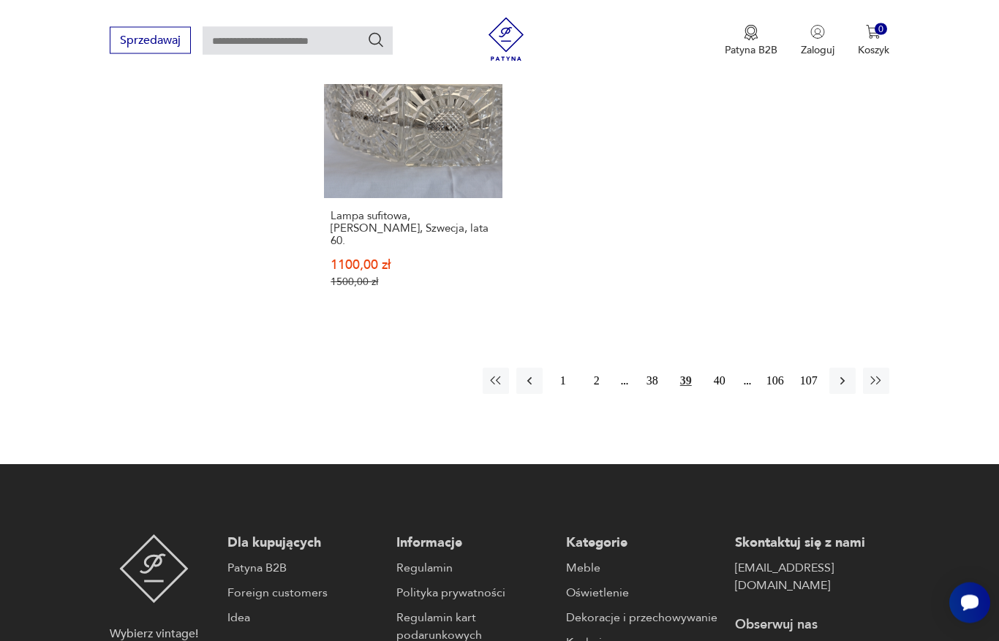
click at [721, 395] on button "40" at bounding box center [719, 381] width 26 height 26
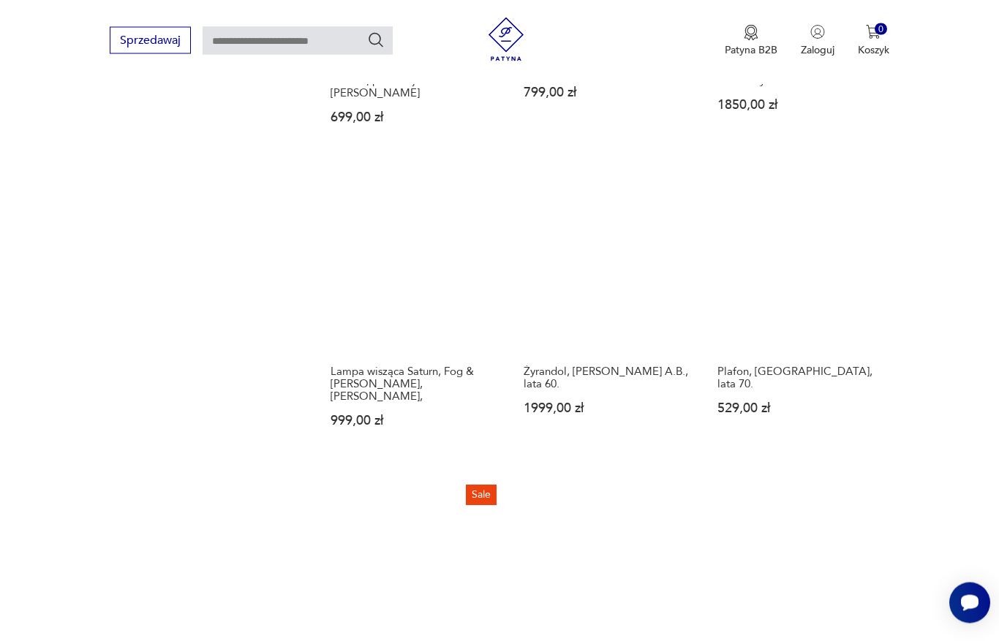
scroll to position [1738, 0]
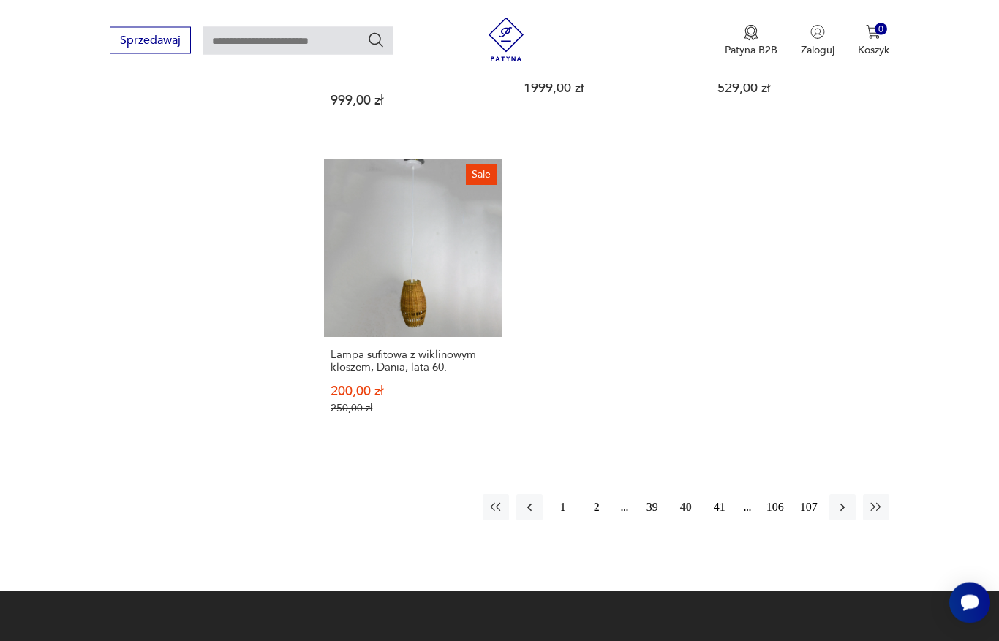
click at [717, 521] on button "41" at bounding box center [719, 508] width 26 height 26
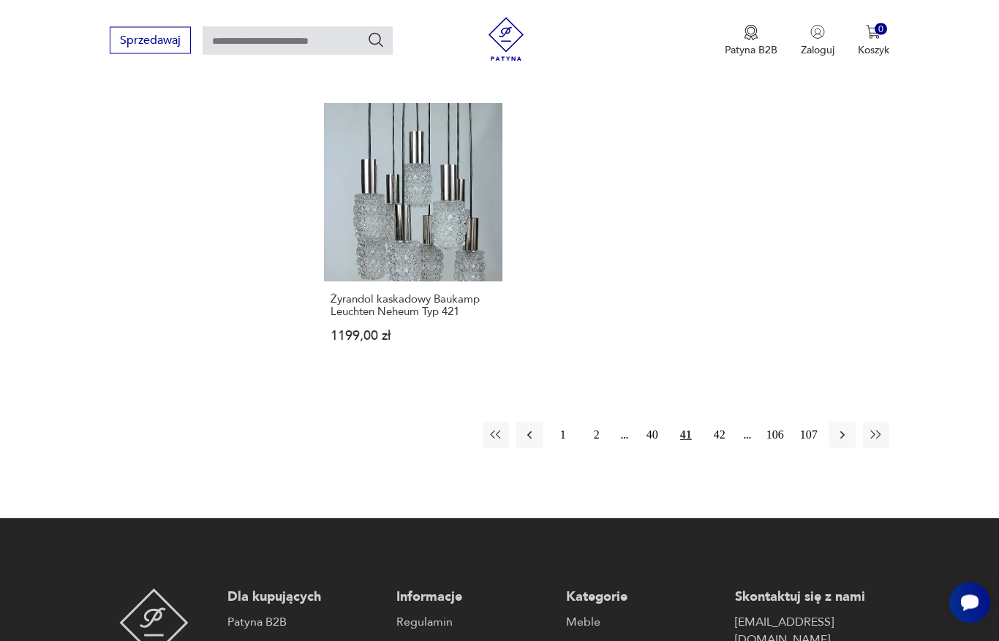
scroll to position [2081, 0]
click at [715, 448] on button "42" at bounding box center [719, 435] width 26 height 26
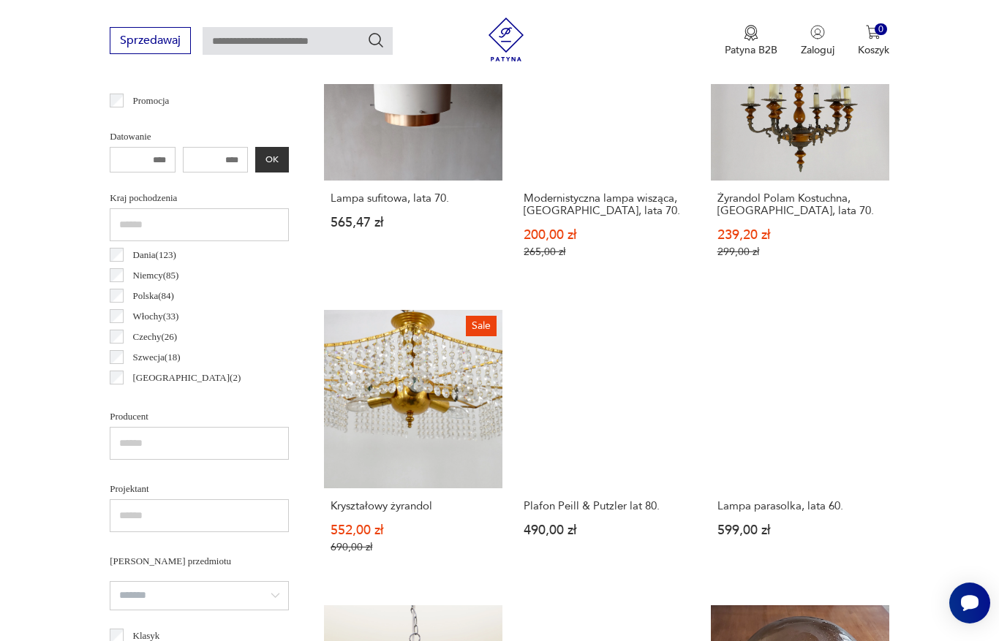
scroll to position [389, 0]
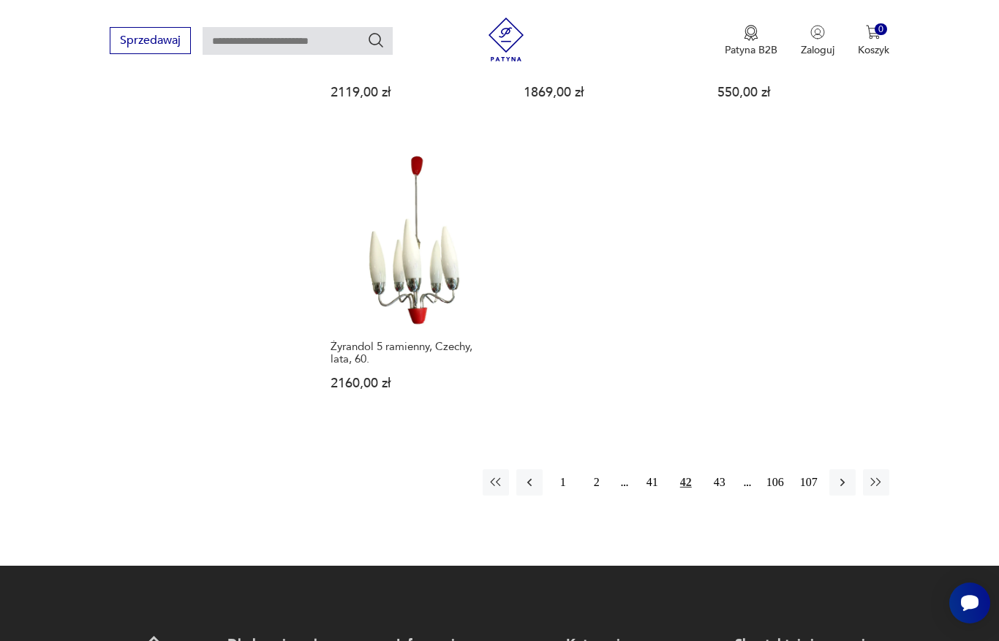
click at [721, 496] on button "43" at bounding box center [719, 482] width 26 height 26
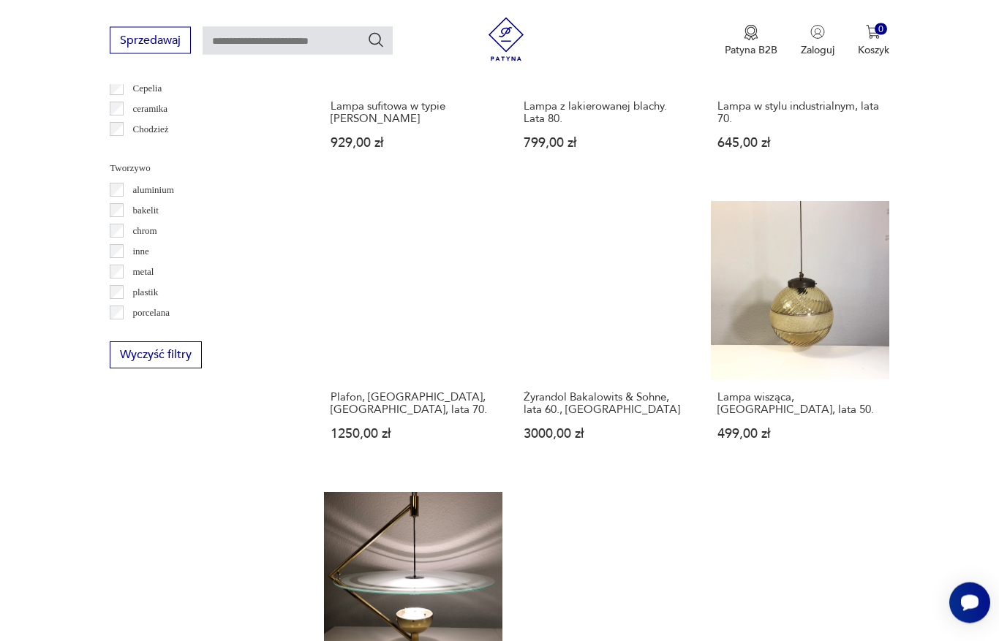
scroll to position [1343, 0]
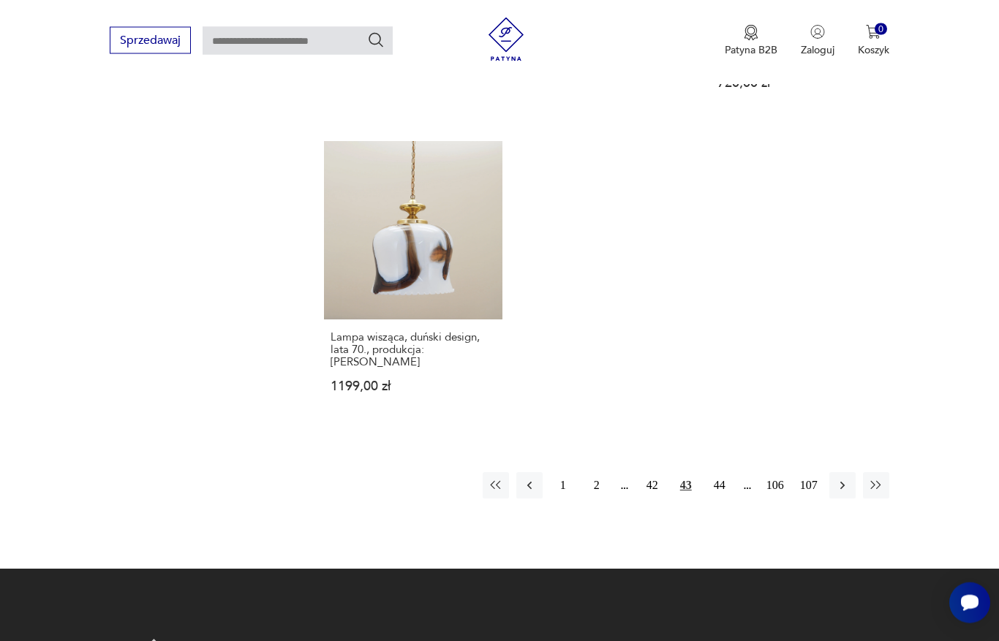
click at [724, 499] on button "44" at bounding box center [719, 486] width 26 height 26
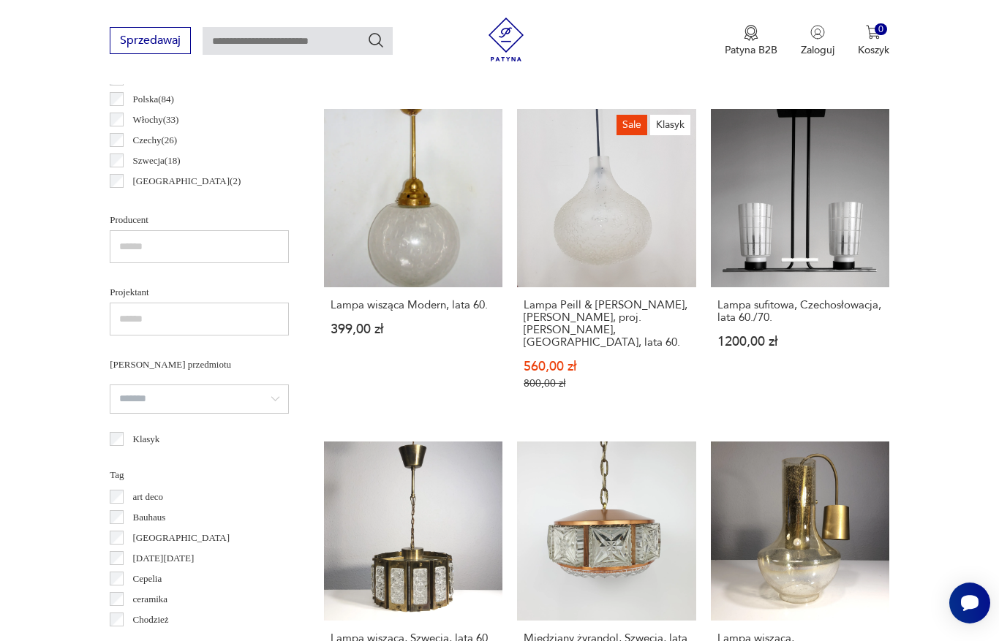
scroll to position [855, 0]
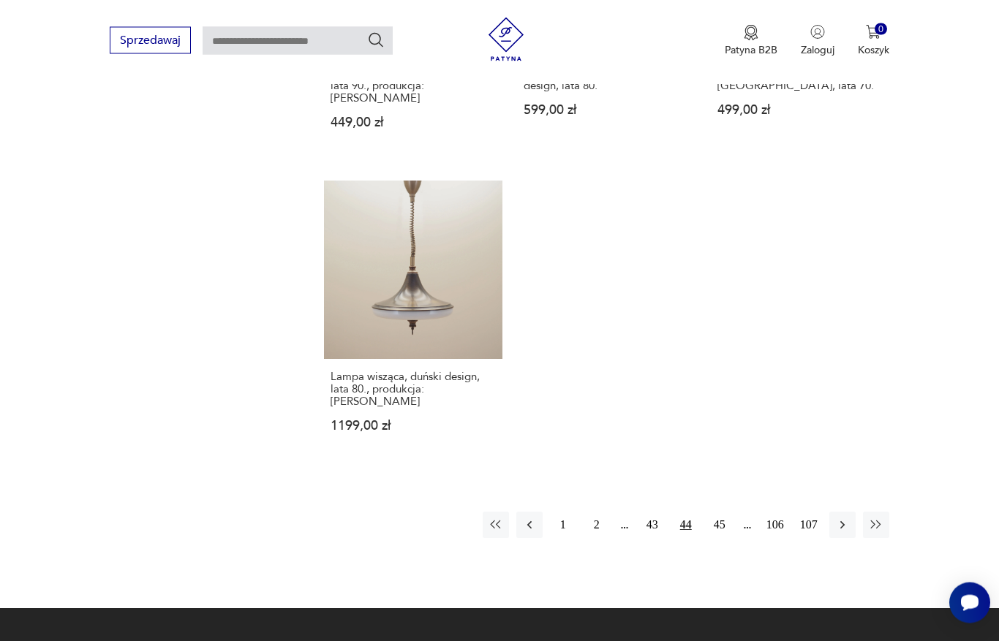
click at [723, 538] on button "45" at bounding box center [719, 525] width 26 height 26
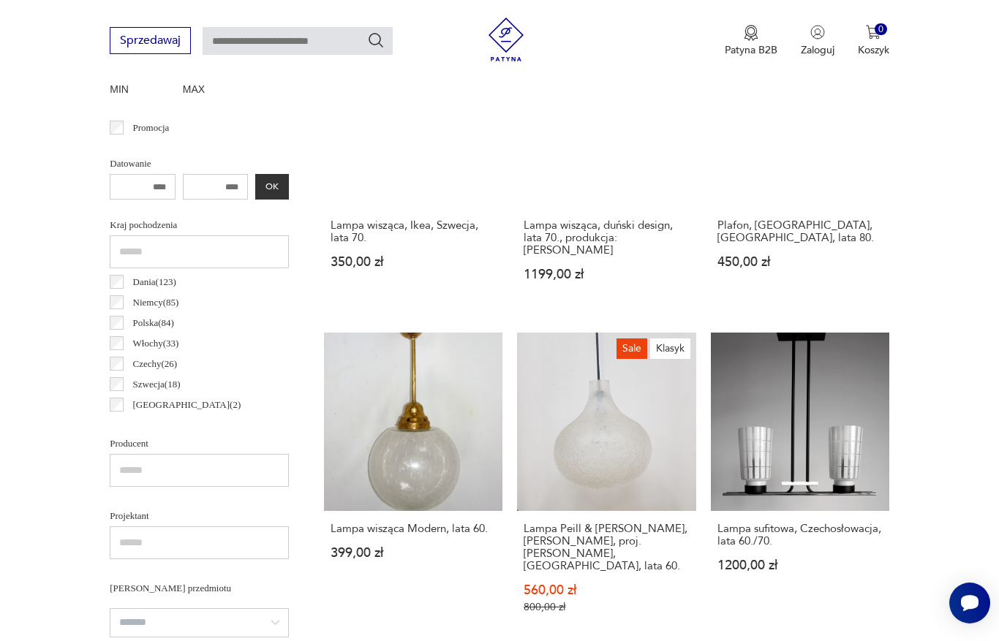
scroll to position [389, 0]
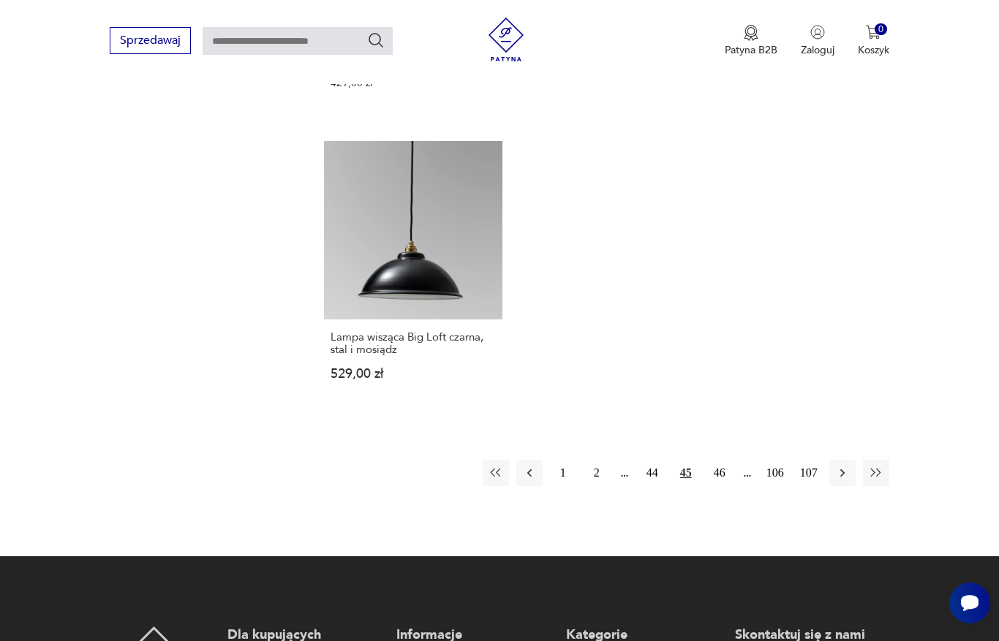
click at [722, 486] on button "46" at bounding box center [719, 473] width 26 height 26
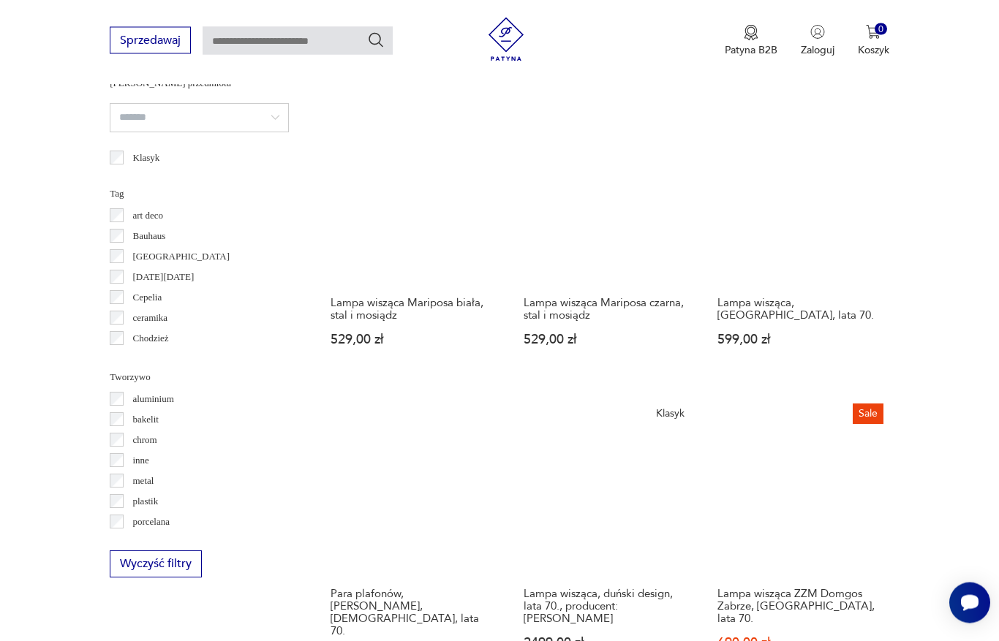
scroll to position [1133, 0]
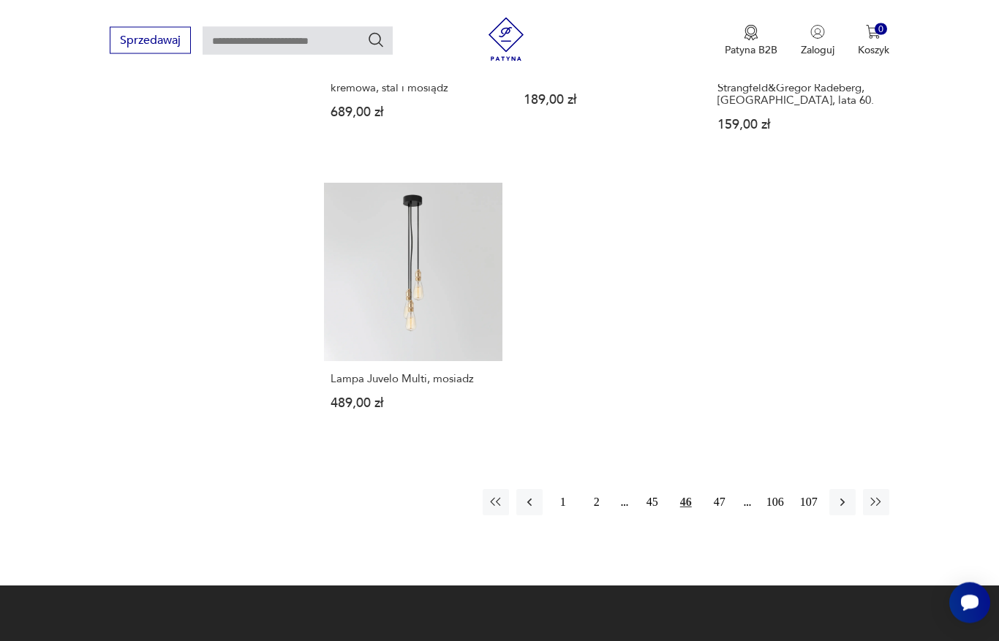
click at [724, 516] on button "47" at bounding box center [719, 503] width 26 height 26
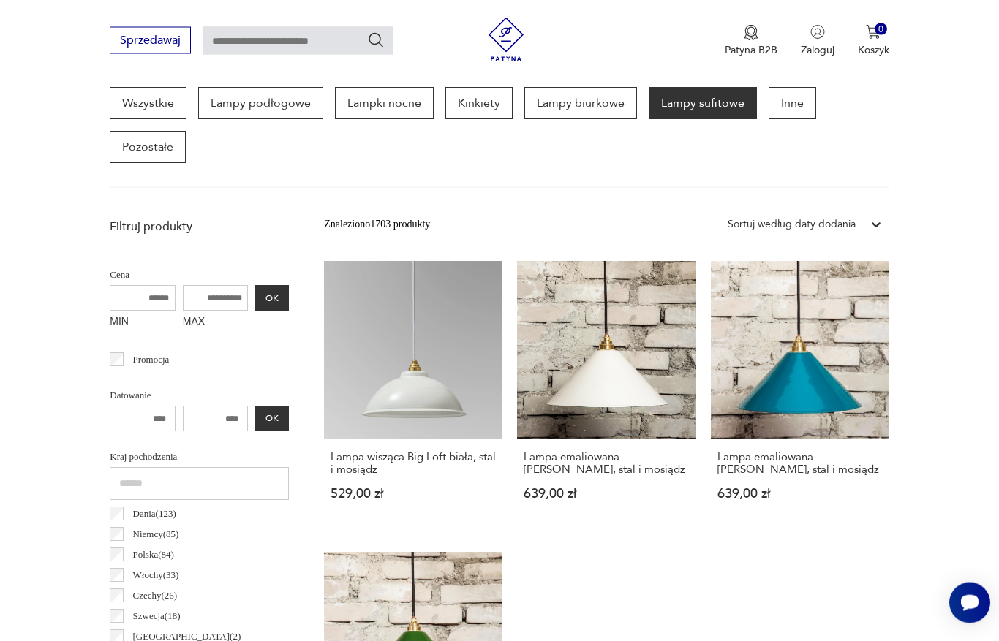
scroll to position [389, 0]
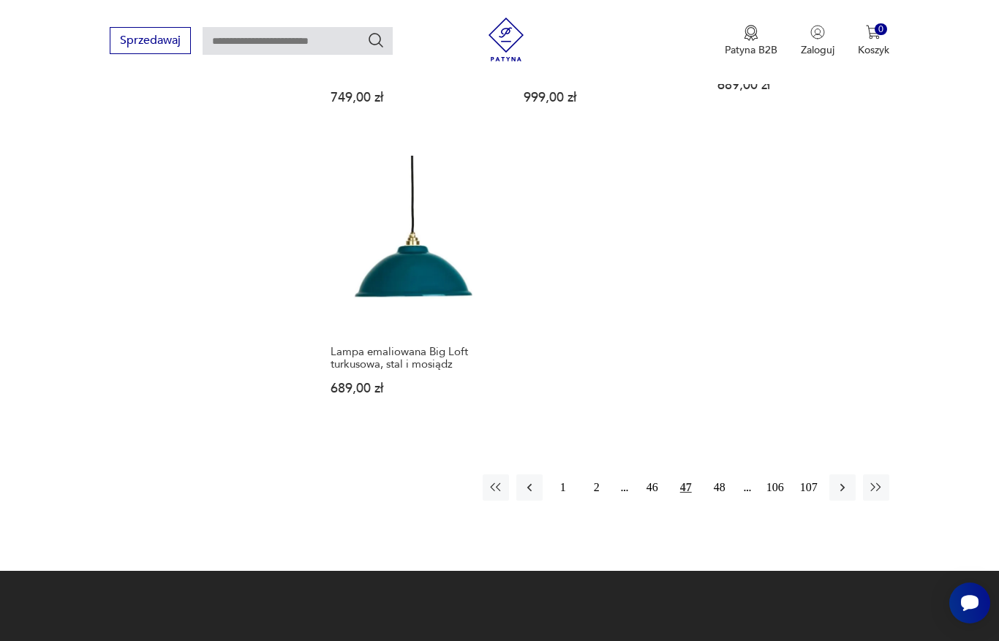
click at [717, 501] on button "48" at bounding box center [719, 487] width 26 height 26
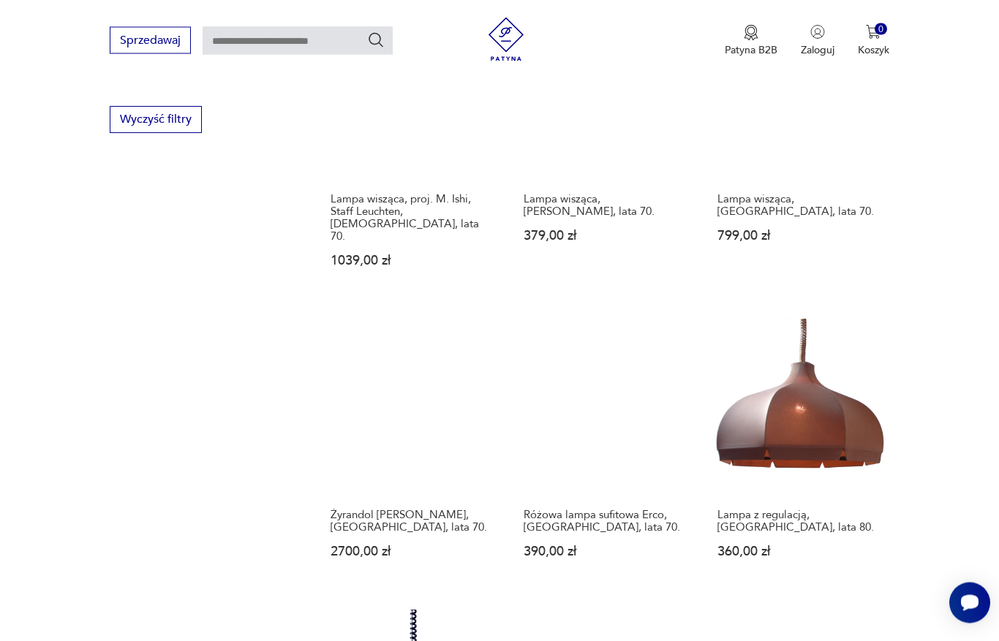
scroll to position [1578, 0]
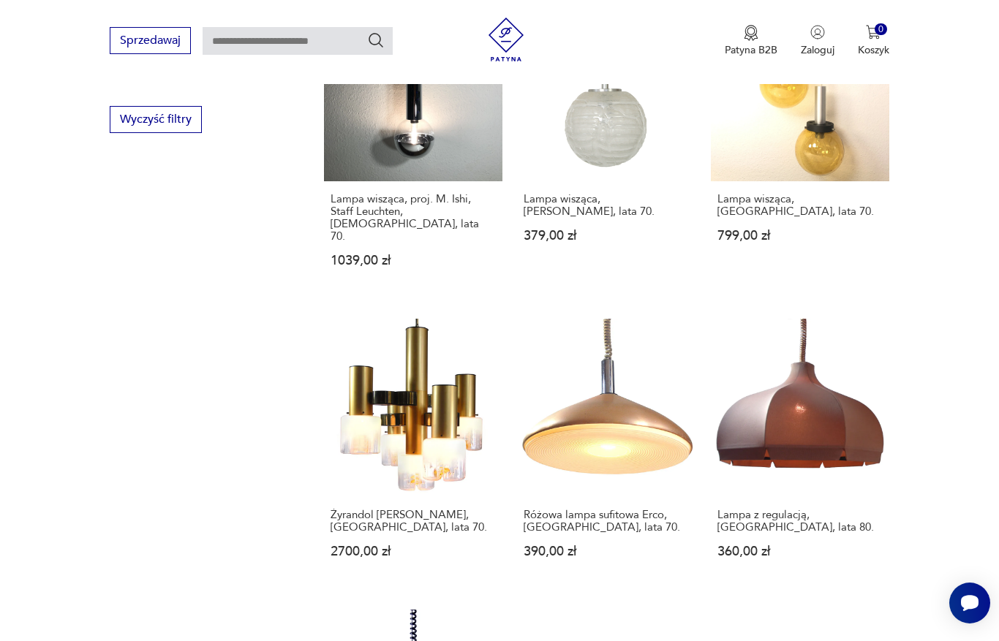
click at [376, 391] on link "Żyrandol Gaetano Sciolari, Włochy, lata 70. 2700,00 zł" at bounding box center [413, 453] width 178 height 268
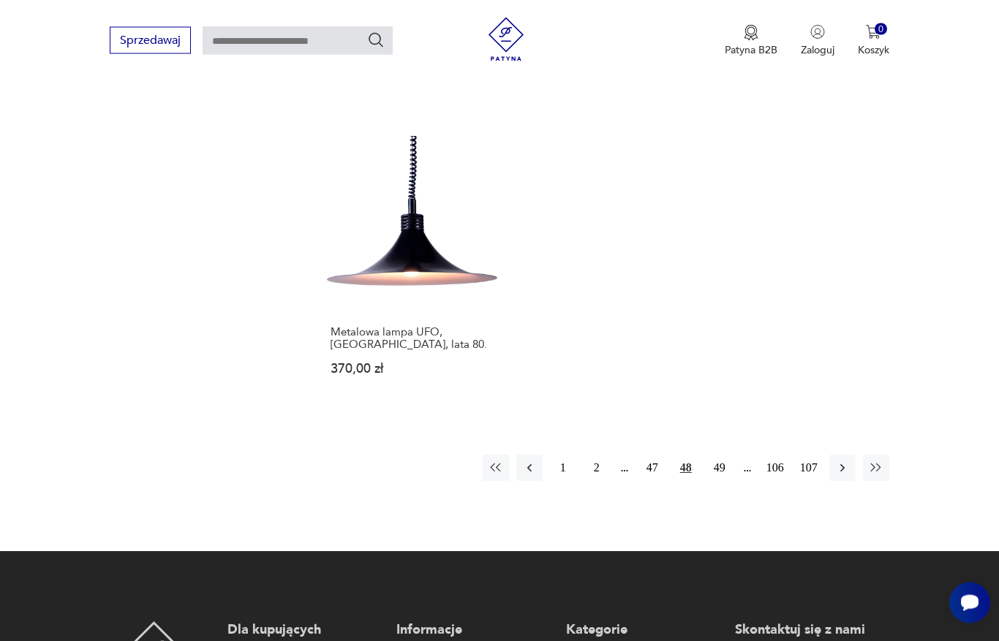
click at [718, 482] on button "49" at bounding box center [719, 468] width 26 height 26
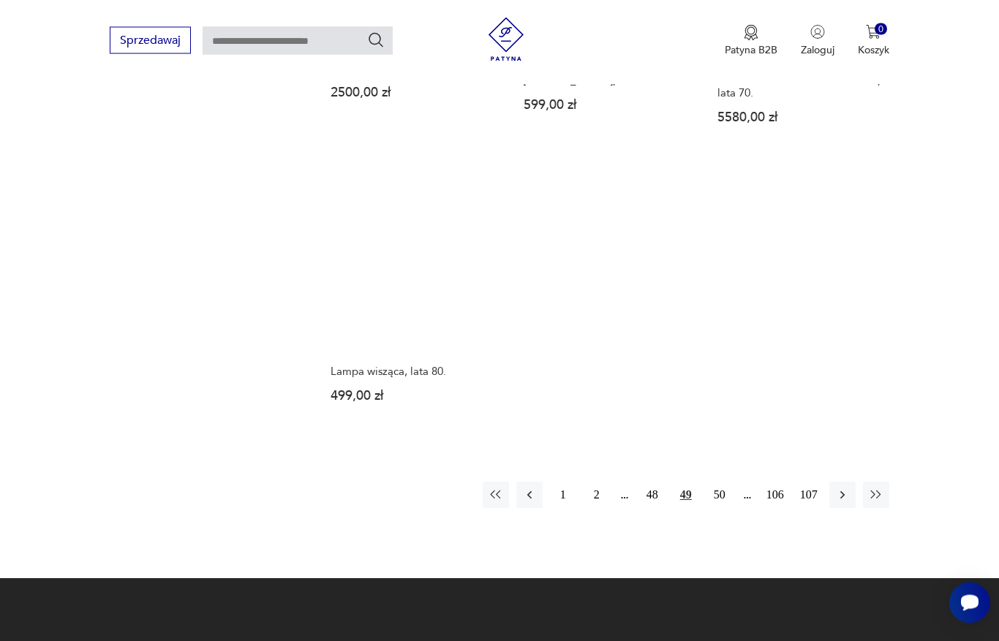
scroll to position [2000, 0]
click at [719, 508] on button "50" at bounding box center [719, 495] width 26 height 26
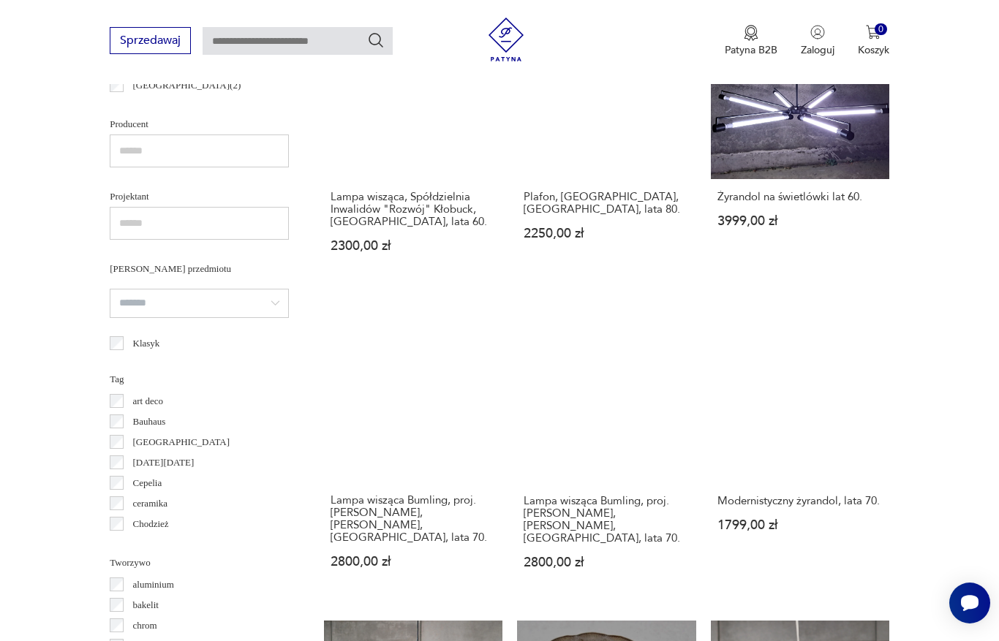
scroll to position [961, 0]
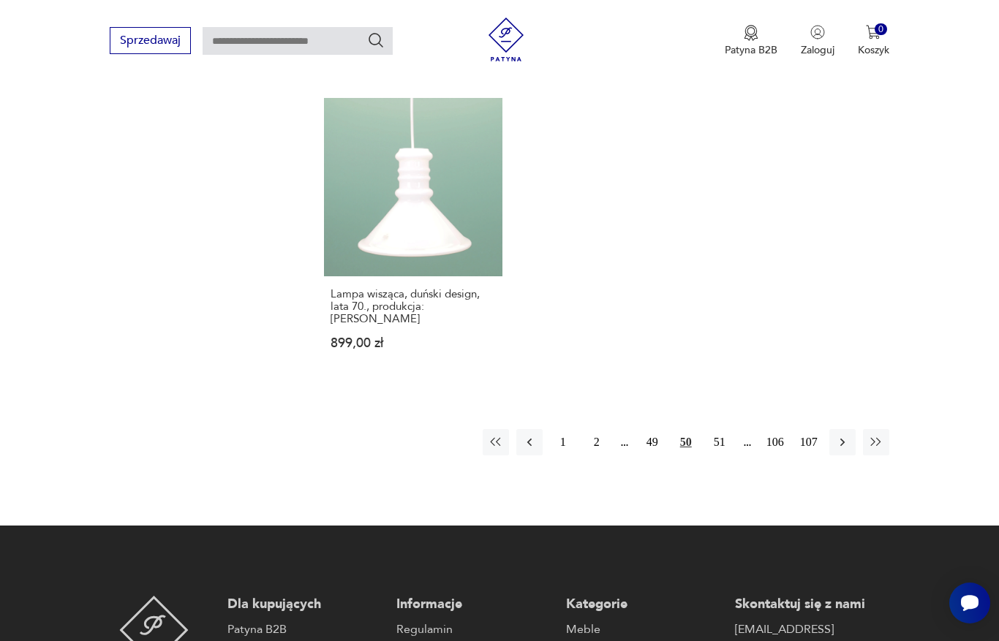
click at [722, 455] on button "51" at bounding box center [719, 442] width 26 height 26
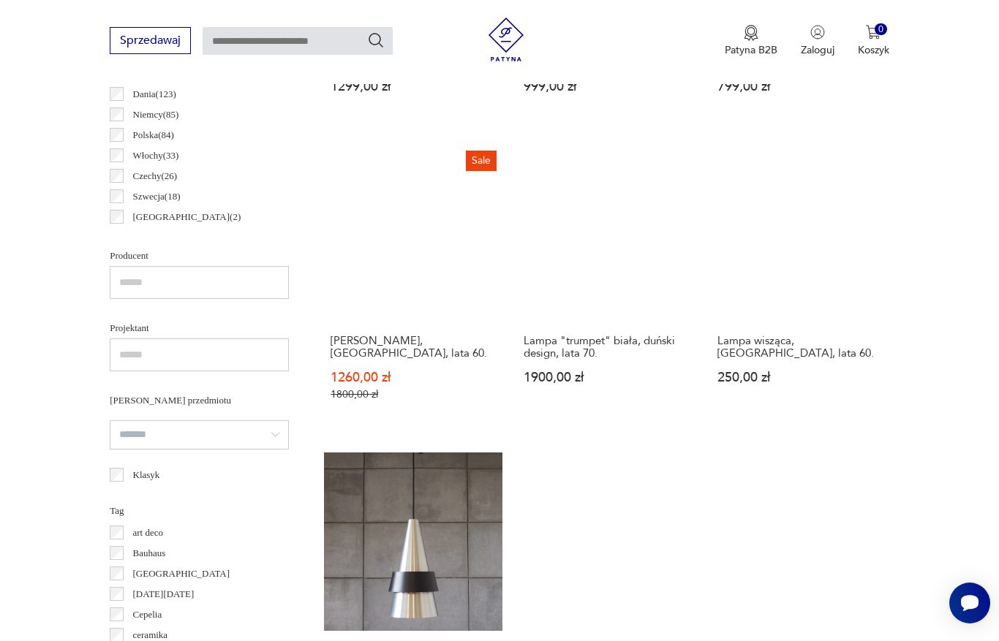
scroll to position [797, 0]
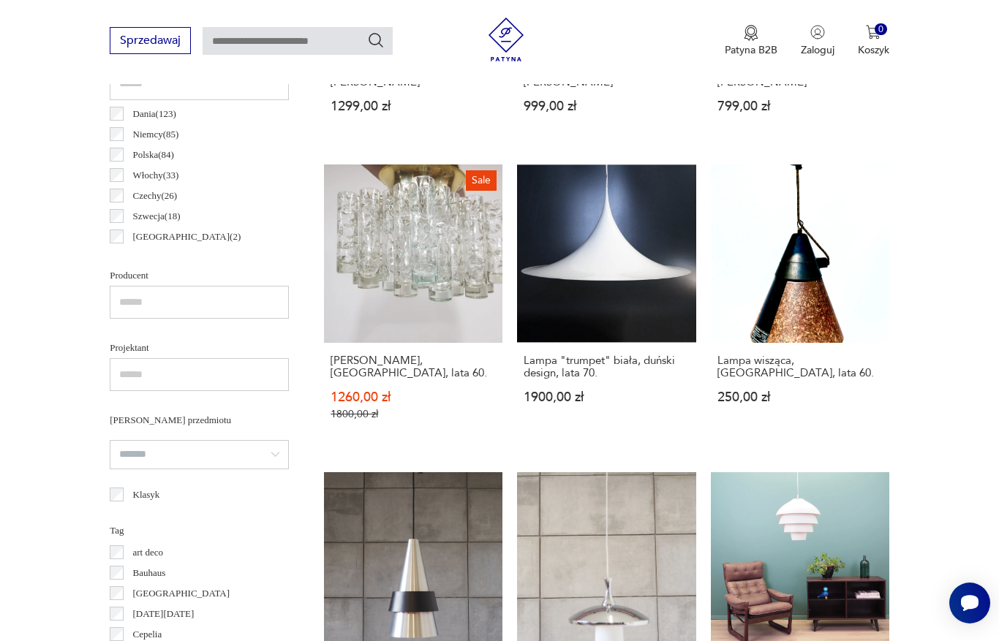
click at [419, 280] on link "Sale Lampa Doria, Niemcy, lata 60. 1260,00 zł 1800,00 zł" at bounding box center [413, 306] width 178 height 284
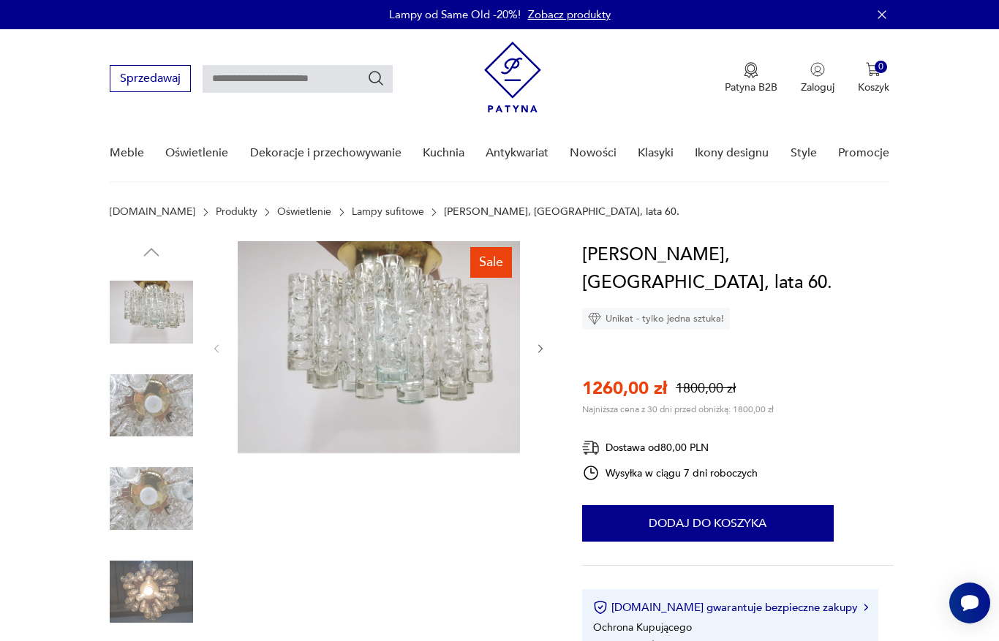
click at [543, 345] on icon "button" at bounding box center [540, 349] width 12 height 12
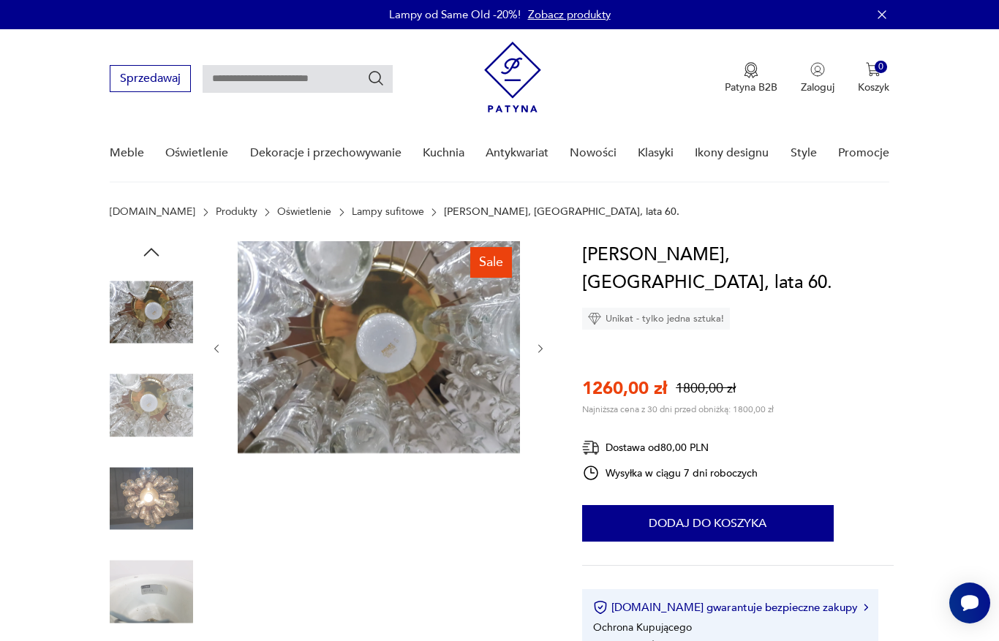
click at [540, 338] on div at bounding box center [379, 348] width 336 height 215
click at [535, 346] on icon "button" at bounding box center [540, 349] width 12 height 12
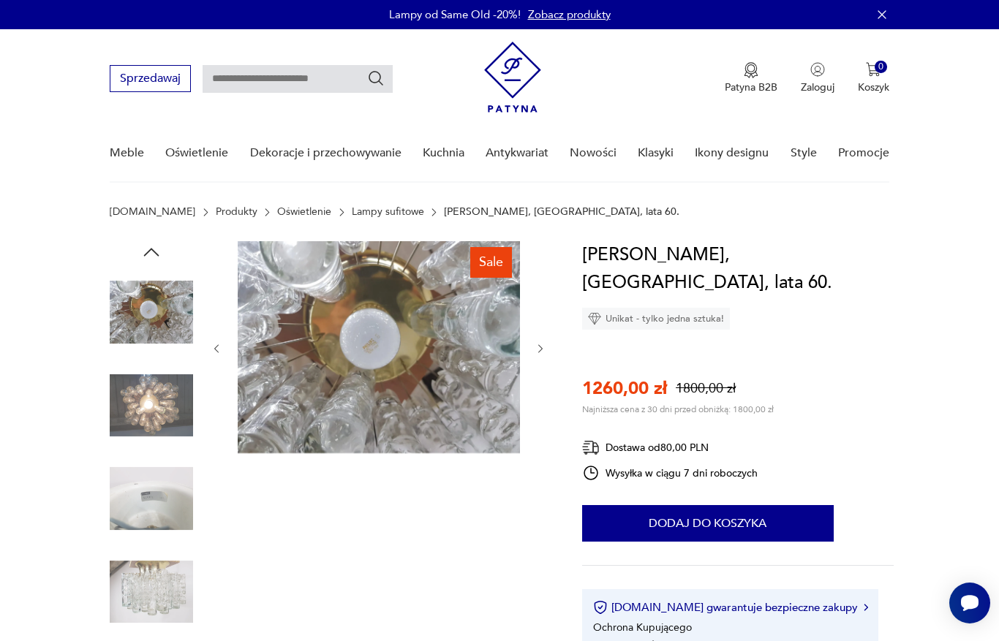
click at [542, 336] on div at bounding box center [379, 348] width 336 height 215
click at [538, 353] on icon "button" at bounding box center [540, 349] width 12 height 12
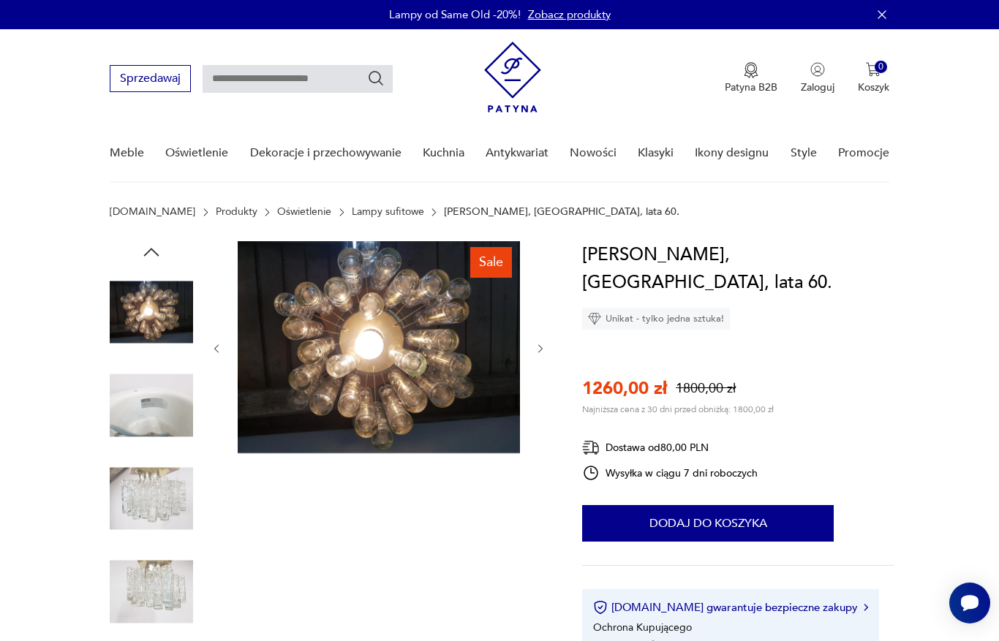
click at [543, 349] on icon "button" at bounding box center [540, 349] width 12 height 12
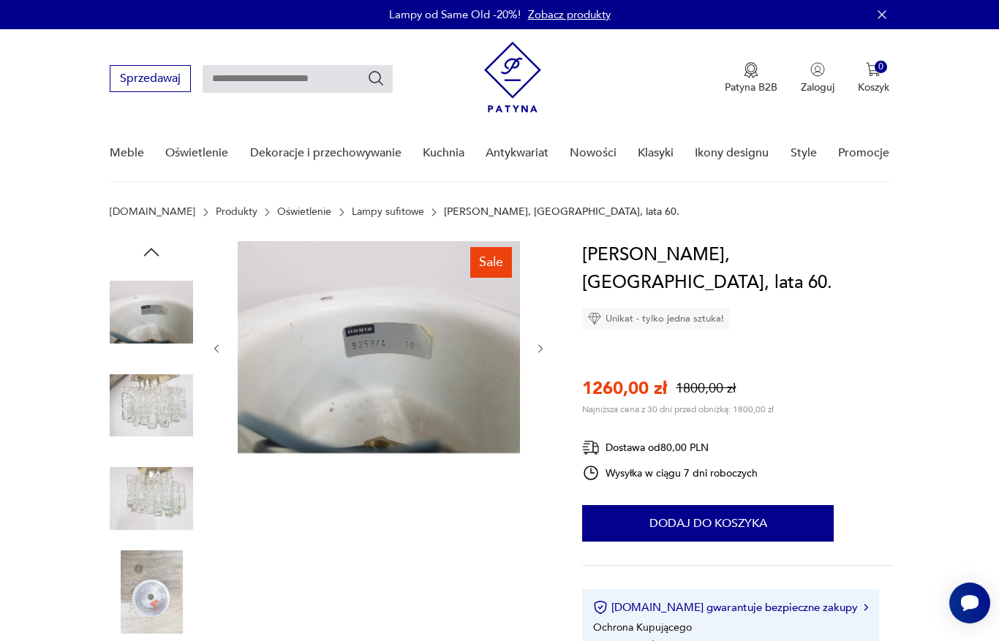
click at [536, 363] on div at bounding box center [379, 348] width 336 height 215
click at [539, 347] on icon "button" at bounding box center [540, 349] width 12 height 12
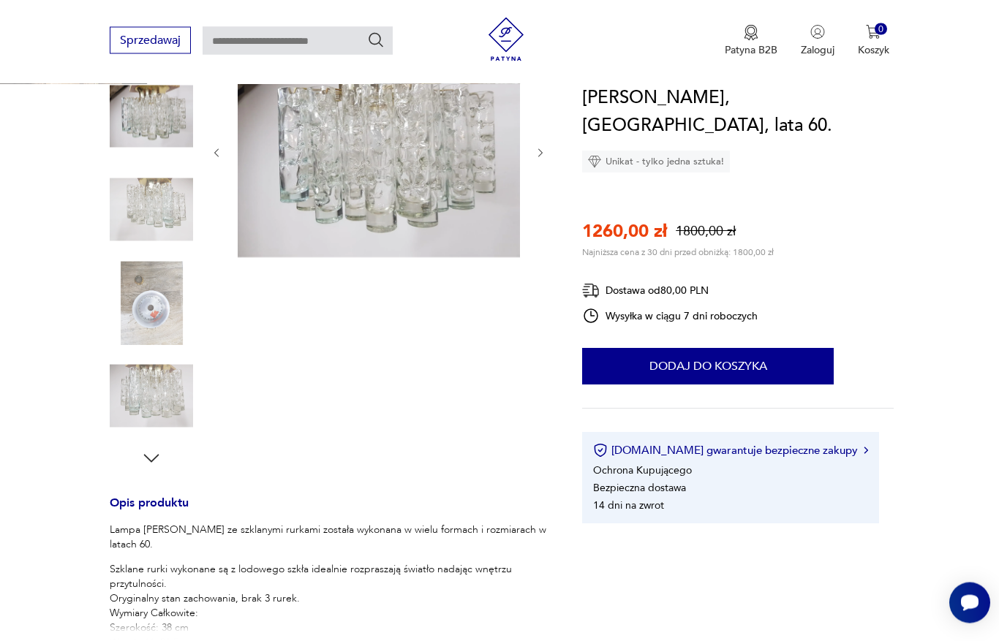
scroll to position [107, 0]
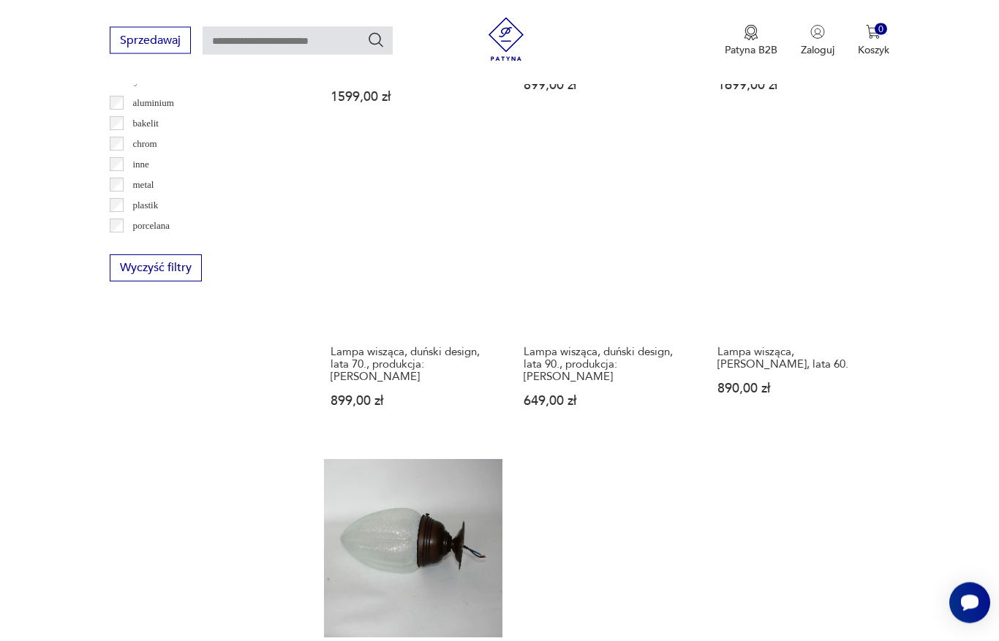
scroll to position [1430, 0]
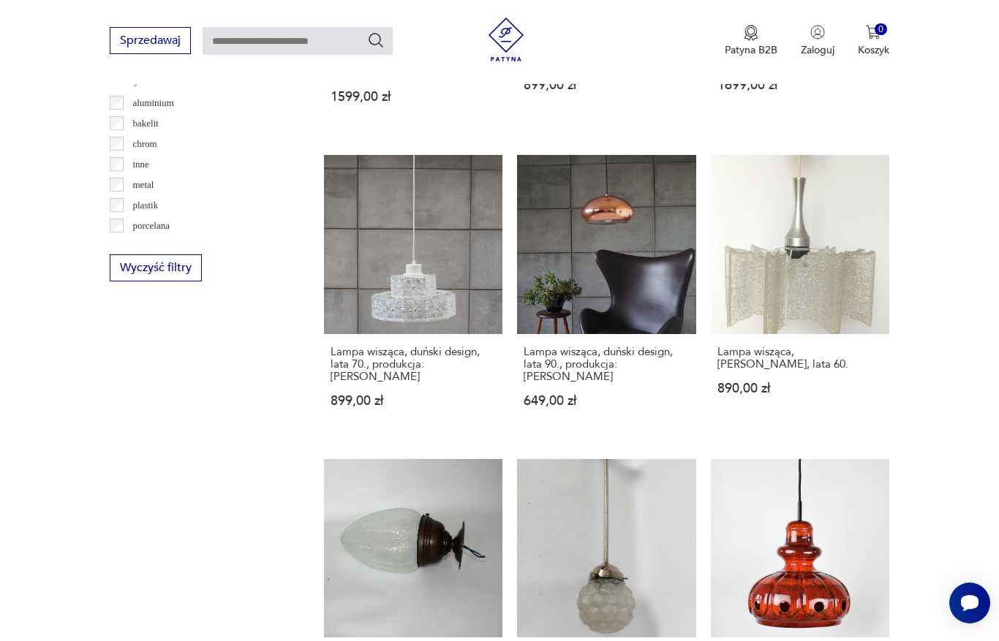
click at [834, 319] on link "Lampa wisząca, [PERSON_NAME], lata 60. 890,00 zł" at bounding box center [800, 295] width 178 height 280
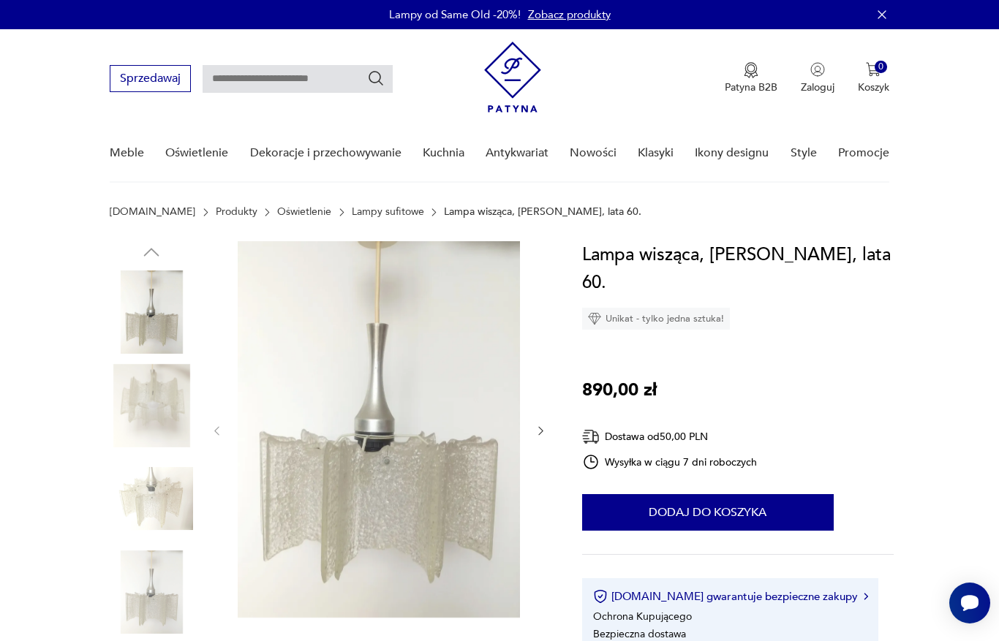
click at [543, 431] on icon "button" at bounding box center [540, 431] width 12 height 12
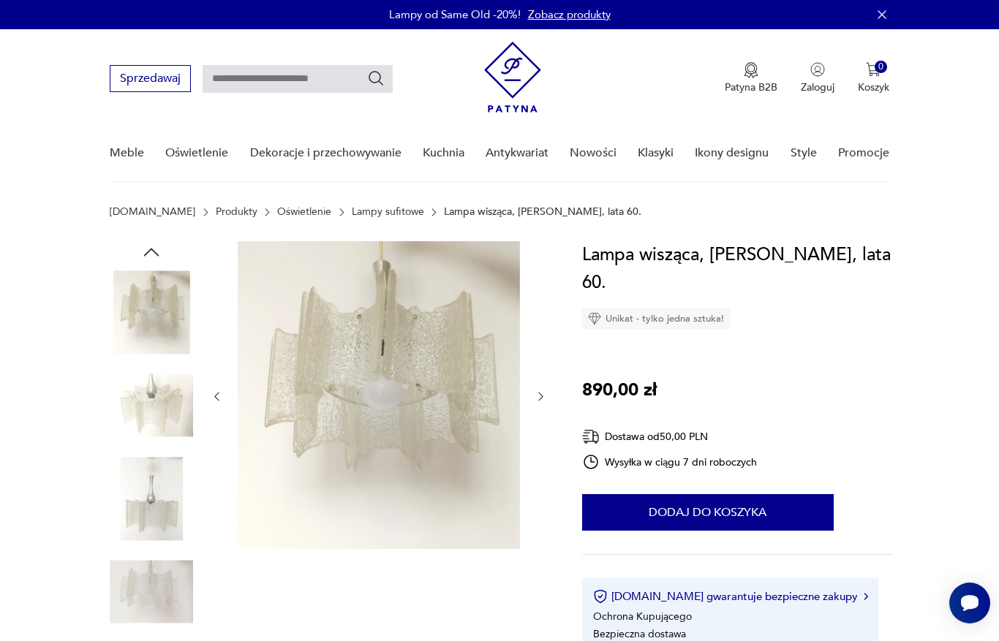
click at [547, 396] on icon "button" at bounding box center [540, 396] width 12 height 12
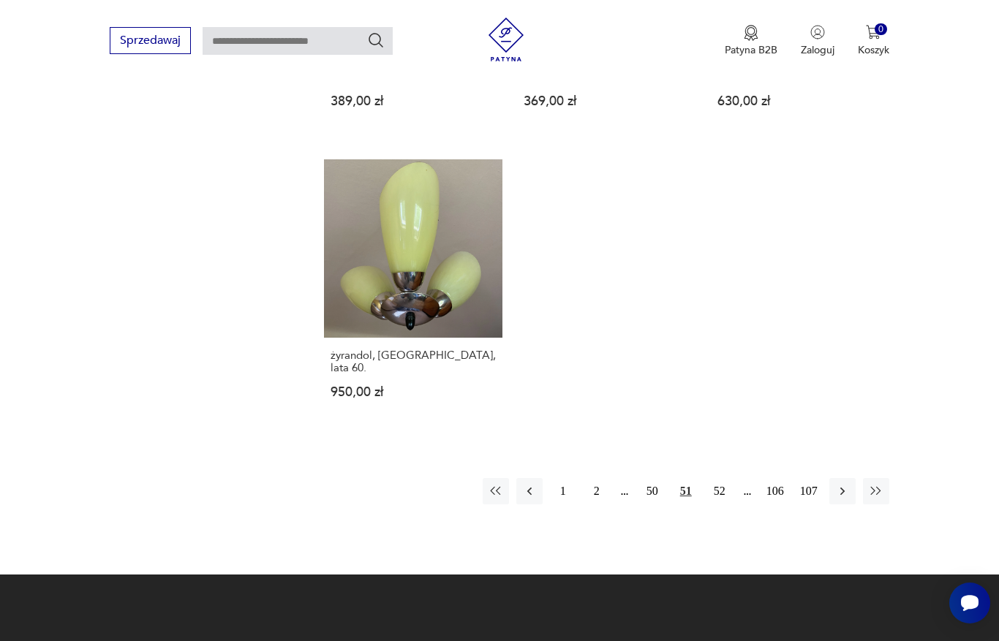
click at [722, 504] on button "52" at bounding box center [719, 491] width 26 height 26
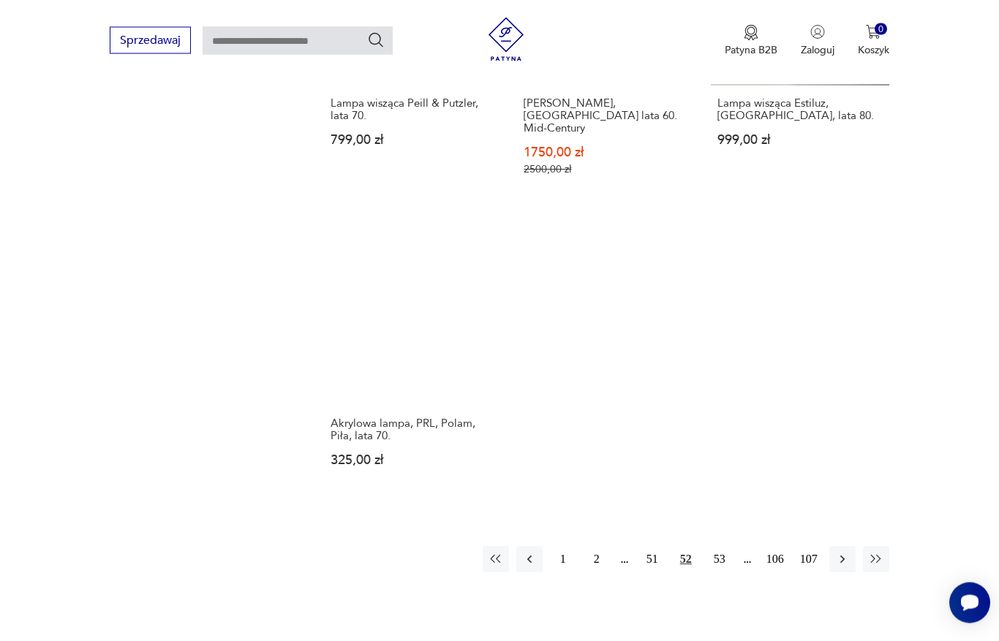
scroll to position [1965, 0]
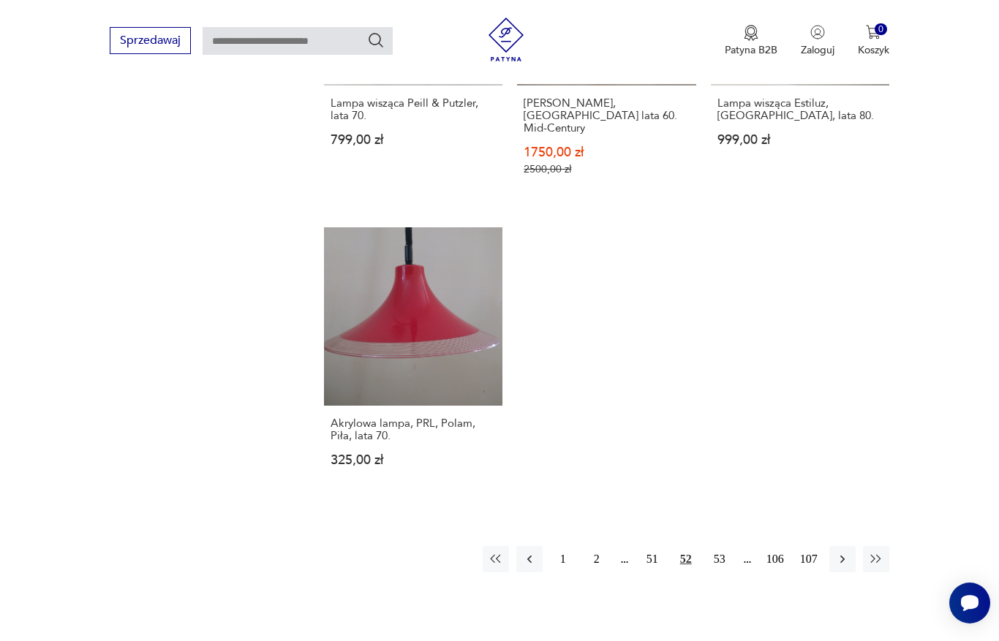
click at [721, 572] on button "53" at bounding box center [719, 559] width 26 height 26
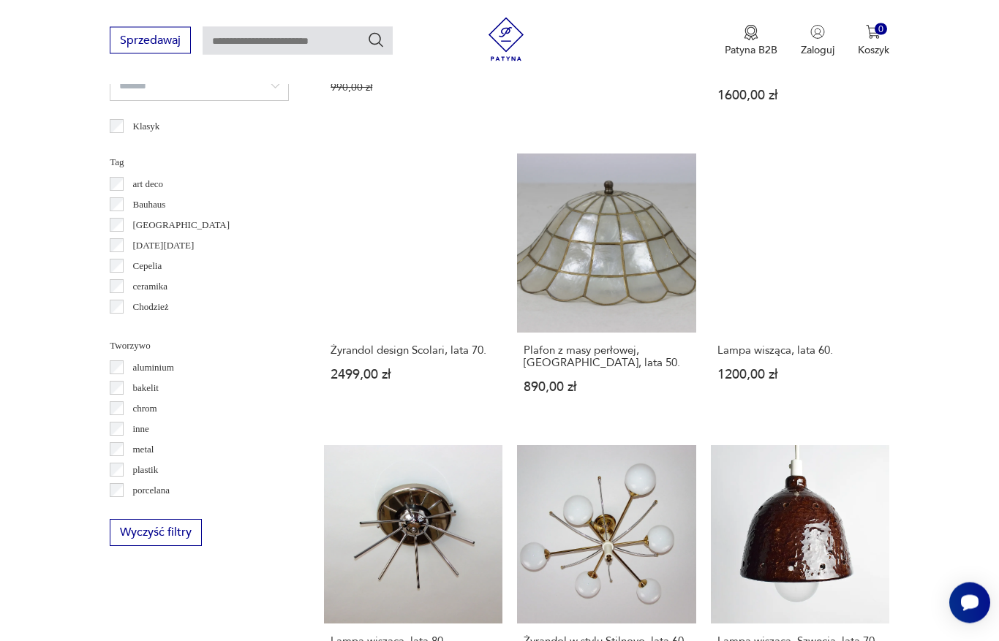
scroll to position [1167, 0]
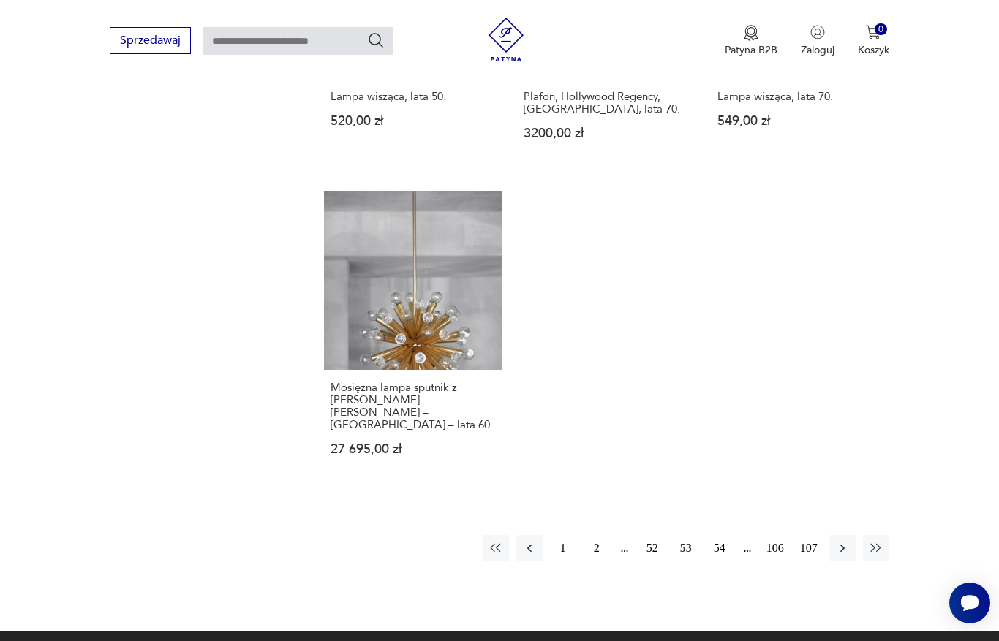
click at [719, 561] on button "54" at bounding box center [719, 548] width 26 height 26
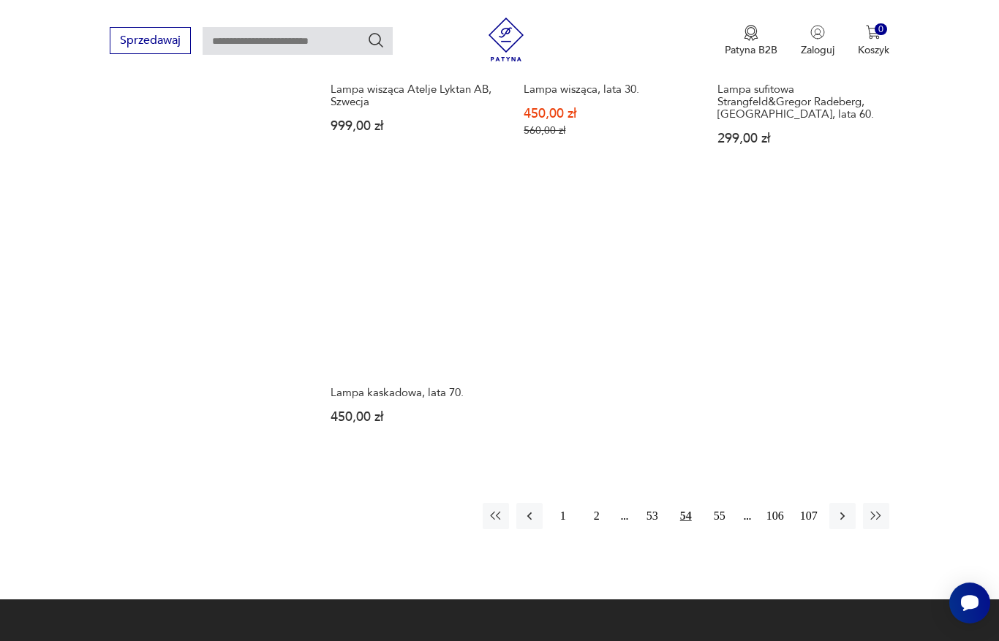
scroll to position [1933, 0]
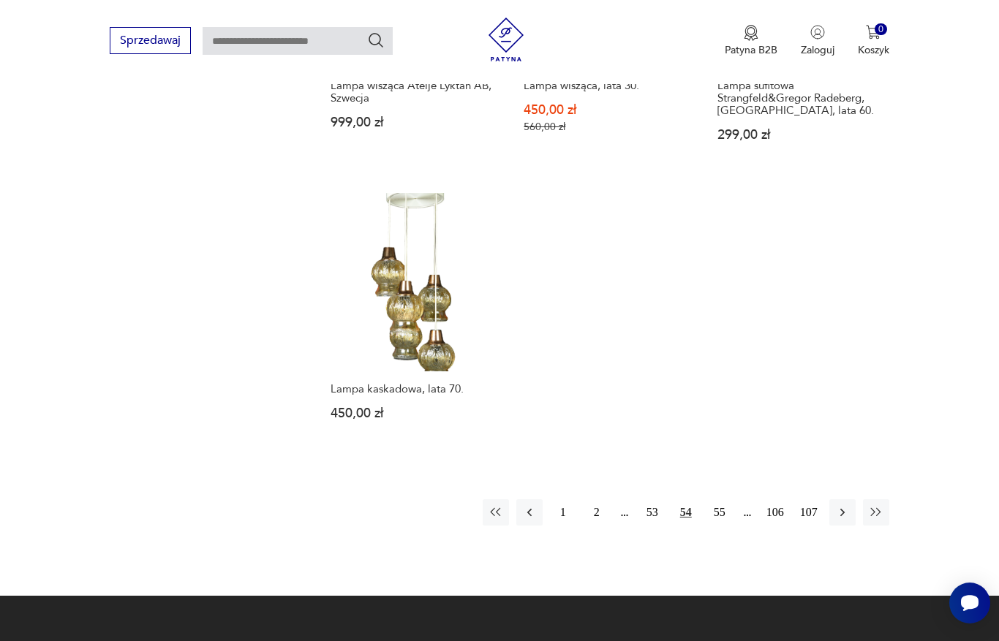
click at [717, 526] on button "55" at bounding box center [719, 512] width 26 height 26
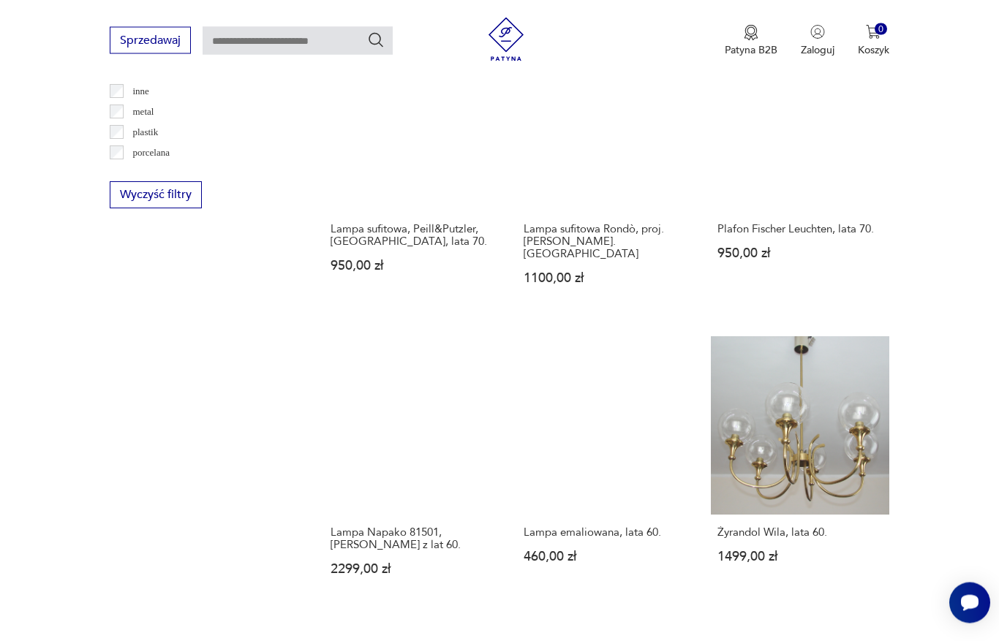
scroll to position [1504, 0]
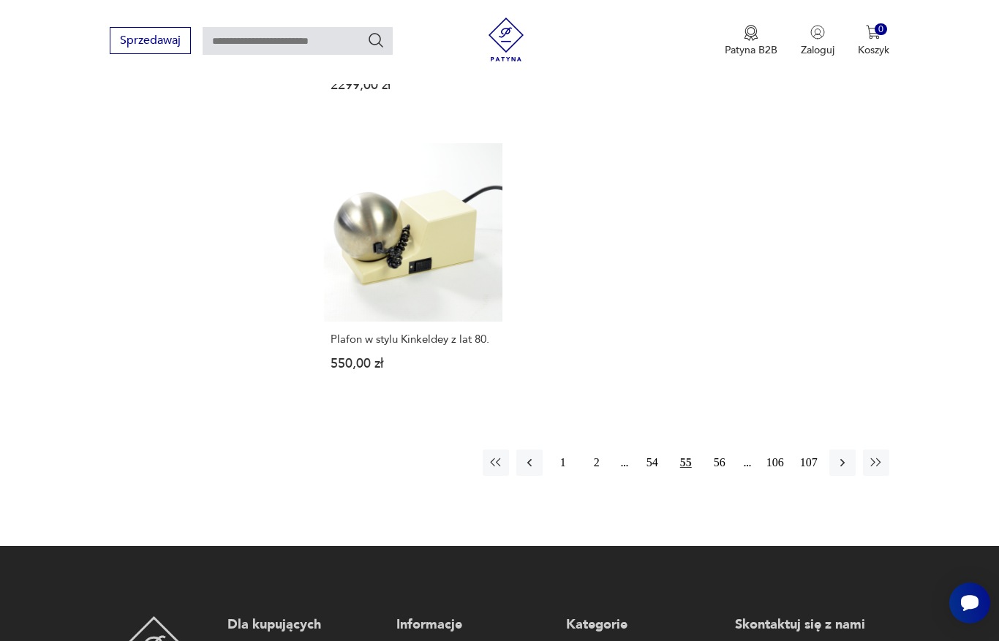
click at [708, 476] on button "56" at bounding box center [719, 463] width 26 height 26
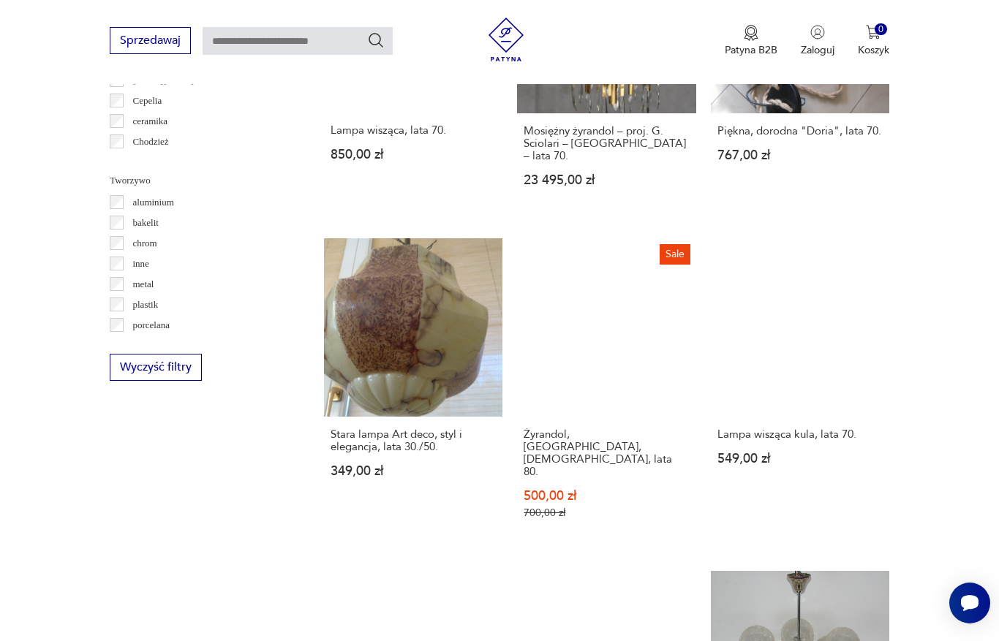
scroll to position [1341, 0]
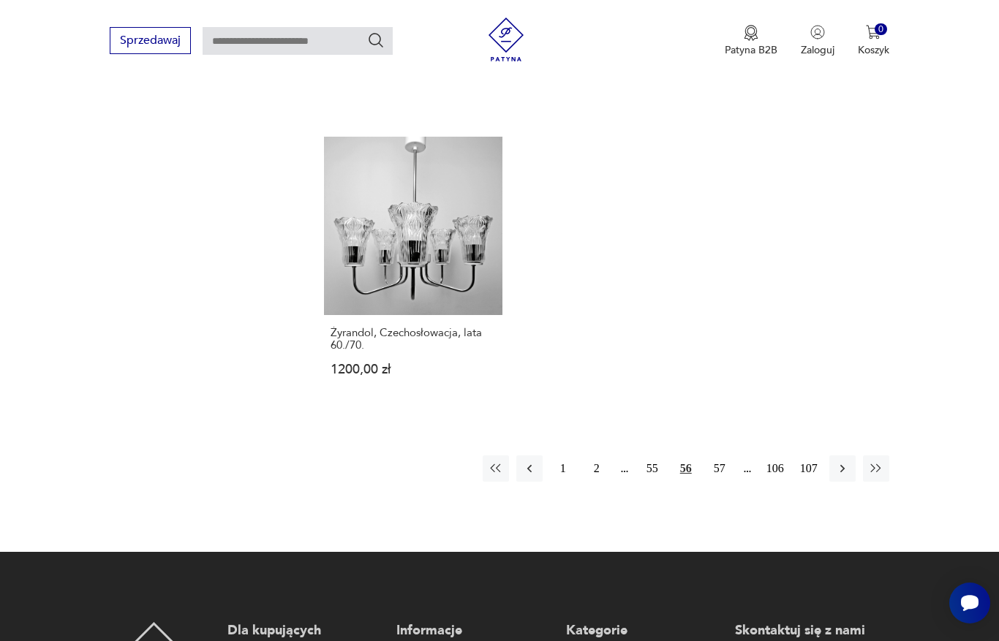
click at [711, 482] on button "57" at bounding box center [719, 468] width 26 height 26
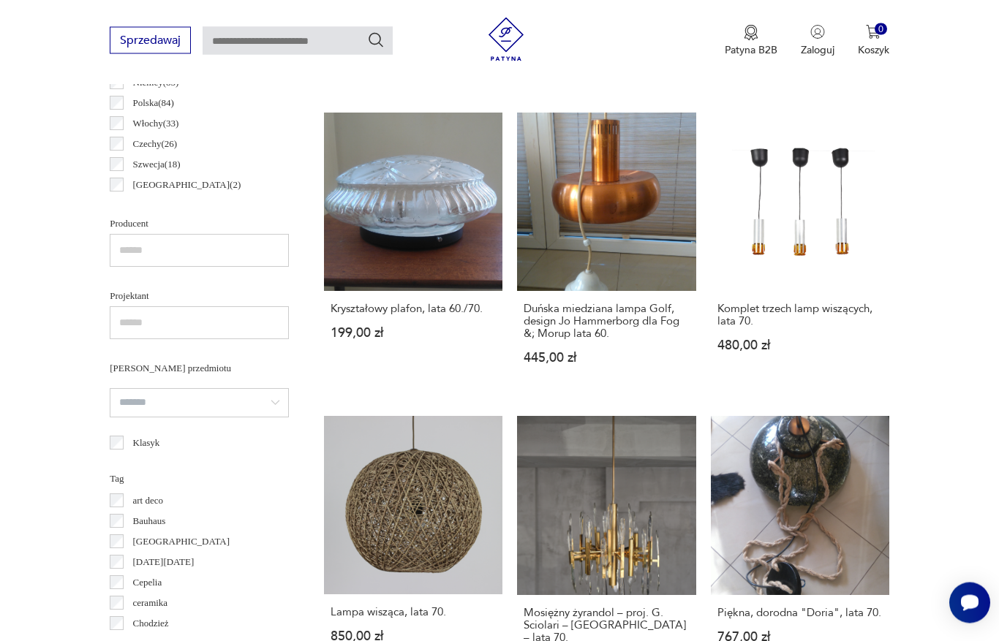
scroll to position [389, 0]
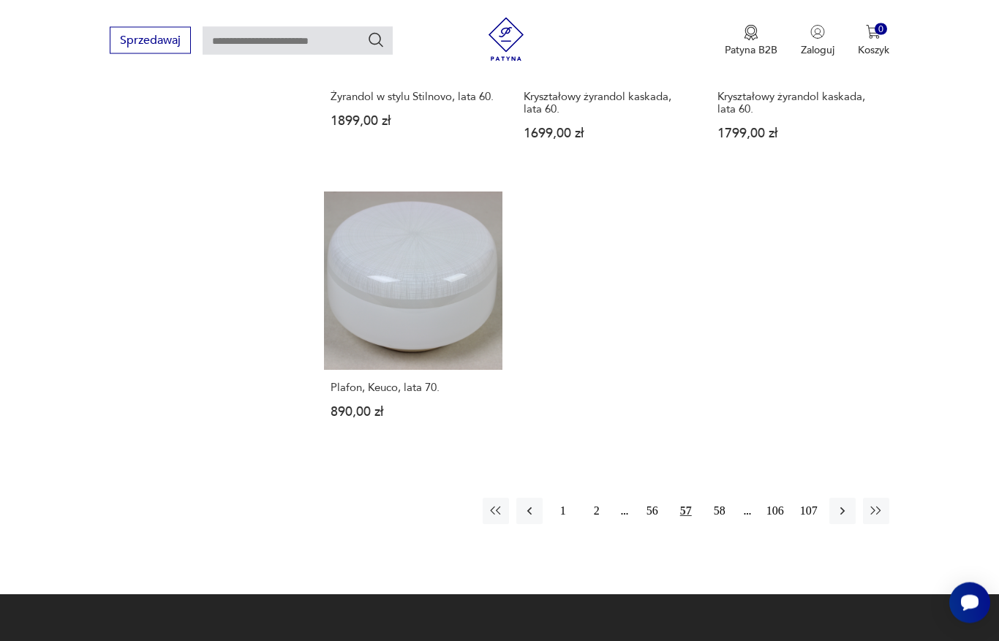
click at [718, 525] on button "58" at bounding box center [719, 512] width 26 height 26
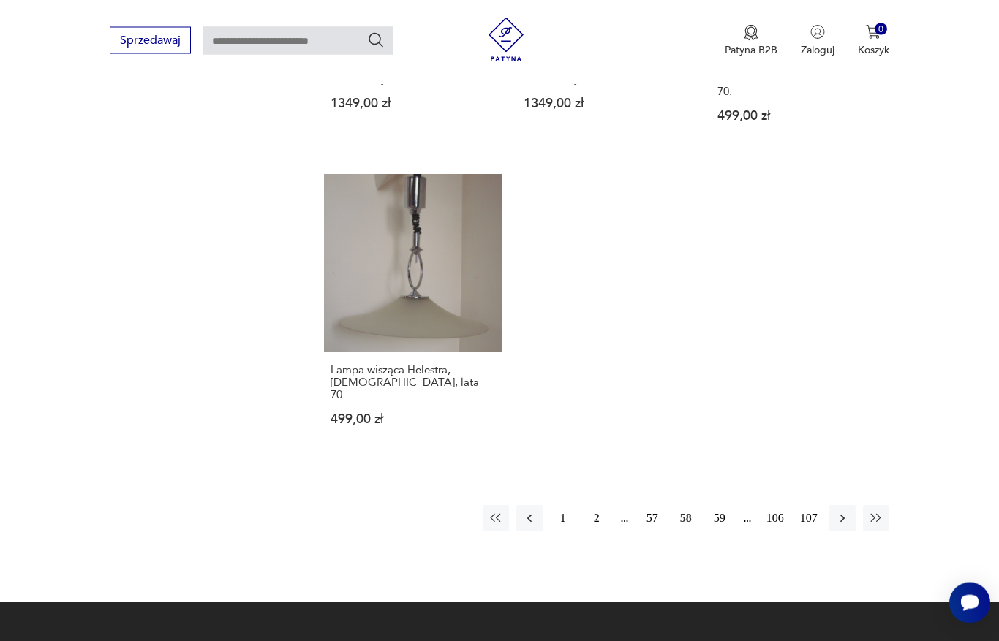
scroll to position [2007, 0]
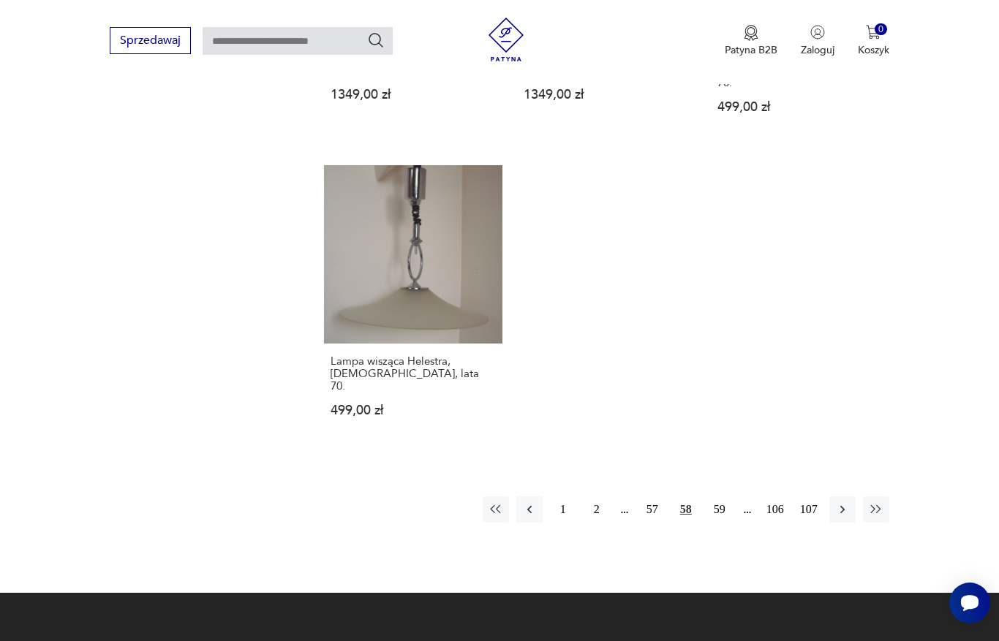
click at [716, 523] on button "59" at bounding box center [719, 509] width 26 height 26
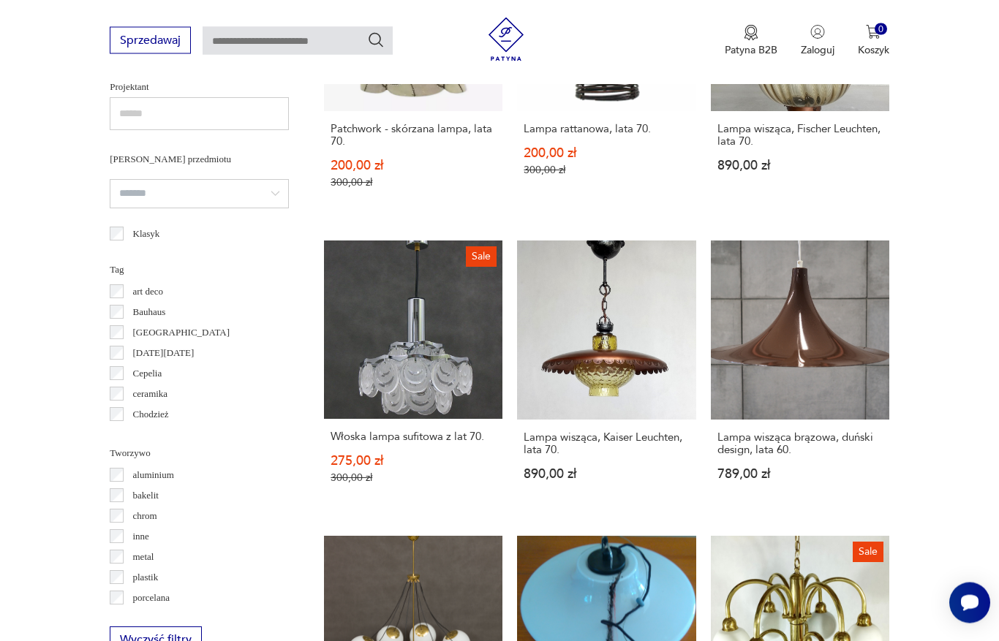
scroll to position [1059, 0]
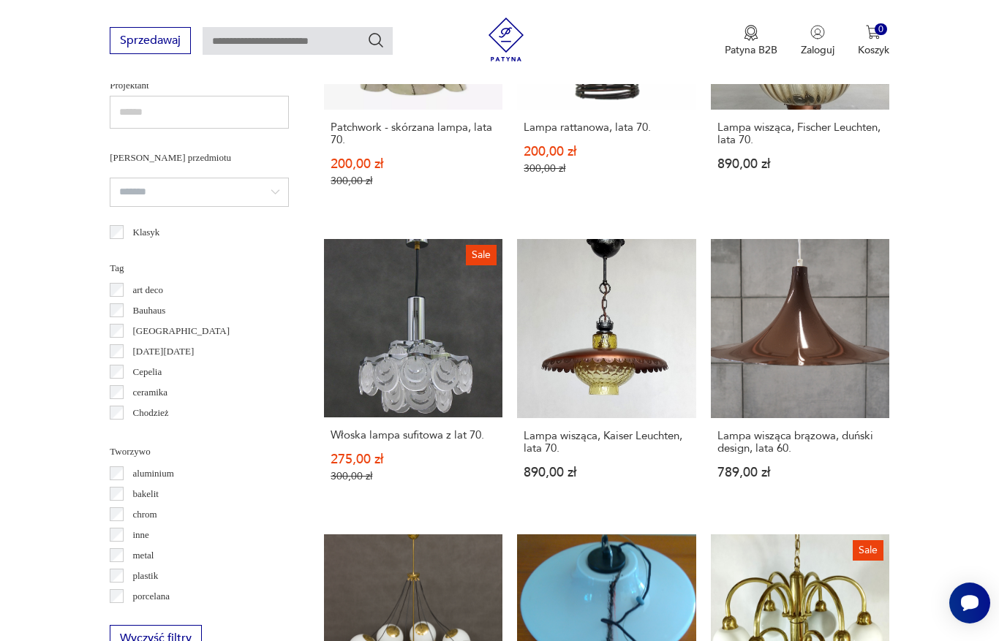
click at [359, 368] on link "Sale Włoska lampa sufitowa z lat 70. 275,00 zł 300,00 zł" at bounding box center [413, 375] width 178 height 272
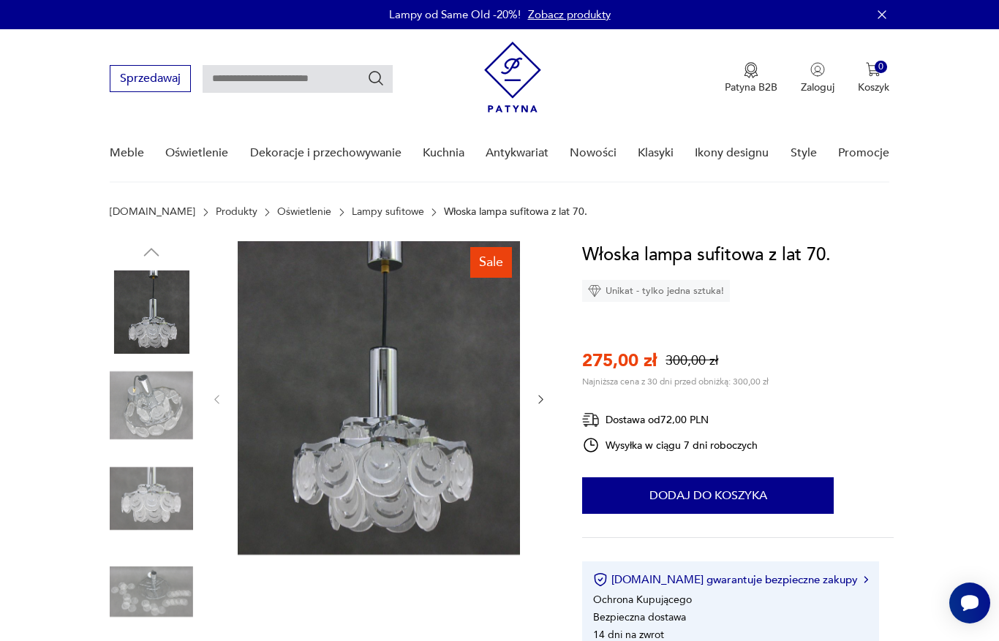
click at [541, 401] on icon "button" at bounding box center [540, 399] width 12 height 12
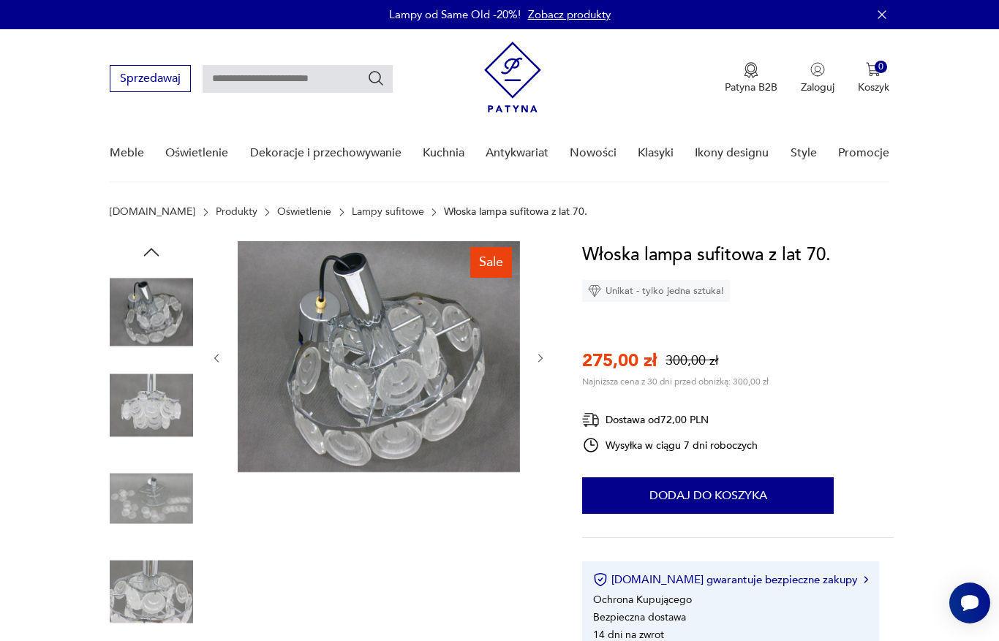
click at [537, 404] on div at bounding box center [379, 358] width 336 height 234
click at [541, 362] on icon "button" at bounding box center [540, 358] width 12 height 12
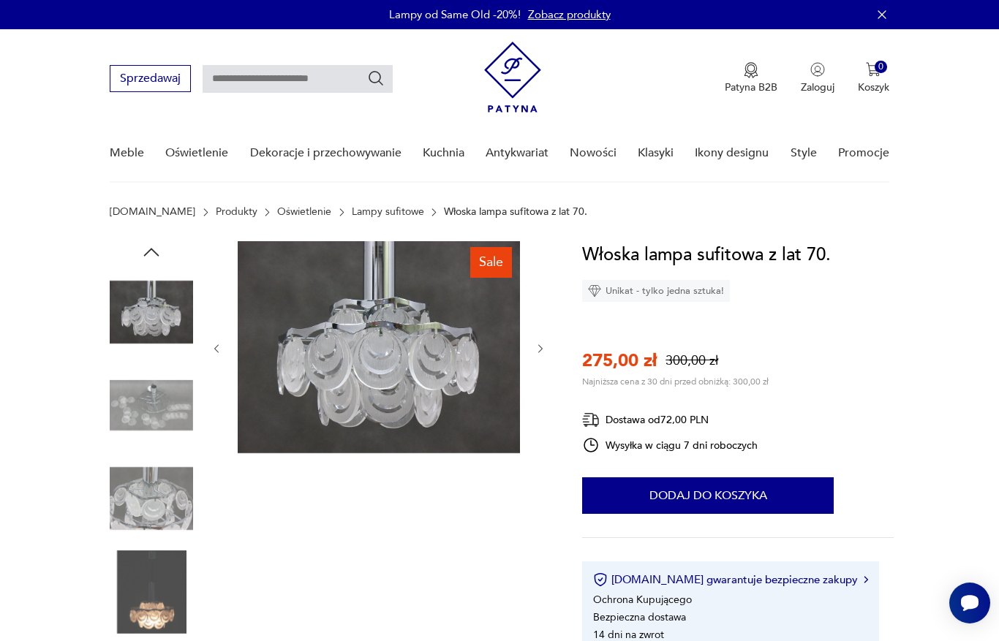
click at [539, 360] on div at bounding box center [379, 348] width 336 height 215
click at [534, 349] on icon "button" at bounding box center [540, 349] width 12 height 12
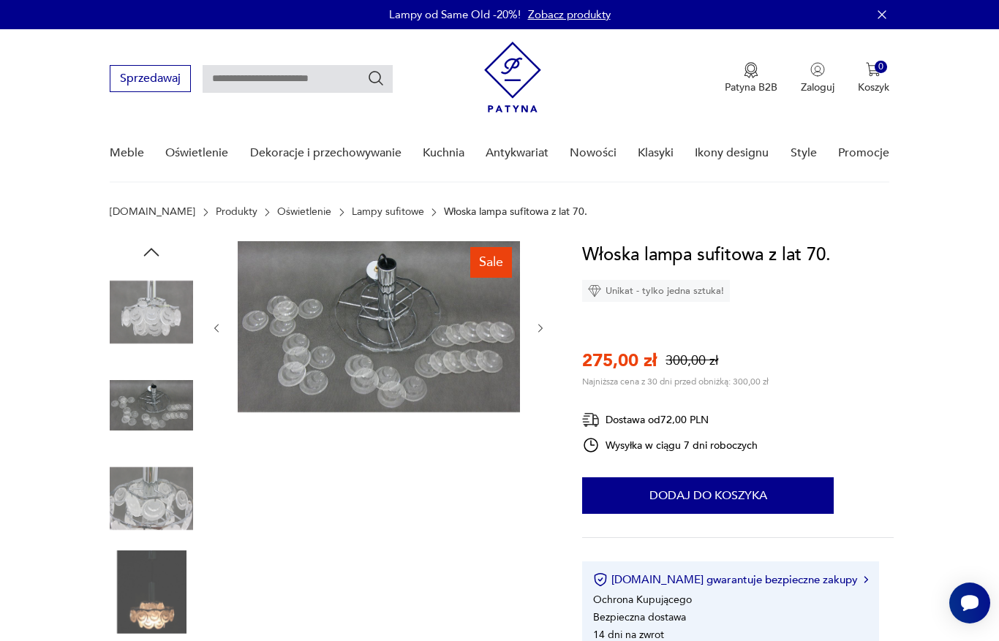
click at [540, 332] on icon "button" at bounding box center [540, 328] width 12 height 12
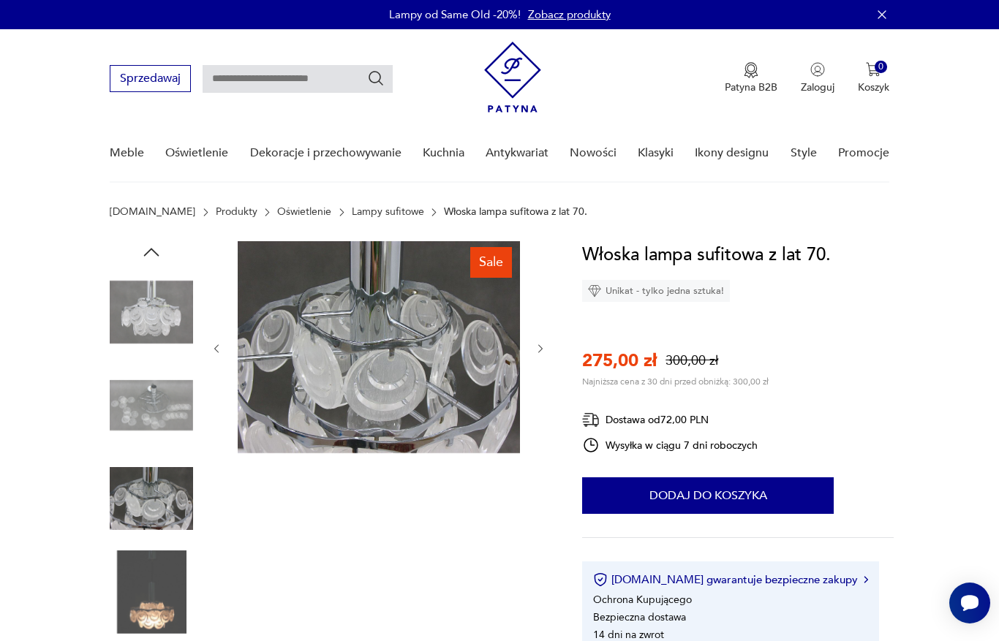
click at [535, 353] on icon "button" at bounding box center [540, 349] width 12 height 12
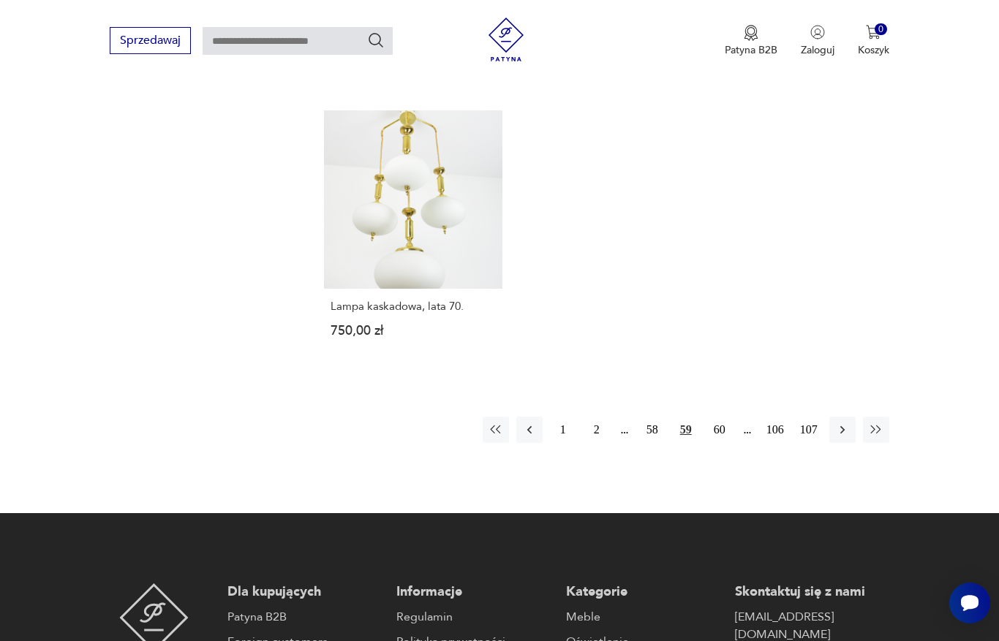
click at [711, 443] on button "60" at bounding box center [719, 430] width 26 height 26
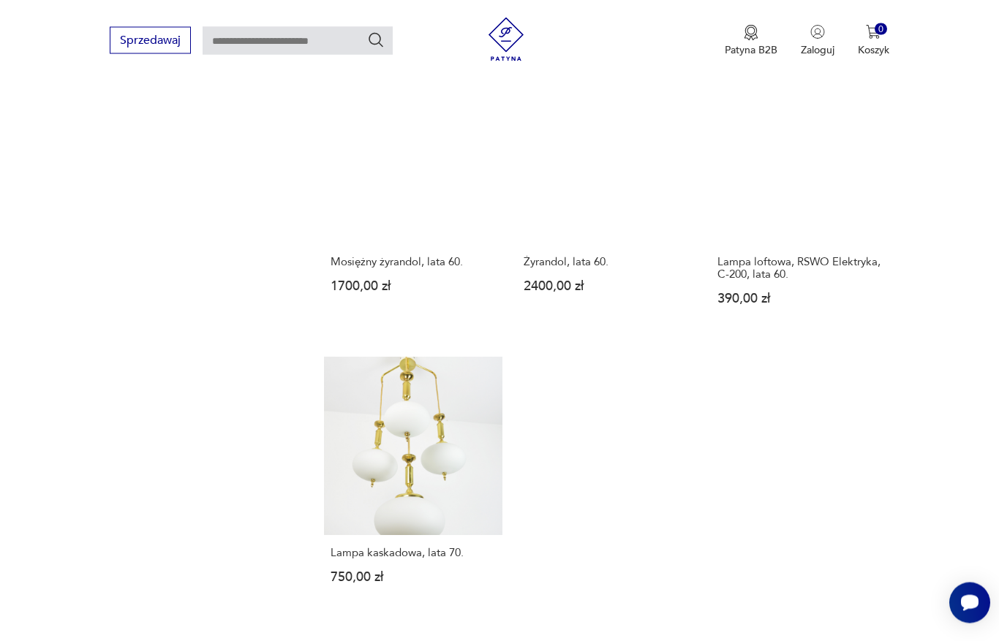
scroll to position [389, 0]
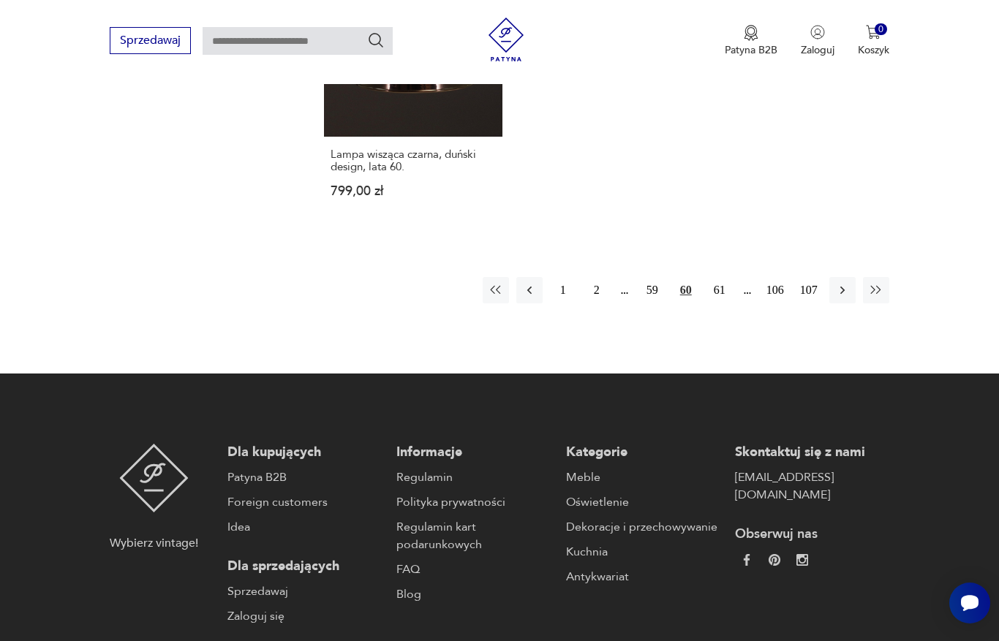
click at [710, 303] on button "61" at bounding box center [719, 290] width 26 height 26
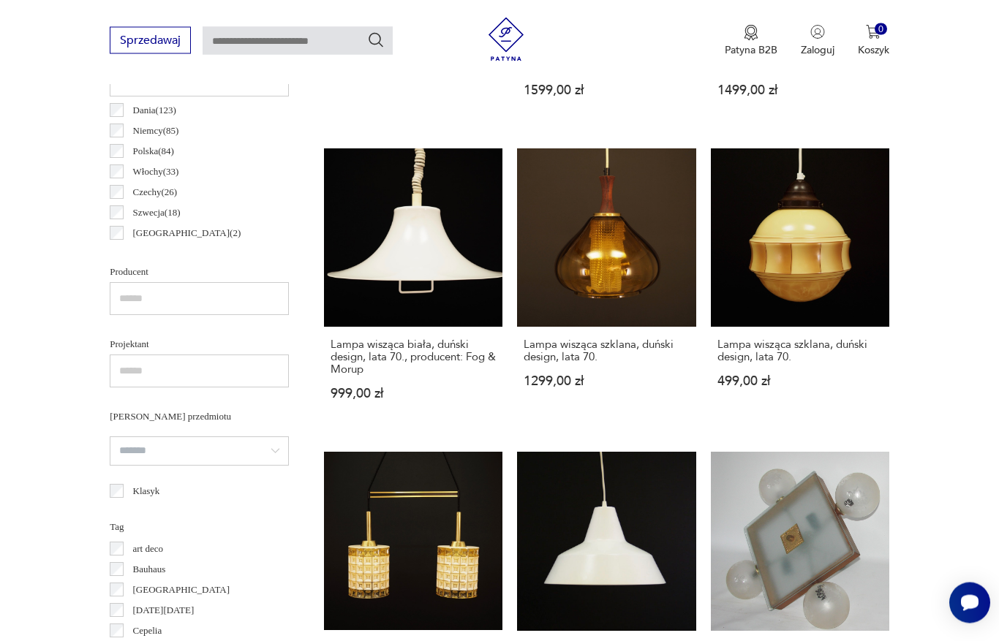
scroll to position [800, 0]
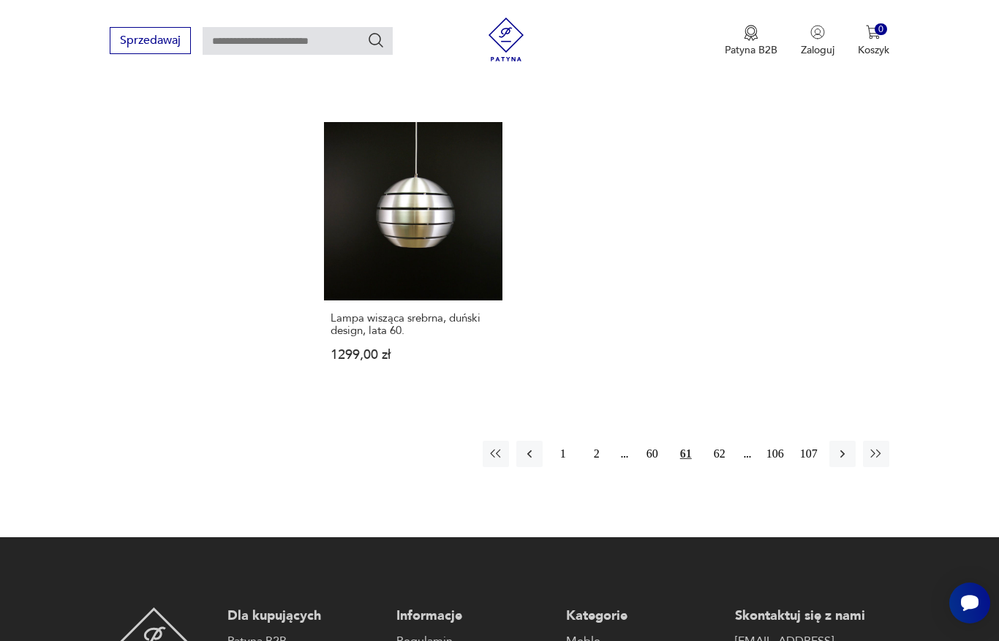
click at [719, 467] on button "62" at bounding box center [719, 454] width 26 height 26
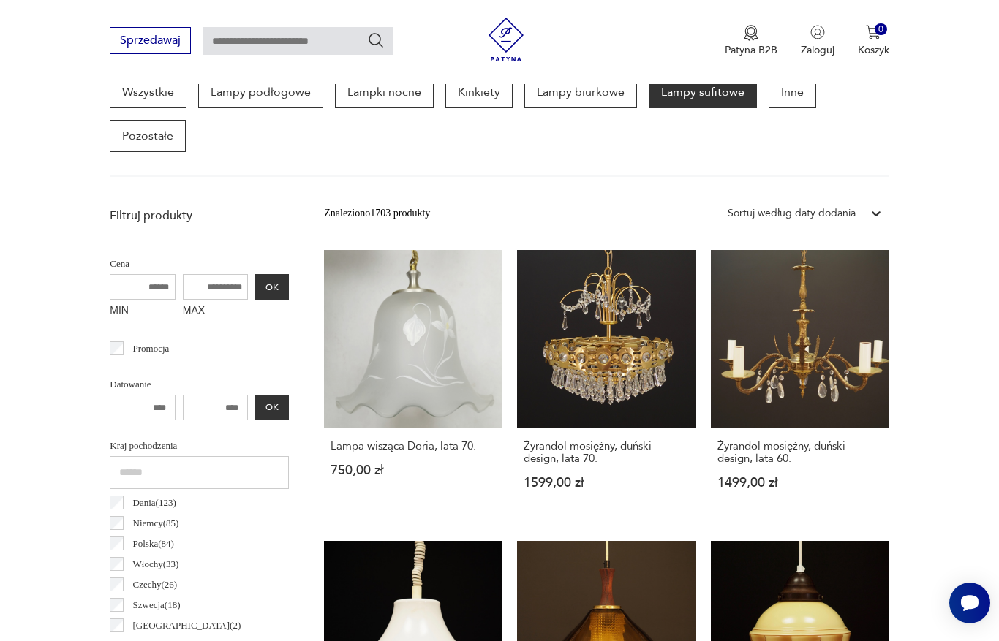
scroll to position [389, 0]
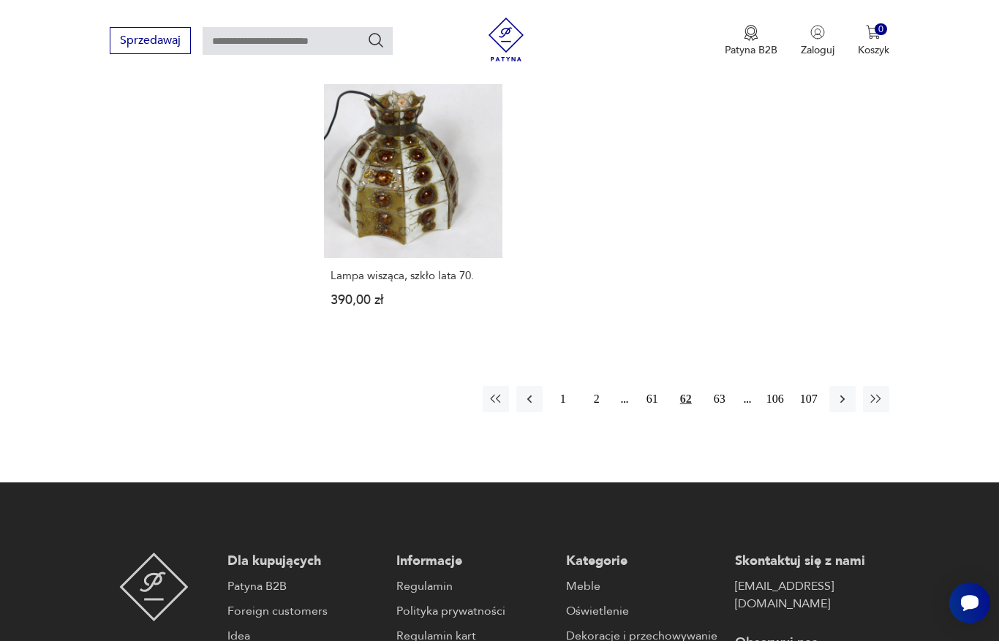
click at [714, 412] on button "63" at bounding box center [719, 399] width 26 height 26
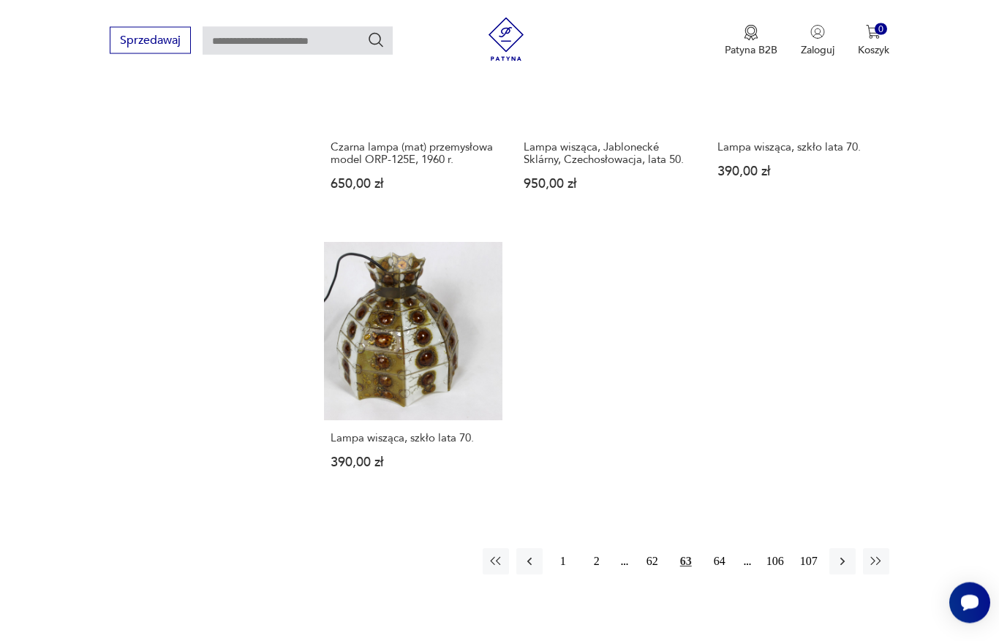
scroll to position [389, 0]
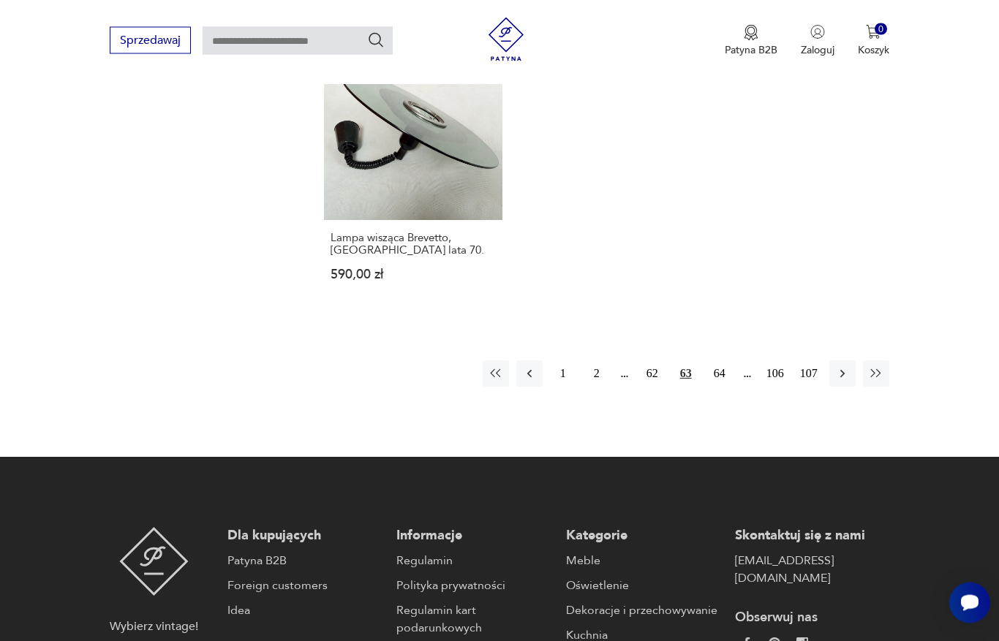
click at [715, 387] on button "64" at bounding box center [719, 374] width 26 height 26
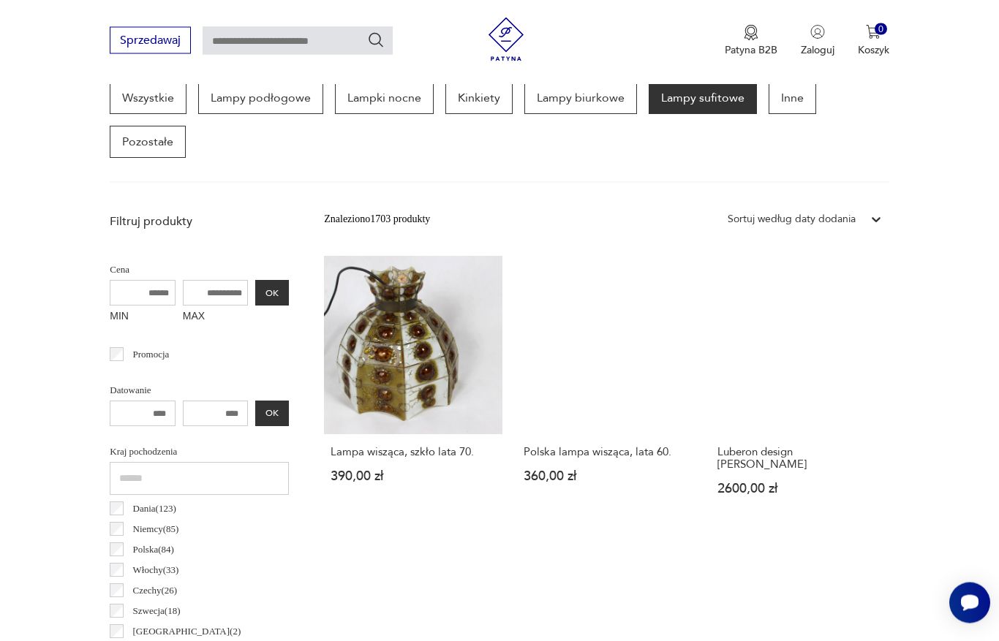
scroll to position [389, 0]
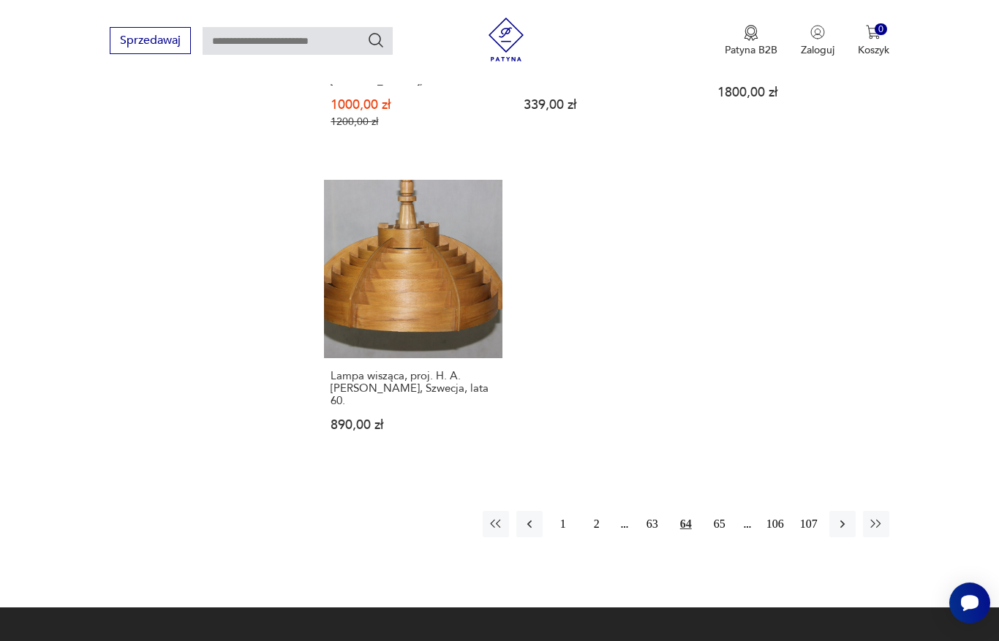
click at [721, 537] on button "65" at bounding box center [719, 524] width 26 height 26
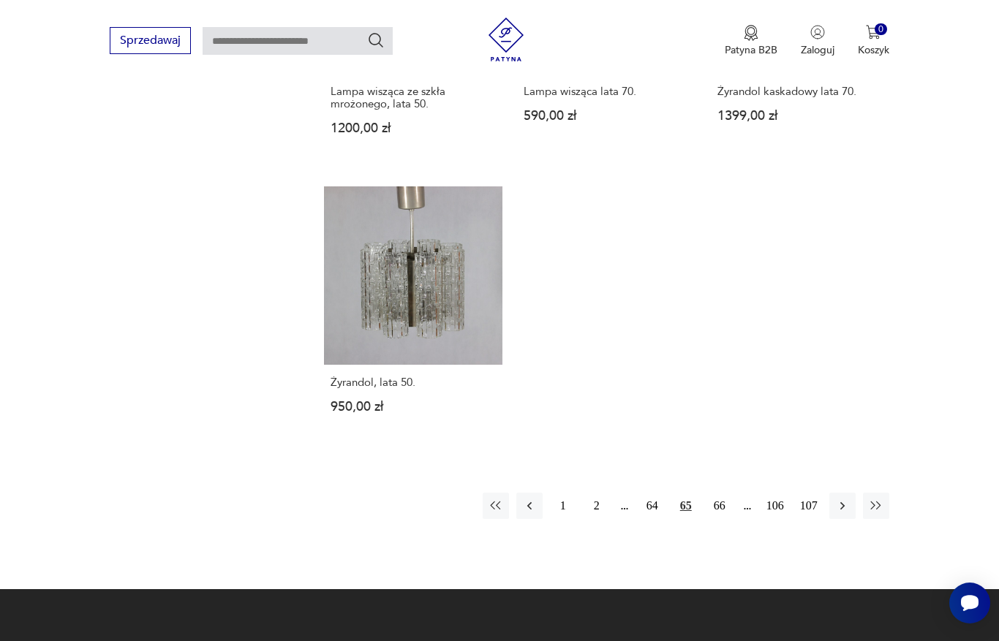
scroll to position [1904, 0]
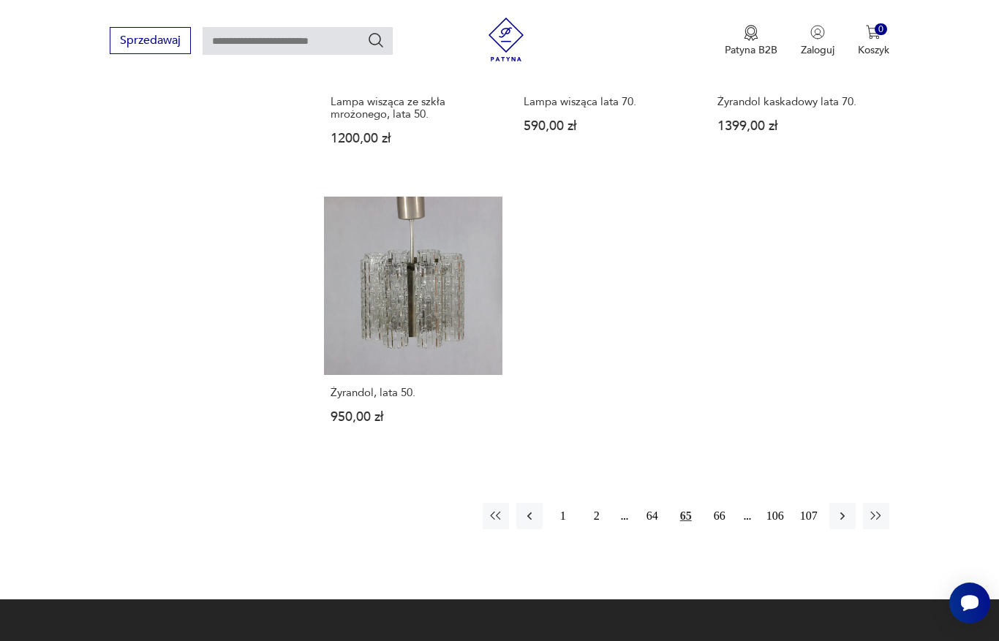
click at [431, 356] on link "Żyrandol, lata 50. 950,00 zł" at bounding box center [413, 324] width 178 height 255
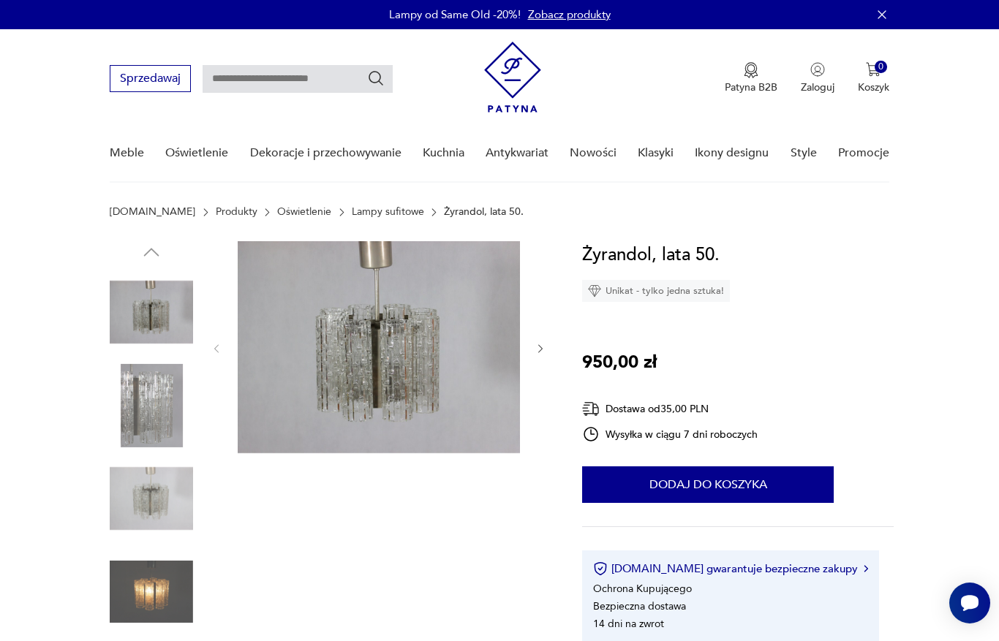
click at [543, 355] on button "button" at bounding box center [540, 348] width 12 height 15
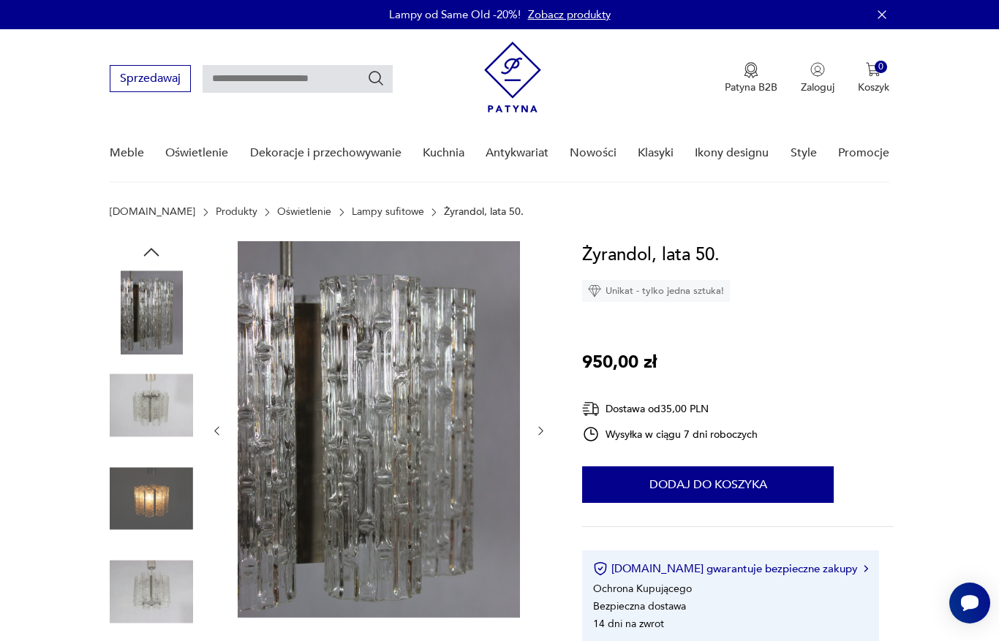
click at [540, 435] on icon "button" at bounding box center [540, 431] width 12 height 12
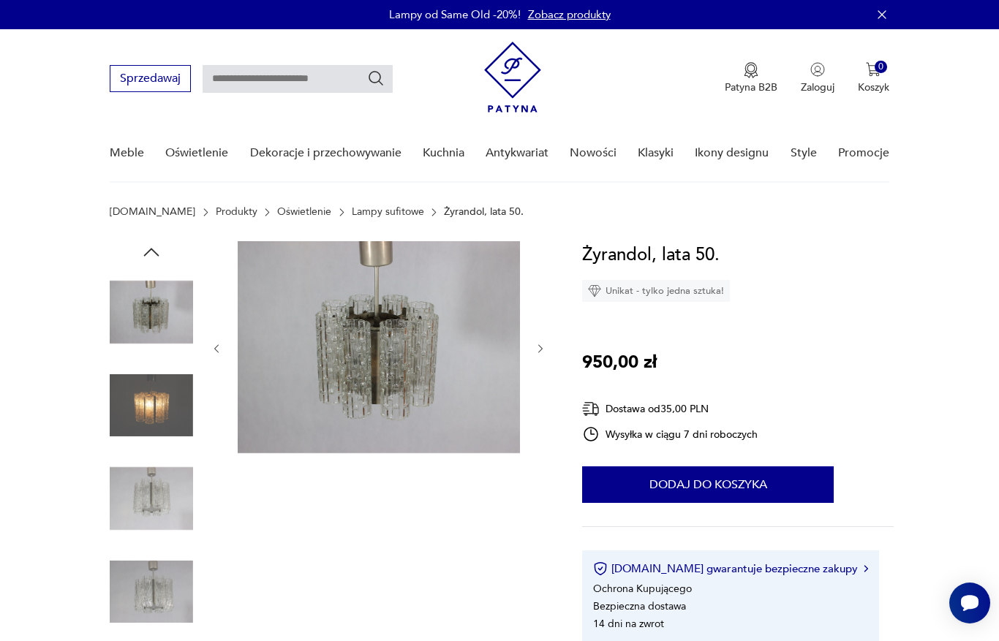
click at [537, 411] on div at bounding box center [379, 348] width 336 height 215
click at [545, 353] on icon "button" at bounding box center [540, 349] width 12 height 12
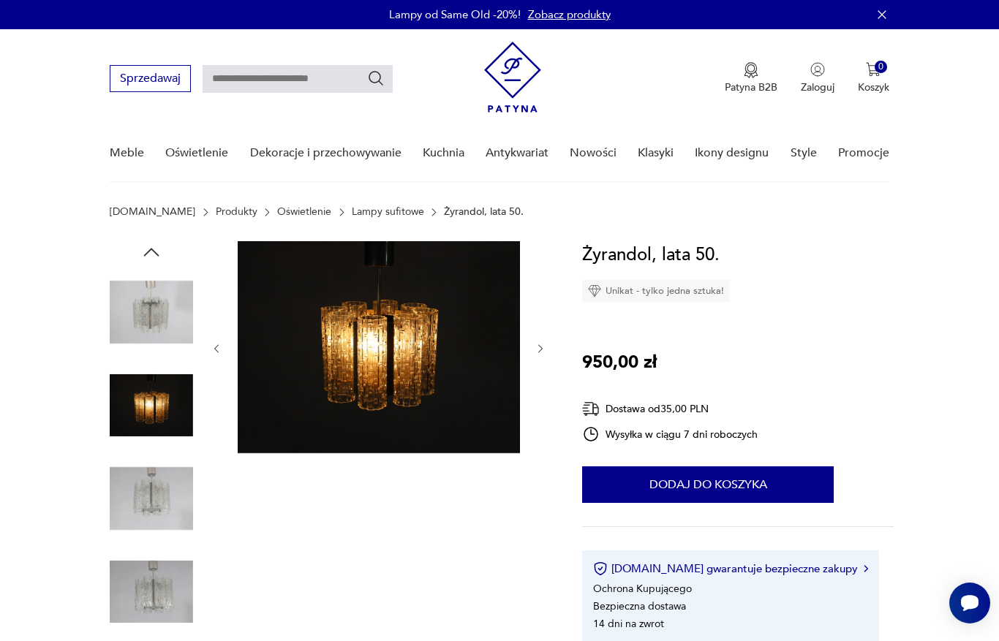
click at [542, 345] on icon "button" at bounding box center [540, 349] width 12 height 12
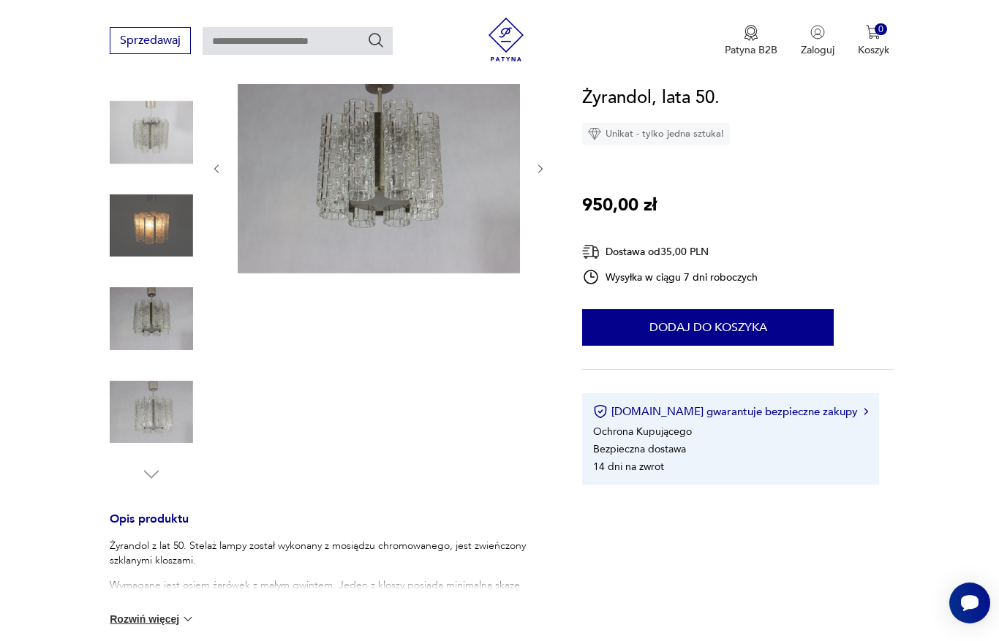
scroll to position [179, 0]
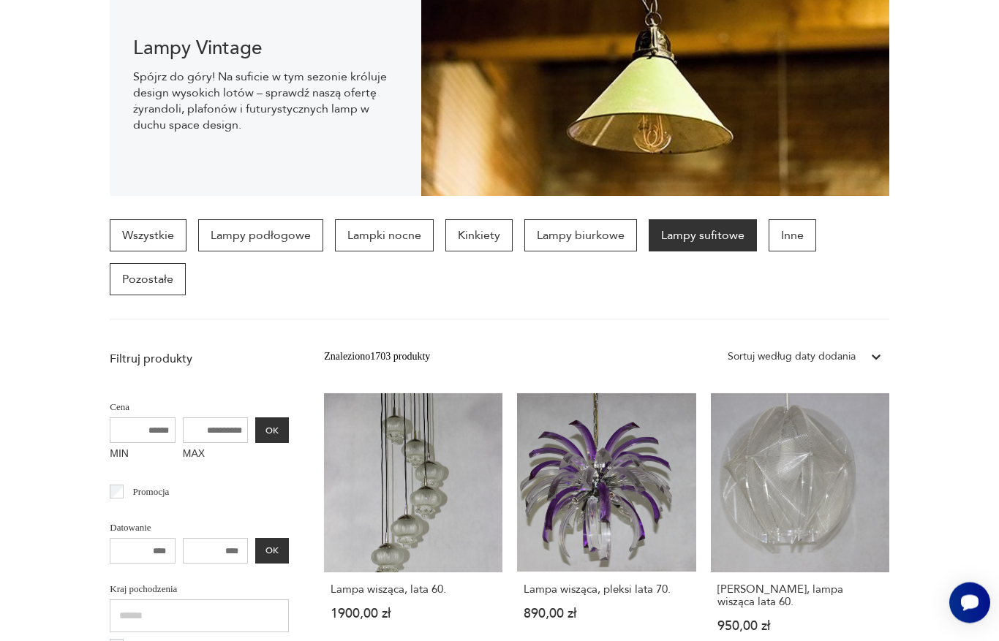
scroll to position [493, 0]
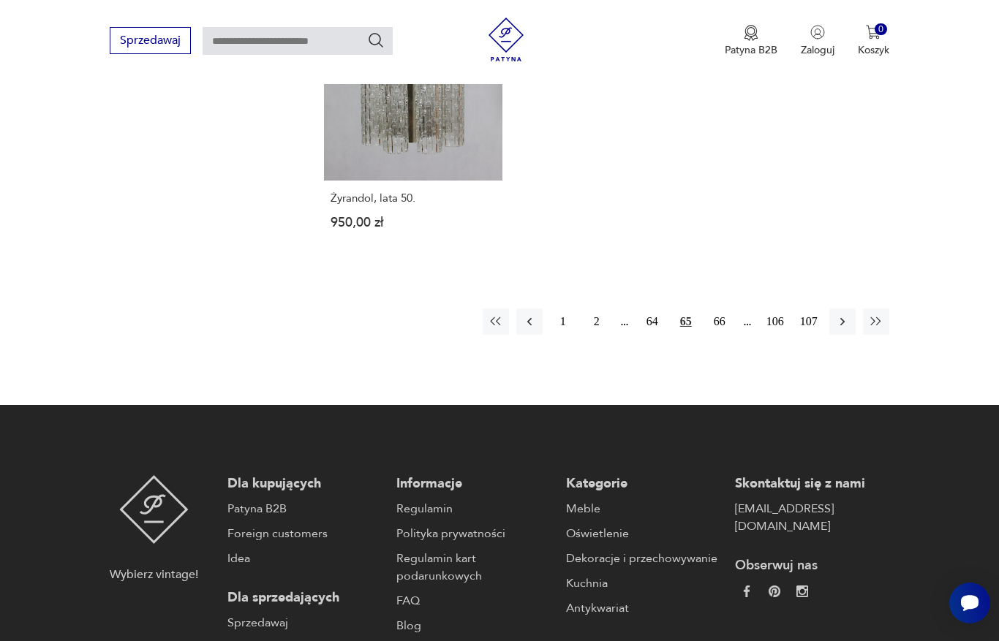
click at [719, 335] on button "66" at bounding box center [719, 321] width 26 height 26
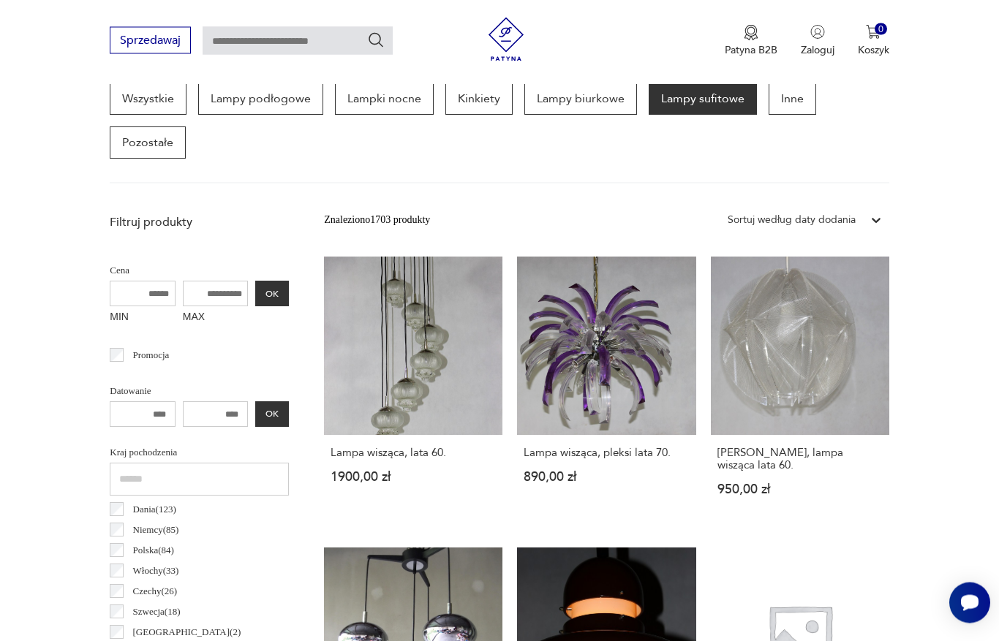
scroll to position [389, 0]
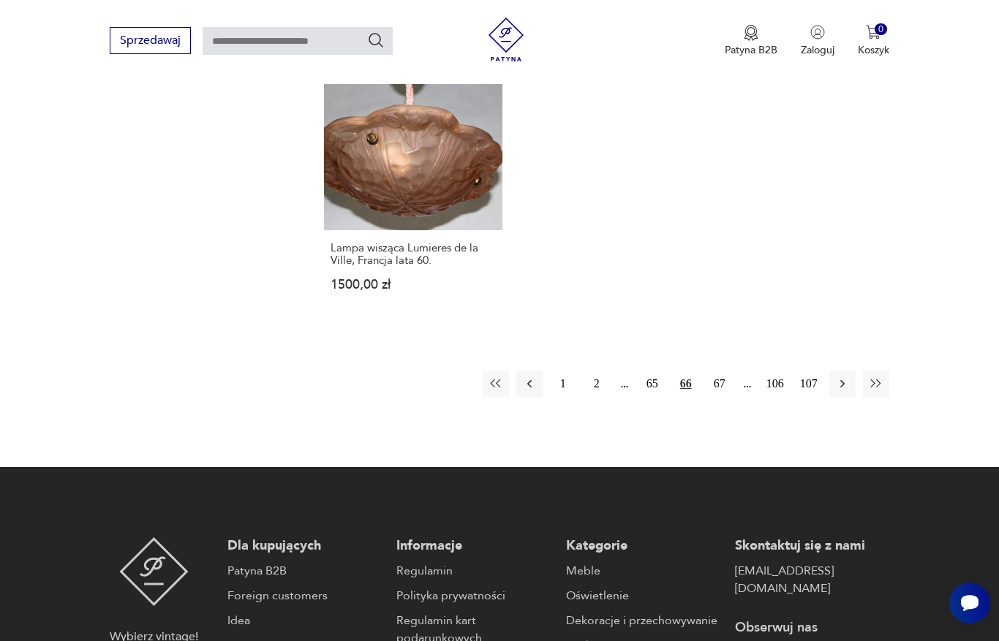
click at [715, 397] on button "67" at bounding box center [719, 384] width 26 height 26
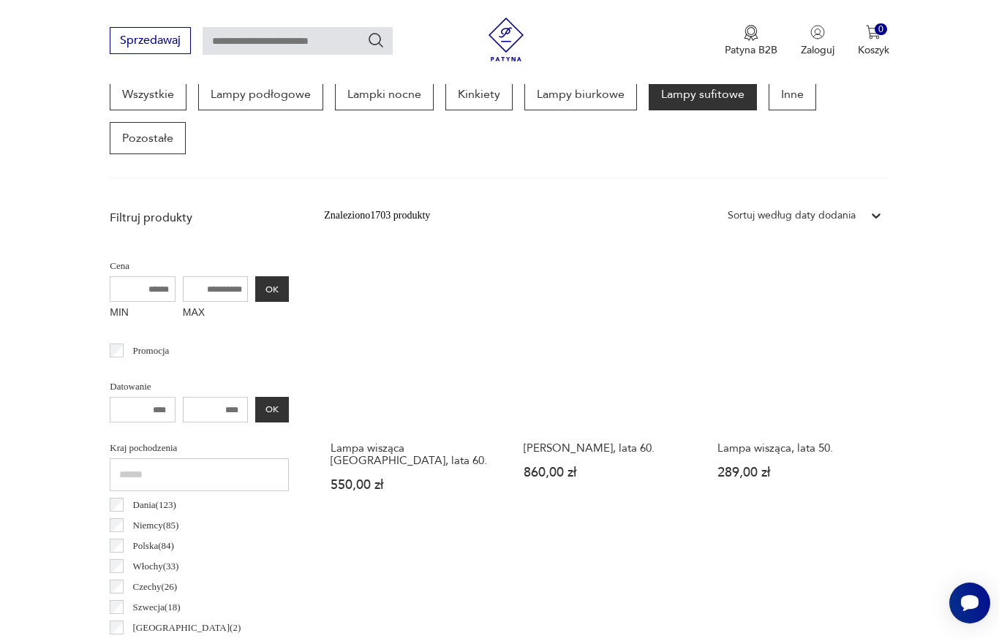
scroll to position [389, 0]
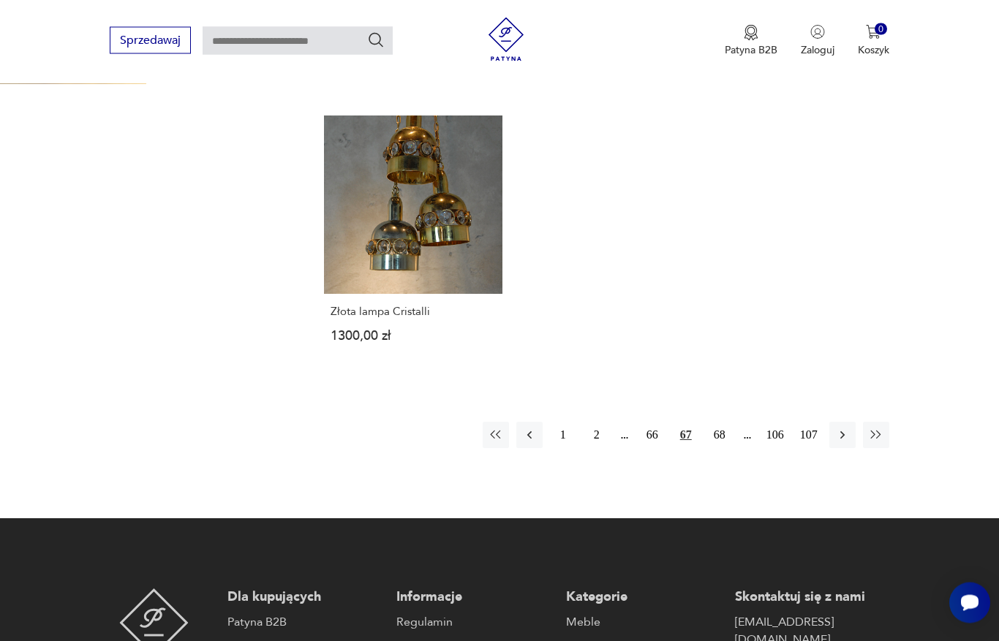
click at [715, 449] on button "68" at bounding box center [719, 436] width 26 height 26
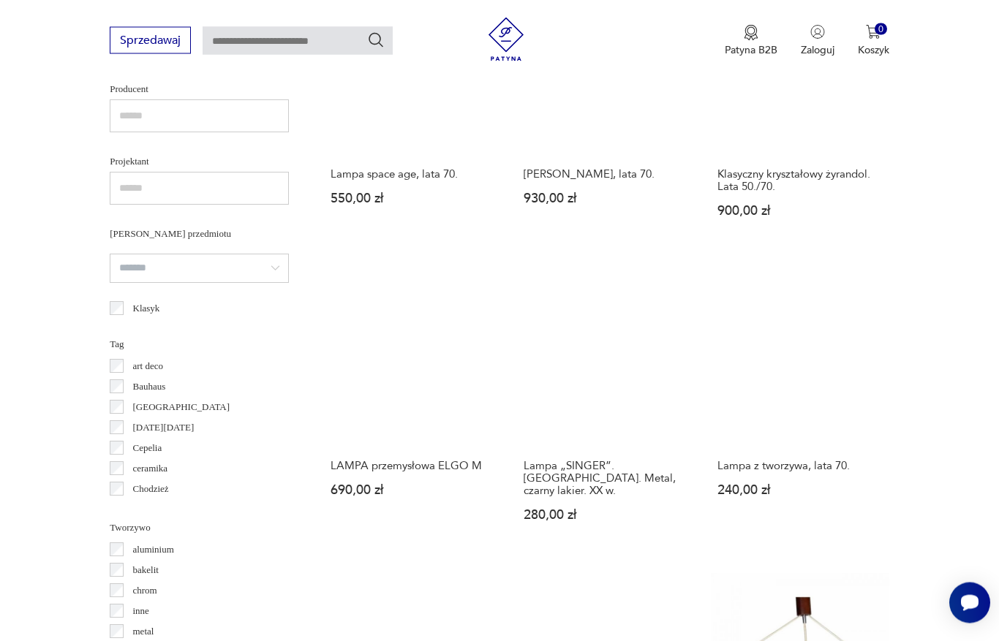
scroll to position [983, 0]
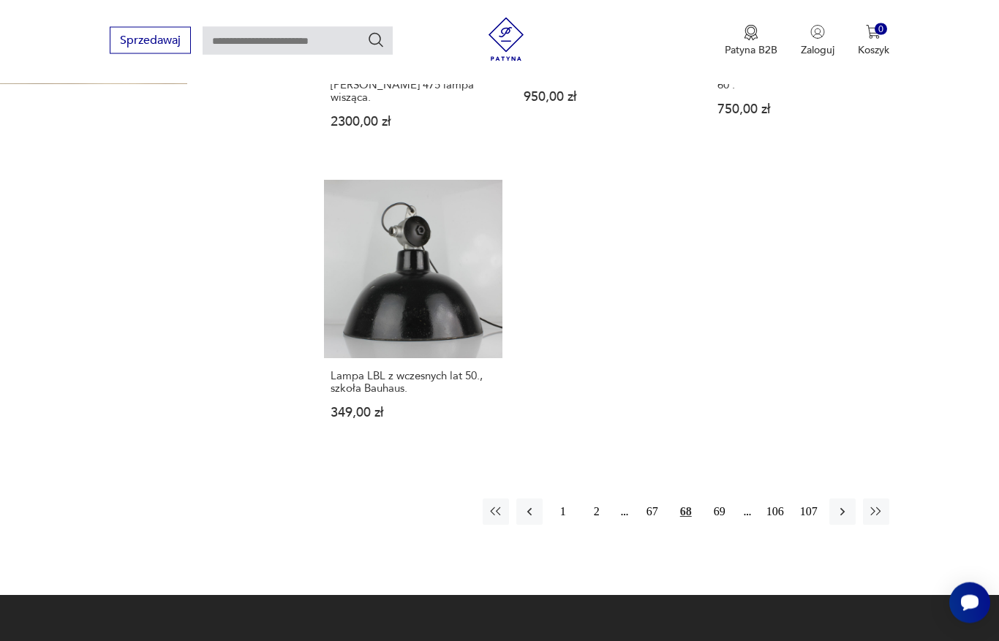
click at [727, 526] on button "69" at bounding box center [719, 512] width 26 height 26
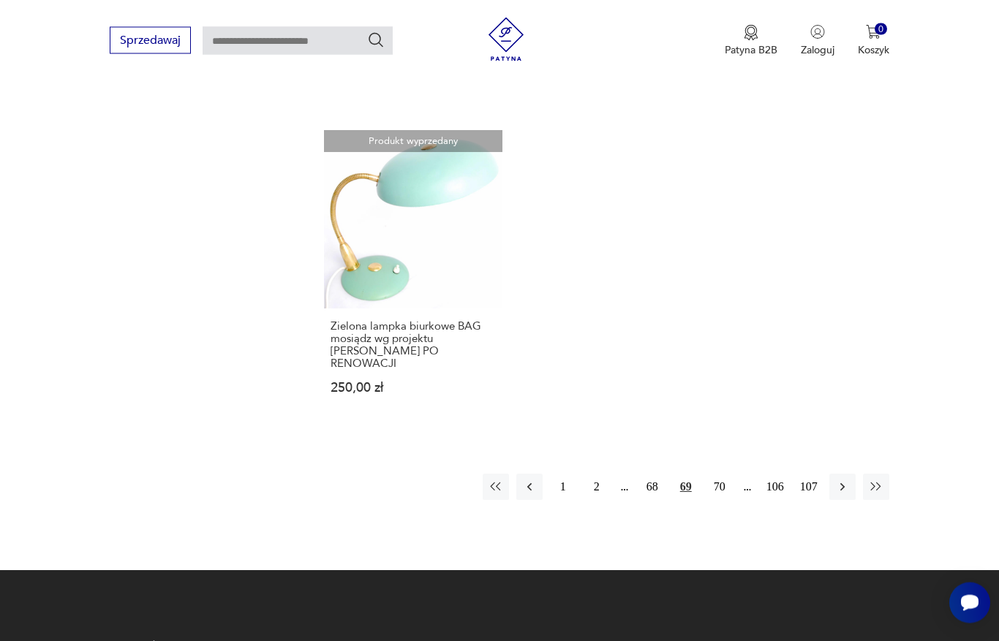
scroll to position [1996, 0]
click at [718, 500] on button "70" at bounding box center [719, 487] width 26 height 26
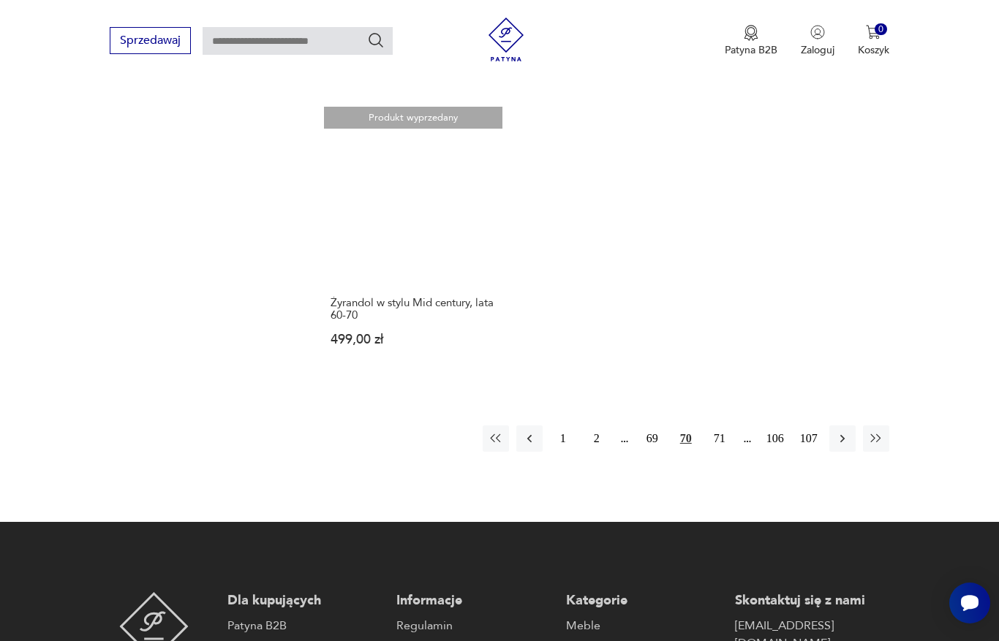
scroll to position [2006, 0]
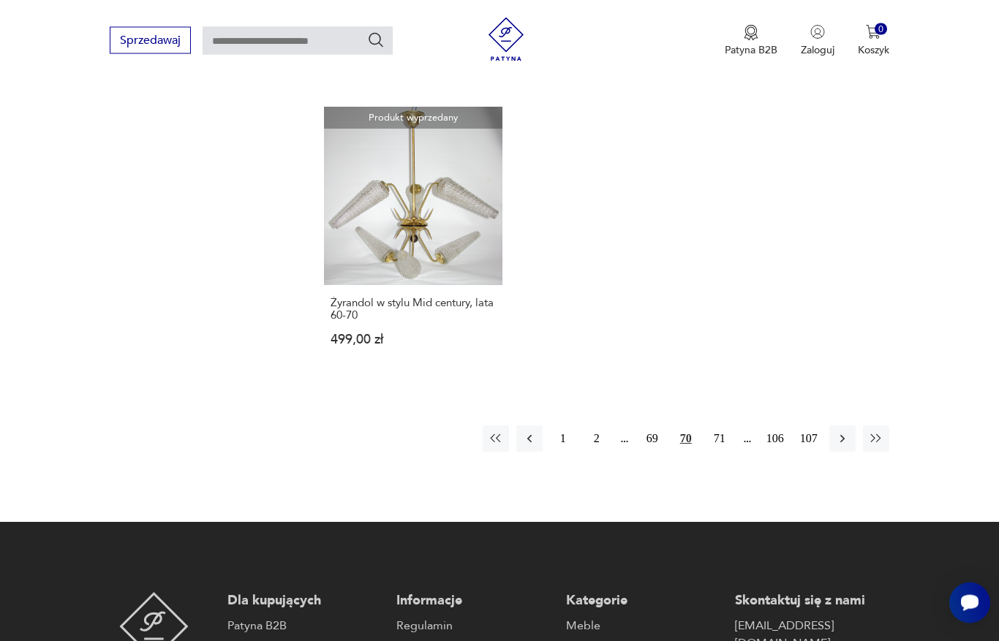
click at [716, 453] on button "71" at bounding box center [719, 439] width 26 height 26
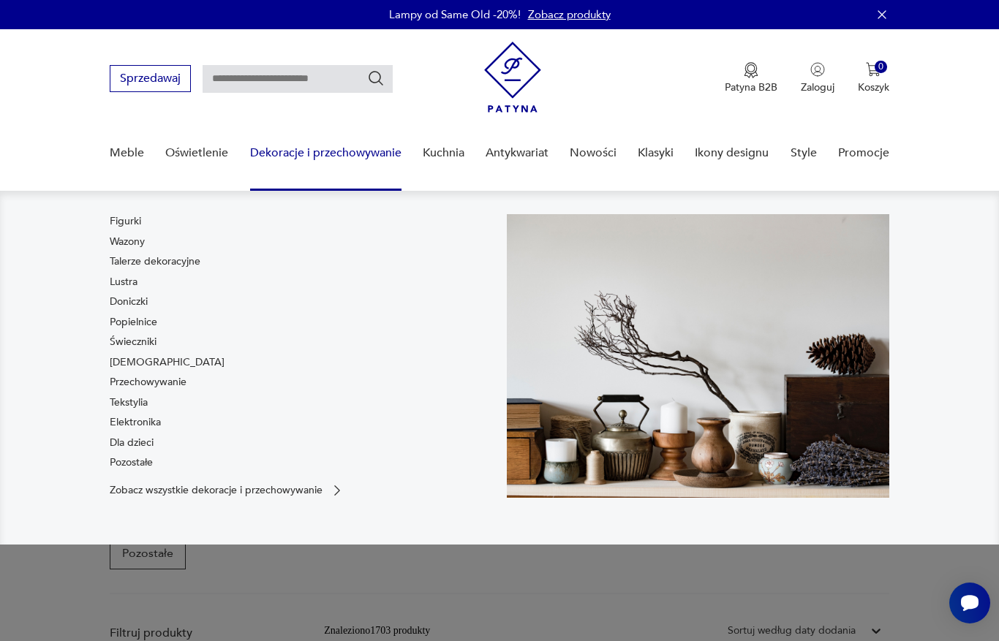
click at [126, 237] on link "Wazony" at bounding box center [127, 242] width 35 height 15
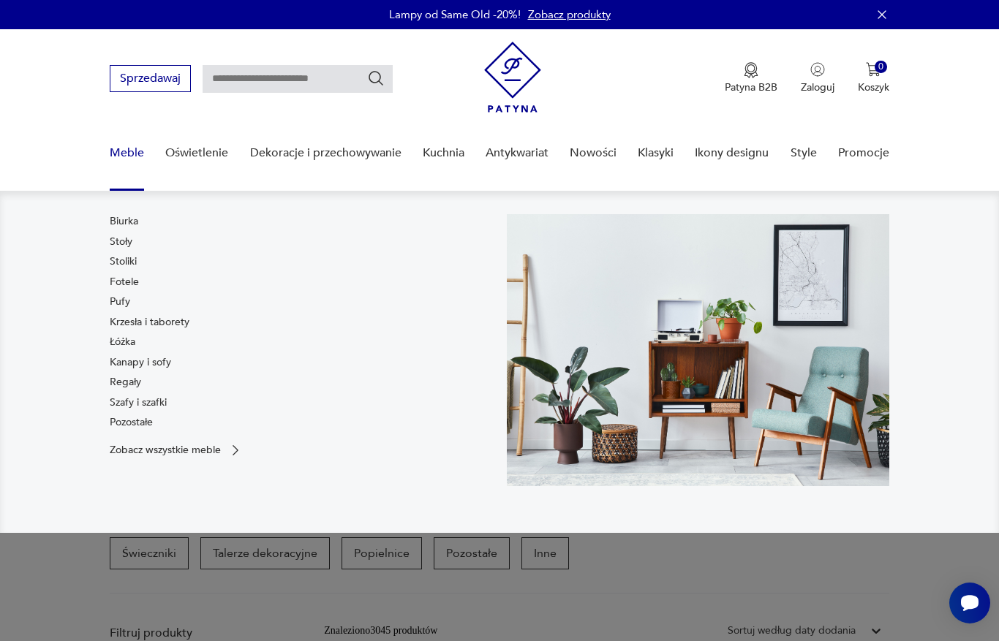
click at [129, 376] on link "Regały" at bounding box center [125, 382] width 31 height 15
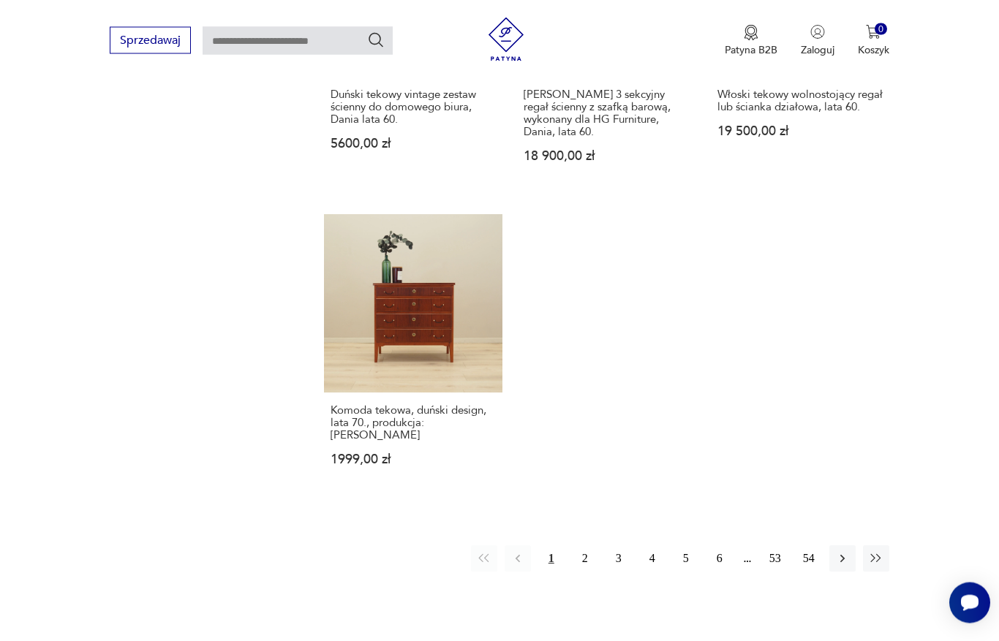
click at [583, 546] on button "2" at bounding box center [585, 559] width 26 height 26
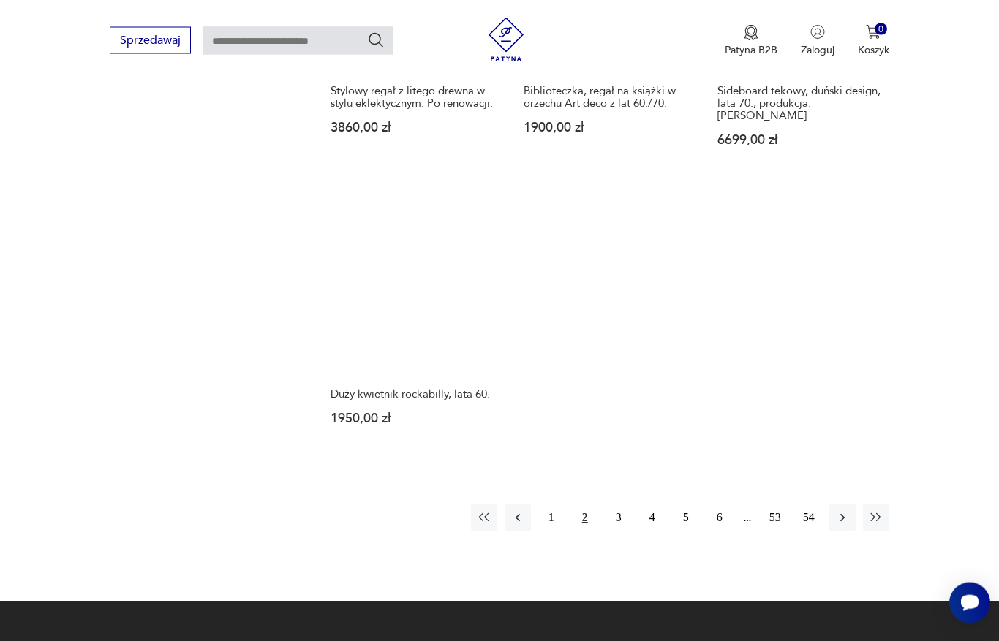
scroll to position [2090, 0]
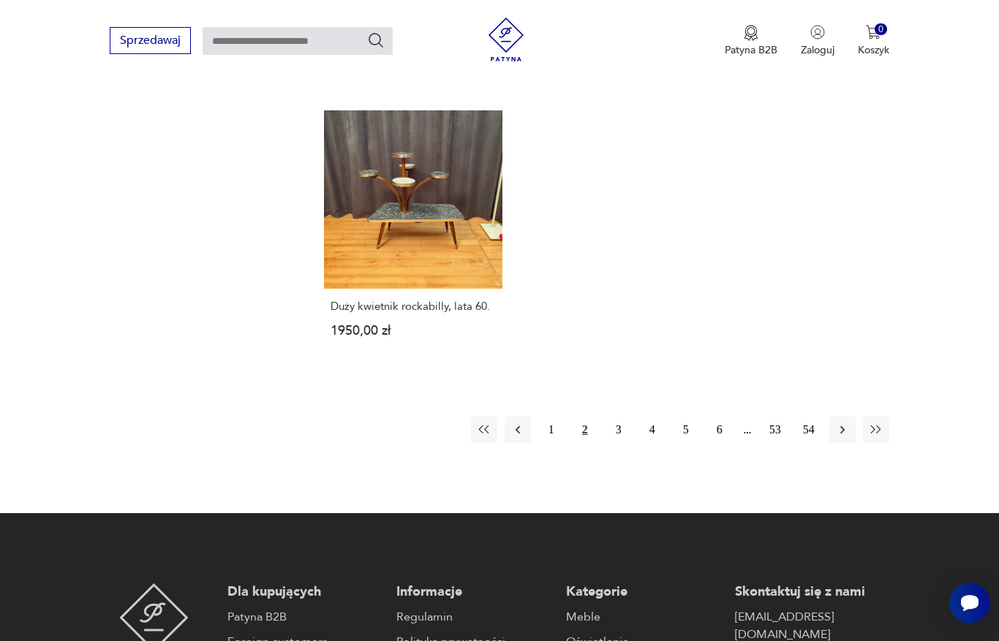
click at [608, 443] on button "3" at bounding box center [618, 430] width 26 height 26
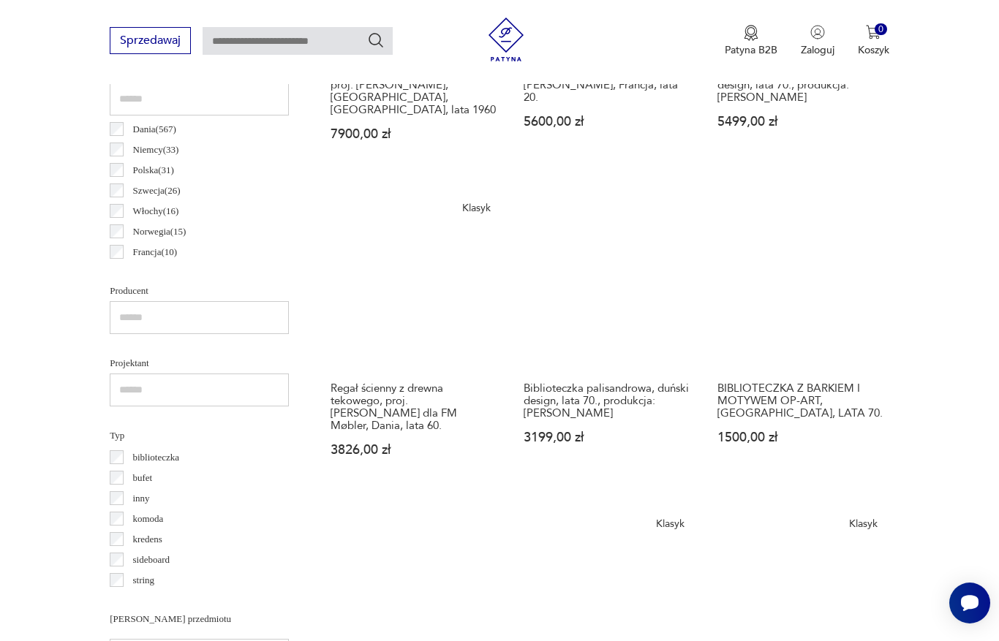
scroll to position [795, 0]
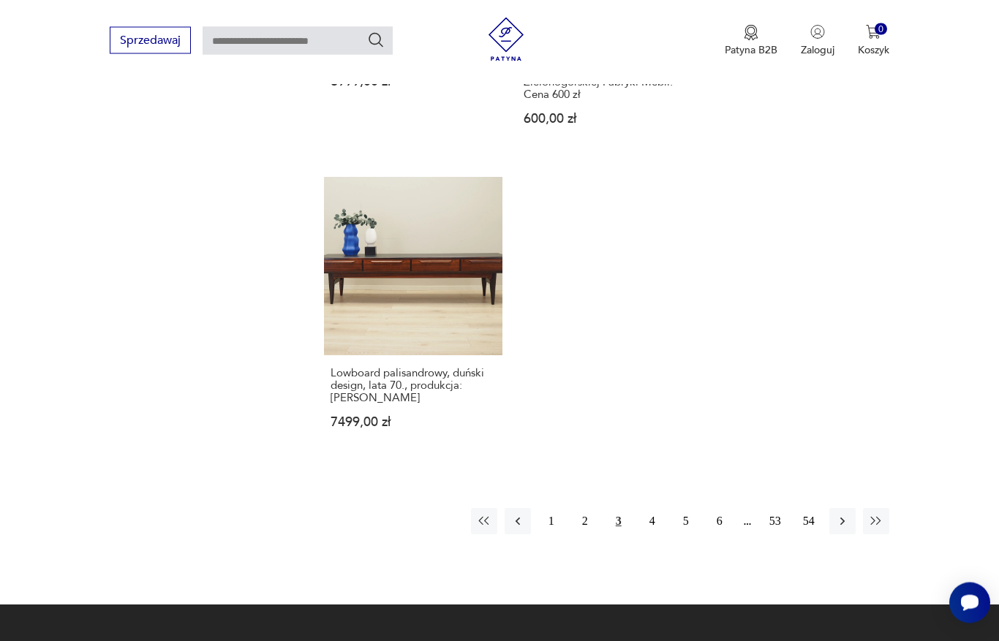
click at [649, 518] on button "4" at bounding box center [652, 522] width 26 height 26
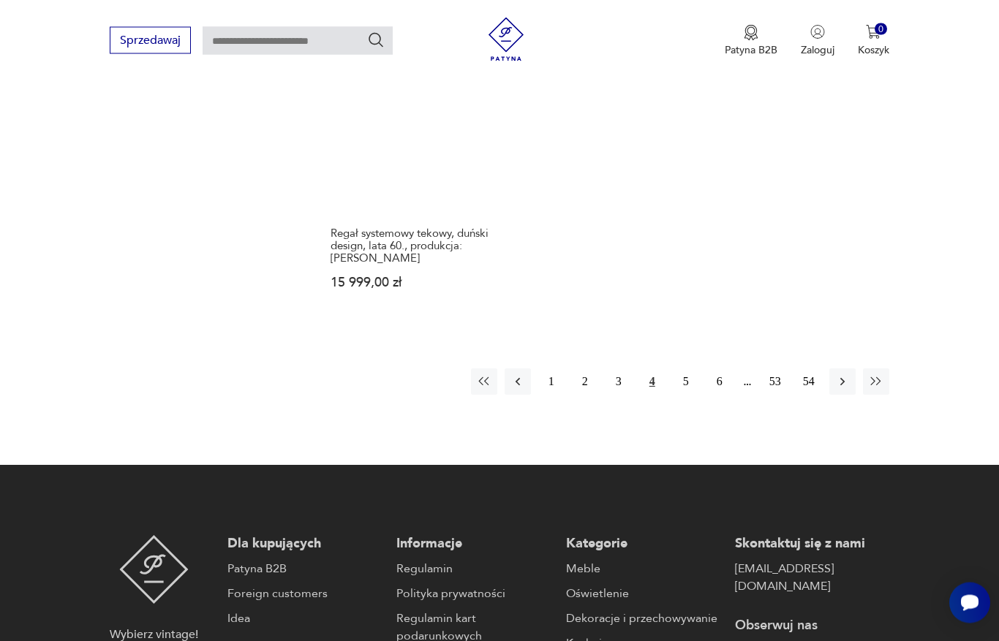
scroll to position [2305, 0]
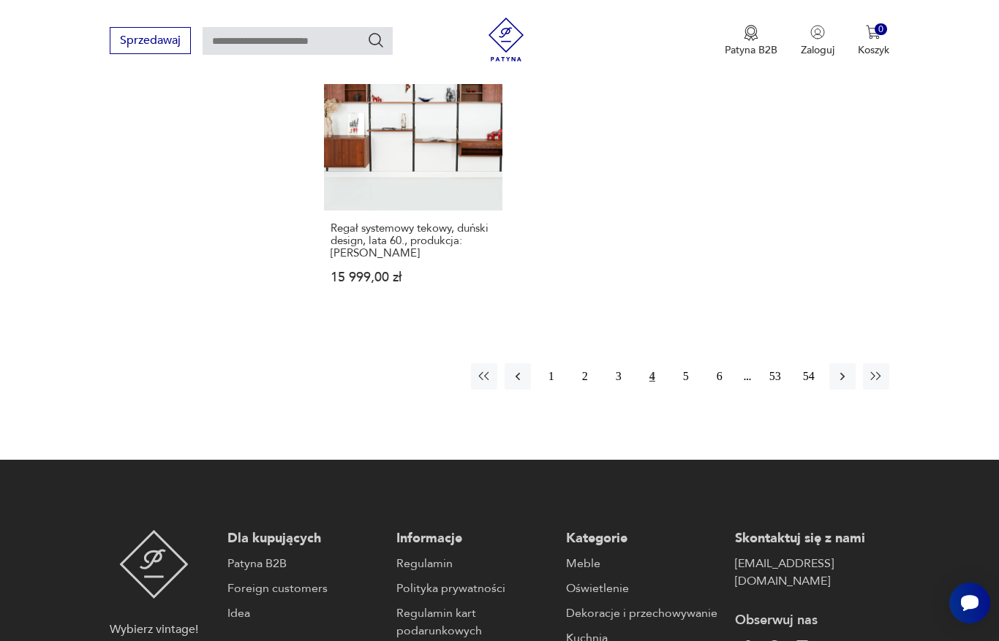
click at [684, 390] on button "5" at bounding box center [686, 376] width 26 height 26
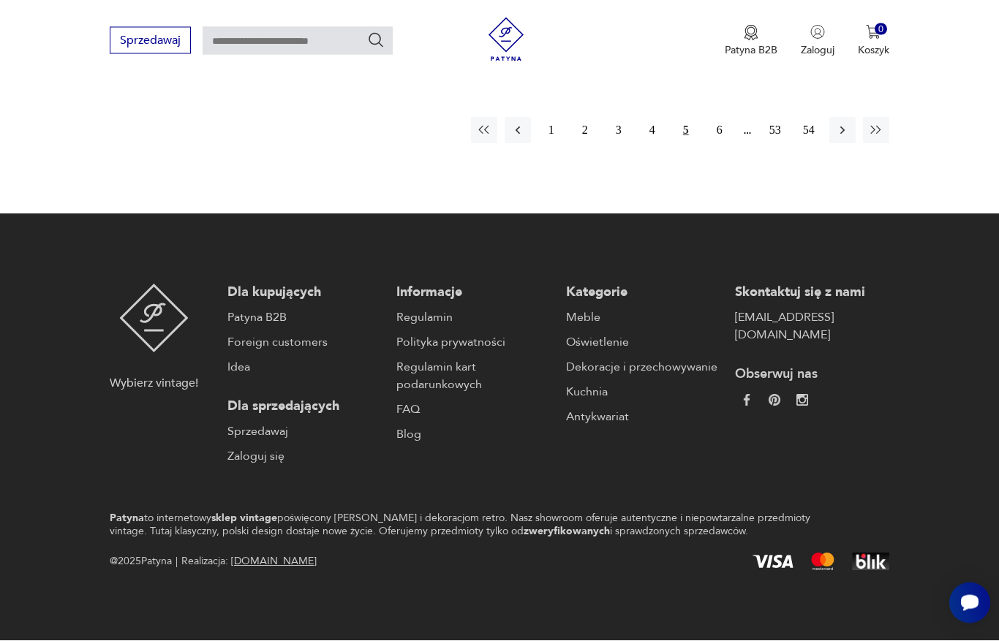
scroll to position [2446, 0]
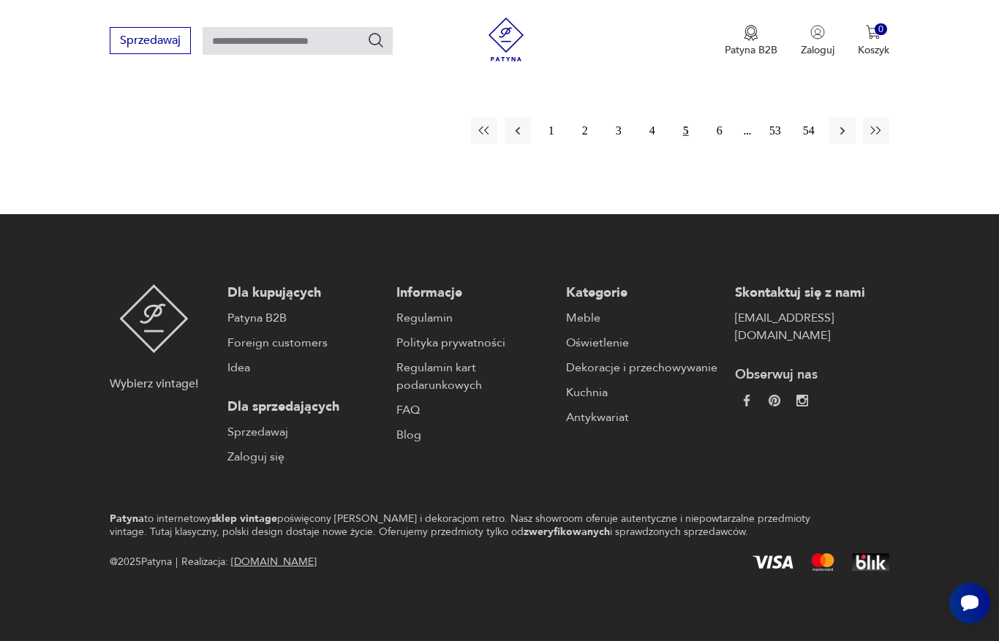
click at [277, 327] on link "Patyna B2B" at bounding box center [304, 318] width 154 height 18
